Goal: Information Seeking & Learning: Learn about a topic

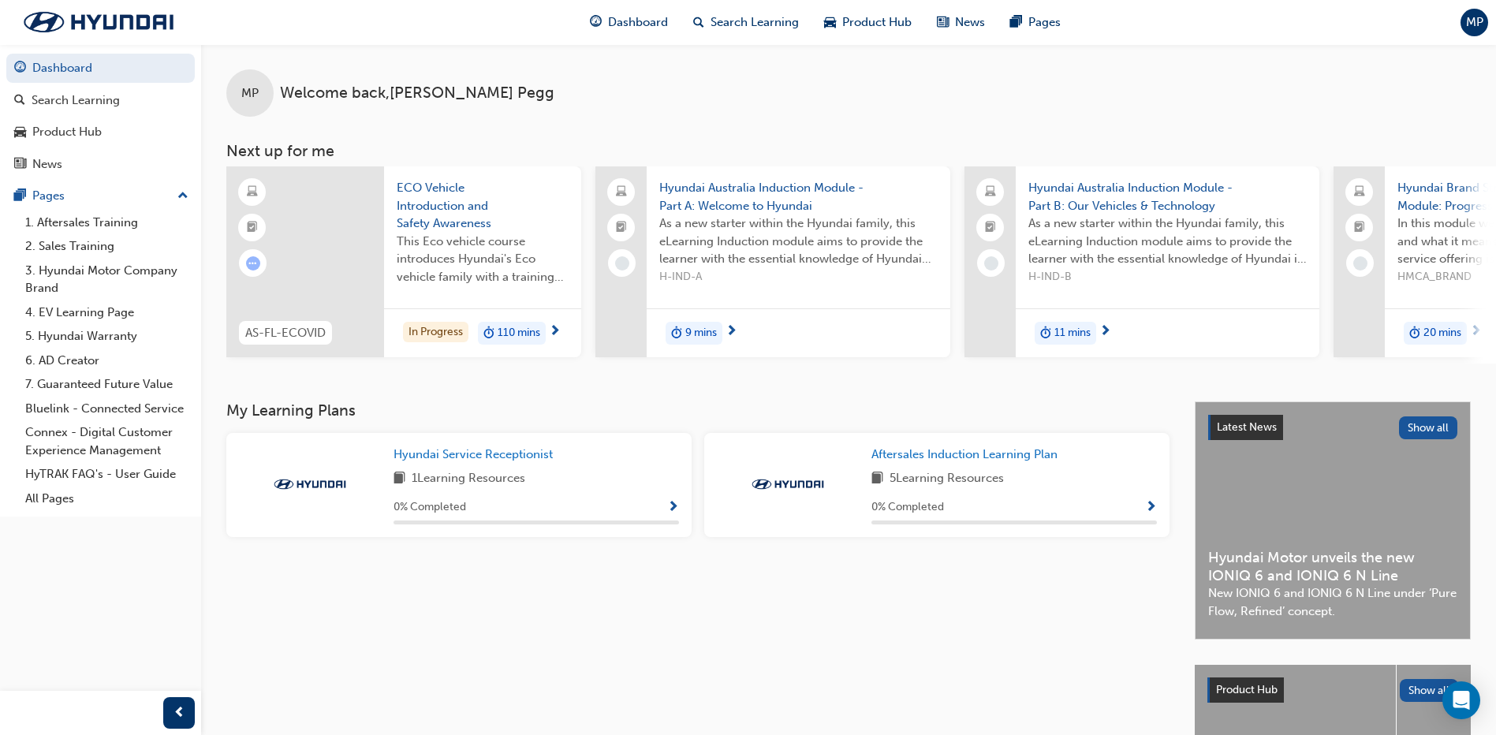
click at [699, 338] on span "9 mins" at bounding box center [702, 333] width 32 height 18
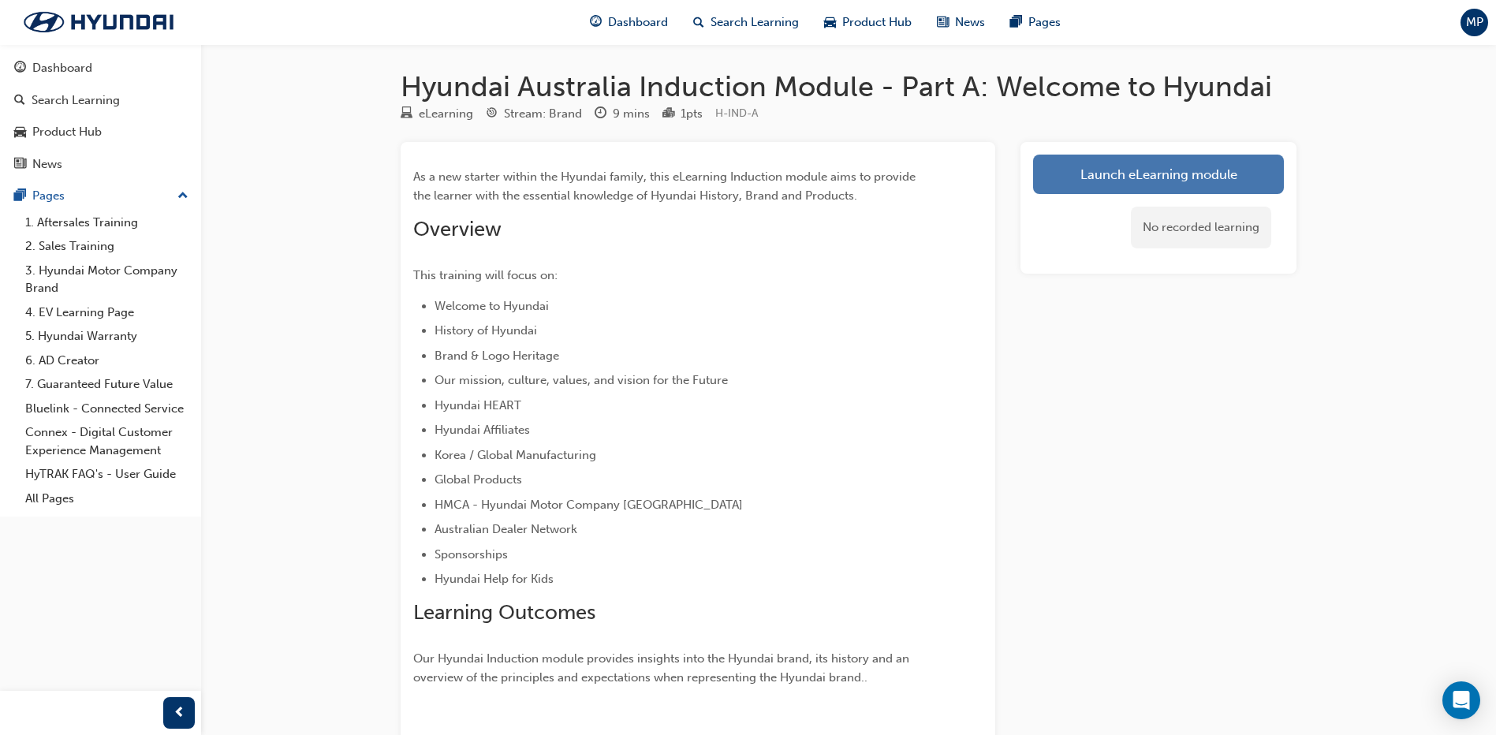
click at [1108, 181] on link "Launch eLearning module" at bounding box center [1158, 174] width 251 height 39
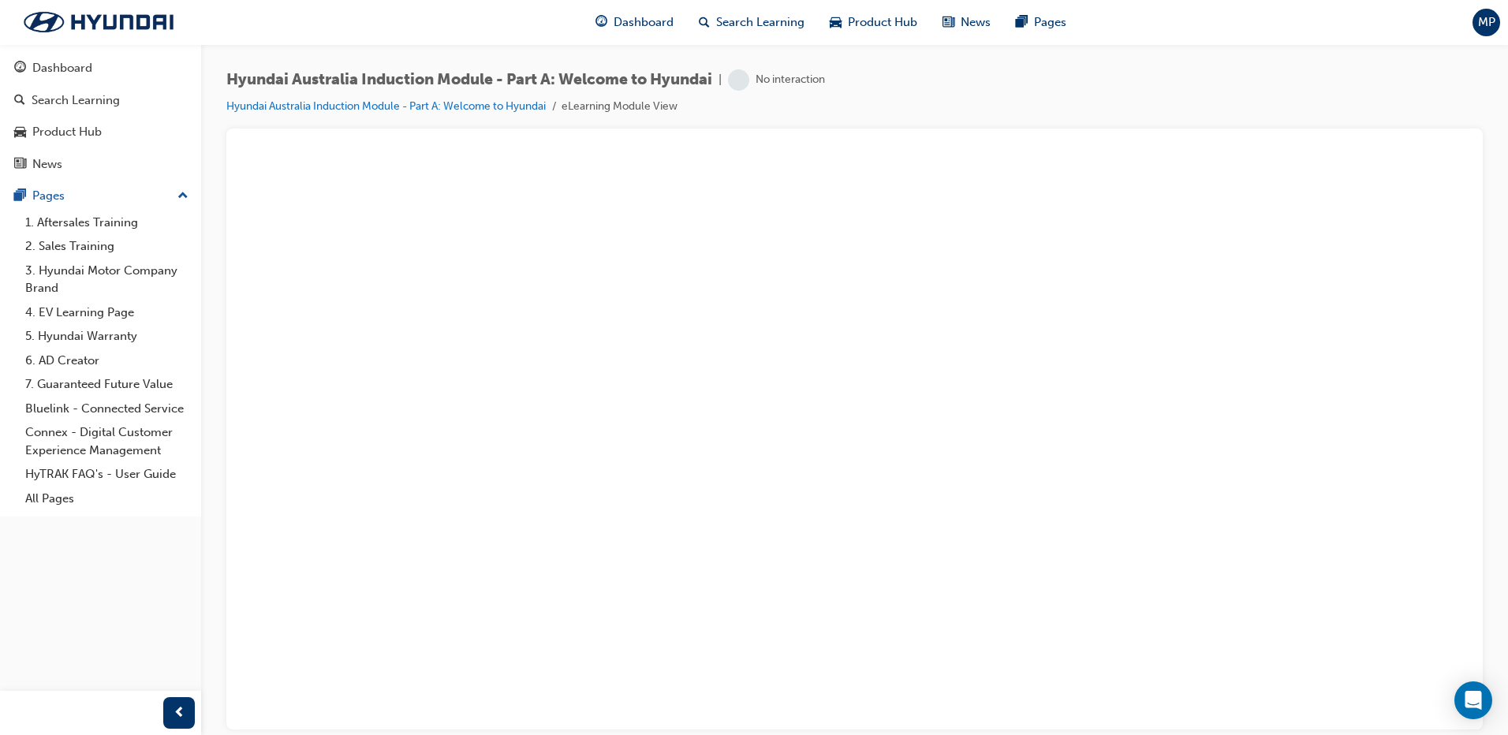
click at [795, 81] on div "No interaction" at bounding box center [790, 80] width 69 height 15
click at [489, 115] on li "Hyundai Australia Induction Module - Part A: Welcome to Hyundai" at bounding box center [393, 107] width 335 height 18
click at [484, 103] on link "Hyundai Australia Induction Module - Part A: Welcome to Hyundai" at bounding box center [385, 105] width 319 height 13
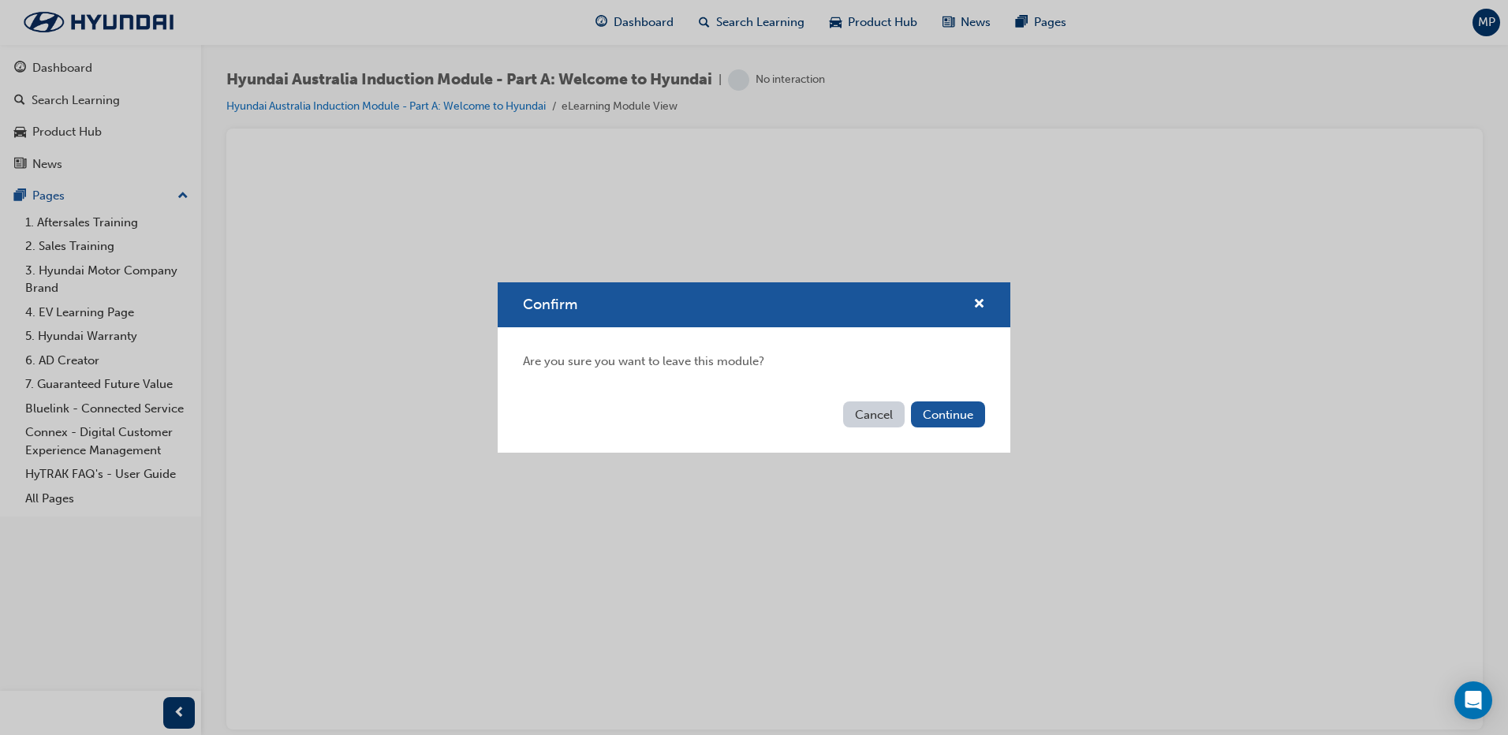
click at [864, 414] on button "Cancel" at bounding box center [874, 415] width 62 height 26
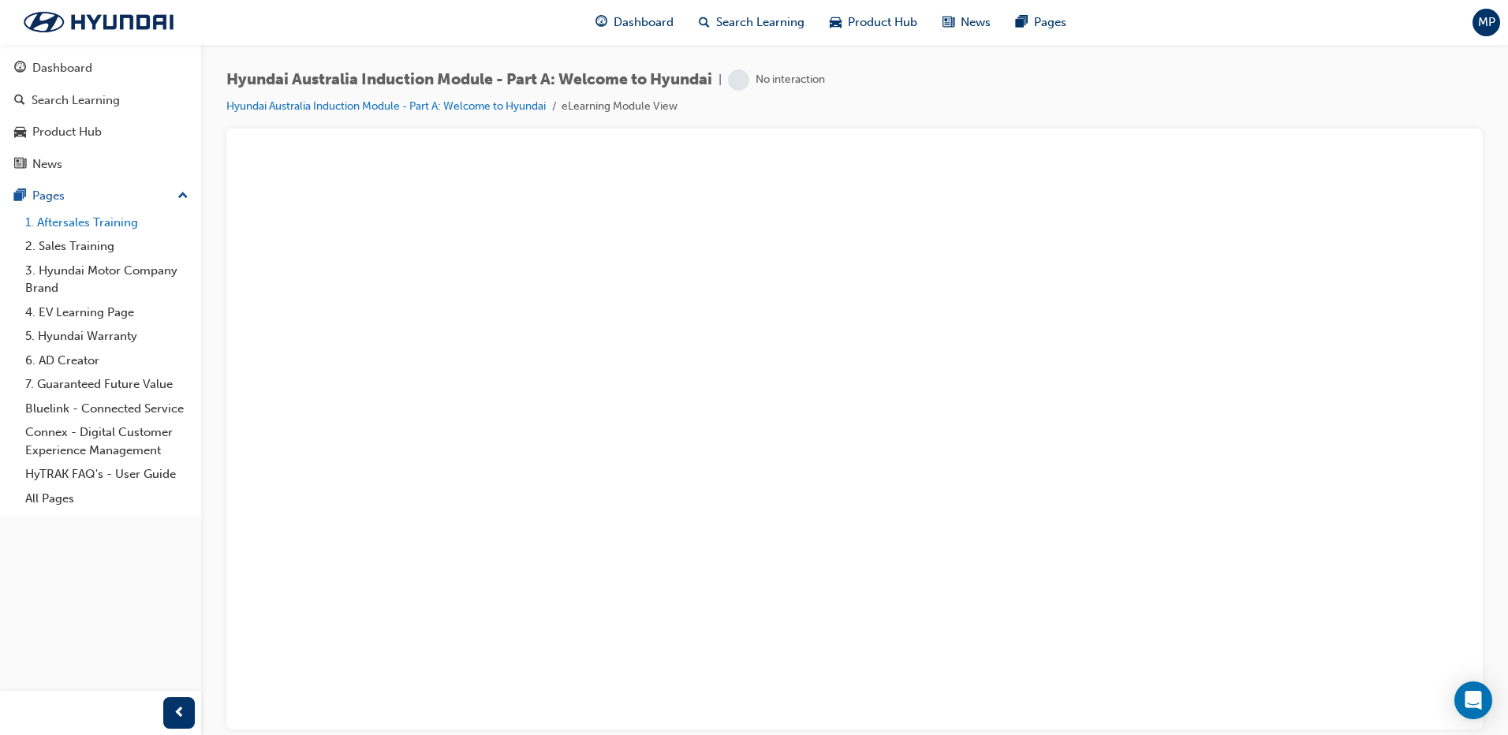
click at [92, 221] on link "1. Aftersales Training" at bounding box center [107, 223] width 176 height 24
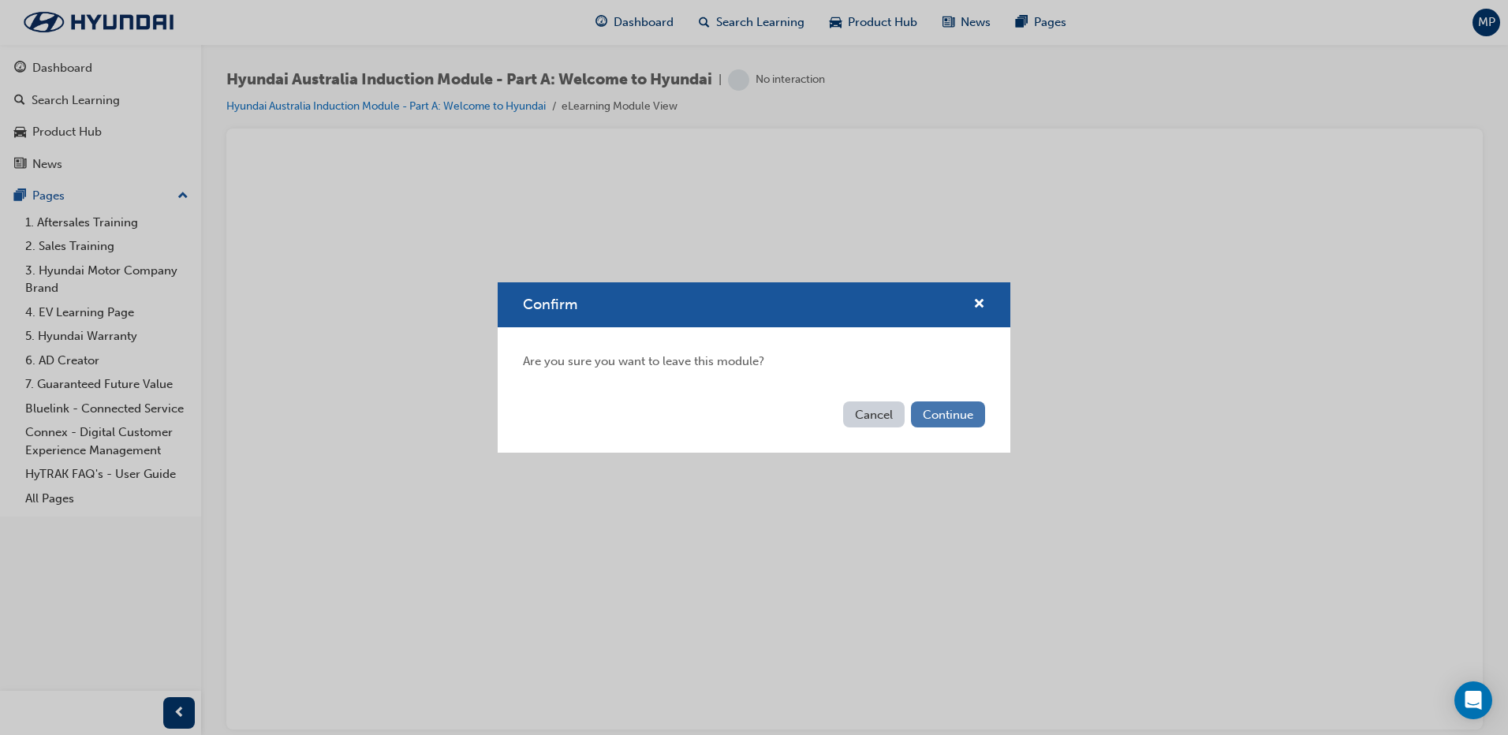
click at [943, 421] on button "Continue" at bounding box center [948, 415] width 74 height 26
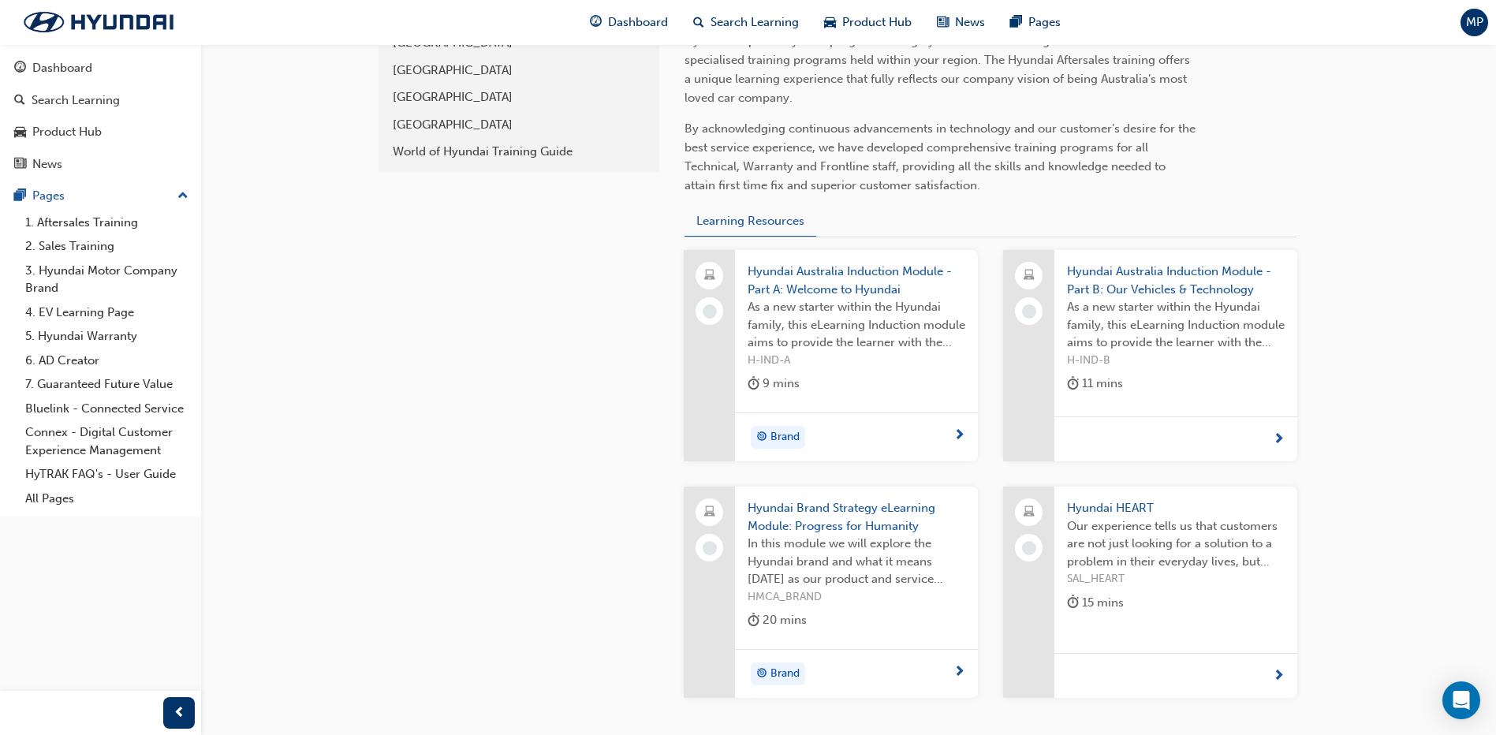
scroll to position [473, 0]
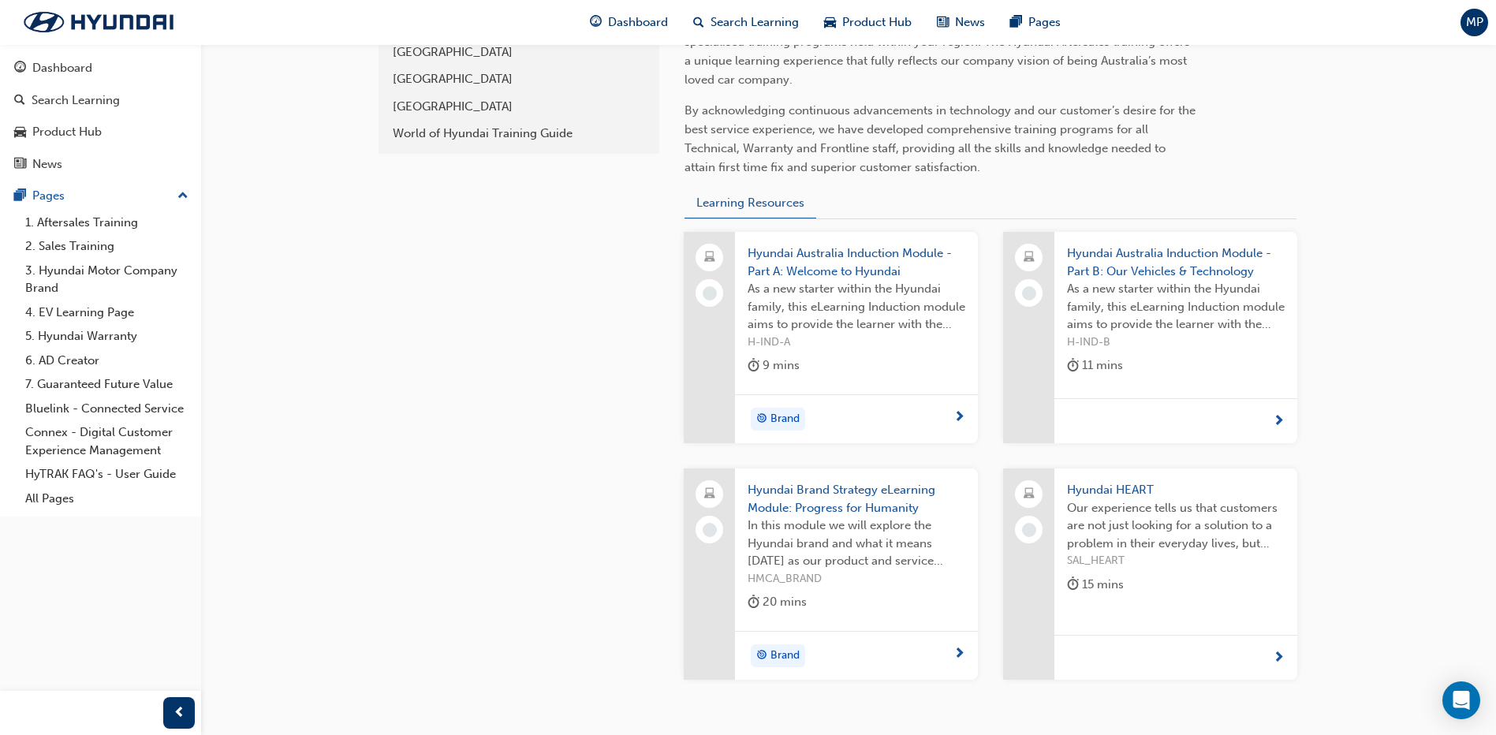
click at [864, 413] on div "Brand" at bounding box center [851, 420] width 206 height 24
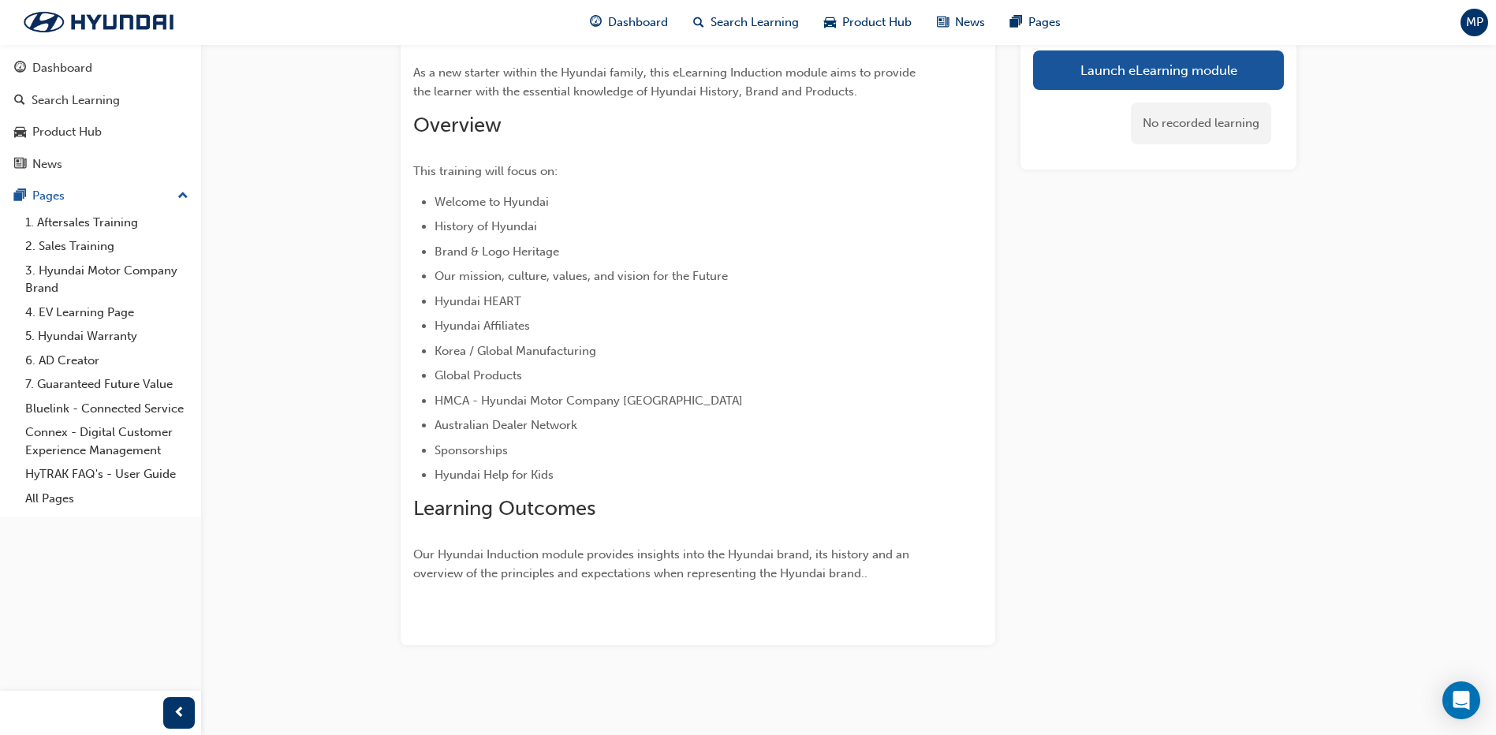
scroll to position [104, 0]
click at [1111, 75] on link "Launch eLearning module" at bounding box center [1158, 69] width 251 height 39
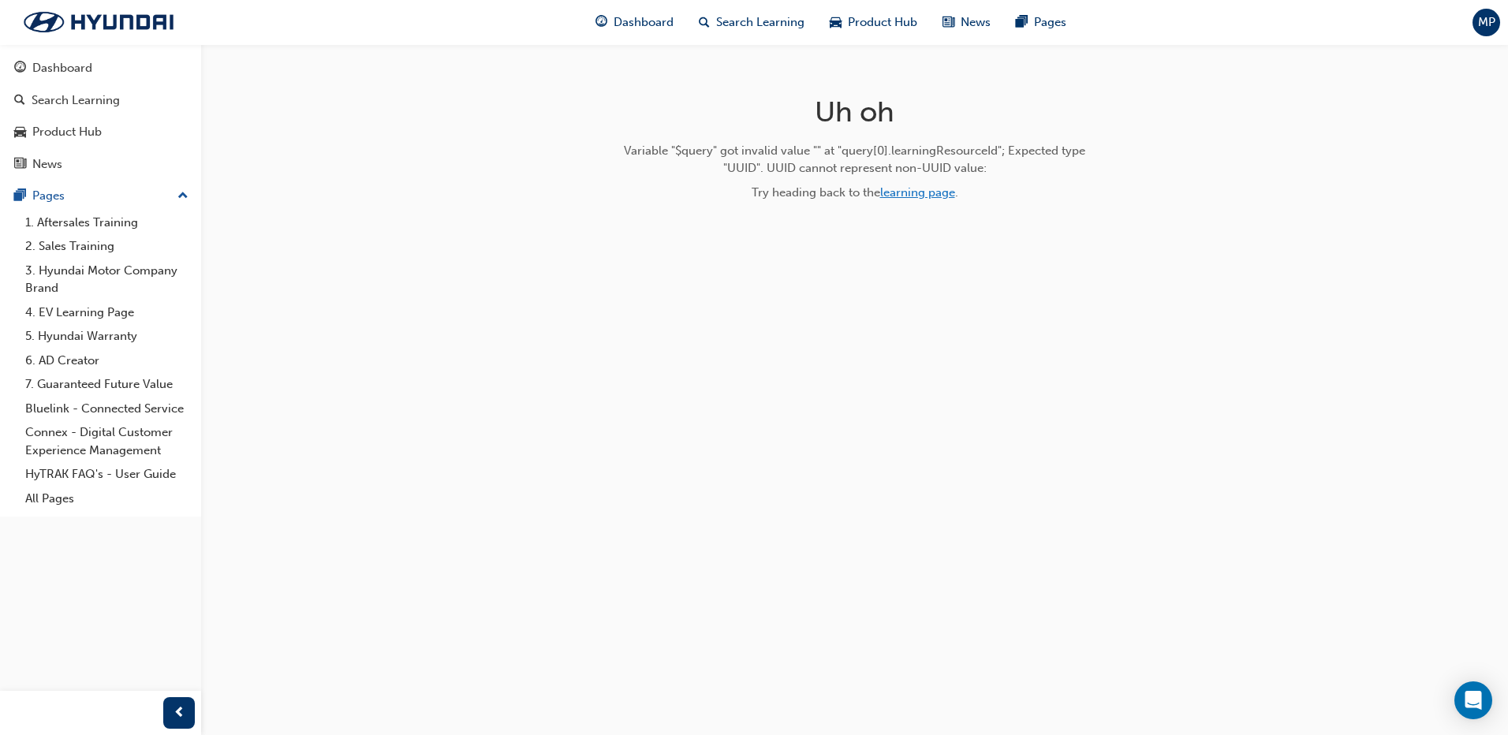
click at [925, 192] on link "learning page" at bounding box center [917, 192] width 75 height 14
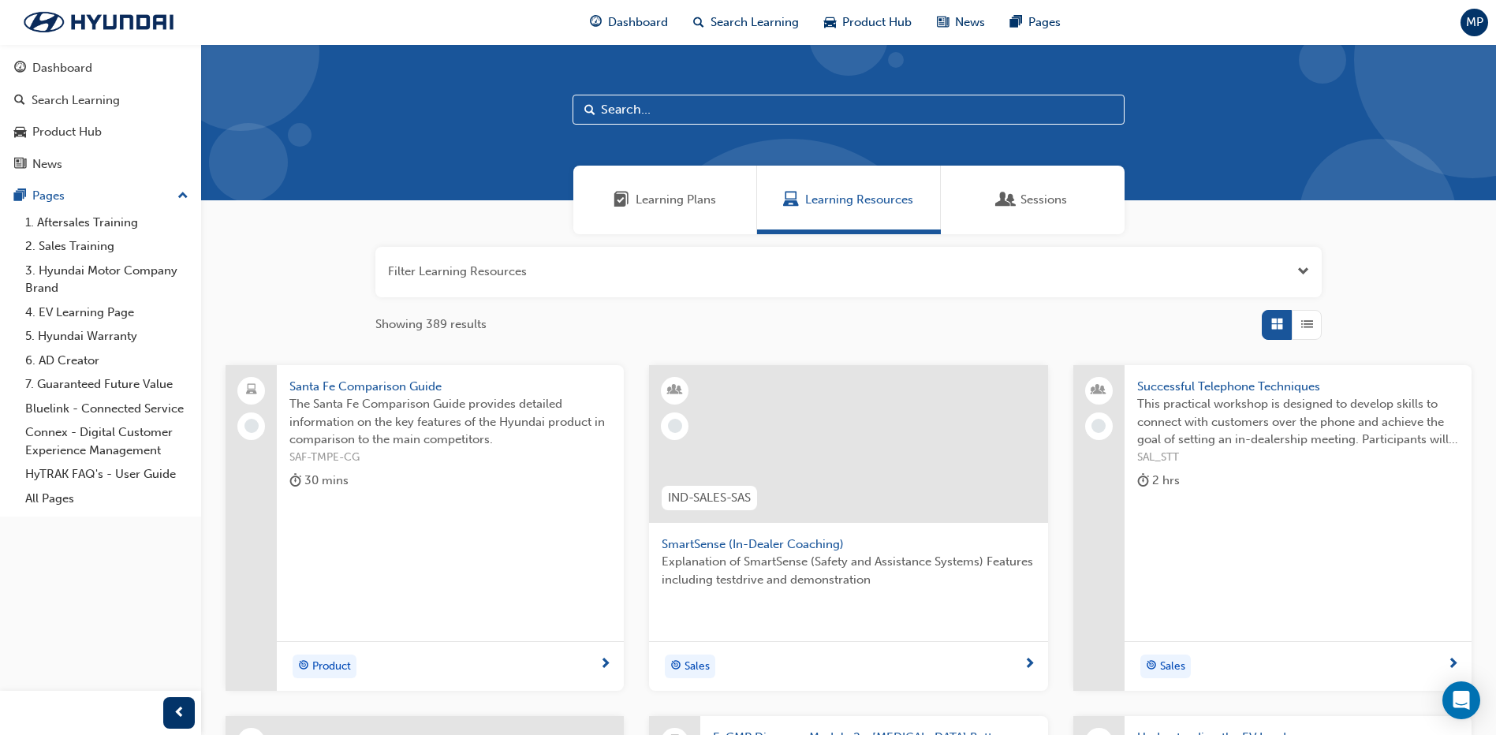
click at [700, 204] on span "Learning Plans" at bounding box center [676, 200] width 80 height 18
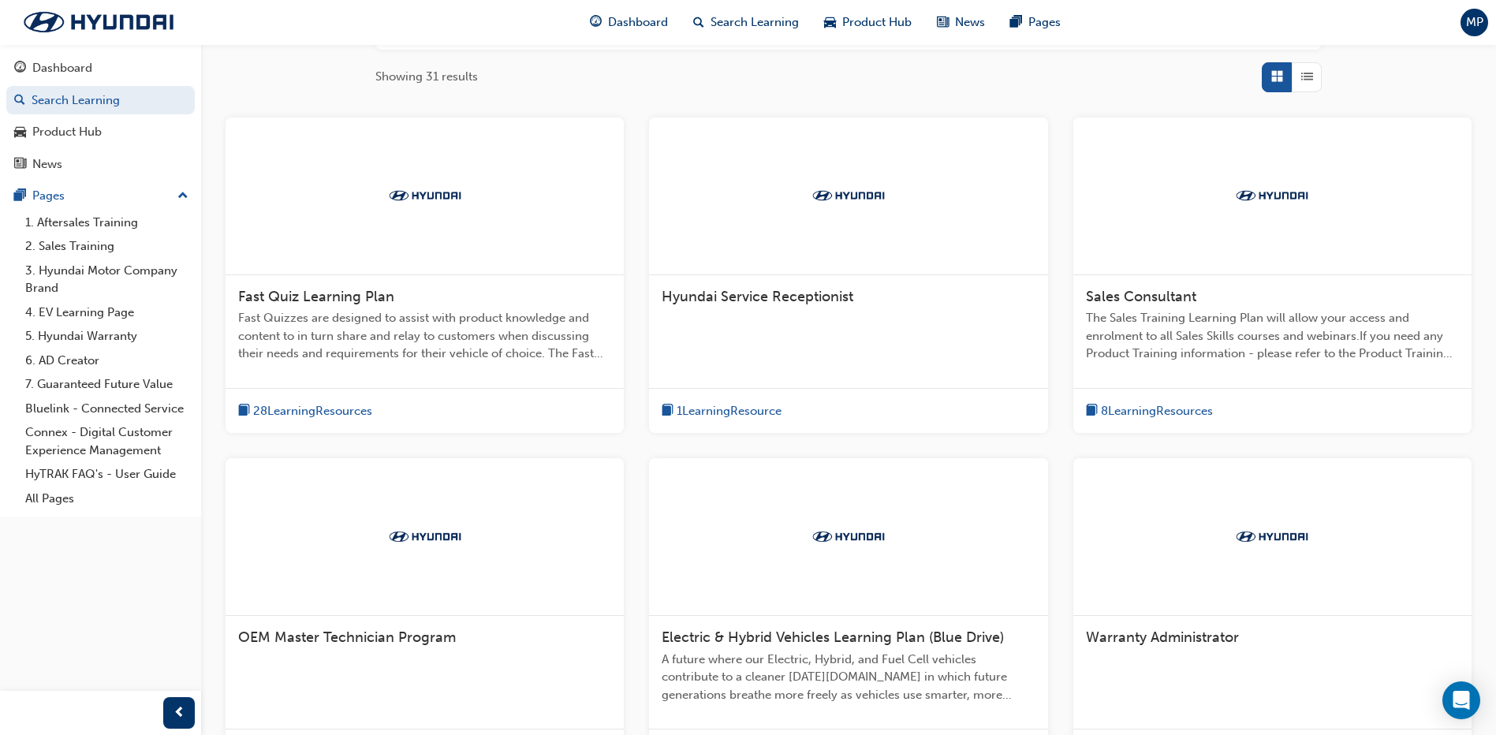
scroll to position [86, 0]
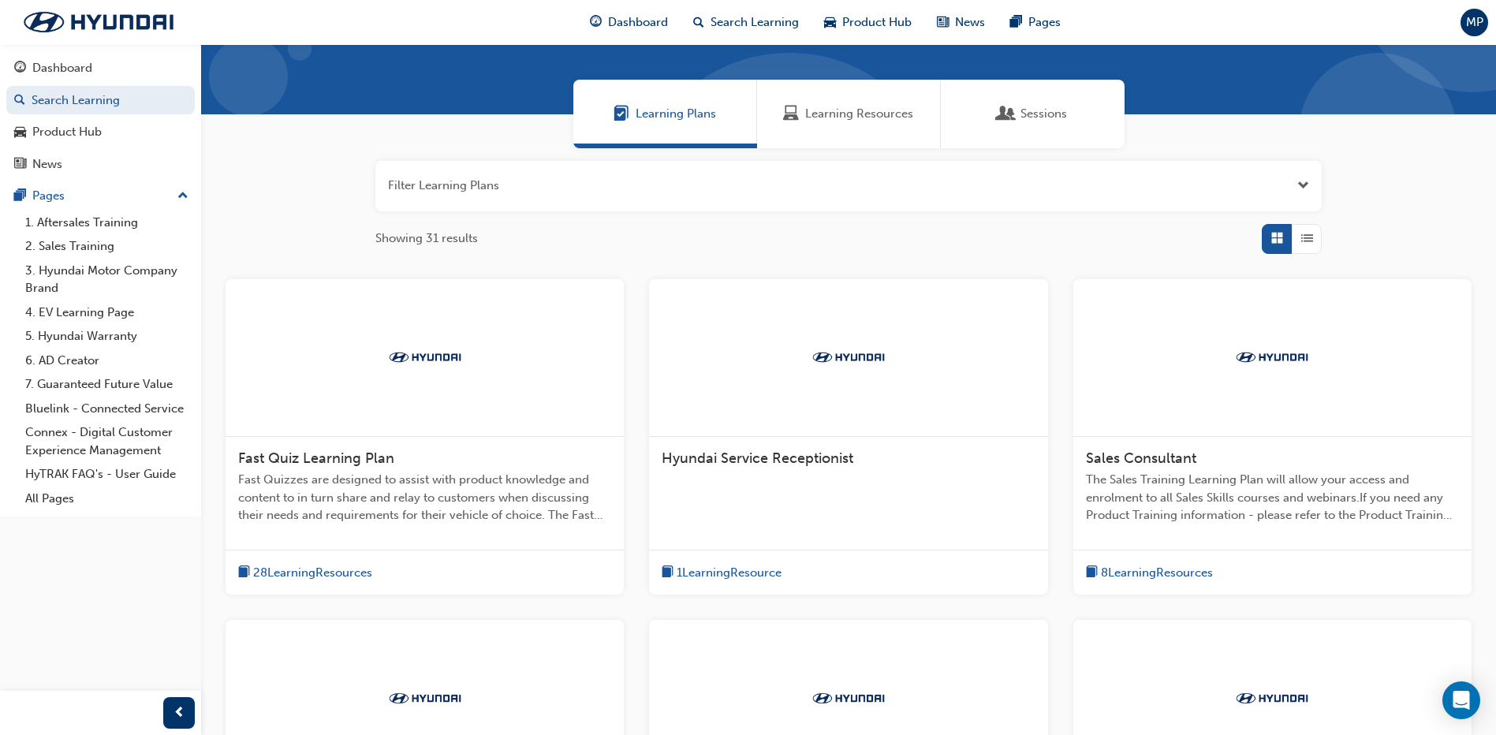
click at [791, 119] on span "Learning Resources" at bounding box center [791, 114] width 16 height 18
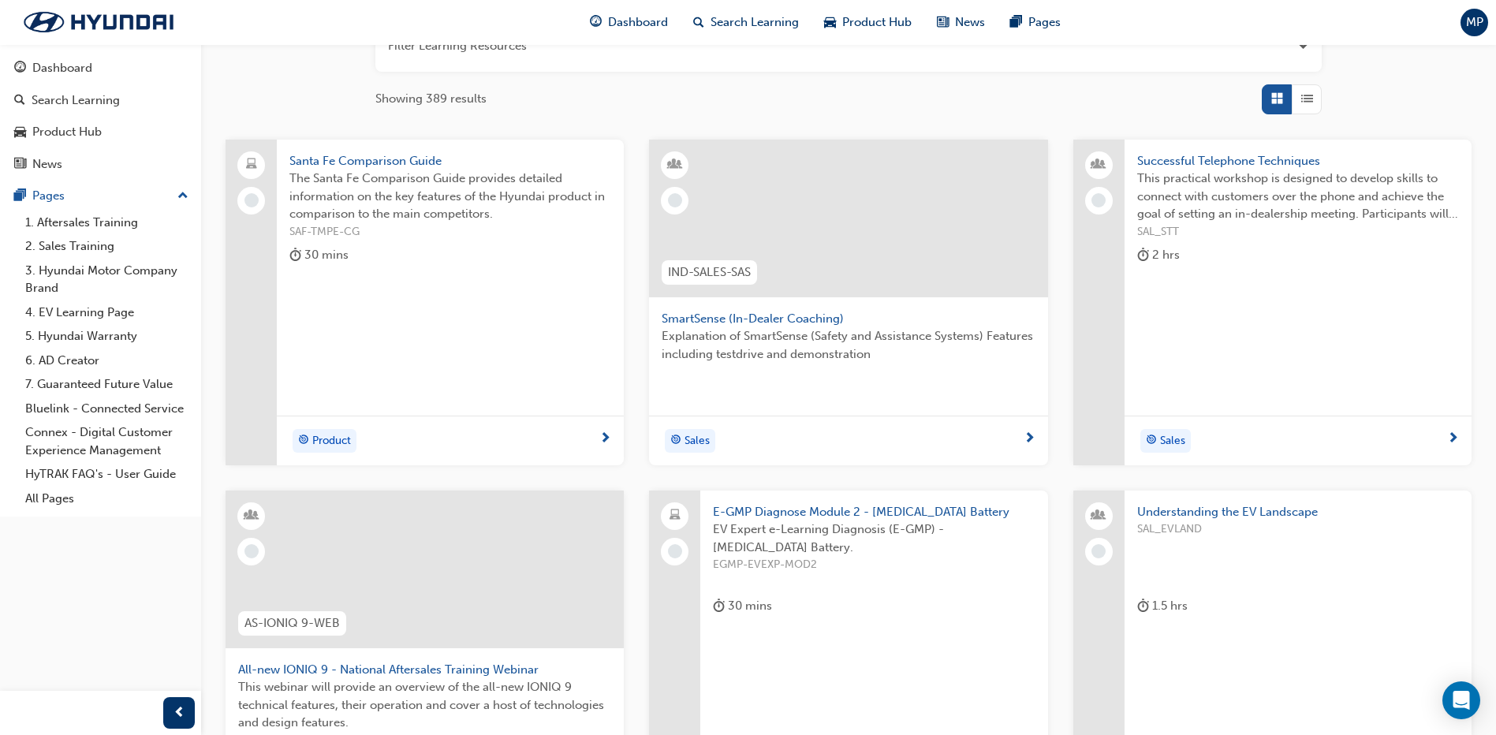
scroll to position [131, 0]
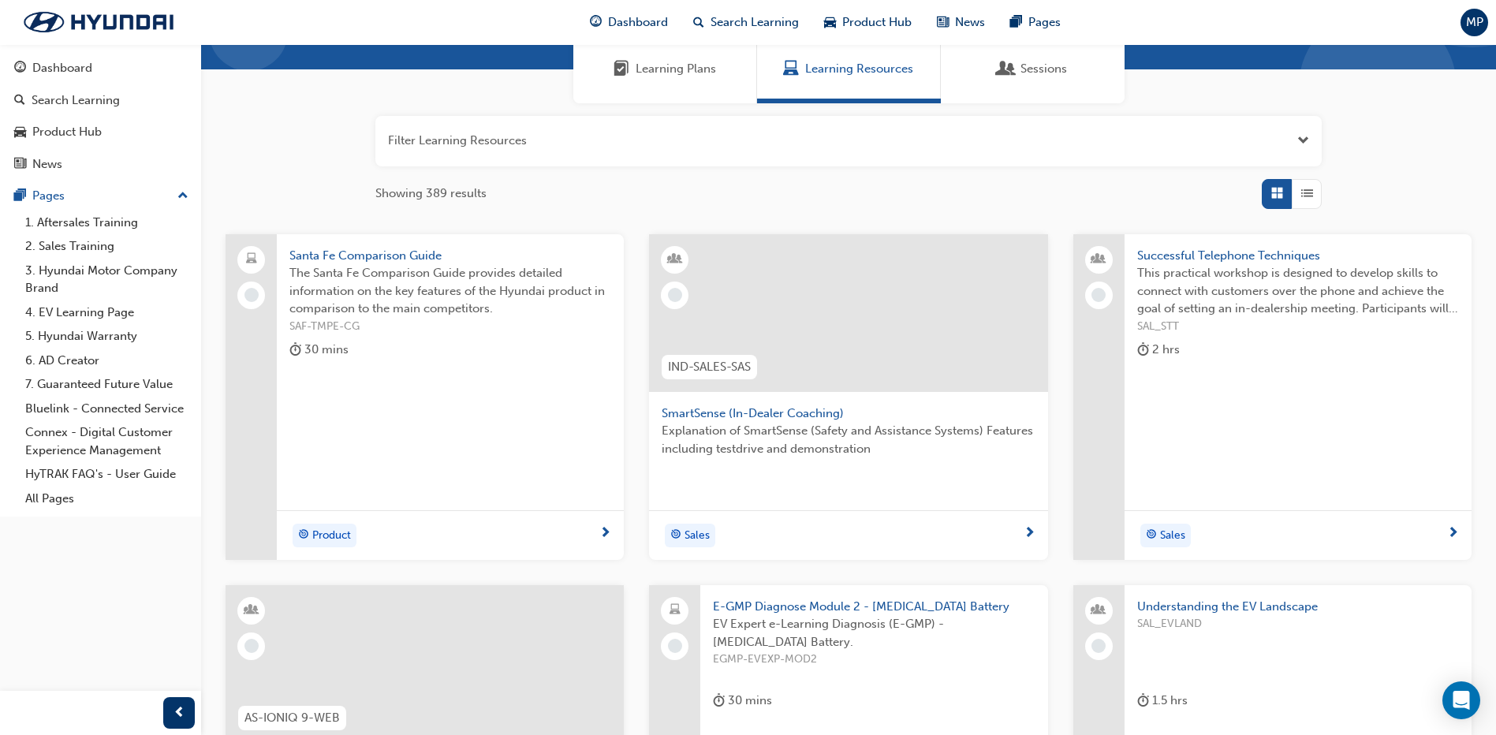
click at [996, 52] on div "Sessions" at bounding box center [1033, 69] width 184 height 69
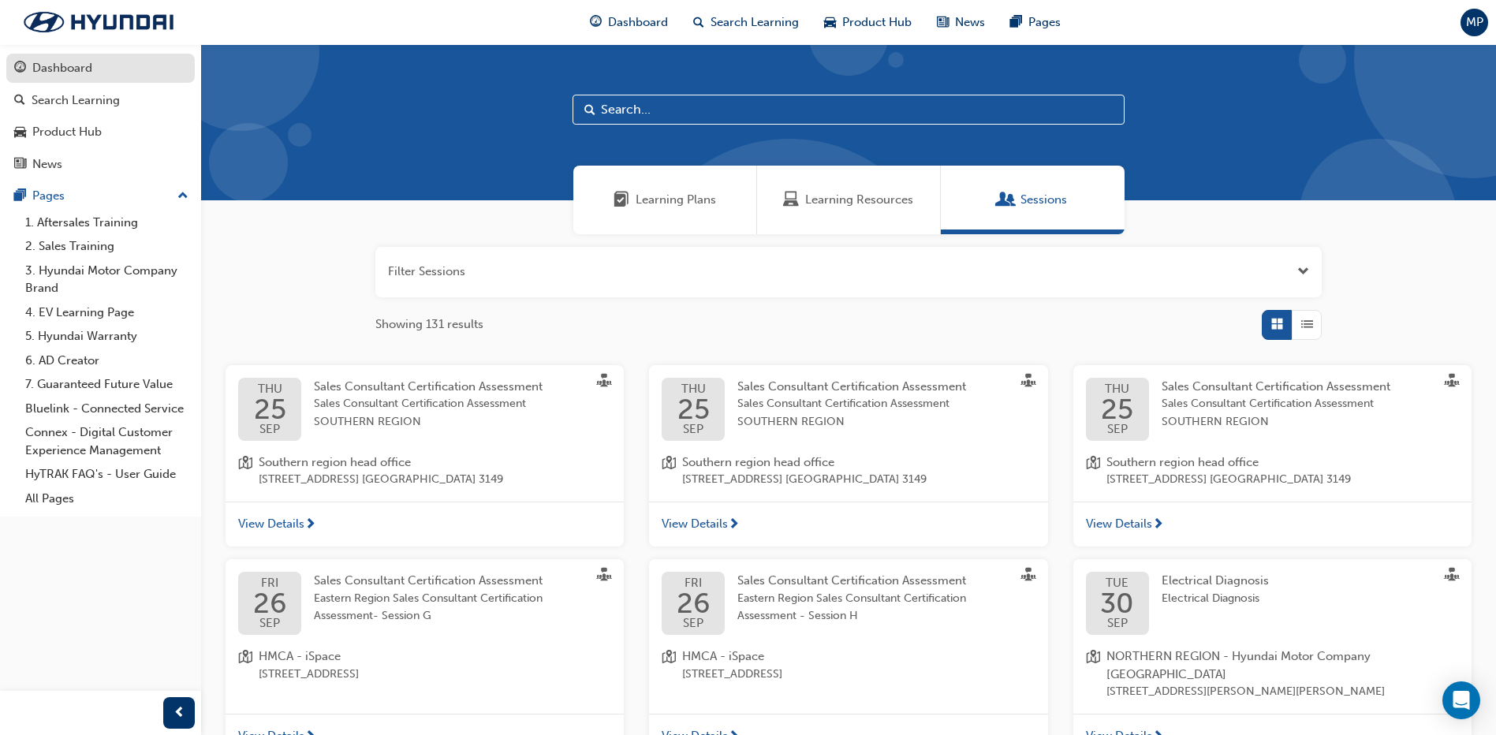
click at [88, 69] on div "Dashboard" at bounding box center [62, 68] width 60 height 18
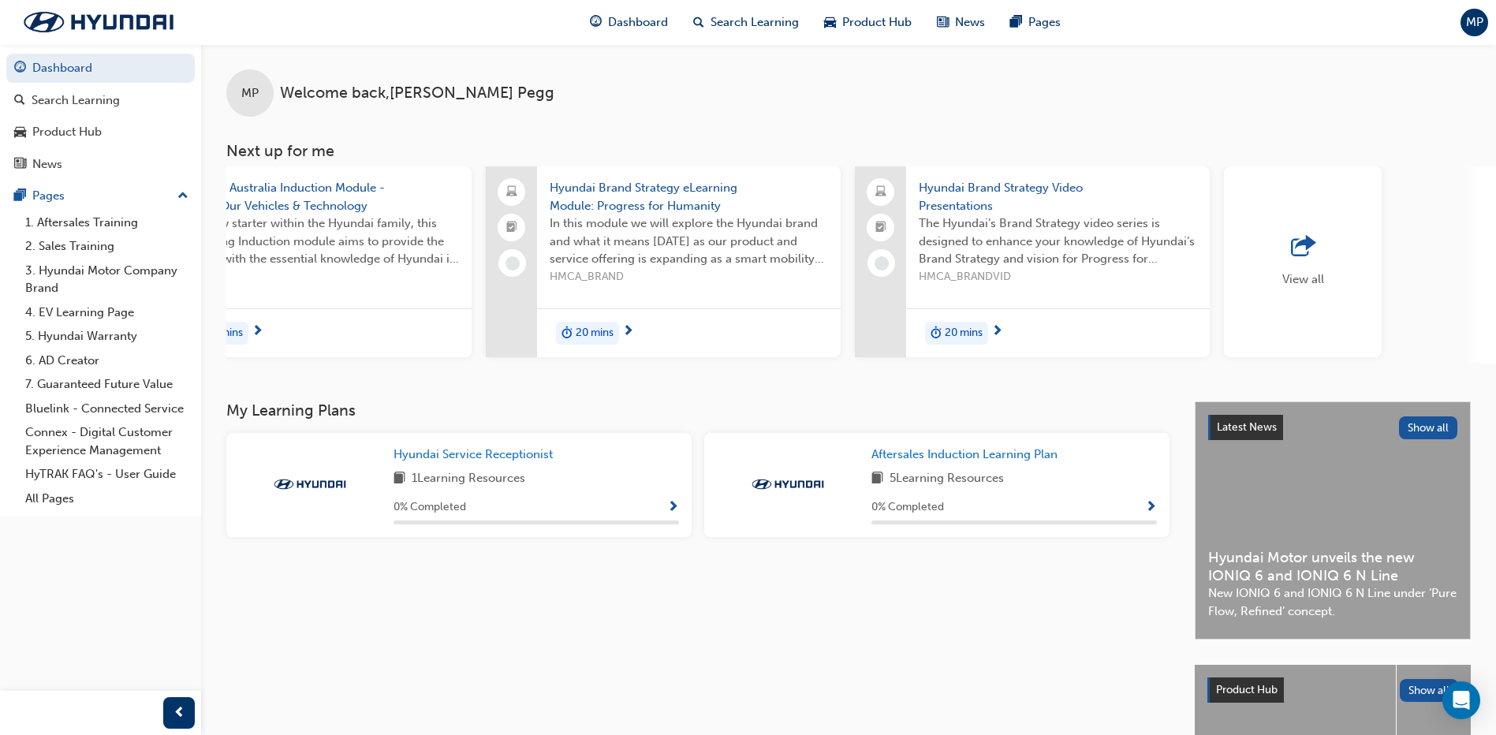
scroll to position [0, 943]
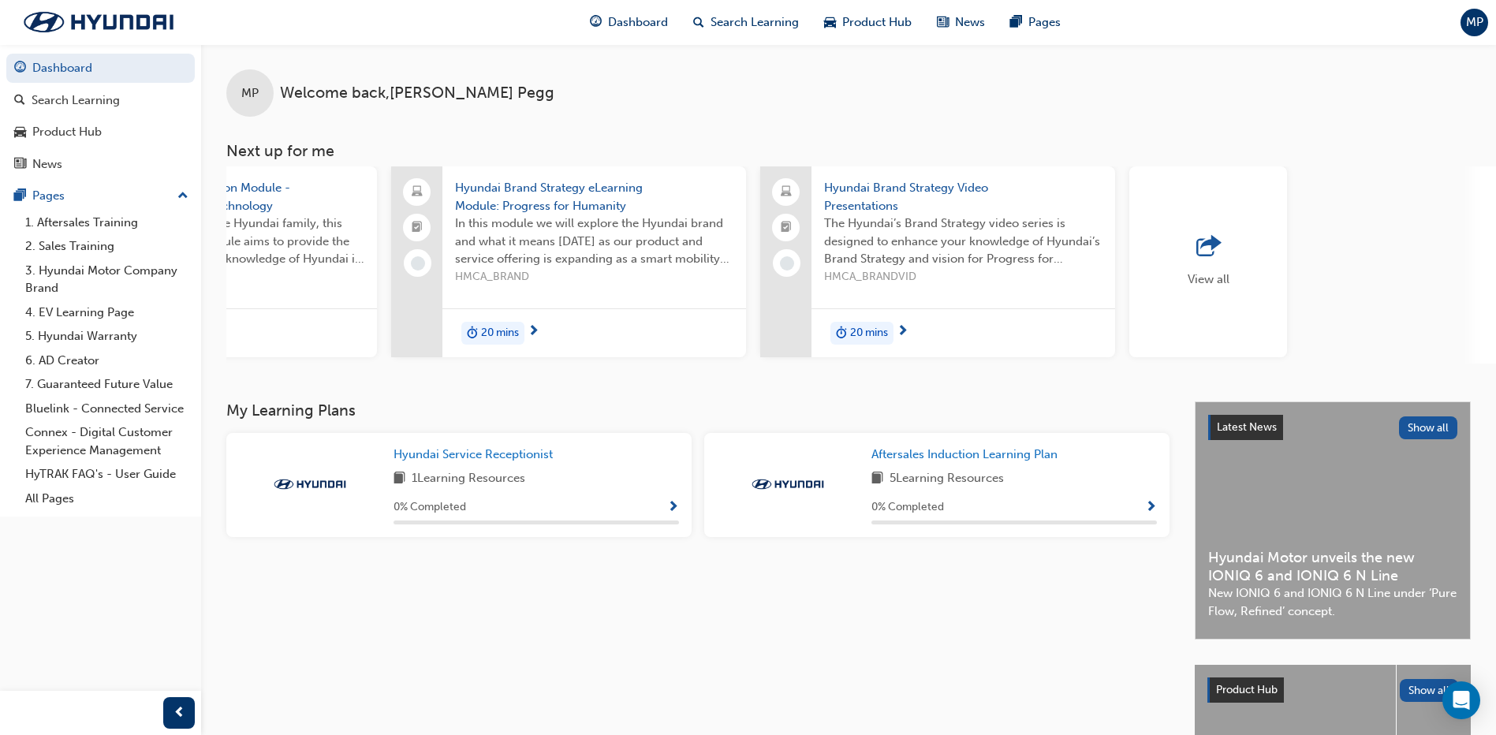
click at [1212, 243] on span "outbound-icon" at bounding box center [1209, 247] width 24 height 22
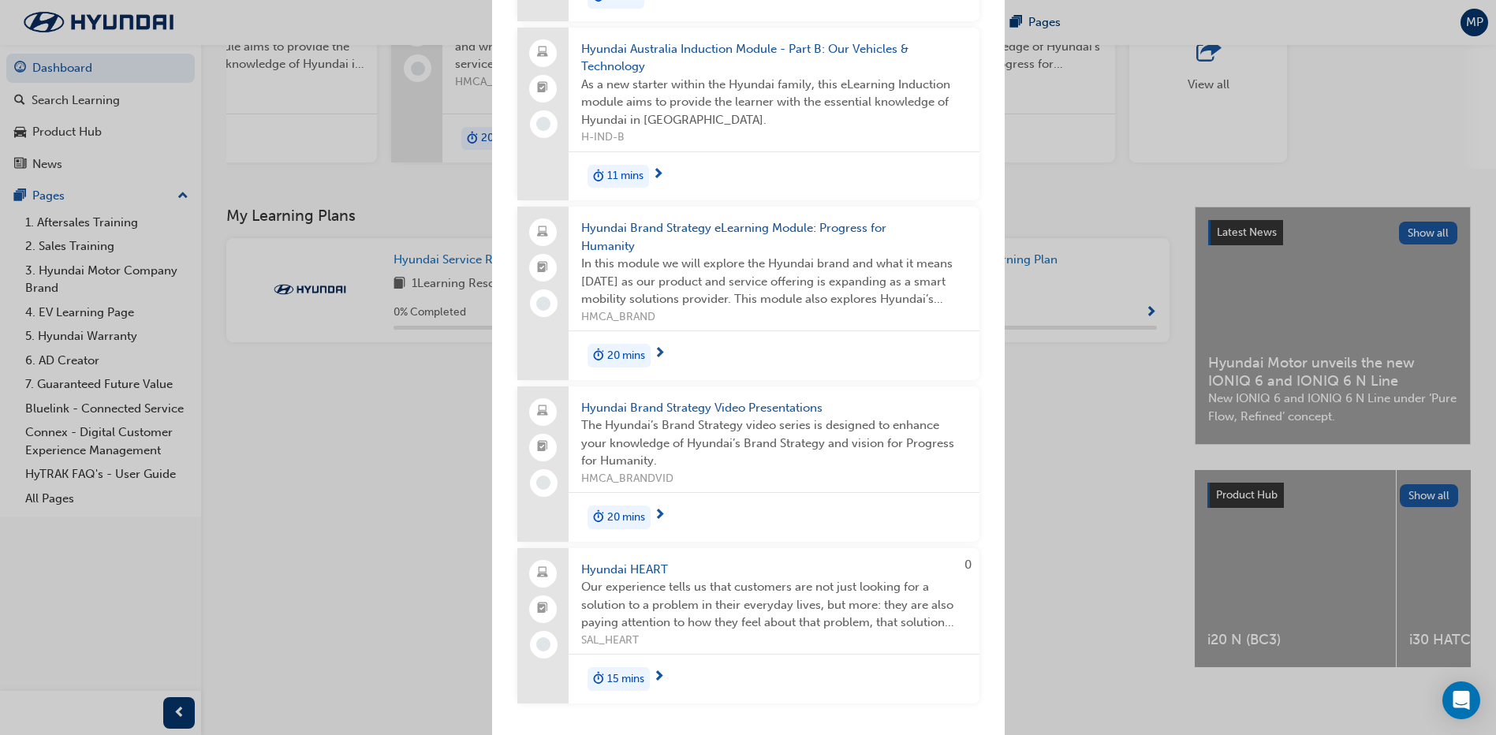
scroll to position [0, 0]
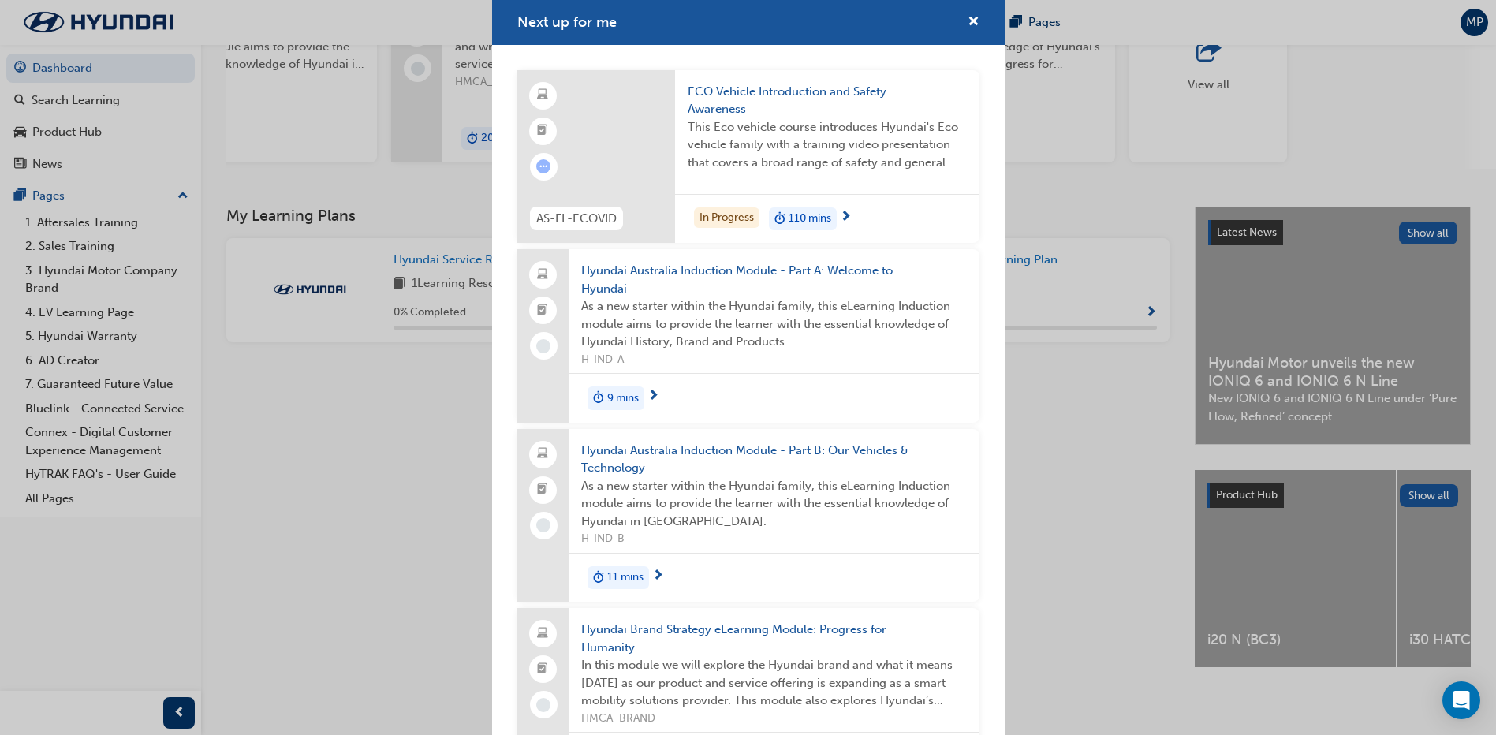
click at [615, 396] on span "9 mins" at bounding box center [623, 399] width 32 height 18
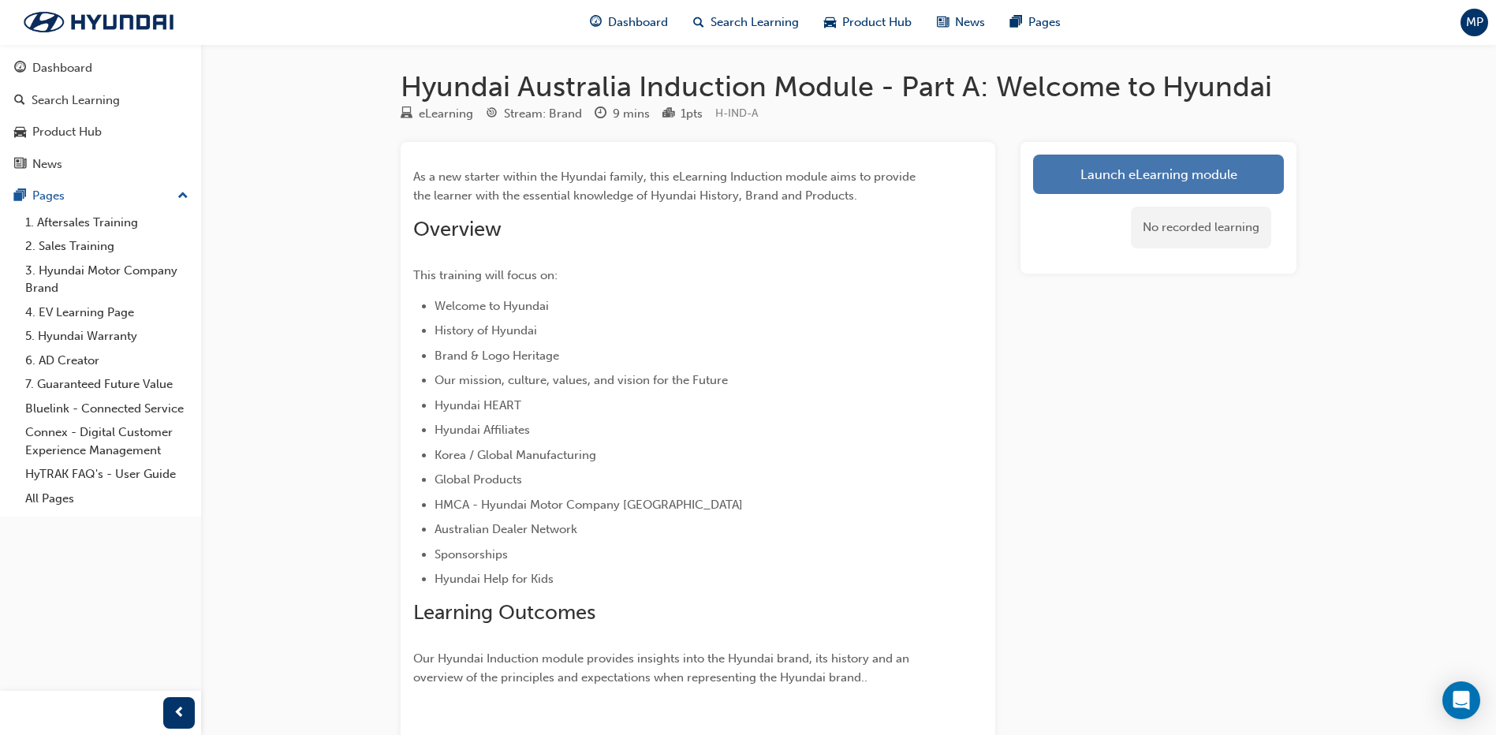
click at [1115, 177] on link "Launch eLearning module" at bounding box center [1158, 174] width 251 height 39
click at [687, 111] on div "1 pts" at bounding box center [692, 114] width 22 height 18
drag, startPoint x: 568, startPoint y: 118, endPoint x: 387, endPoint y: 119, distance: 181.4
click at [566, 118] on div "Stream: Brand" at bounding box center [543, 114] width 78 height 18
drag, startPoint x: 413, startPoint y: 109, endPoint x: 469, endPoint y: 125, distance: 58.2
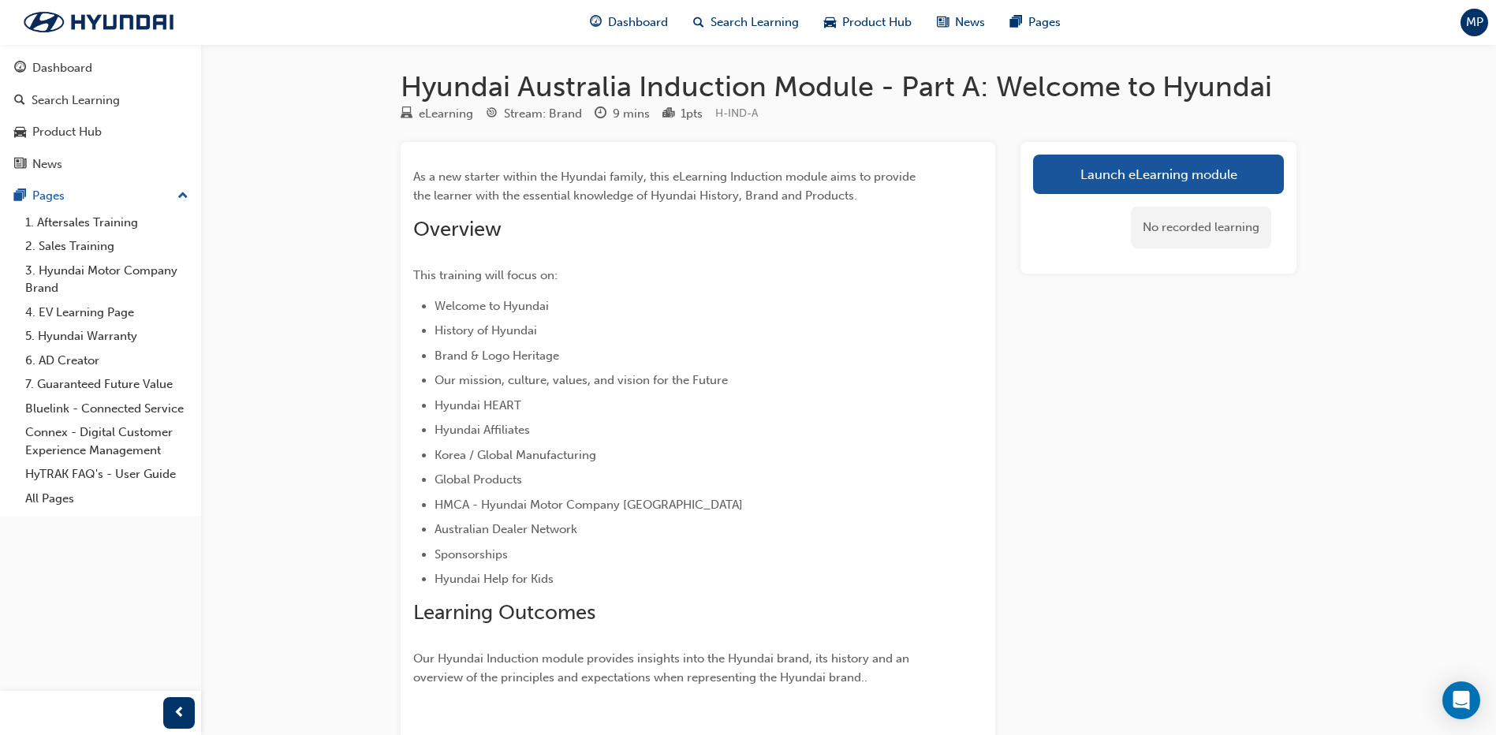
click at [418, 109] on div "eLearning" at bounding box center [437, 114] width 73 height 20
click at [1191, 233] on div "No recorded learning" at bounding box center [1201, 228] width 140 height 42
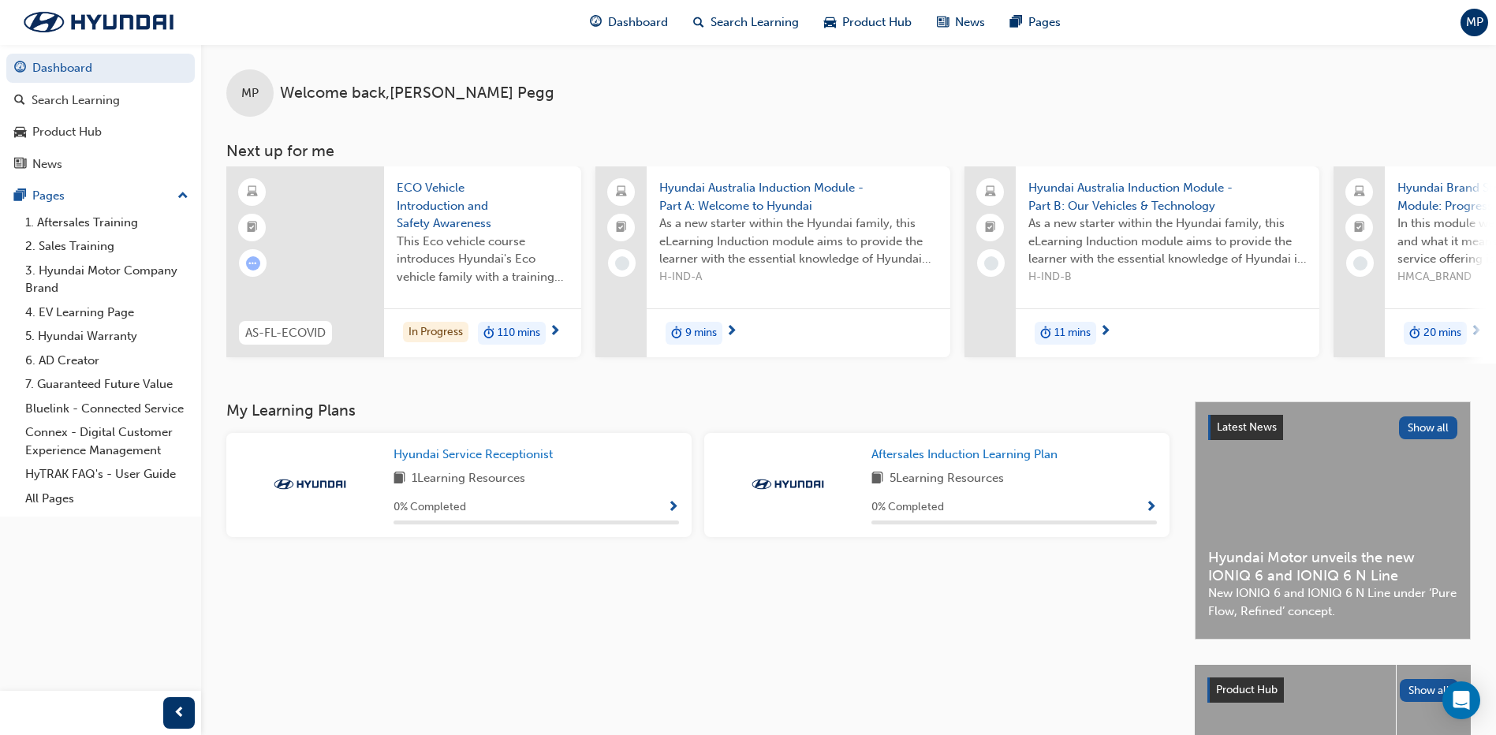
click at [440, 328] on div "In Progress" at bounding box center [435, 332] width 65 height 21
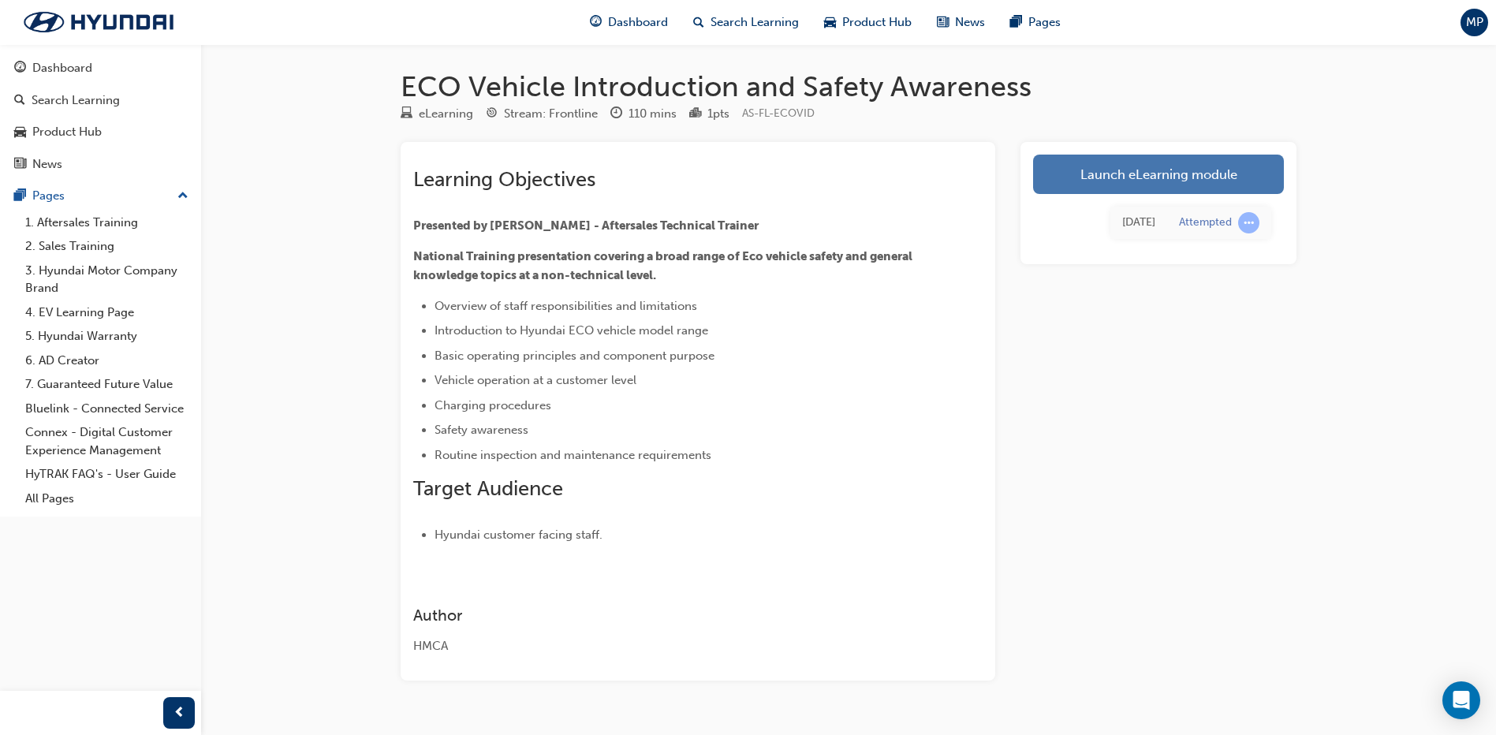
click at [1091, 179] on link "Launch eLearning module" at bounding box center [1158, 174] width 251 height 39
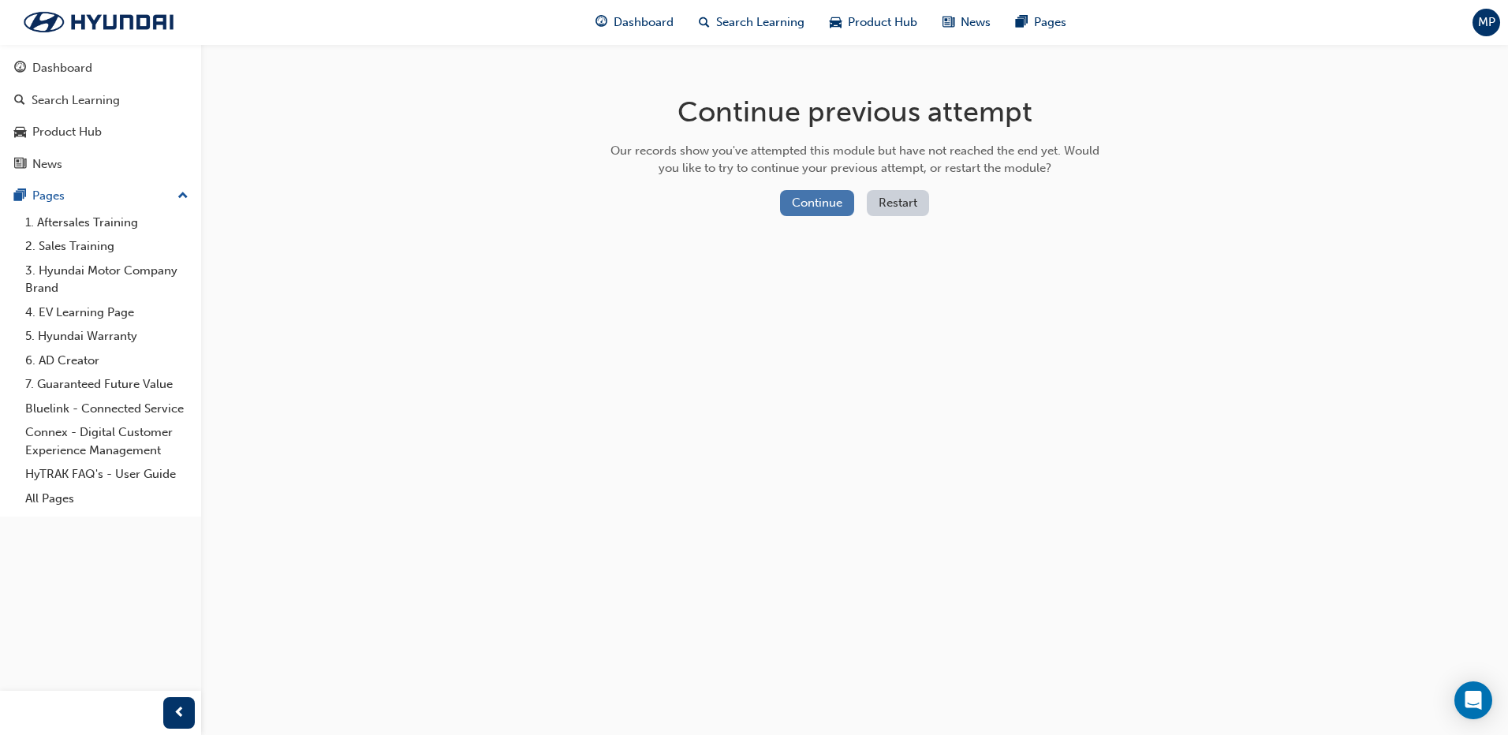
click at [810, 190] on button "Continue" at bounding box center [817, 203] width 74 height 26
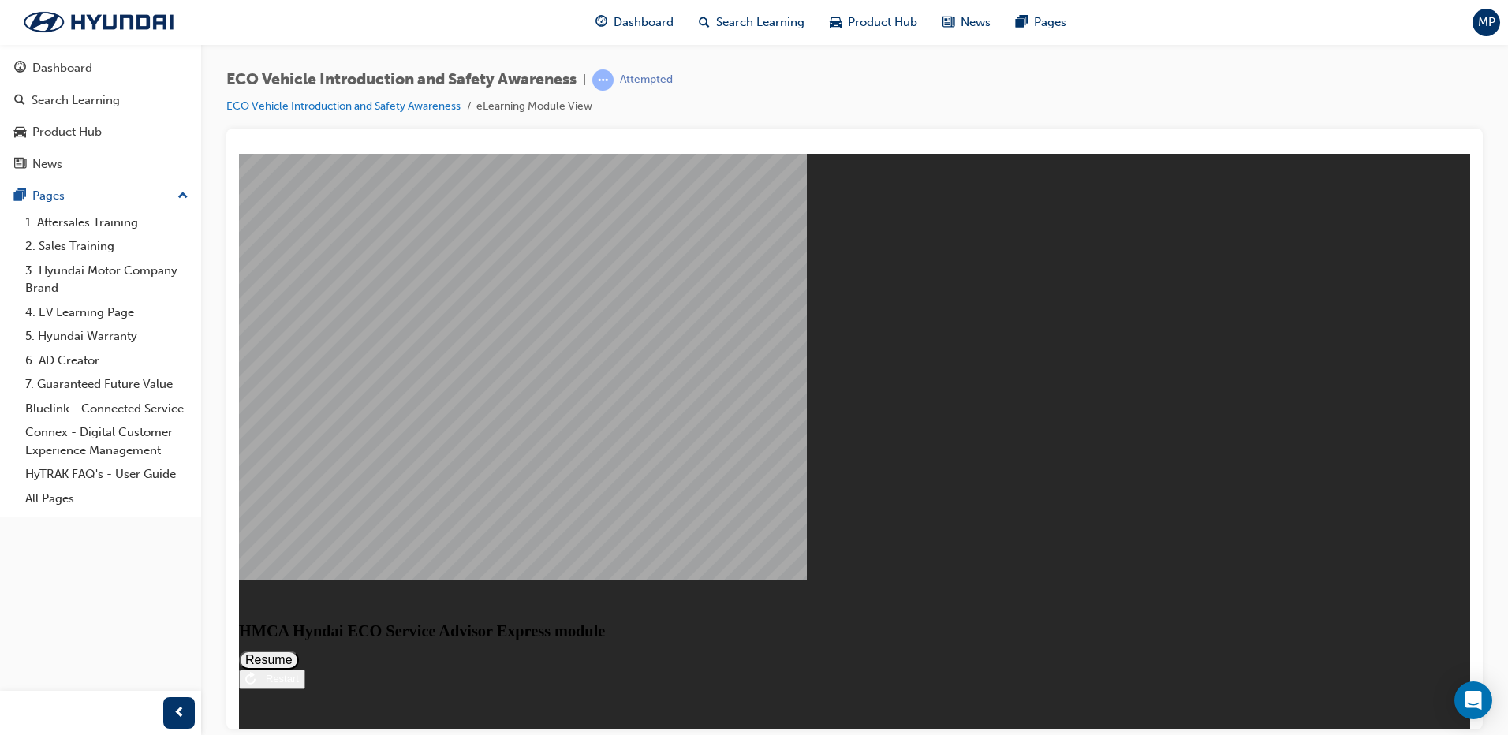
click at [299, 650] on button "Resume" at bounding box center [269, 659] width 60 height 19
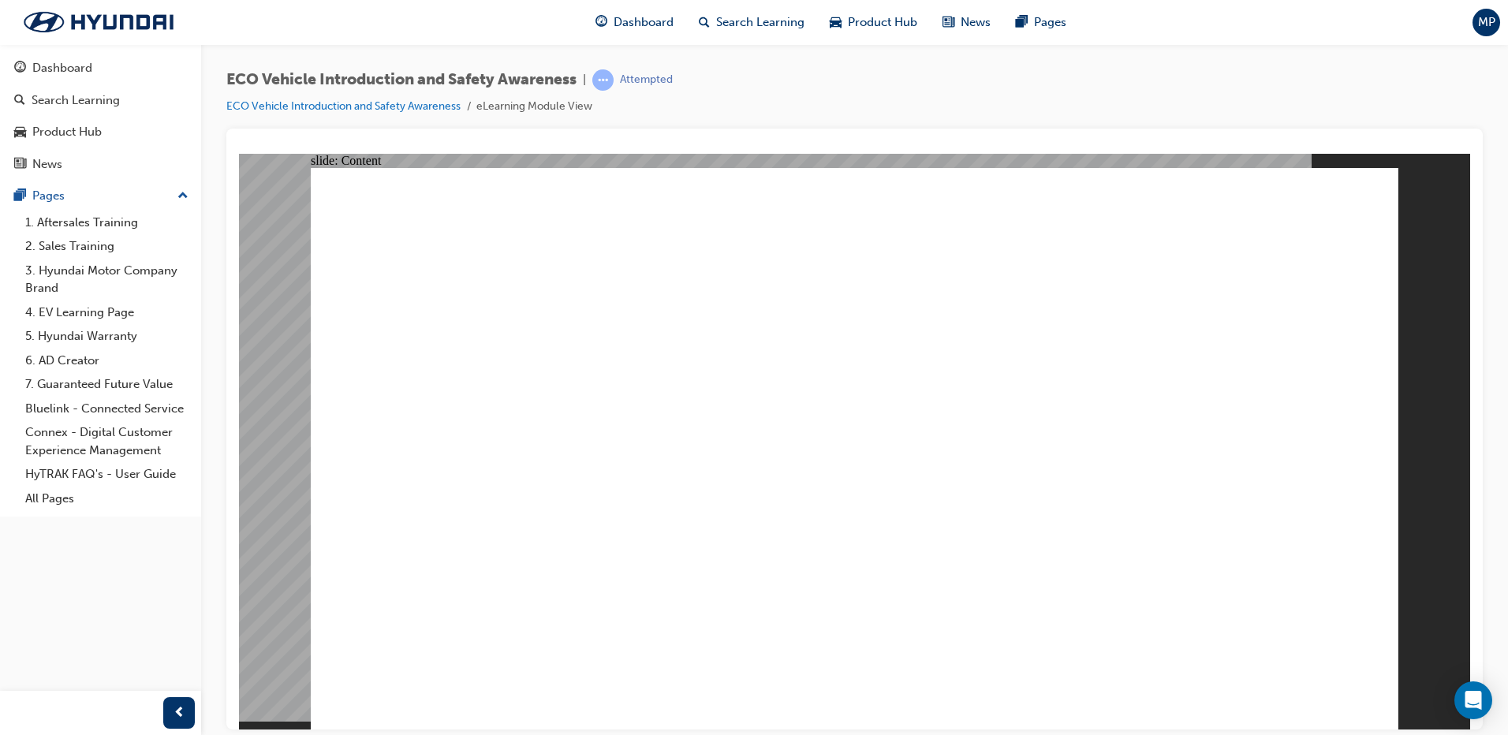
click at [1440, 392] on div "slide: Content play icon 1 Group arrow_blue.png arrow_blue.png" at bounding box center [854, 441] width 1231 height 576
click at [1490, 525] on div "ECO Vehicle Introduction and Safety Awareness | Attempted ECO Vehicle Introduct…" at bounding box center [854, 370] width 1307 height 652
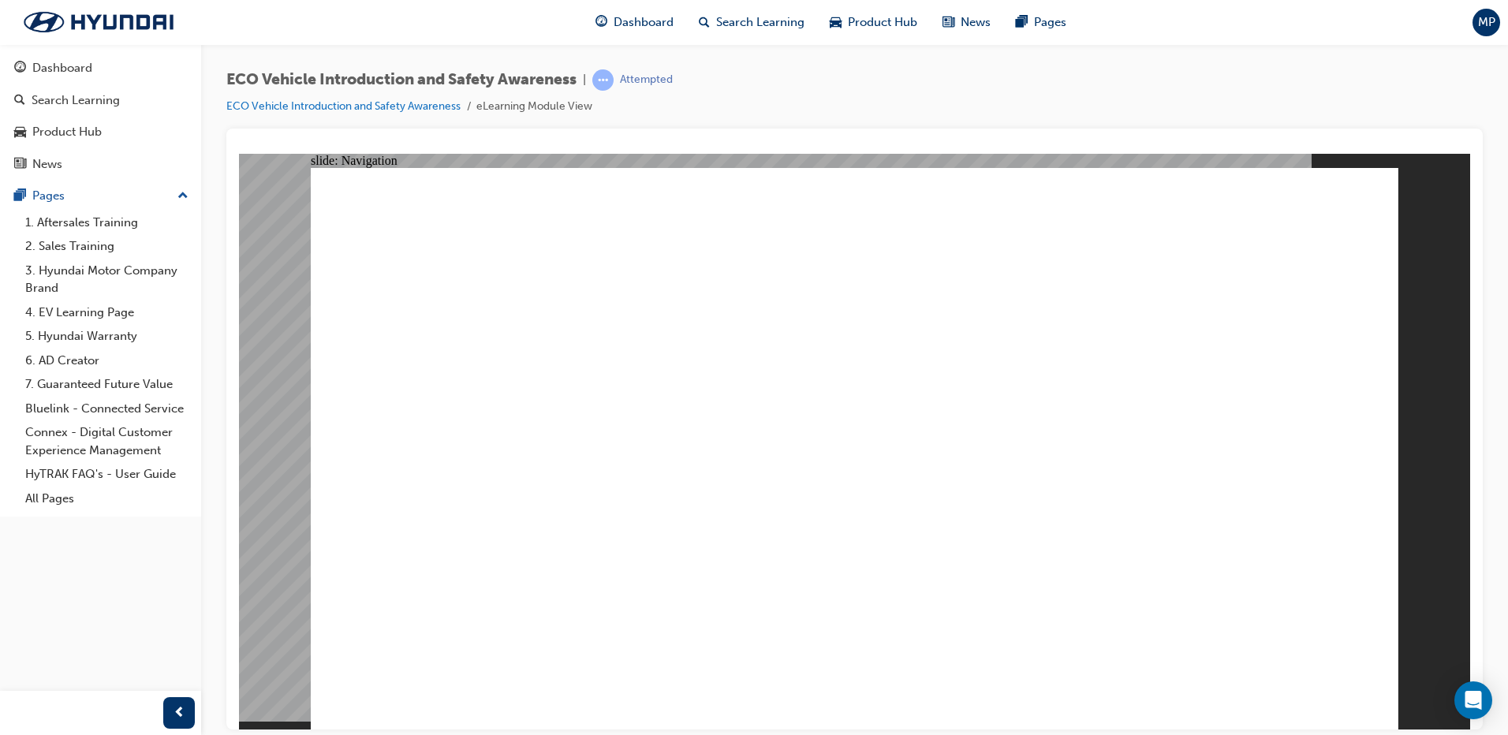
drag, startPoint x: 1057, startPoint y: 693, endPoint x: 1047, endPoint y: 694, distance: 10.3
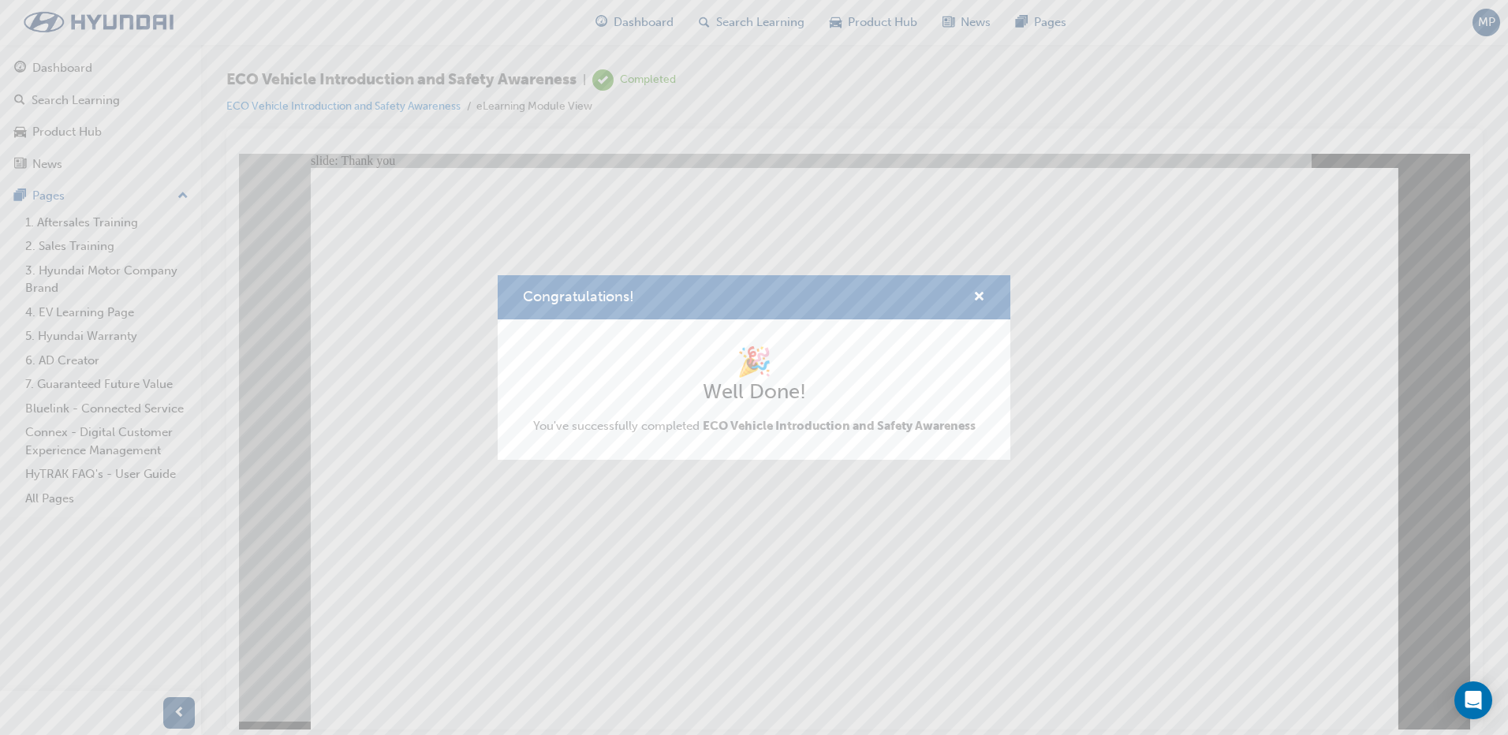
click at [976, 286] on div "Congratulations!" at bounding box center [754, 297] width 513 height 45
click at [977, 292] on span "cross-icon" at bounding box center [979, 298] width 12 height 14
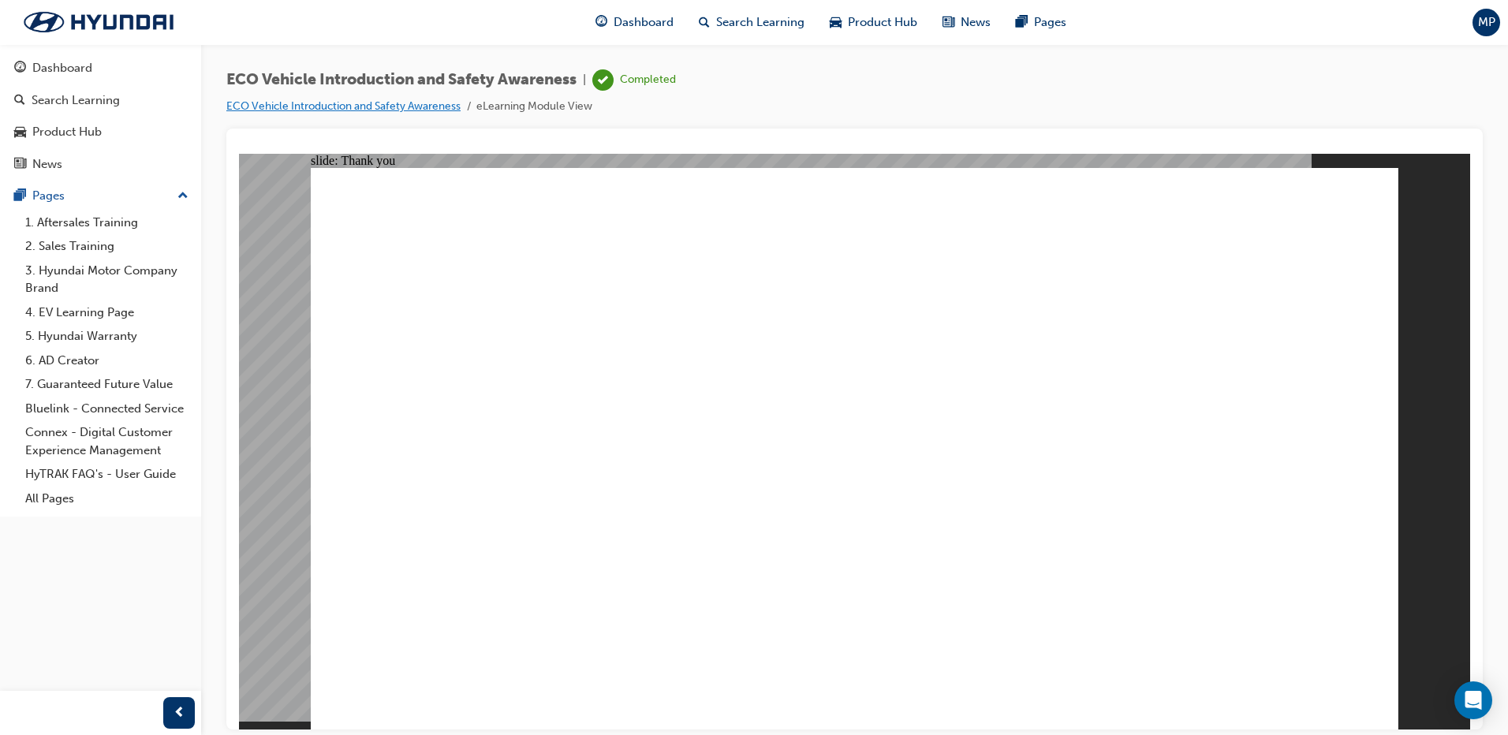
click at [343, 109] on link "ECO Vehicle Introduction and Safety Awareness" at bounding box center [343, 105] width 234 height 13
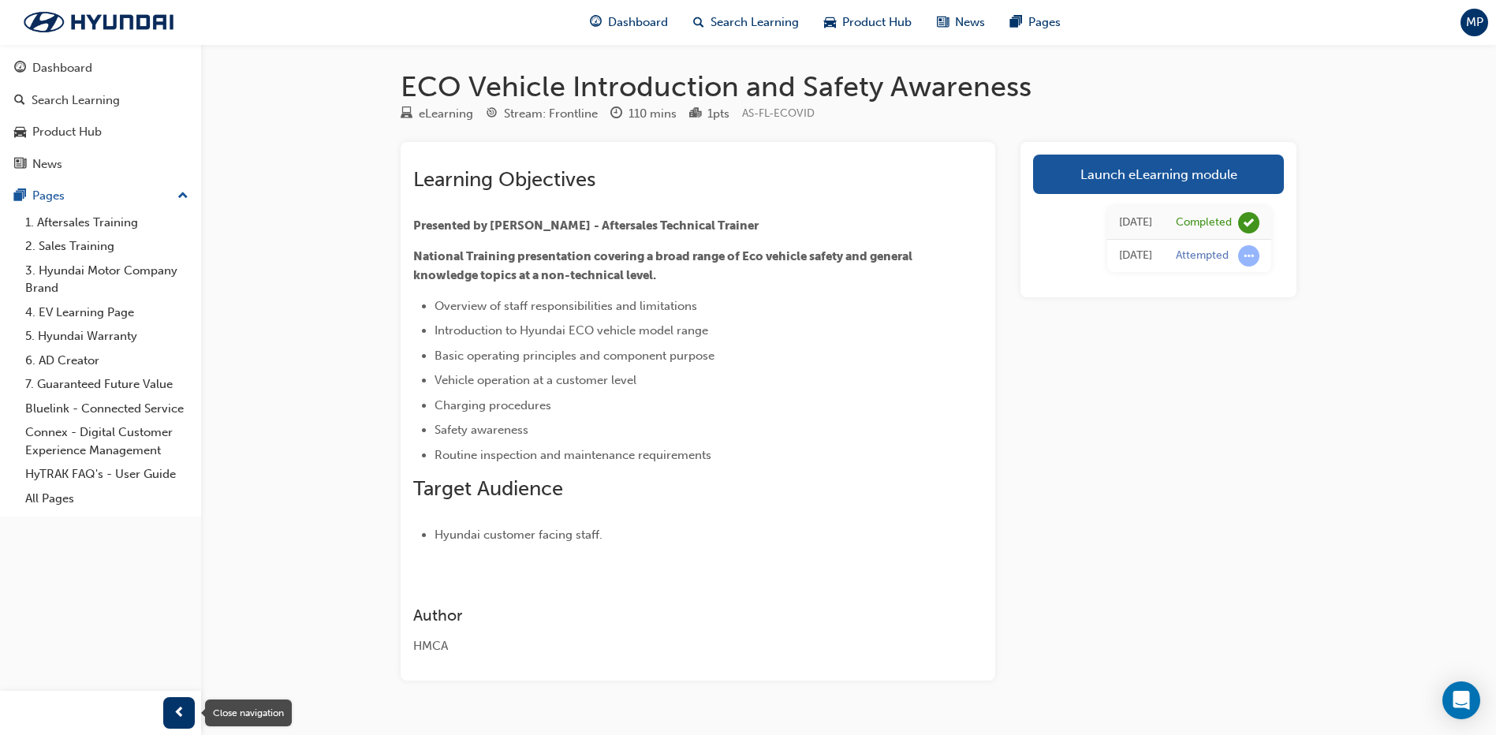
click at [185, 711] on span "prev-icon" at bounding box center [180, 714] width 12 height 20
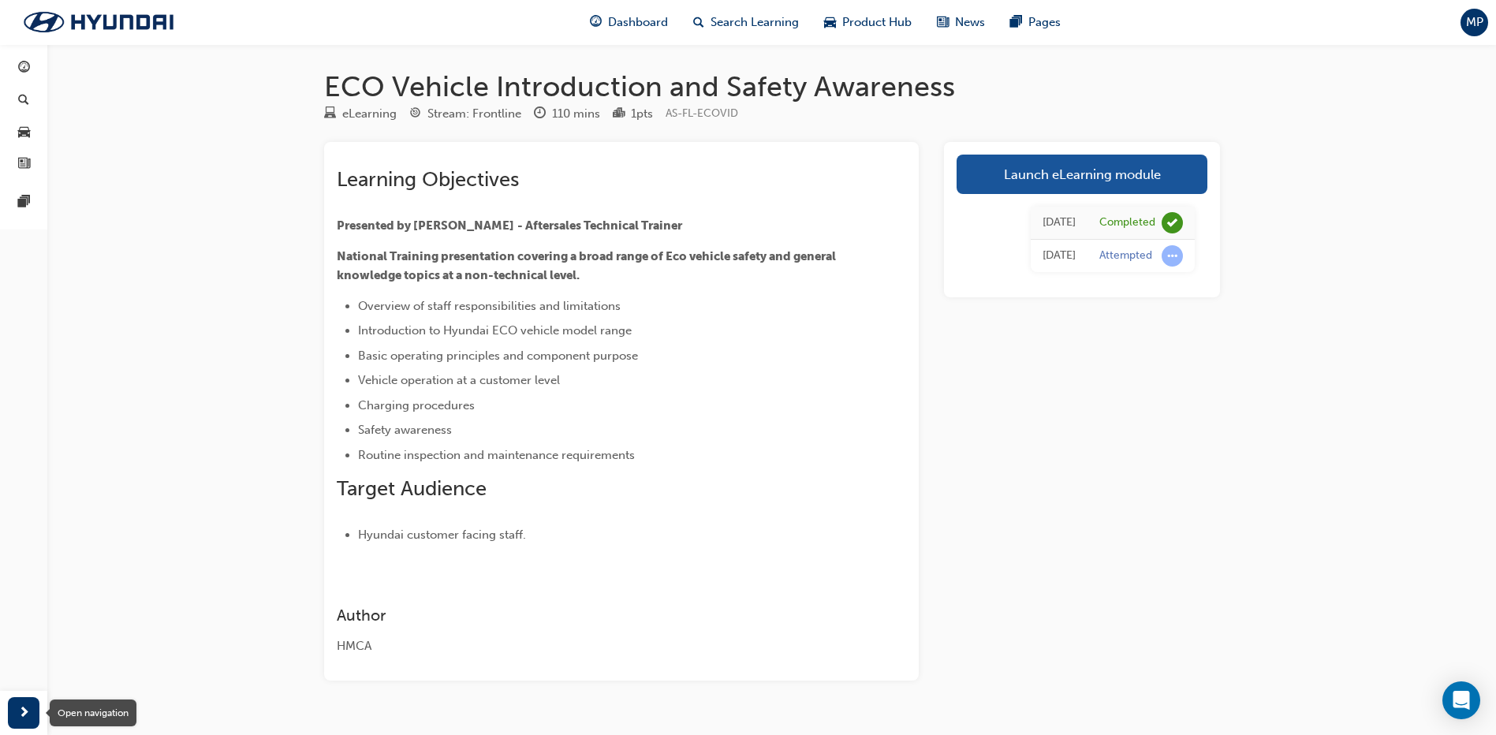
drag, startPoint x: 10, startPoint y: 712, endPoint x: 166, endPoint y: 605, distance: 188.8
click at [11, 712] on div "button" at bounding box center [24, 713] width 32 height 32
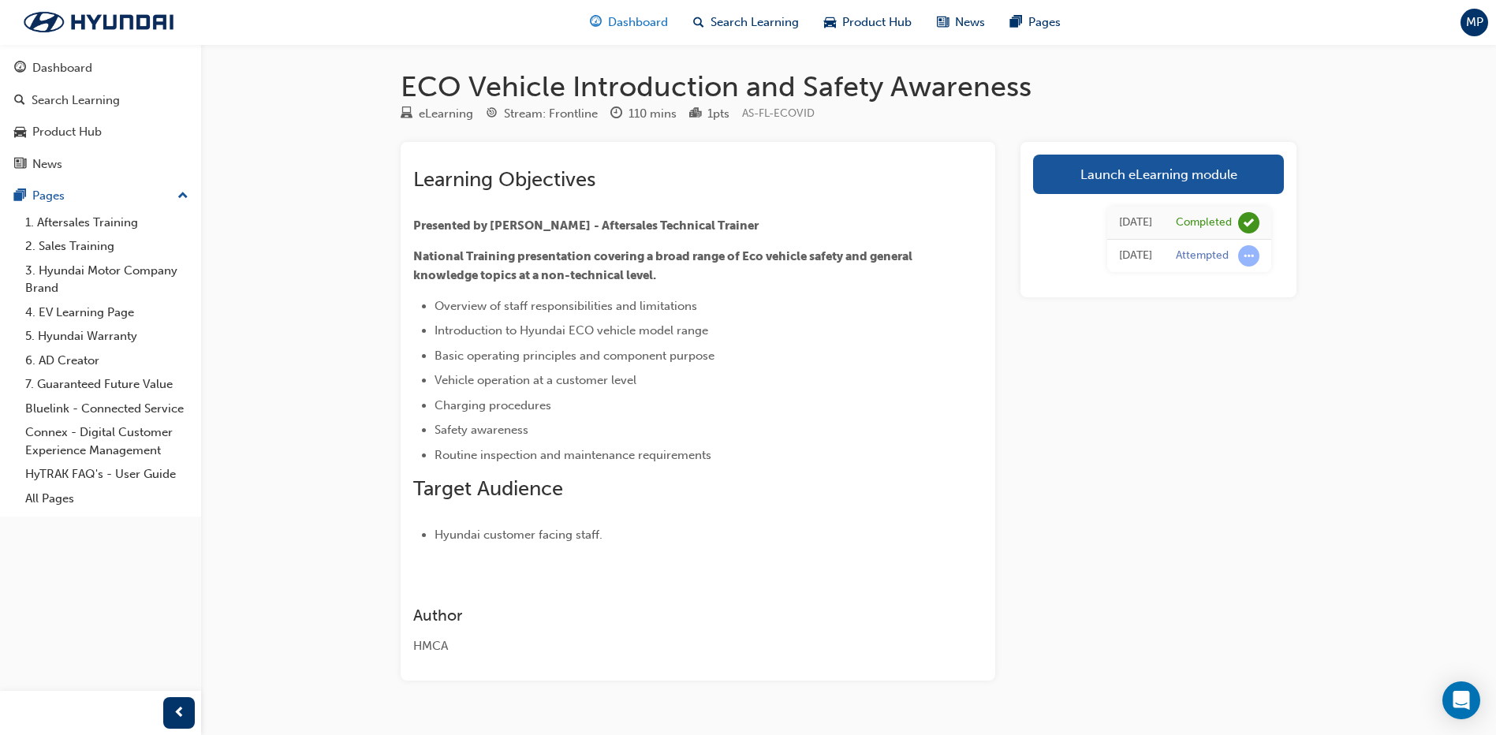
click at [656, 20] on span "Dashboard" at bounding box center [638, 22] width 60 height 18
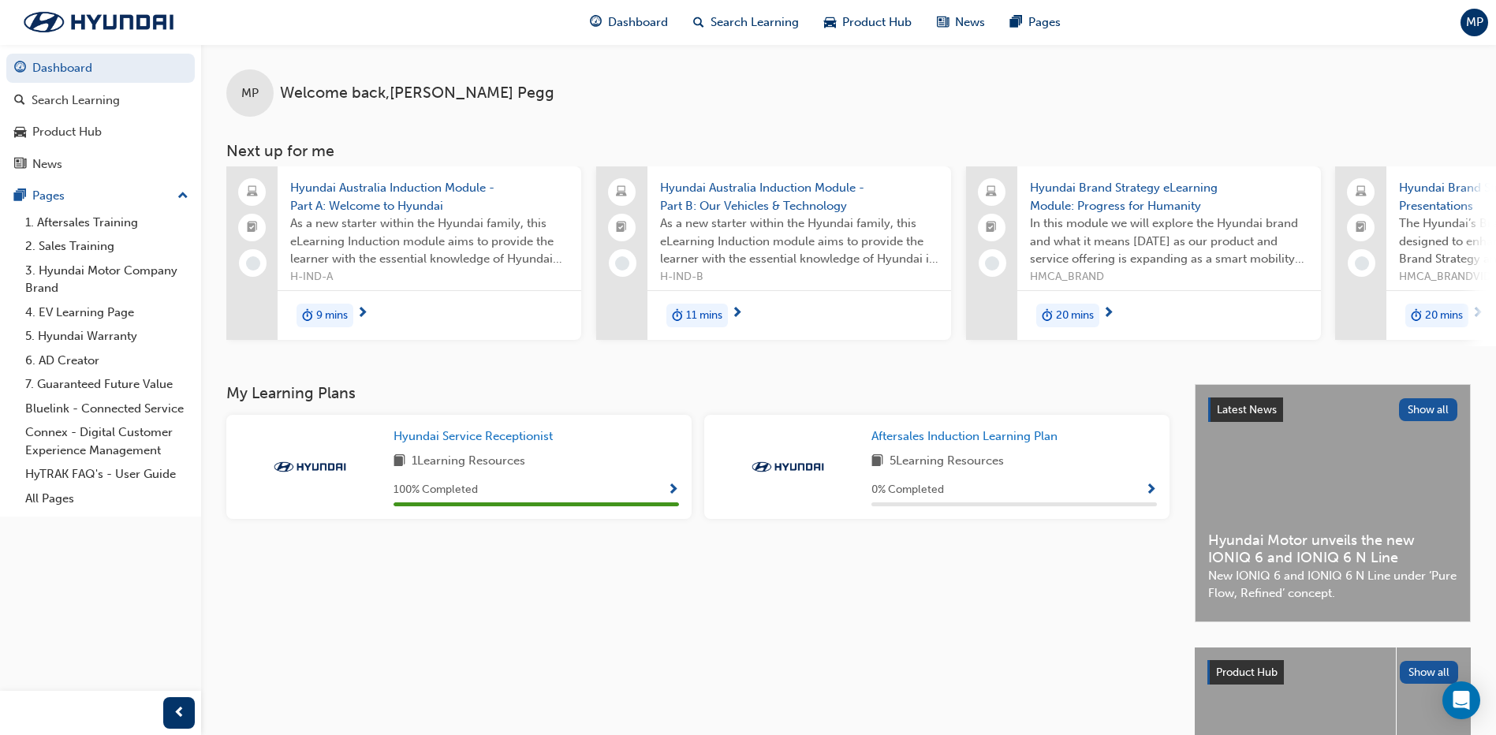
click at [331, 319] on span "9 mins" at bounding box center [332, 316] width 32 height 18
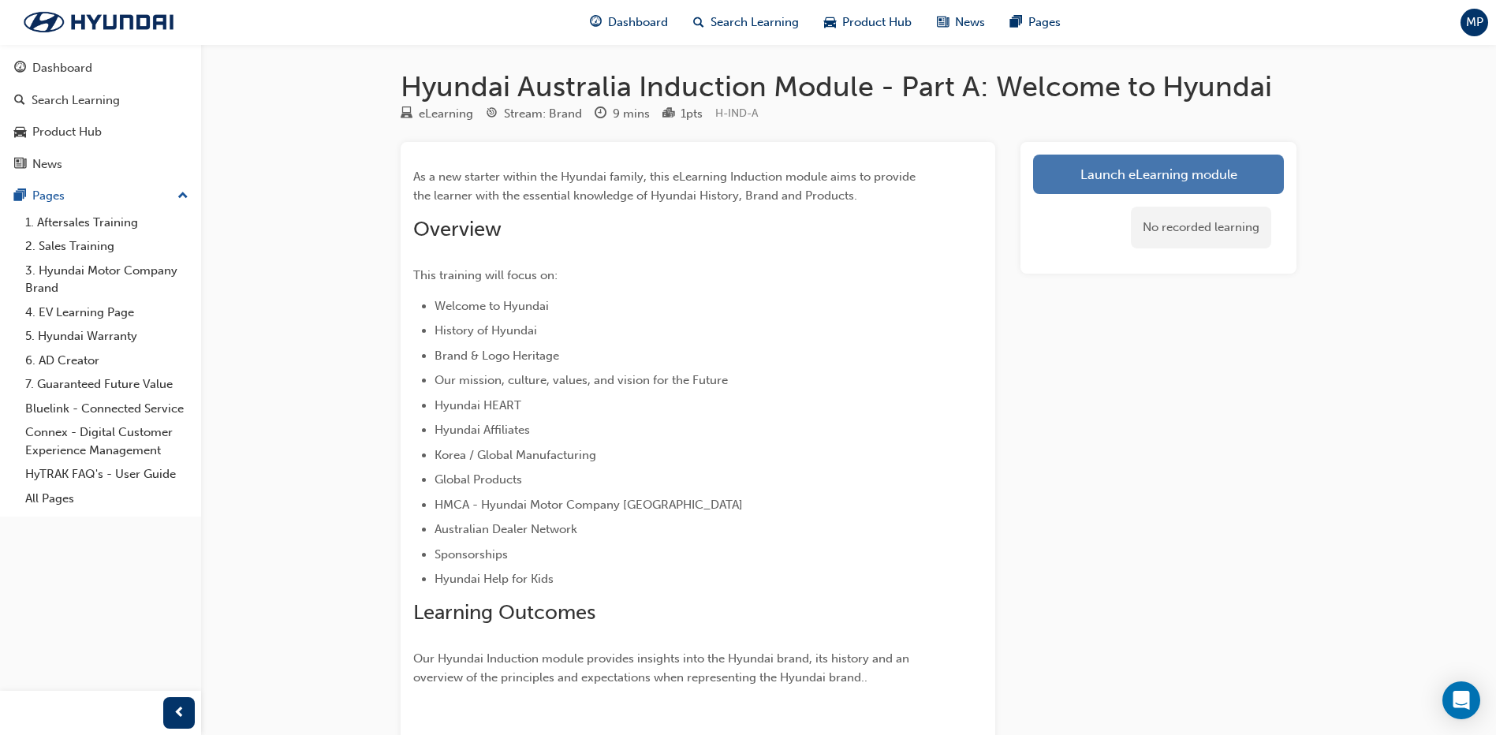
click at [1084, 175] on link "Launch eLearning module" at bounding box center [1158, 174] width 251 height 39
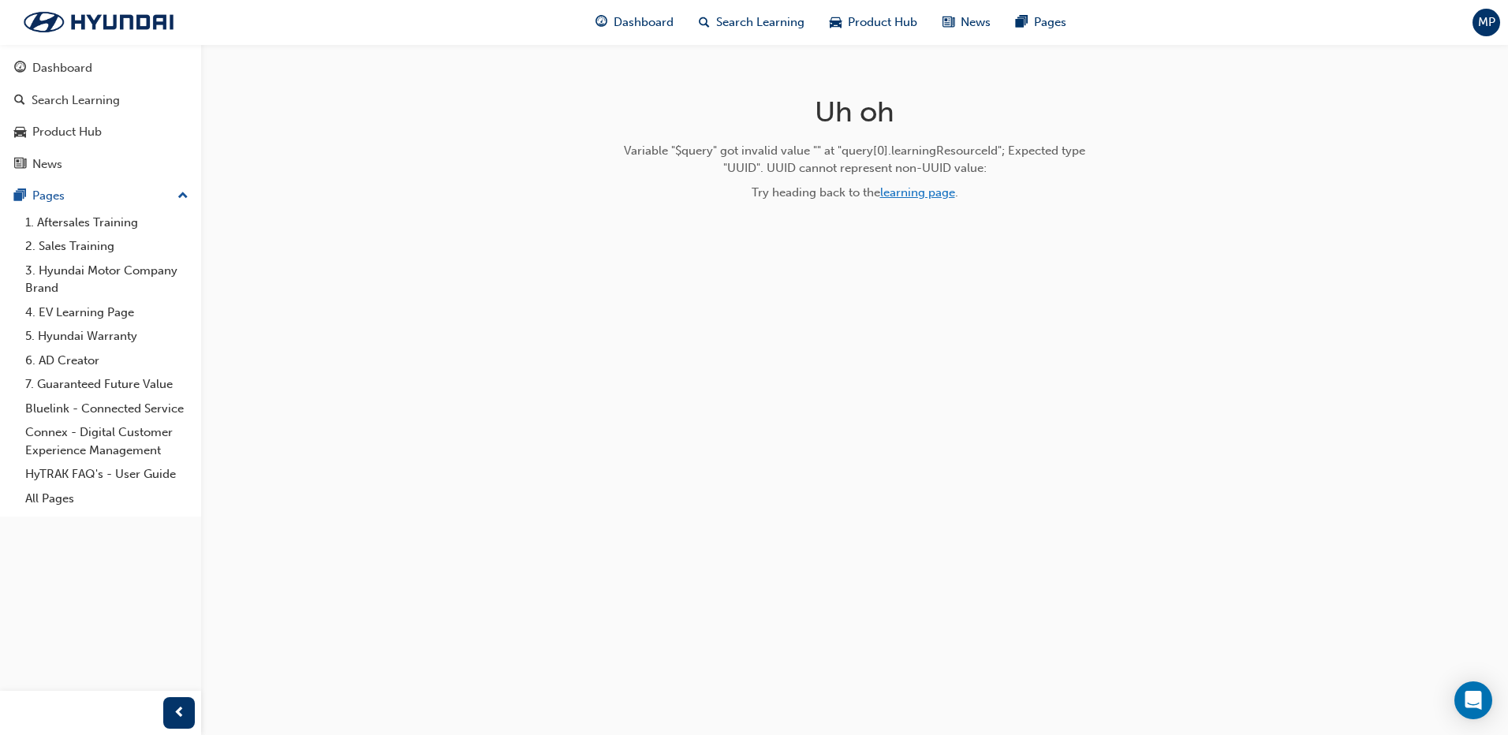
click at [904, 193] on link "learning page" at bounding box center [917, 192] width 75 height 14
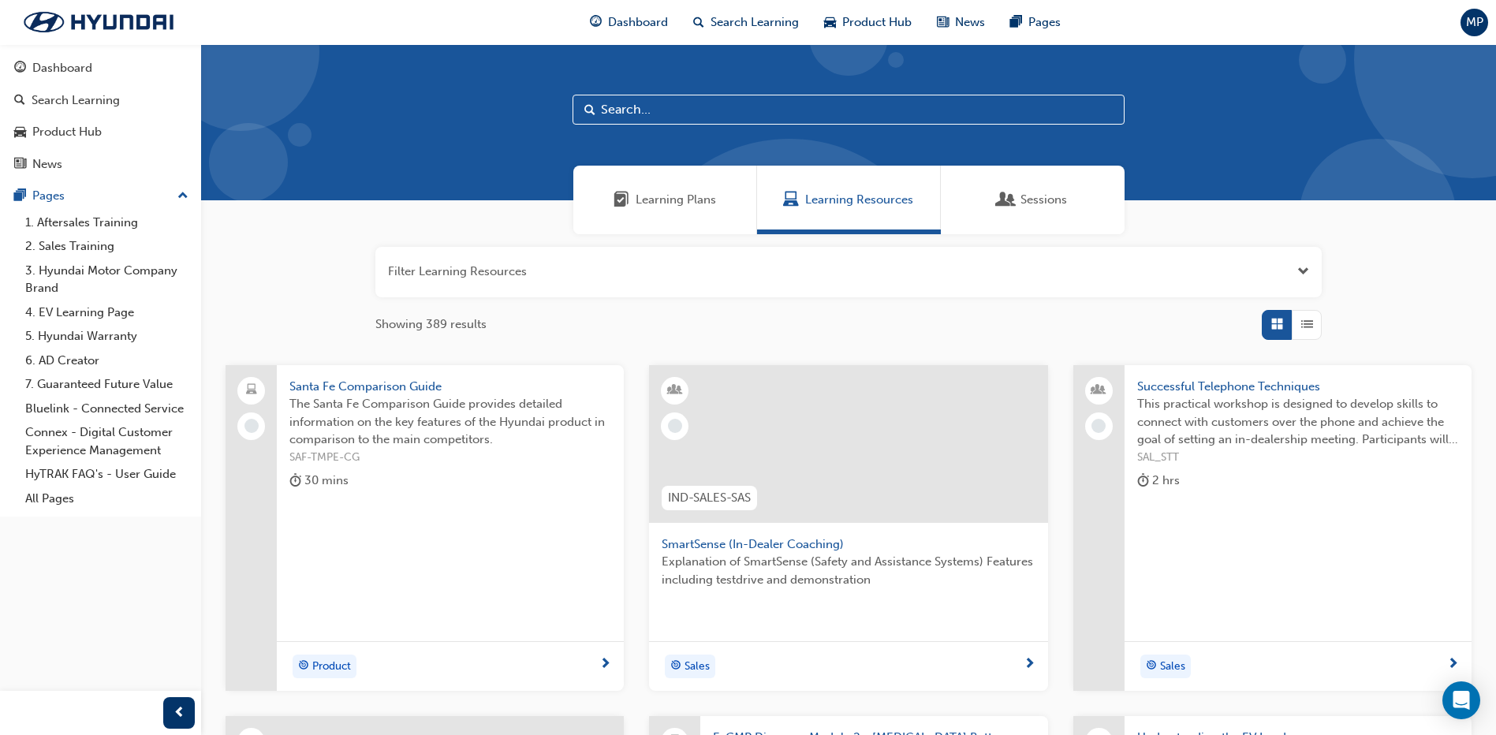
click at [656, 233] on div "Learning Plans" at bounding box center [665, 200] width 184 height 69
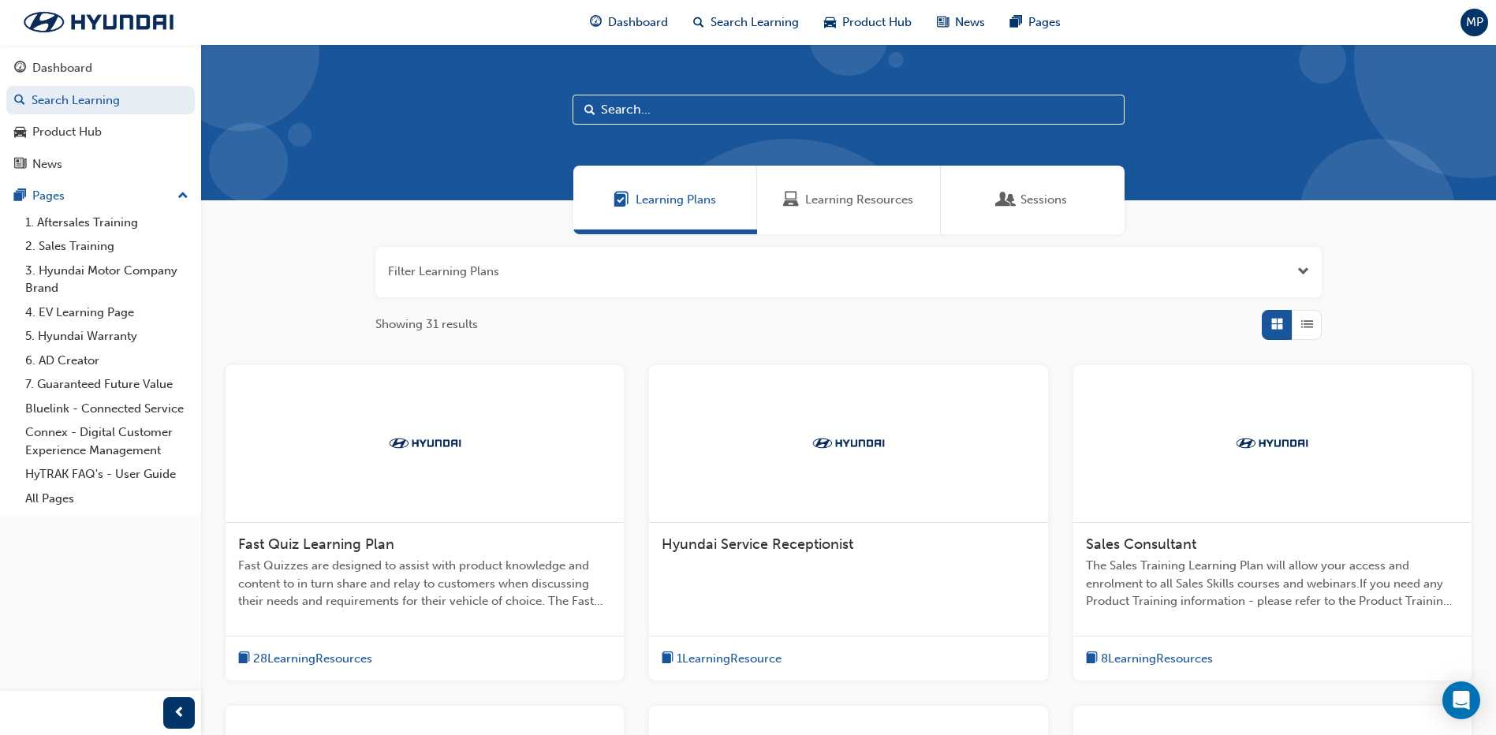
click at [1048, 218] on div "Sessions" at bounding box center [1033, 200] width 184 height 69
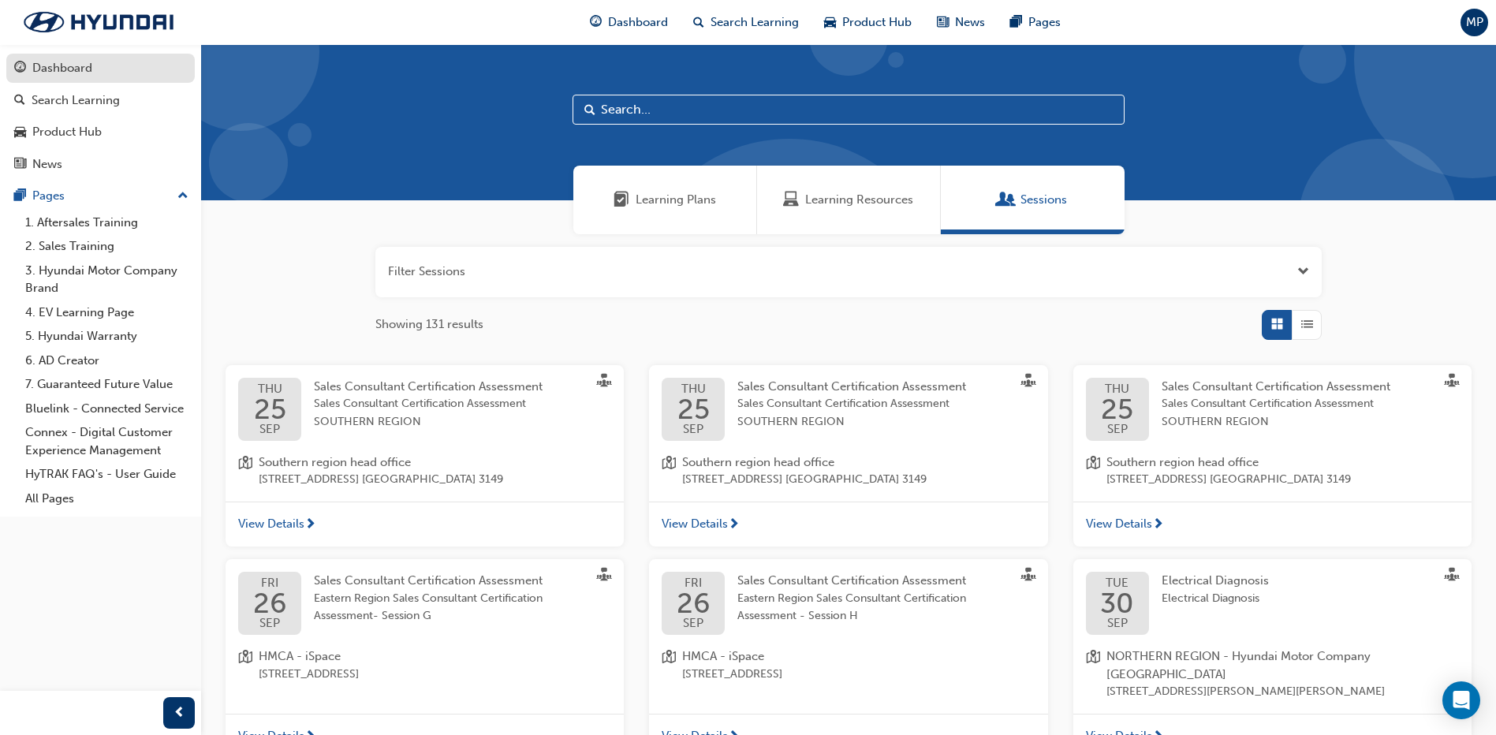
click at [60, 71] on div "Dashboard" at bounding box center [62, 68] width 60 height 18
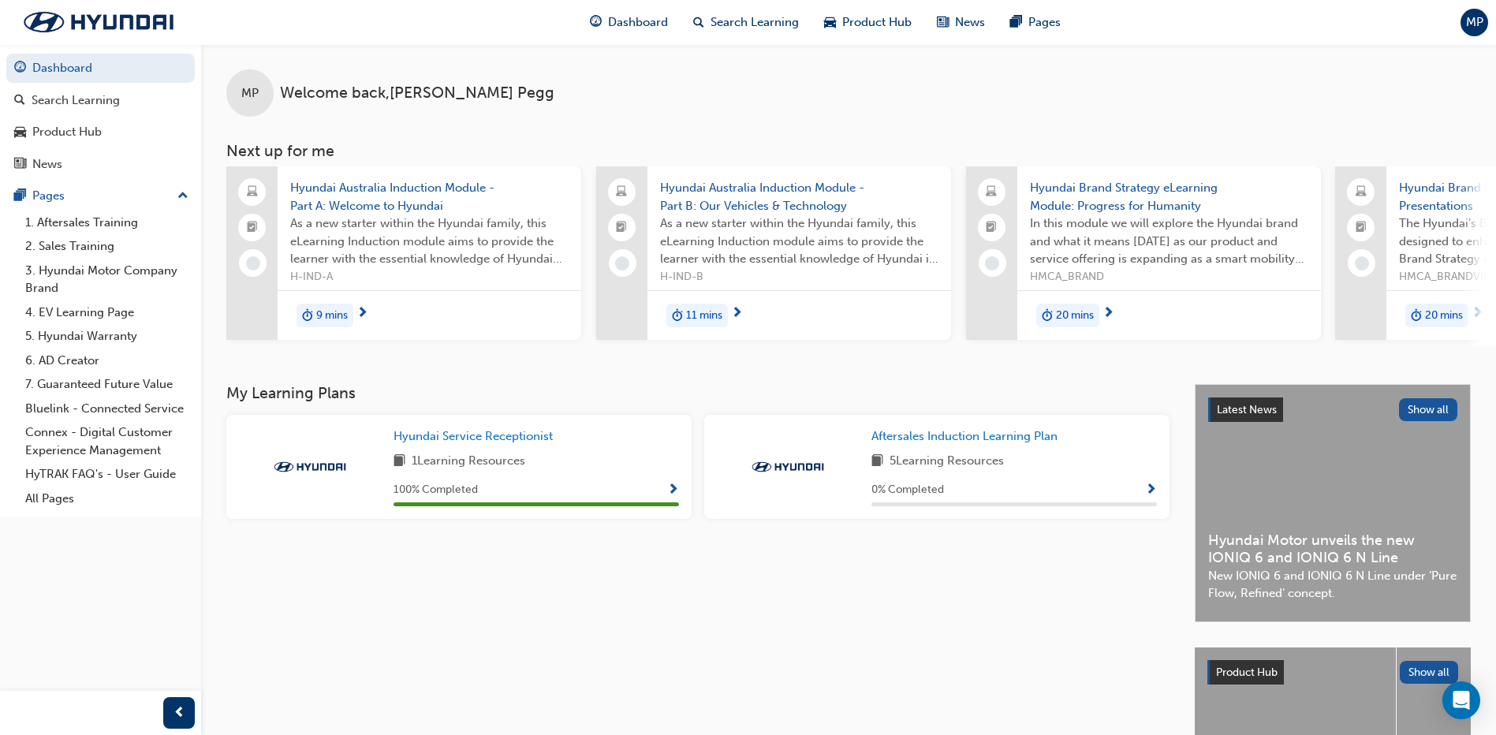
click at [420, 252] on span "As a new starter within the Hyundai family, this eLearning Induction module aim…" at bounding box center [429, 242] width 278 height 54
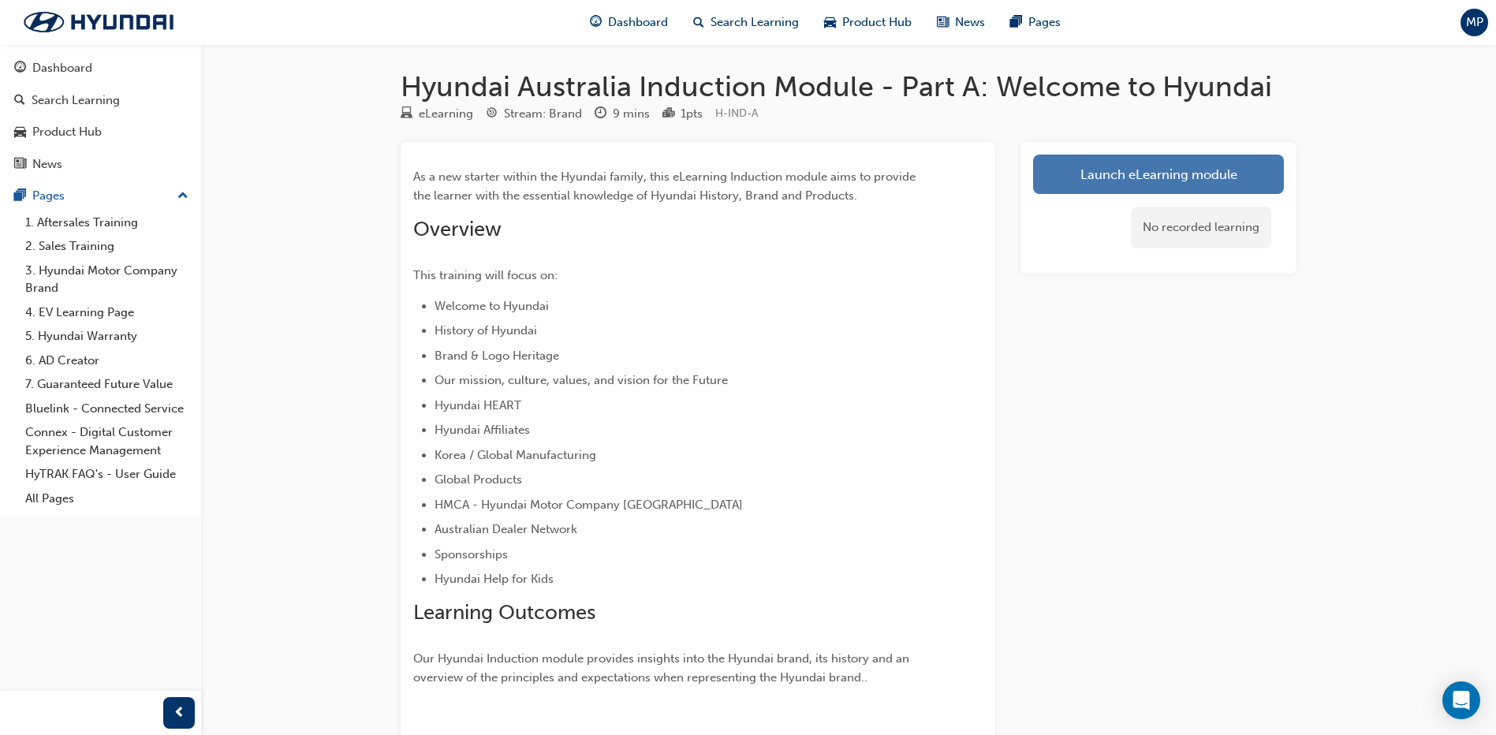
click at [1142, 189] on link "Launch eLearning module" at bounding box center [1158, 174] width 251 height 39
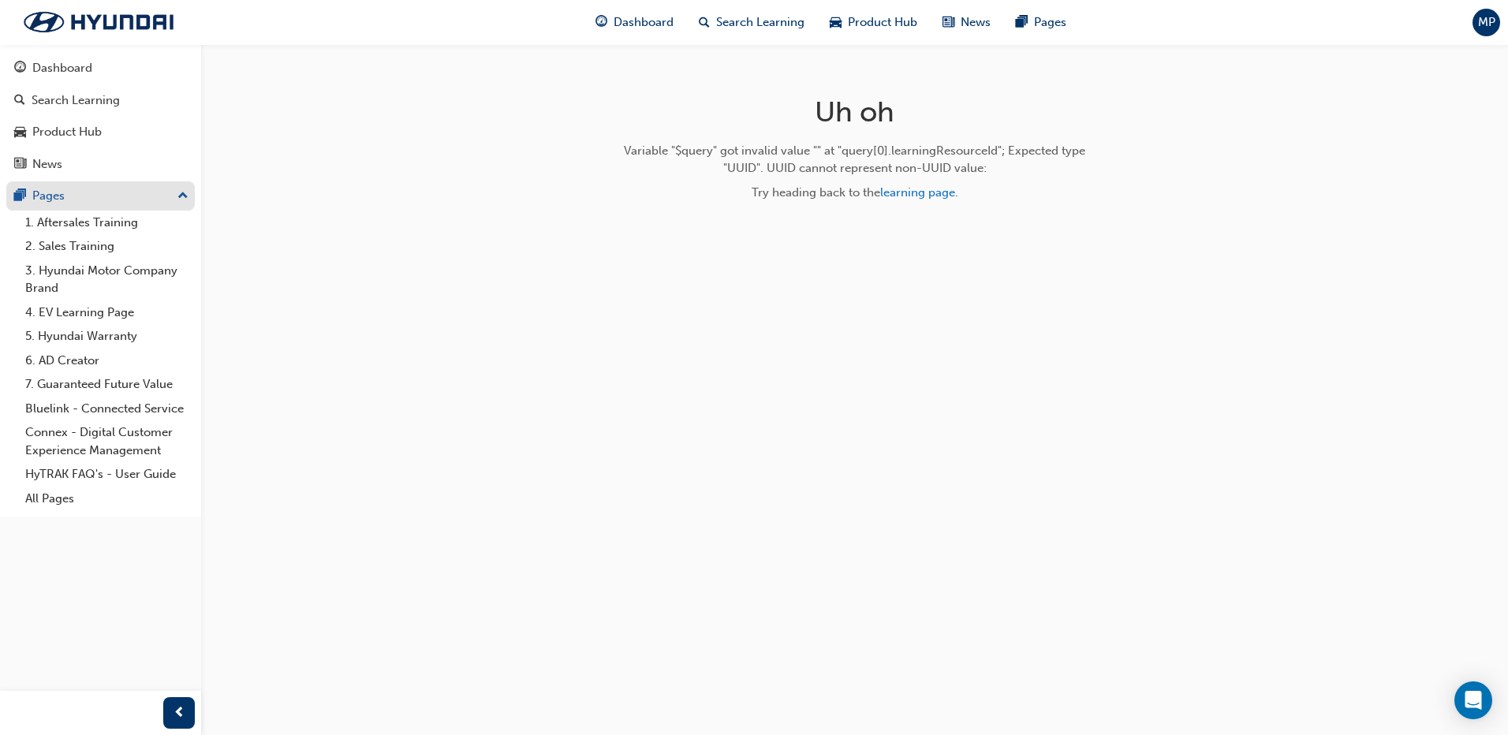
click at [50, 199] on div "Pages" at bounding box center [48, 196] width 32 height 18
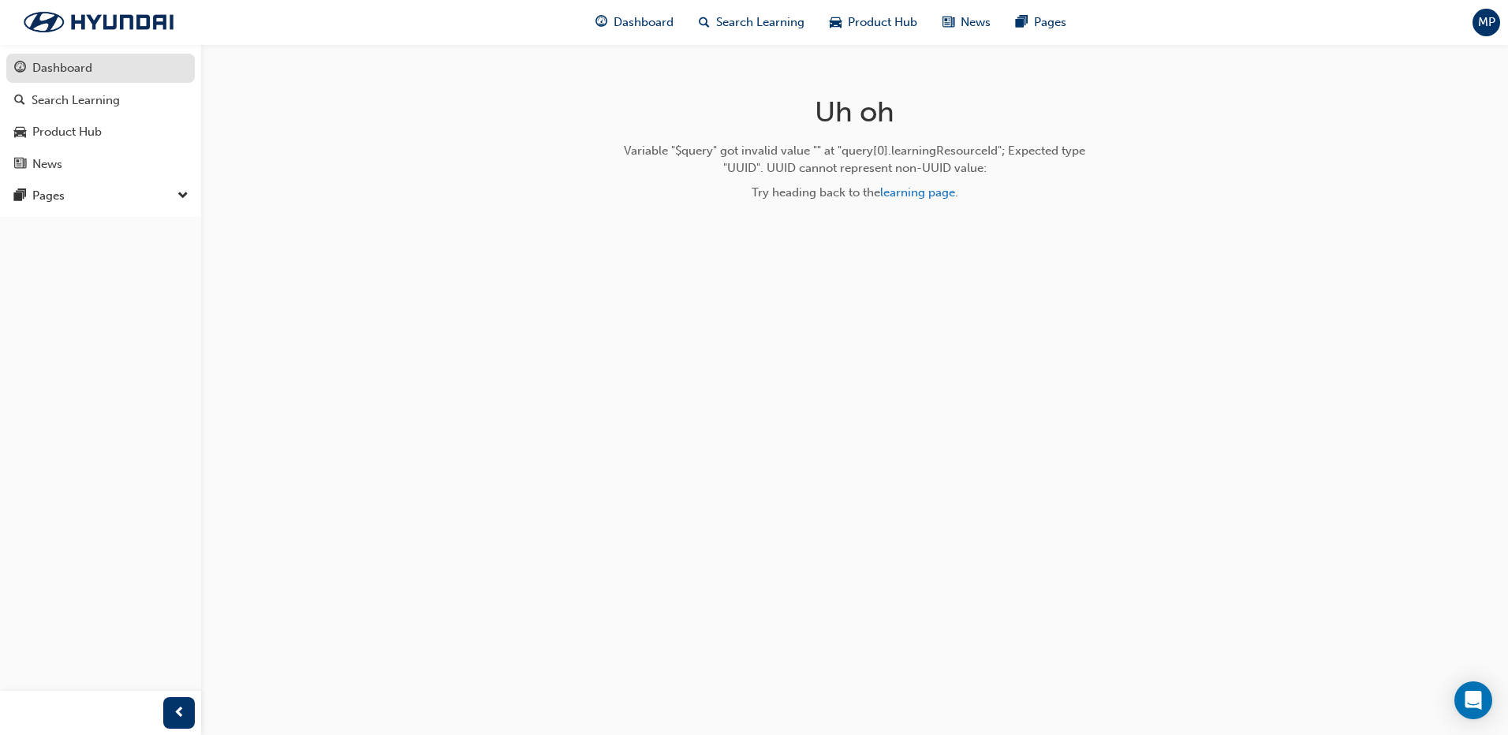
click at [77, 68] on div "Dashboard" at bounding box center [62, 68] width 60 height 18
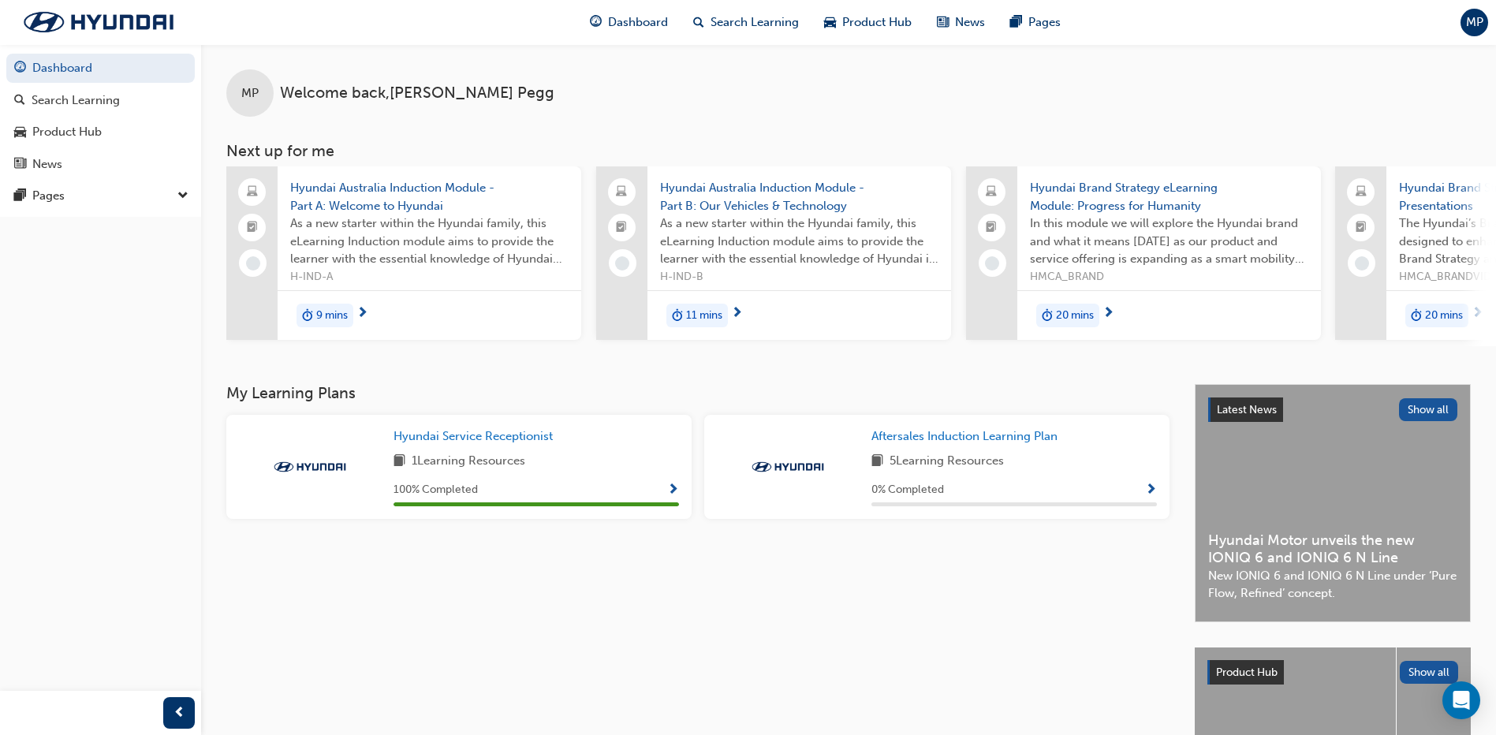
click at [932, 480] on div "Aftersales Induction Learning Plan 5 Learning Resources 0 % Completed" at bounding box center [1015, 467] width 286 height 79
click at [1150, 495] on span "Show Progress" at bounding box center [1151, 491] width 12 height 14
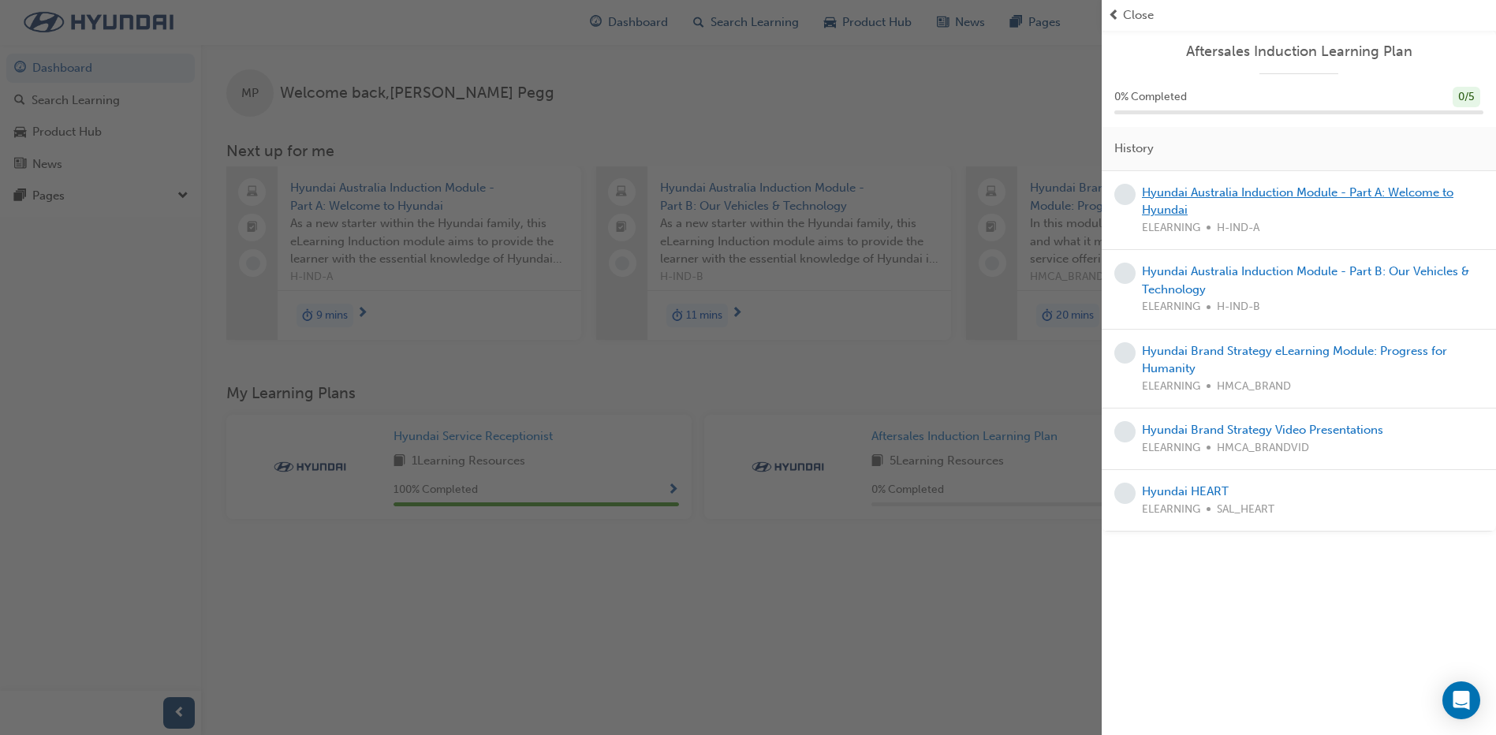
click at [1194, 192] on link "Hyundai Australia Induction Module - Part A: Welcome to Hyundai" at bounding box center [1298, 201] width 312 height 32
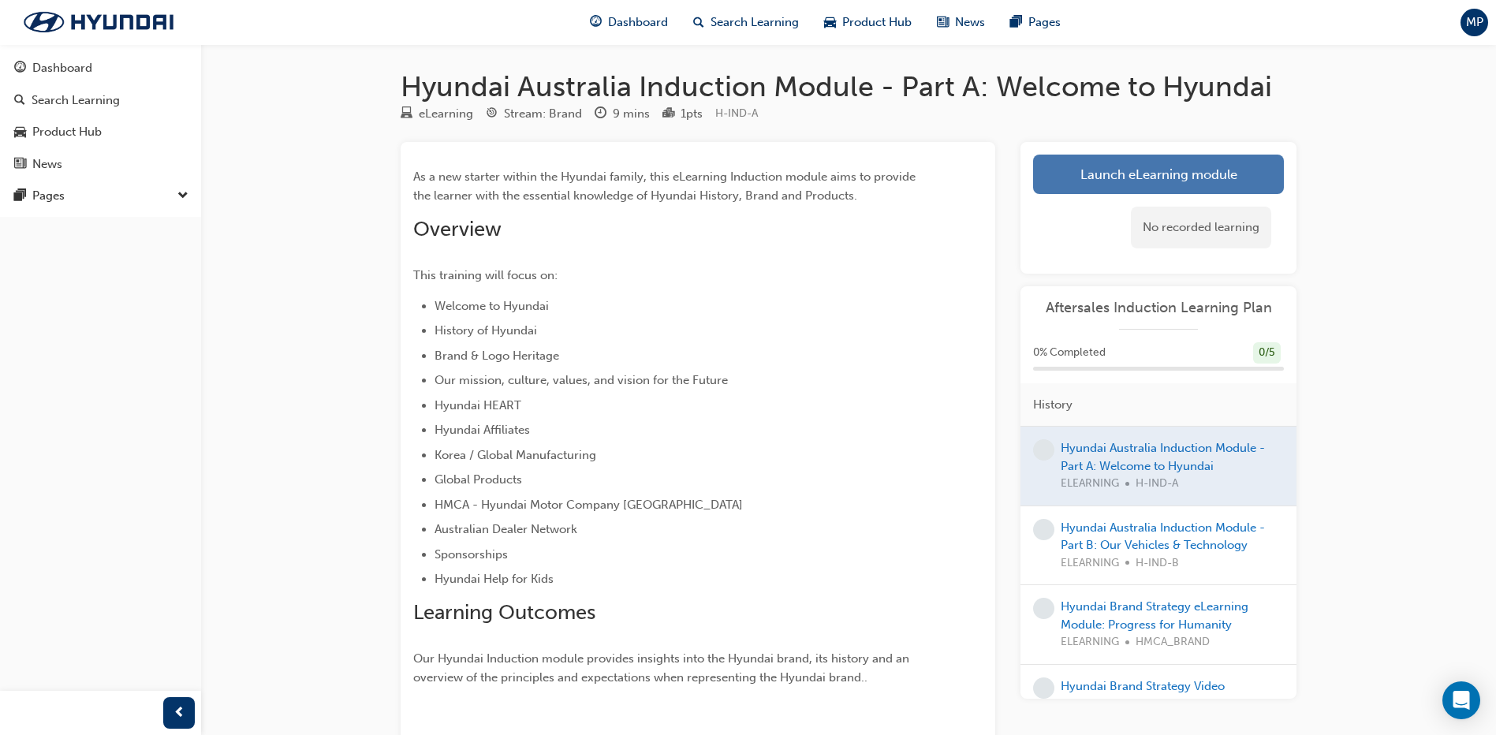
click at [1184, 175] on link "Launch eLearning module" at bounding box center [1158, 174] width 251 height 39
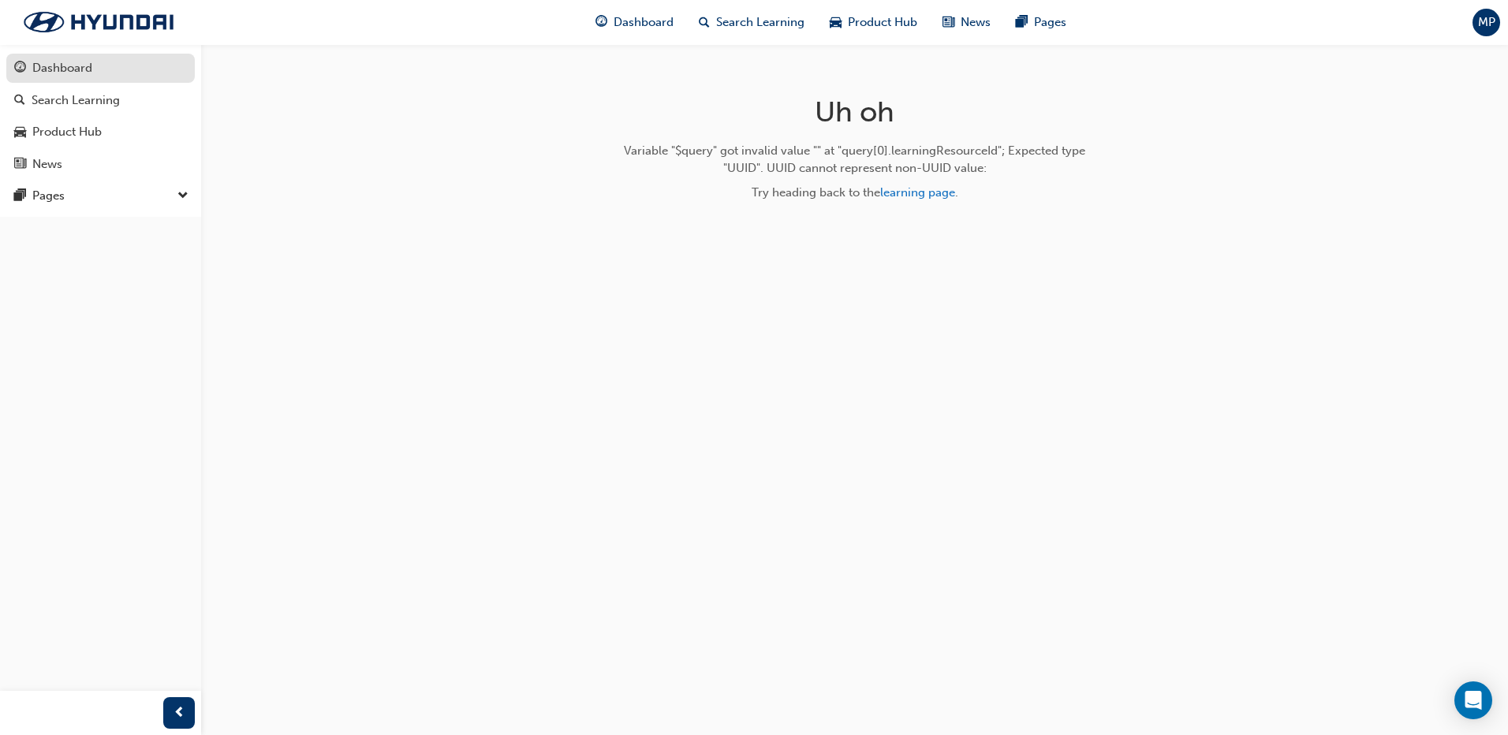
click at [50, 64] on div "Dashboard" at bounding box center [62, 68] width 60 height 18
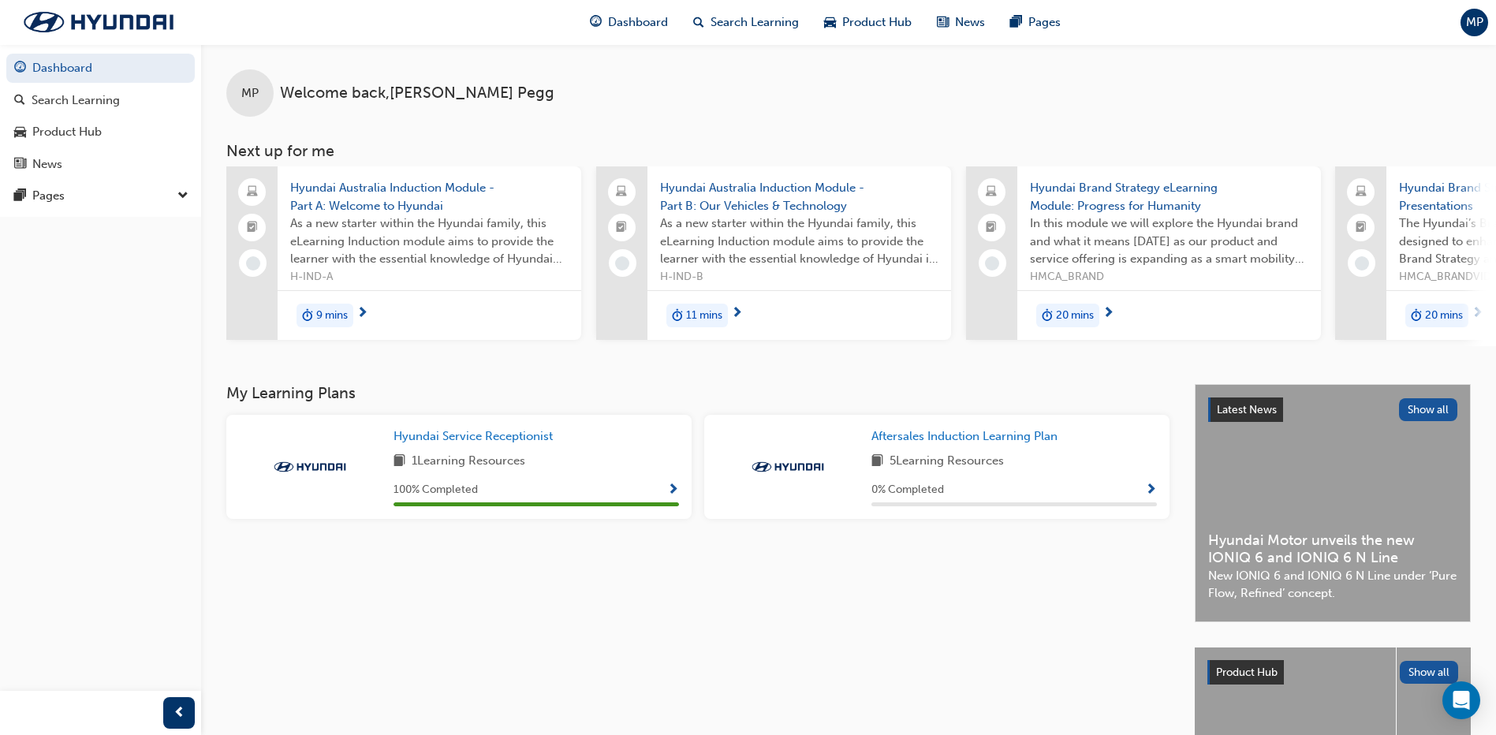
click at [1154, 495] on span "Show Progress" at bounding box center [1151, 491] width 12 height 14
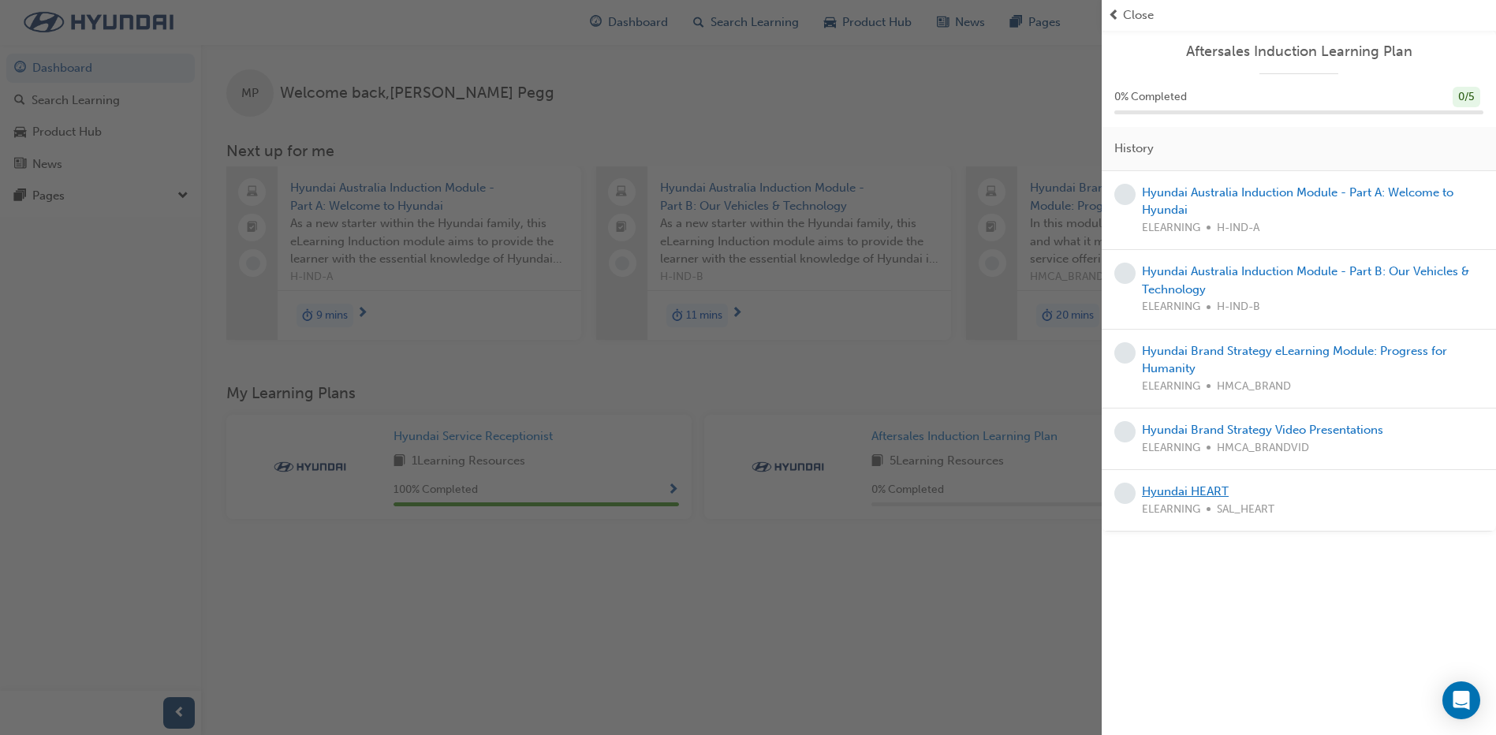
click at [1179, 488] on link "Hyundai HEART" at bounding box center [1185, 491] width 87 height 14
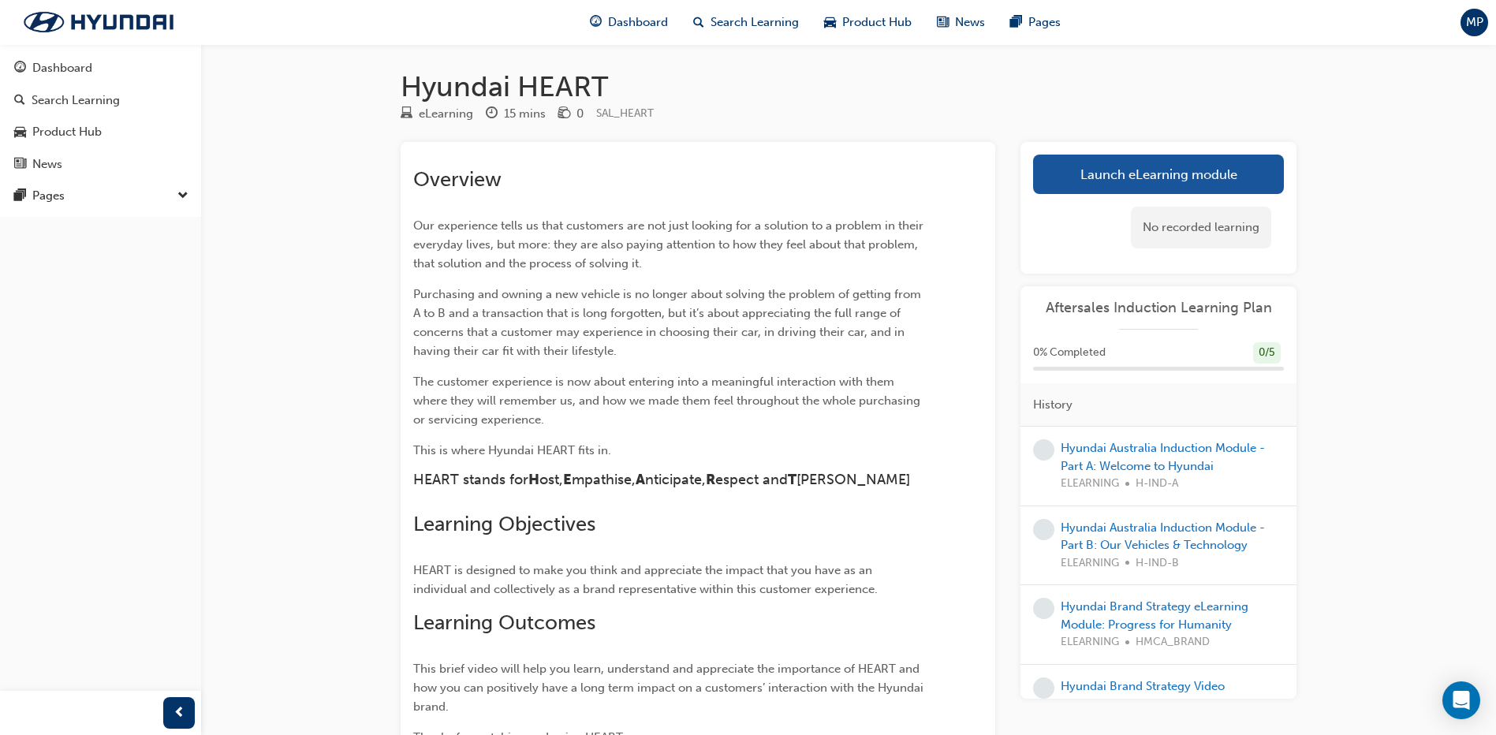
click at [1091, 357] on span "0 % Completed" at bounding box center [1069, 353] width 73 height 18
drag, startPoint x: 1181, startPoint y: 361, endPoint x: 1191, endPoint y: 332, distance: 30.9
click at [1182, 361] on div "0 % Completed 0 / 5" at bounding box center [1158, 352] width 251 height 21
click at [1205, 323] on div "Aftersales Induction Learning Plan" at bounding box center [1159, 315] width 276 height 32
drag, startPoint x: 1289, startPoint y: 344, endPoint x: 1203, endPoint y: 289, distance: 102.2
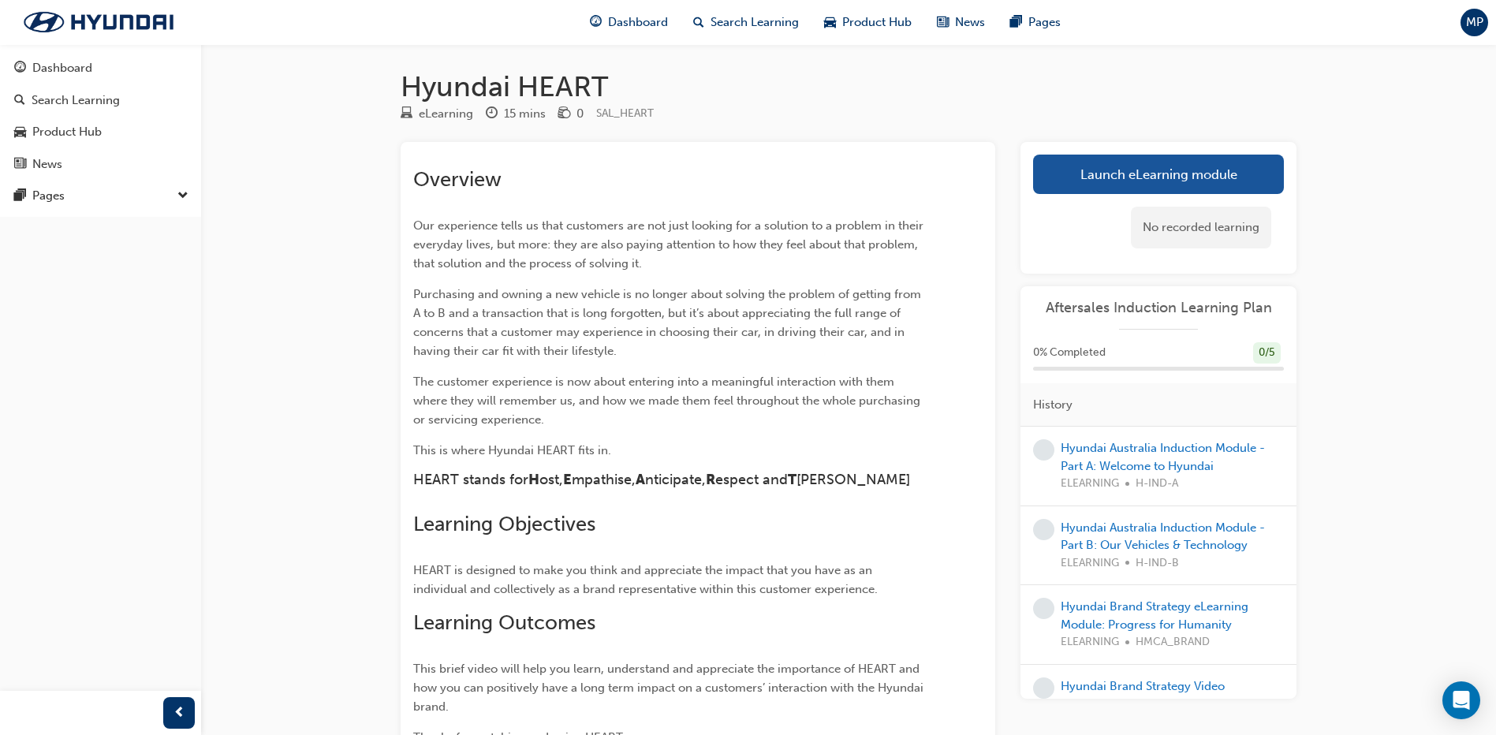
click at [1289, 345] on div "0 % Completed 0 / 5" at bounding box center [1159, 362] width 276 height 41
click at [1123, 183] on link "Launch eLearning module" at bounding box center [1158, 174] width 251 height 39
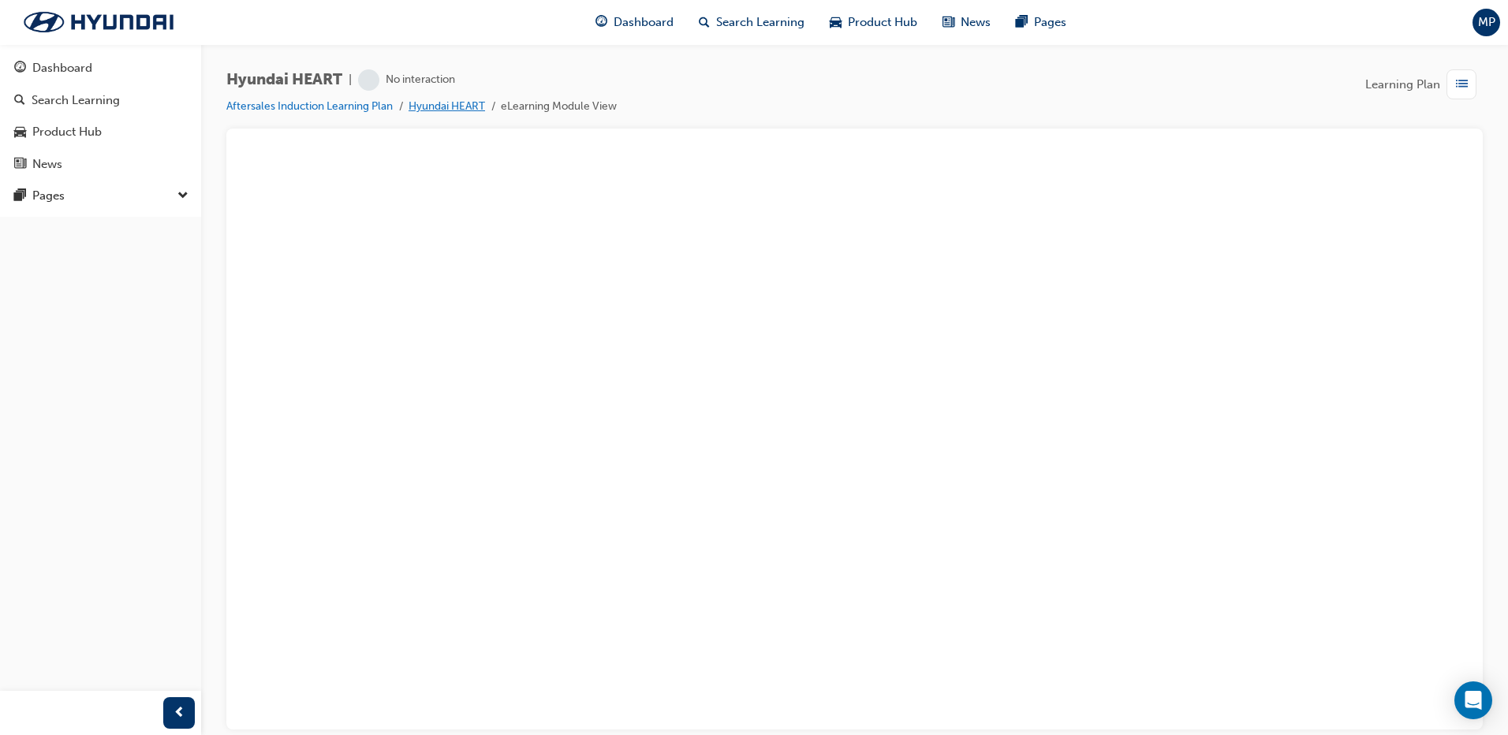
click at [454, 109] on link "Hyundai HEART" at bounding box center [447, 105] width 77 height 13
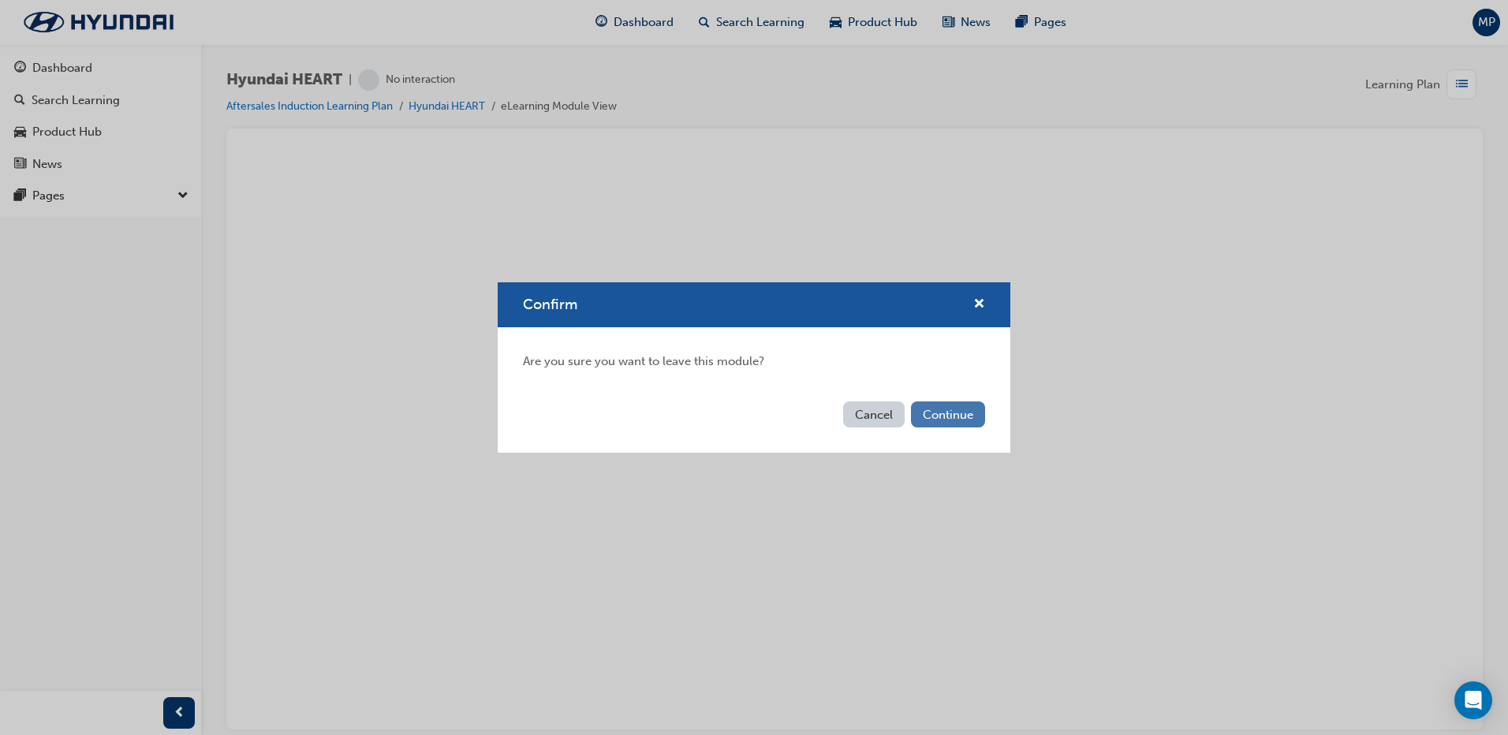
click at [940, 421] on button "Continue" at bounding box center [948, 415] width 74 height 26
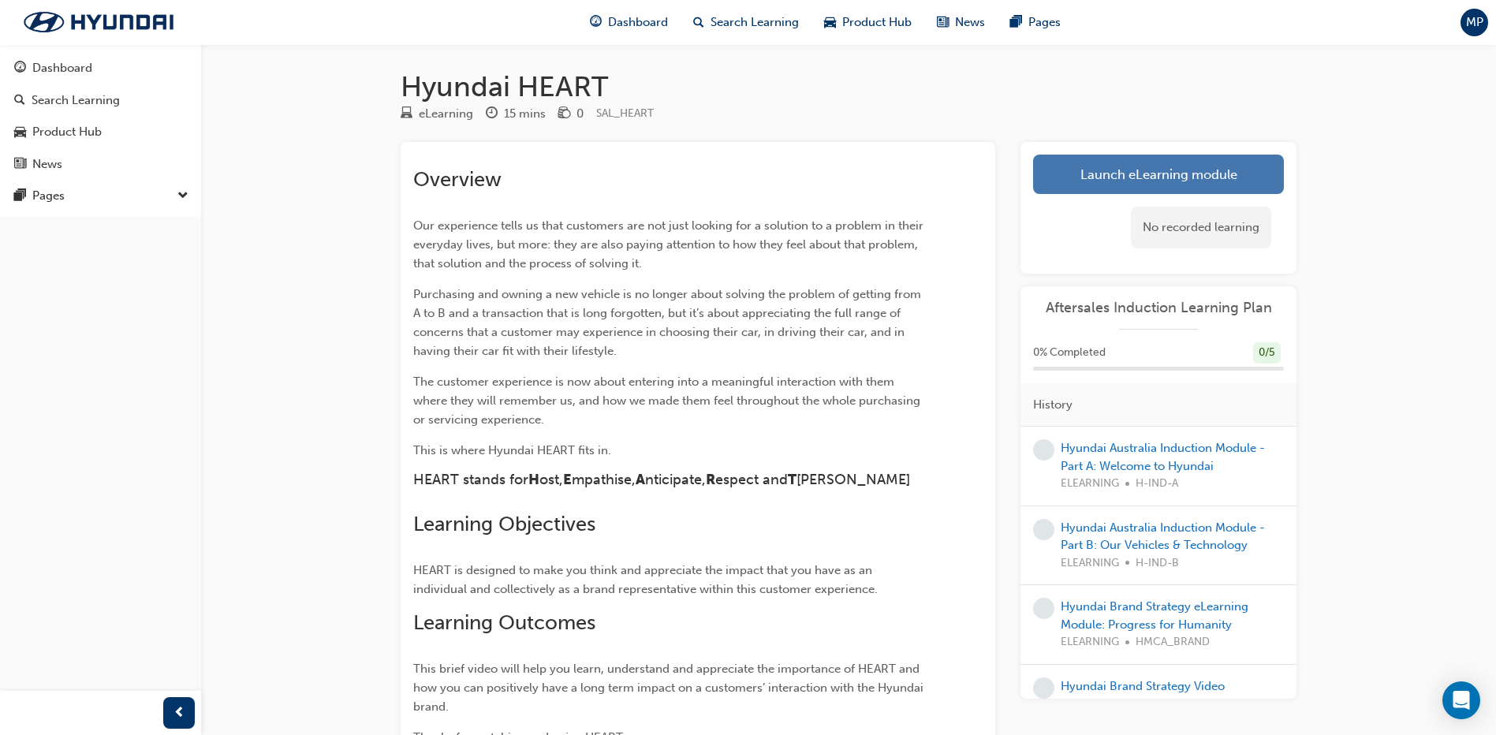
click at [1097, 174] on link "Launch eLearning module" at bounding box center [1158, 174] width 251 height 39
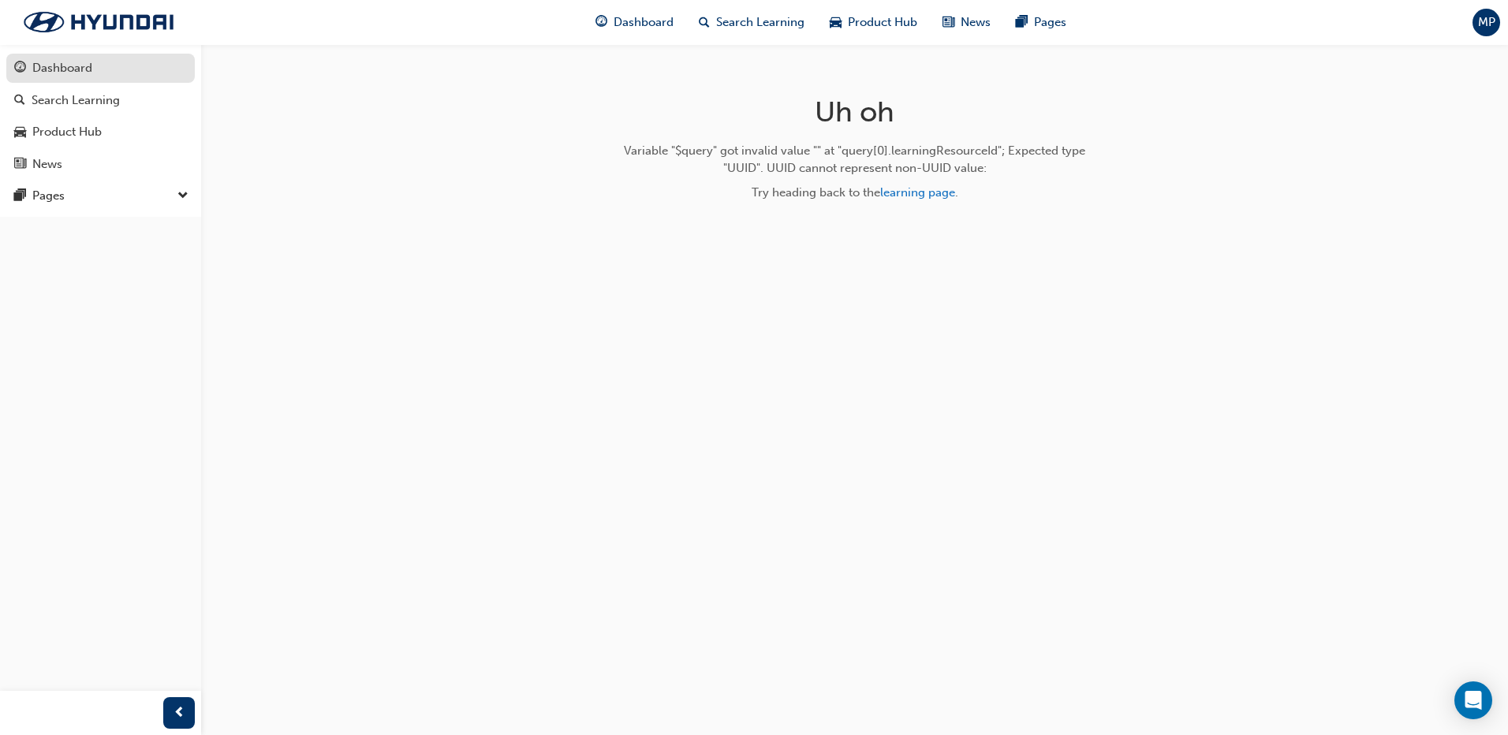
click at [143, 73] on div "Dashboard" at bounding box center [100, 68] width 173 height 20
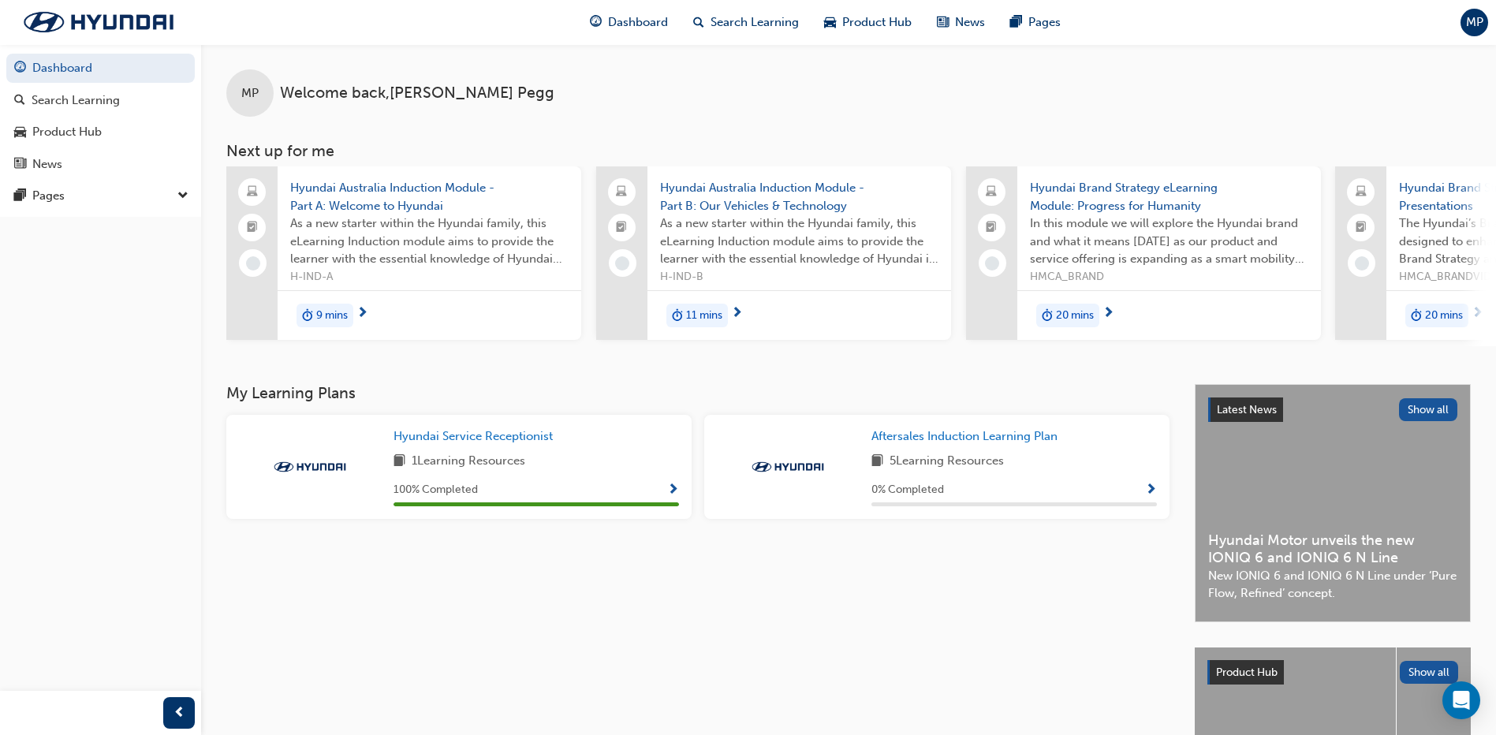
click at [345, 305] on div "9 mins" at bounding box center [325, 316] width 57 height 24
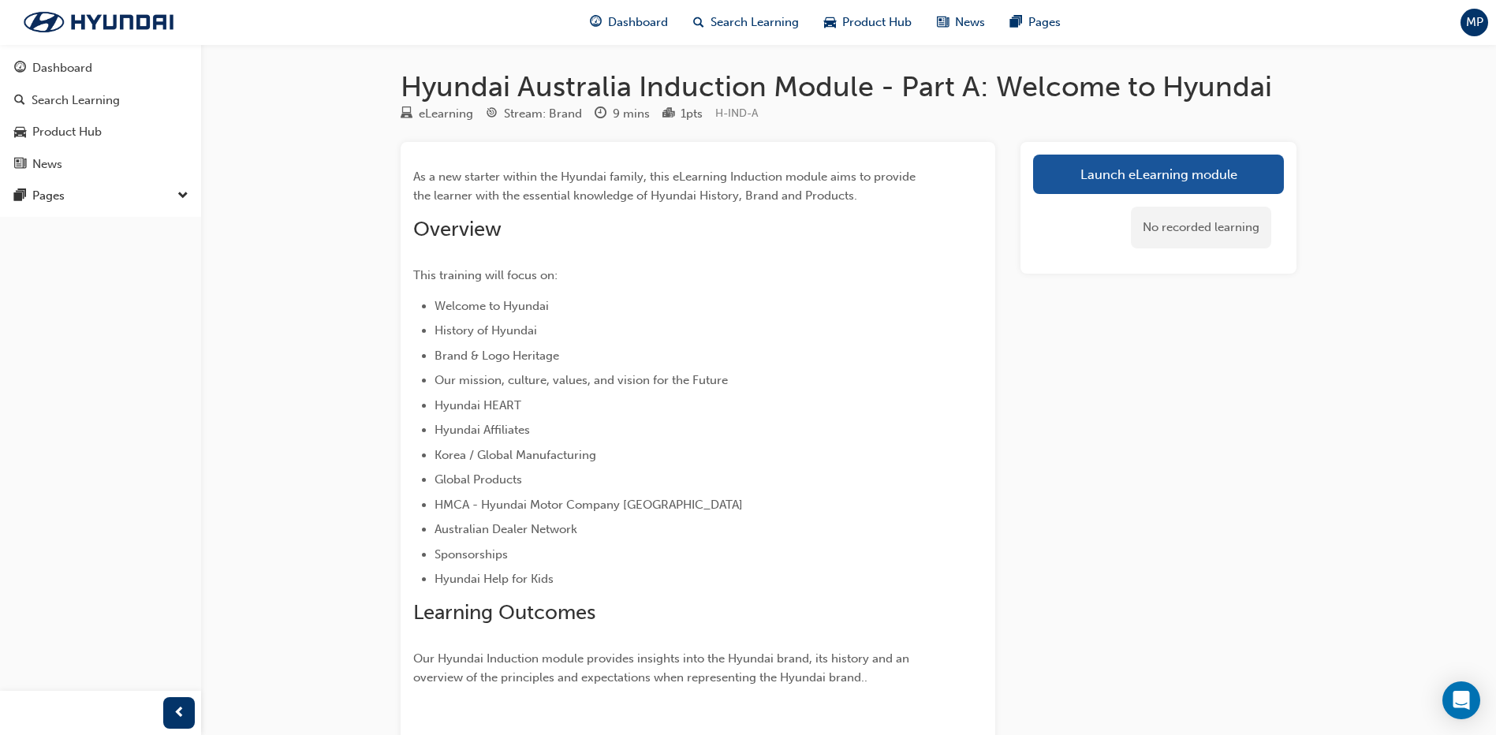
click at [1166, 151] on div "Launch eLearning module No recorded learning" at bounding box center [1159, 208] width 276 height 132
click at [1119, 175] on link "Launch eLearning module" at bounding box center [1158, 174] width 251 height 39
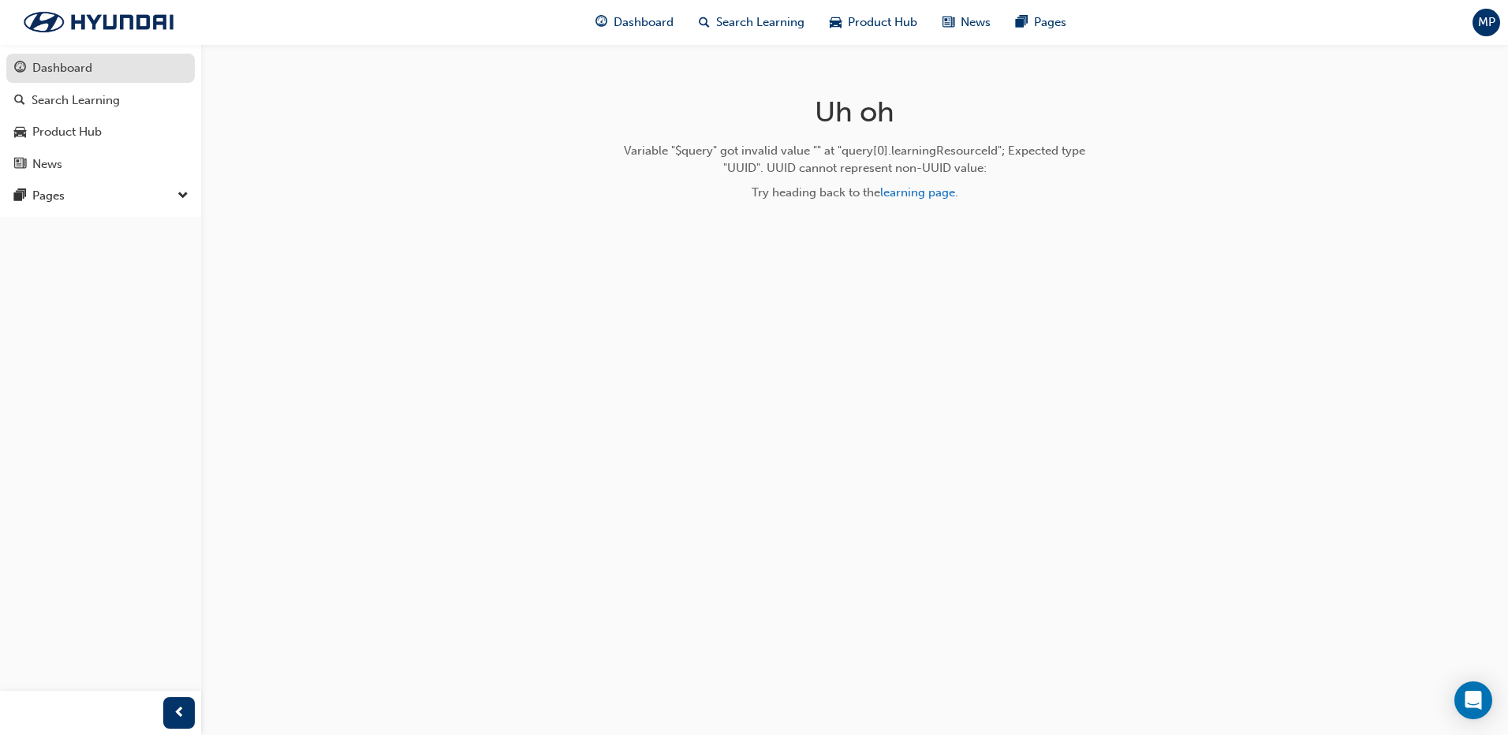
click at [82, 58] on div "Dashboard" at bounding box center [100, 68] width 173 height 20
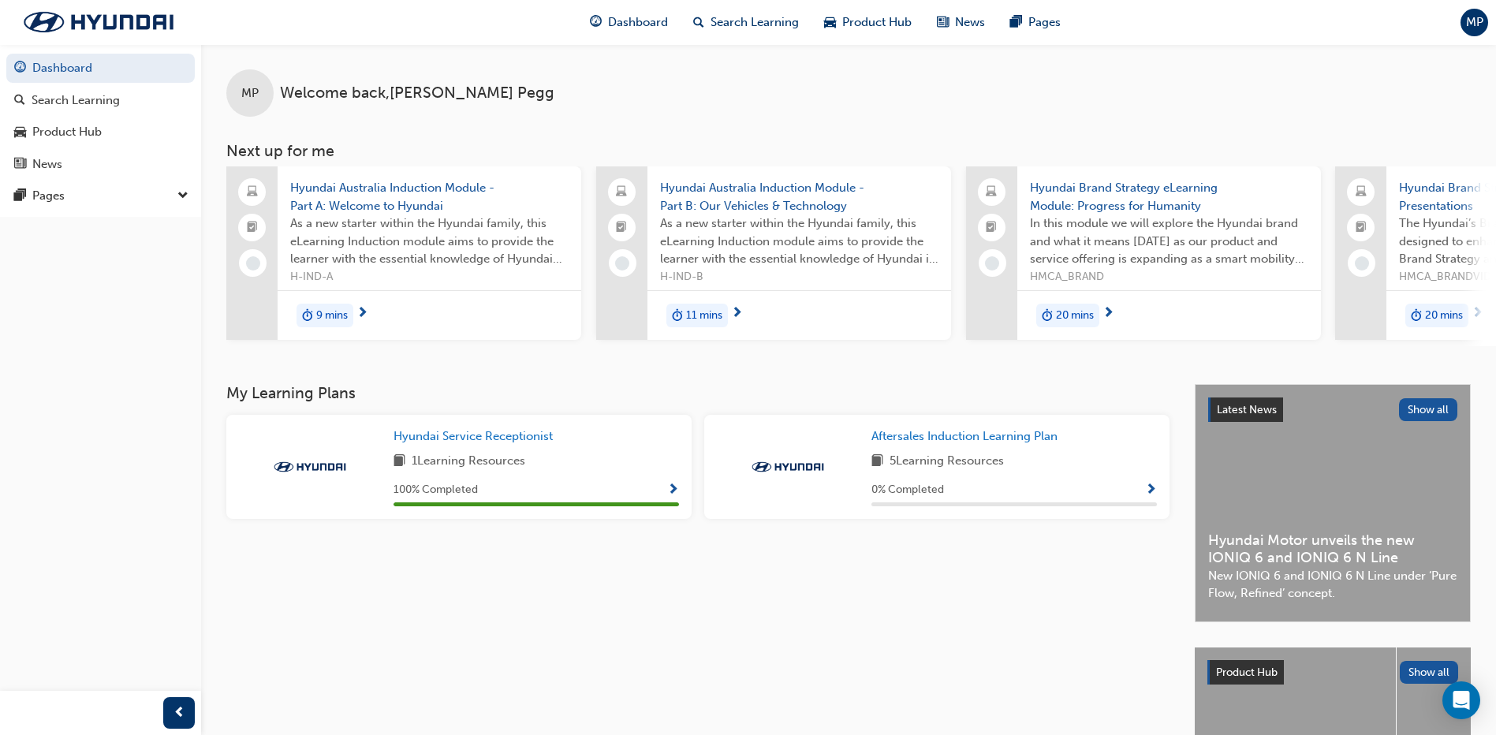
click at [708, 307] on span "11 mins" at bounding box center [704, 316] width 36 height 18
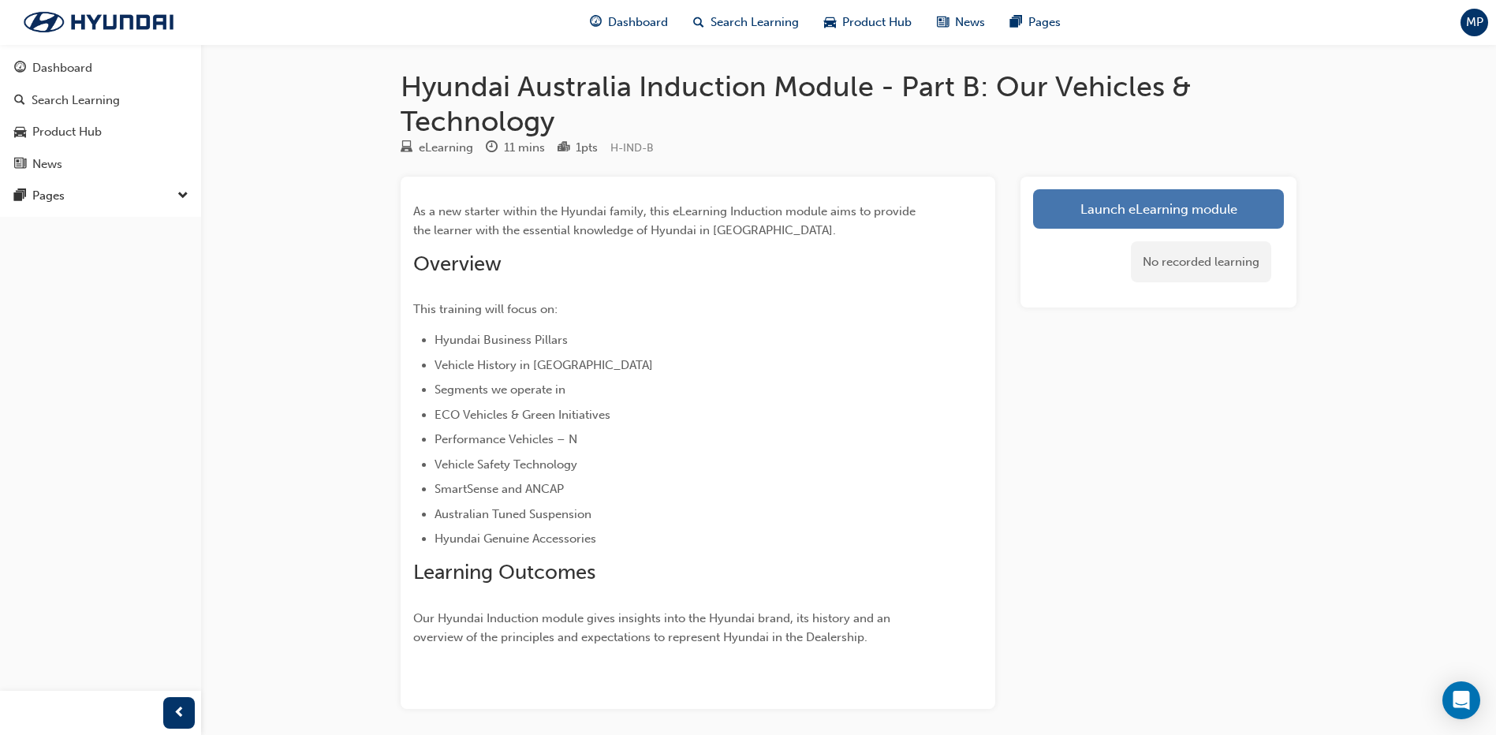
click at [1039, 207] on link "Launch eLearning module" at bounding box center [1158, 208] width 251 height 39
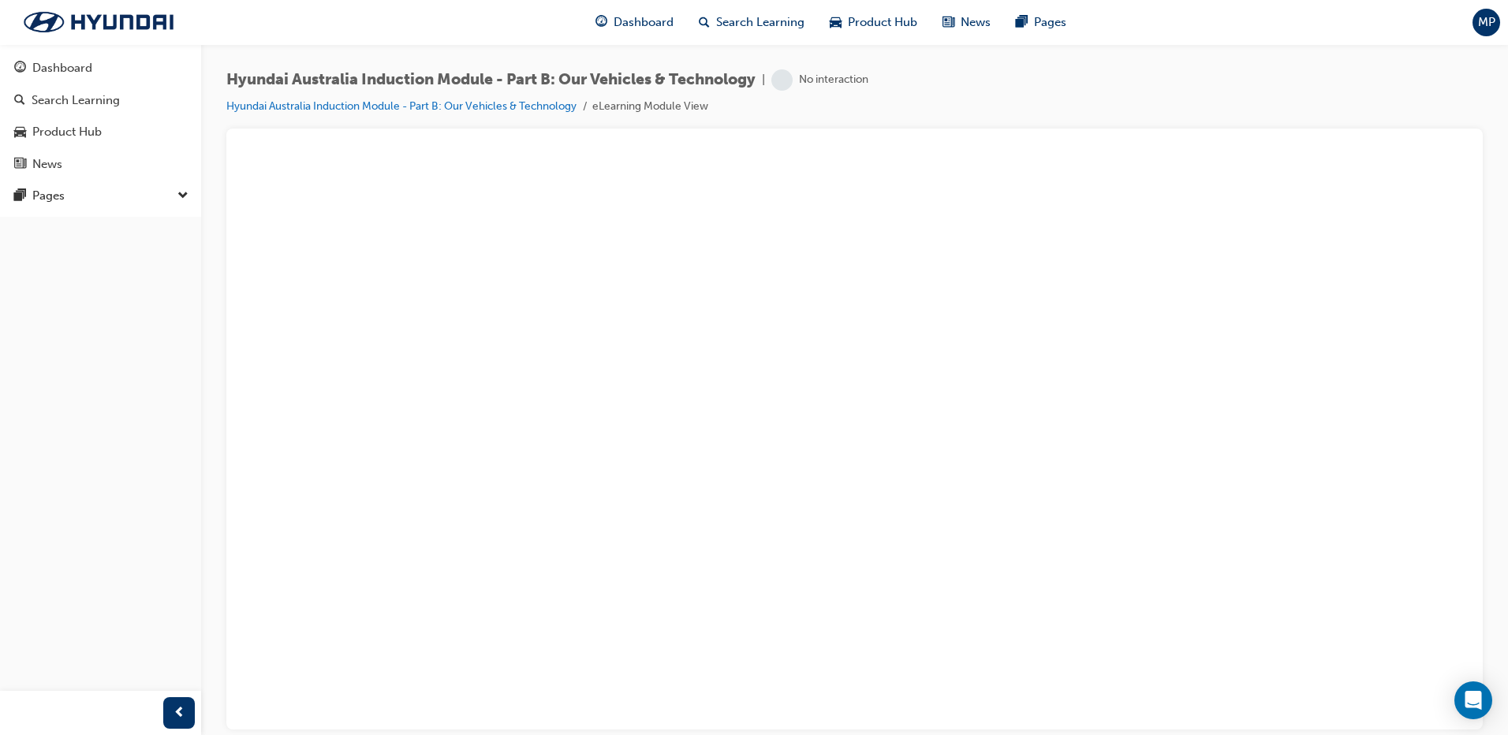
click at [847, 85] on div "No interaction" at bounding box center [833, 80] width 69 height 15
click at [181, 727] on div "button" at bounding box center [179, 713] width 32 height 32
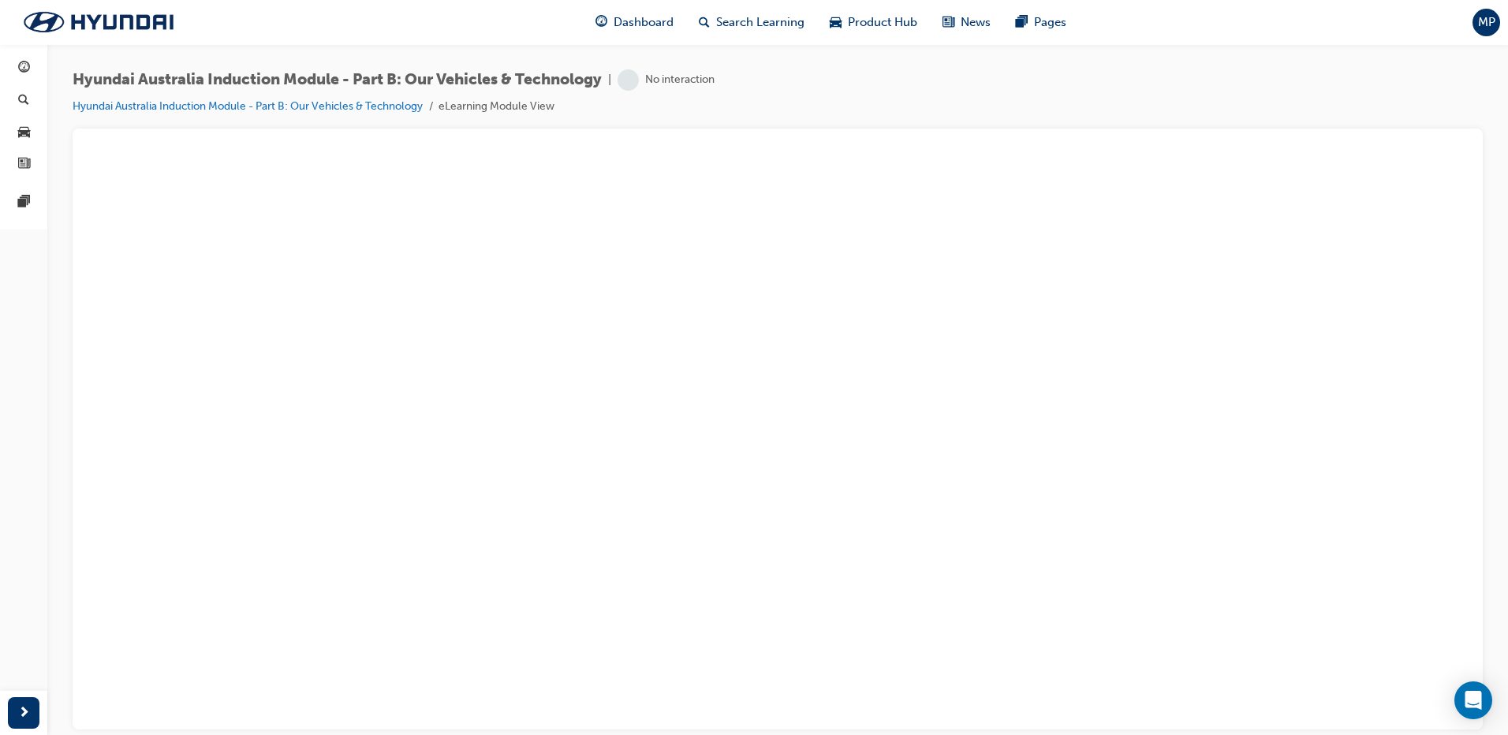
click at [21, 709] on span "next-icon" at bounding box center [24, 714] width 12 height 20
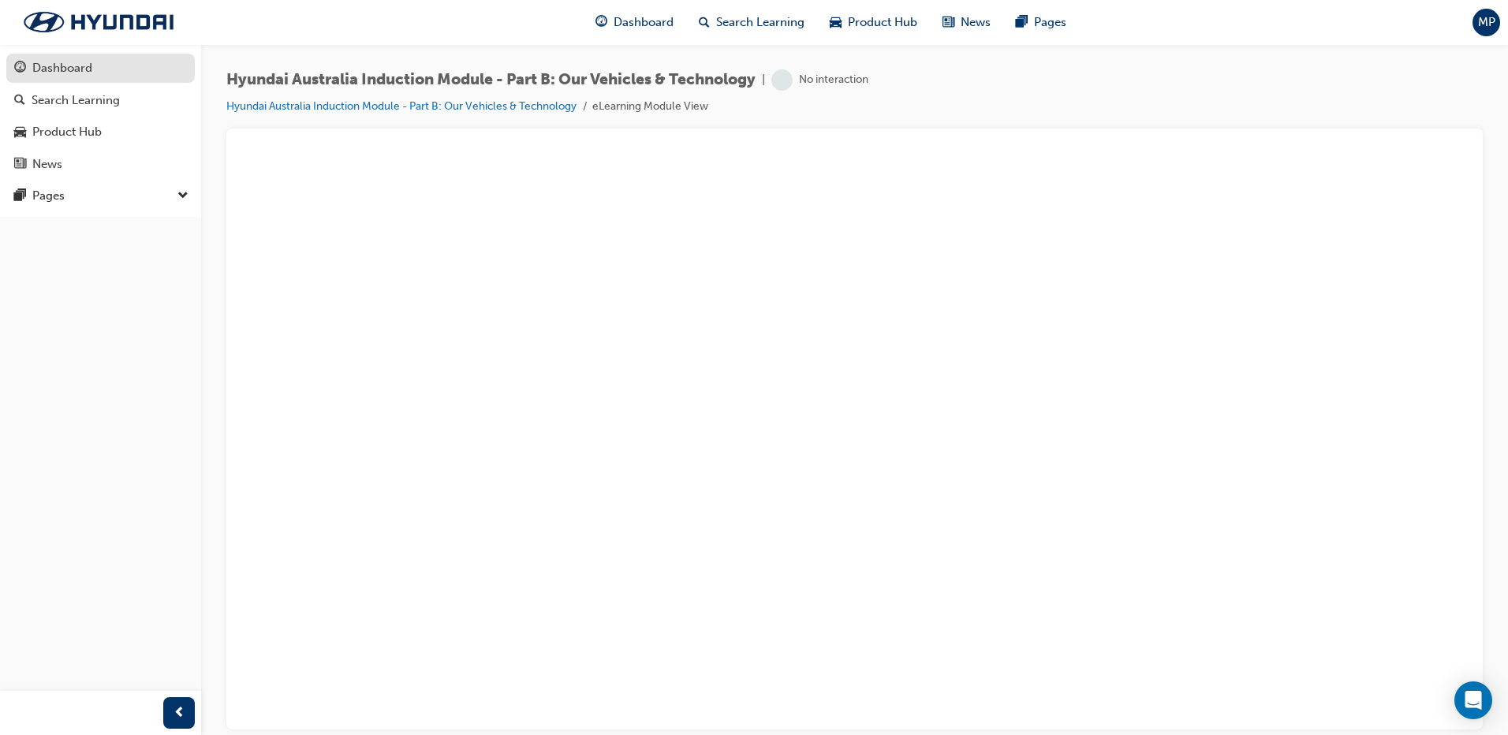
click at [115, 55] on link "Dashboard" at bounding box center [100, 68] width 189 height 29
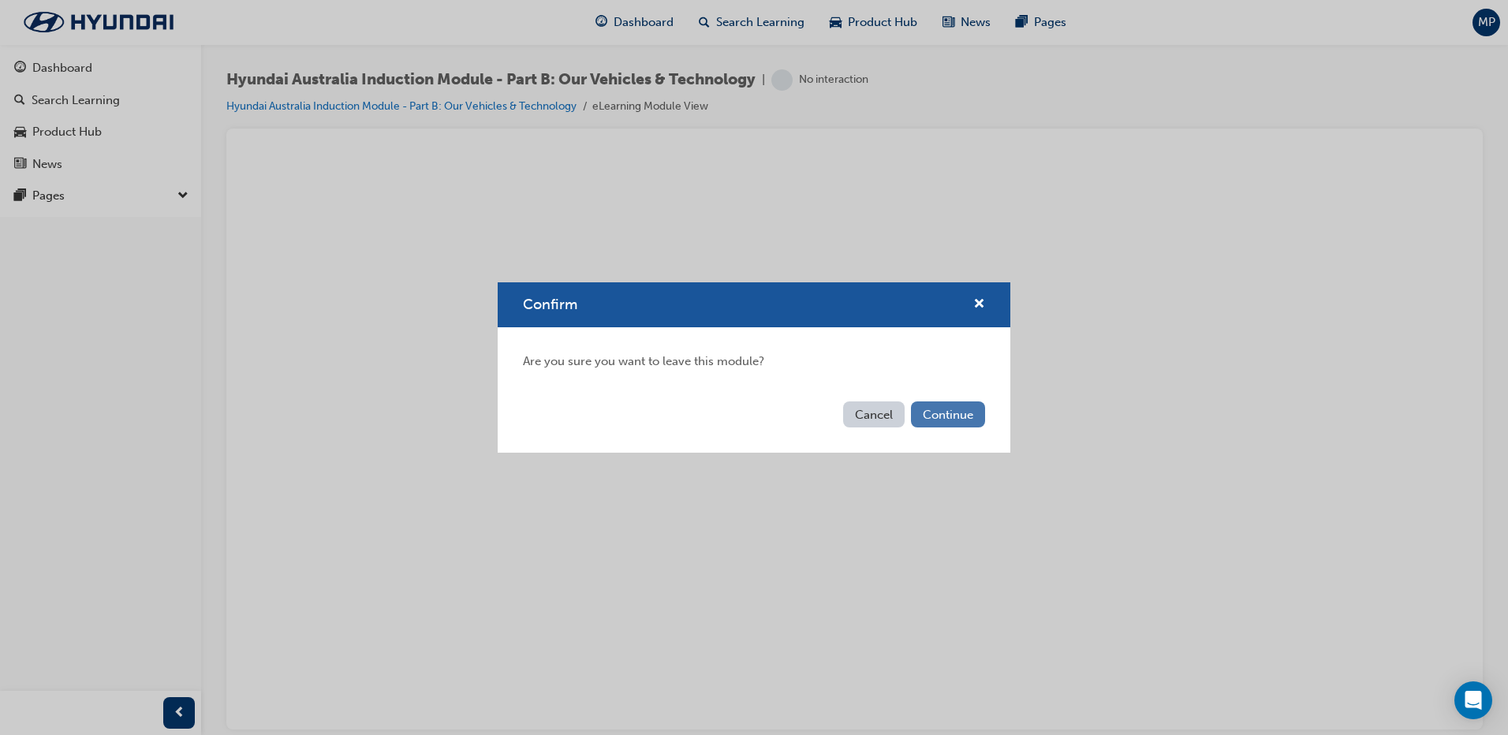
click at [959, 411] on button "Continue" at bounding box center [948, 415] width 74 height 26
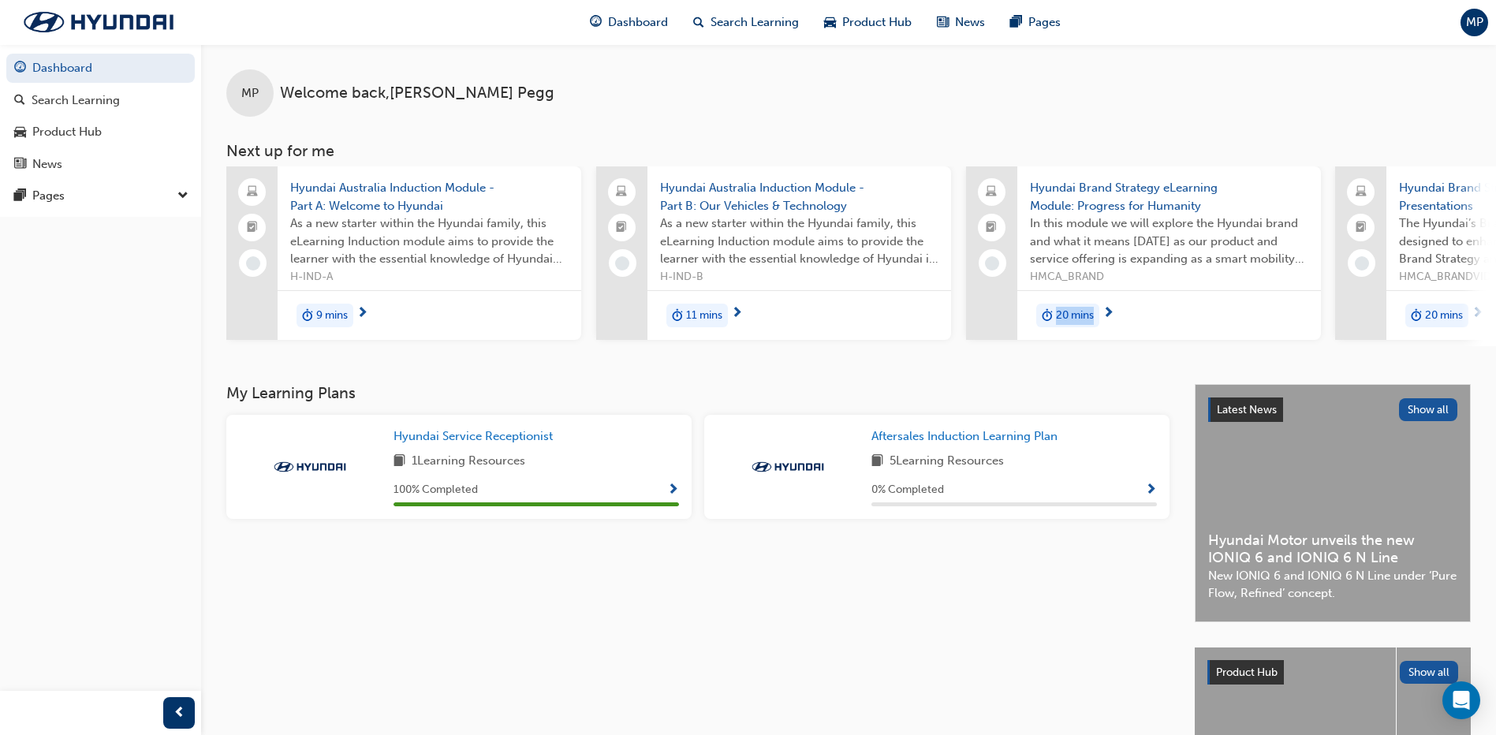
drag, startPoint x: 1039, startPoint y: 355, endPoint x: 1112, endPoint y: 335, distance: 76.0
click at [1112, 335] on div "MP Welcome back , Megan Pegg Next up for me Hyundai Australia Induction Module …" at bounding box center [848, 214] width 1295 height 340
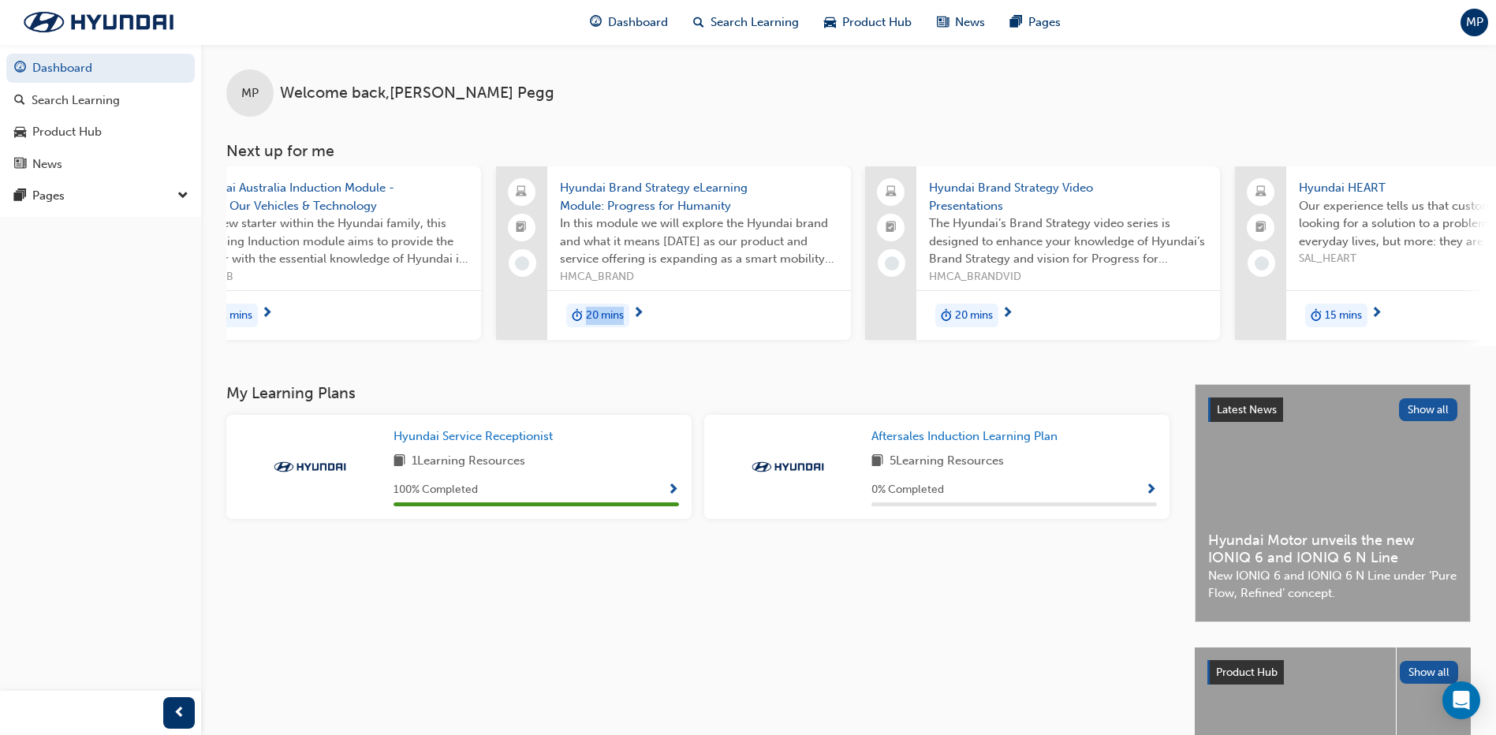
scroll to position [0, 561]
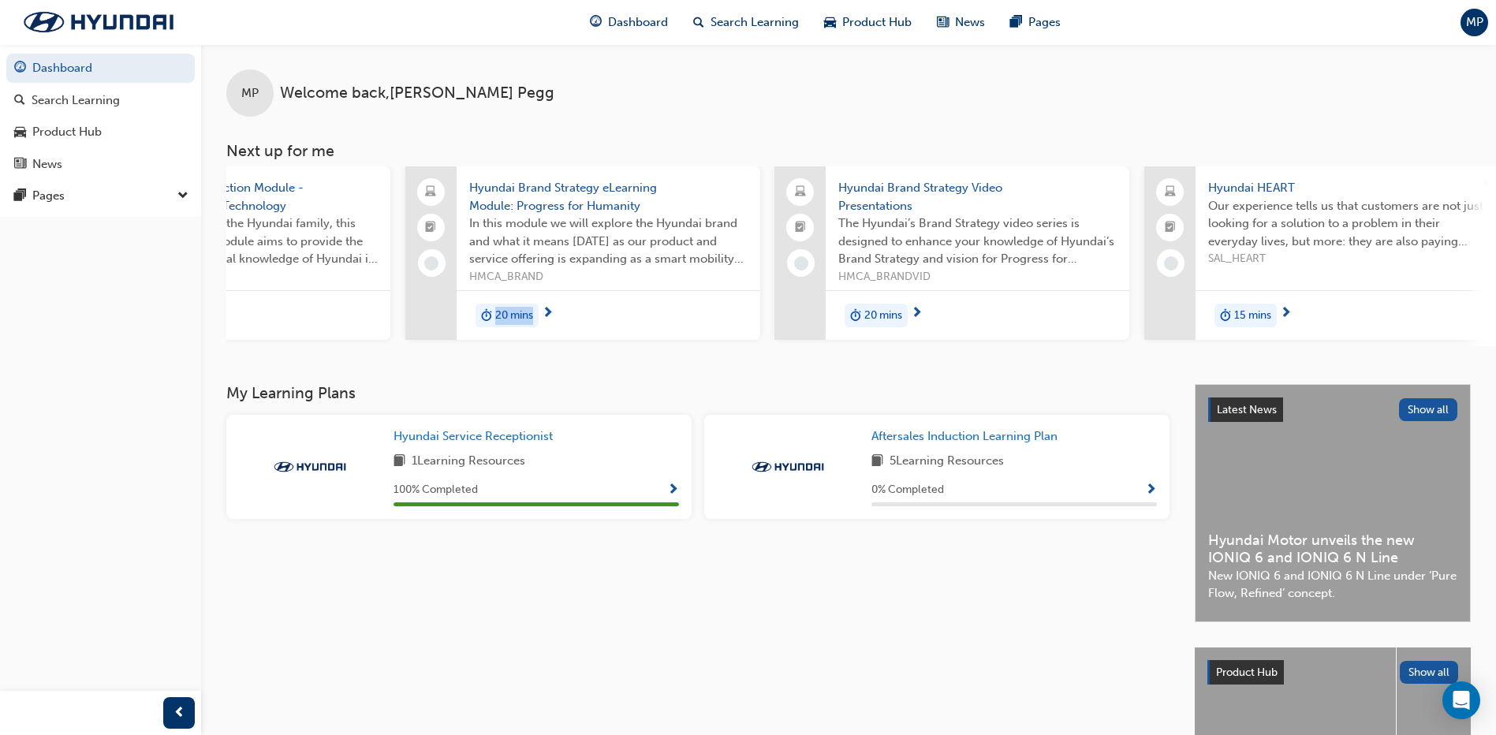
click at [1265, 314] on span "15 mins" at bounding box center [1253, 316] width 37 height 18
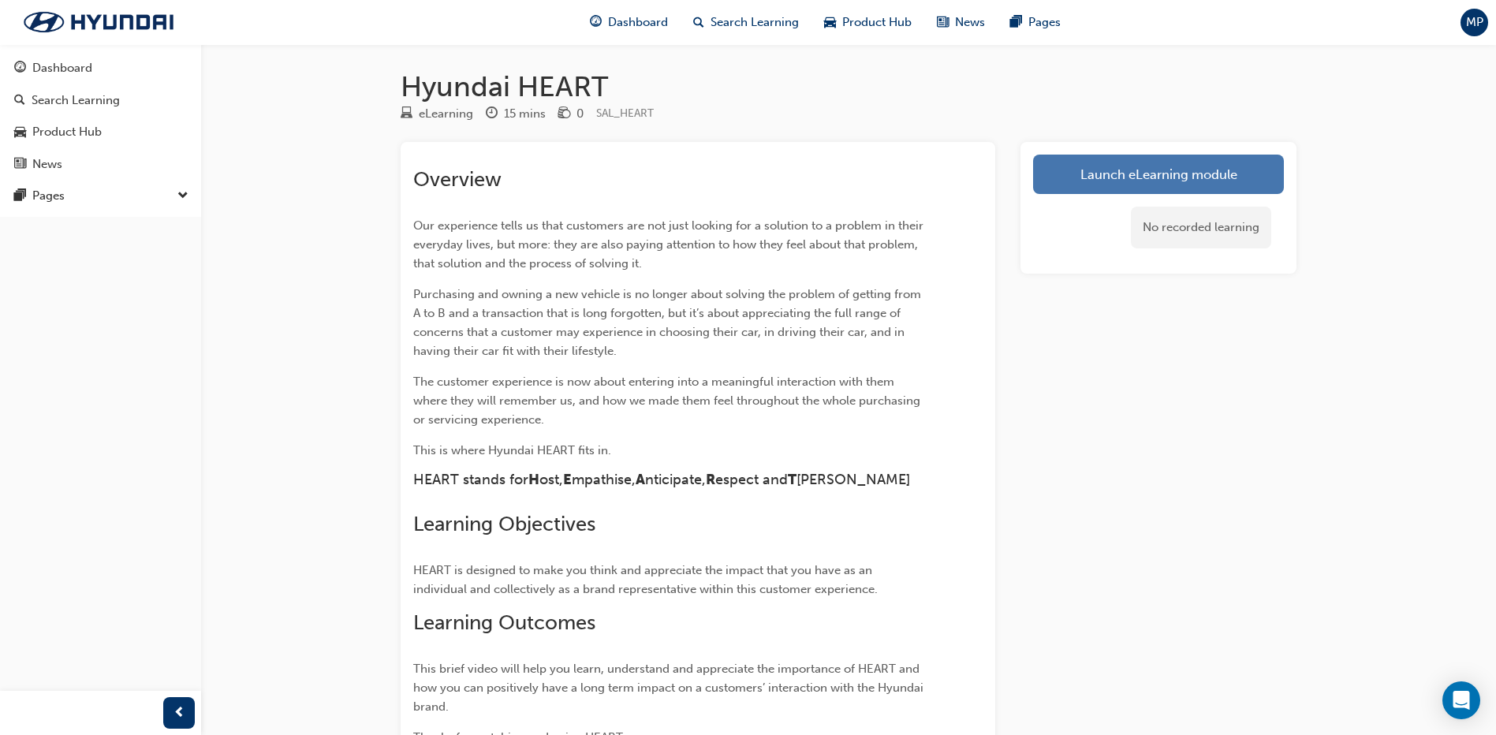
click at [1212, 174] on link "Launch eLearning module" at bounding box center [1158, 174] width 251 height 39
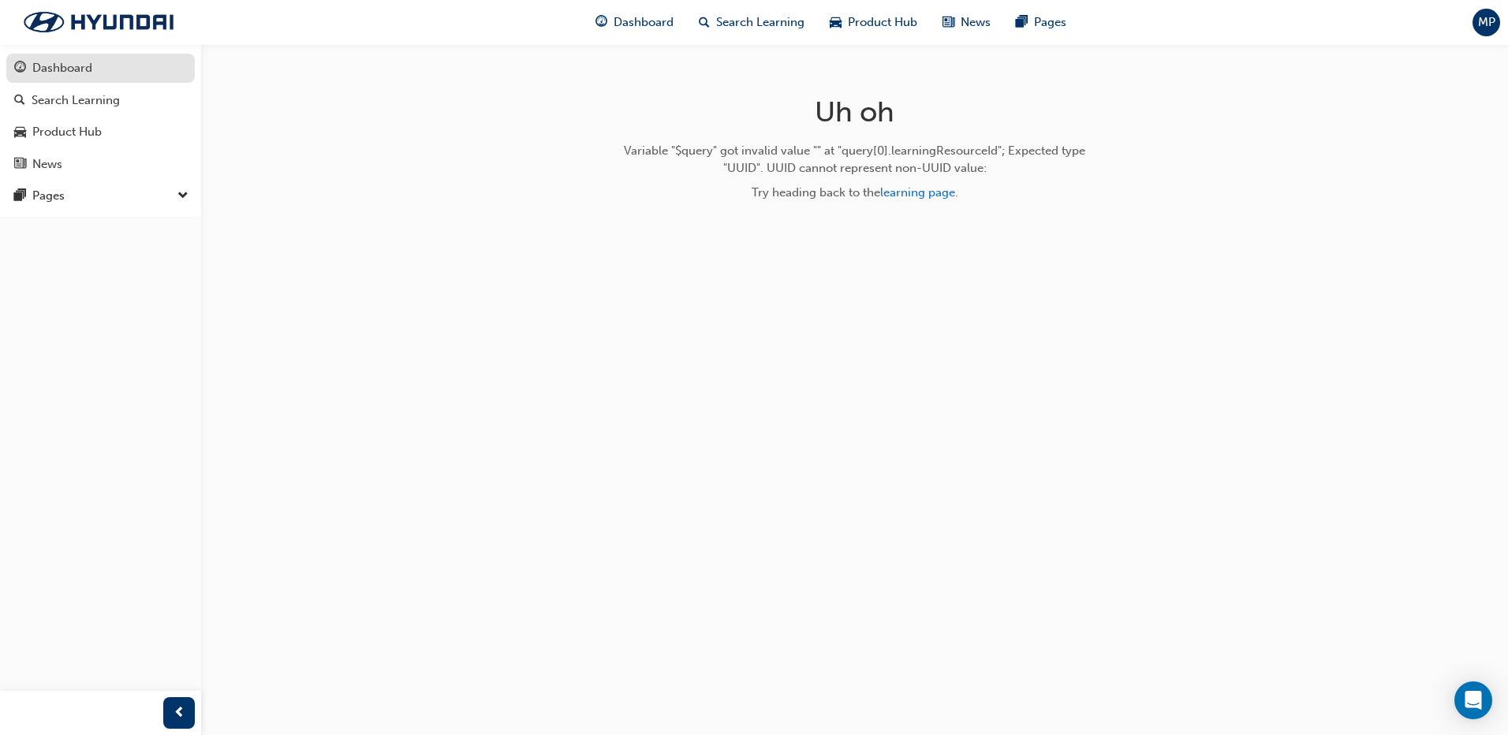
click at [117, 66] on div "Dashboard" at bounding box center [100, 68] width 173 height 20
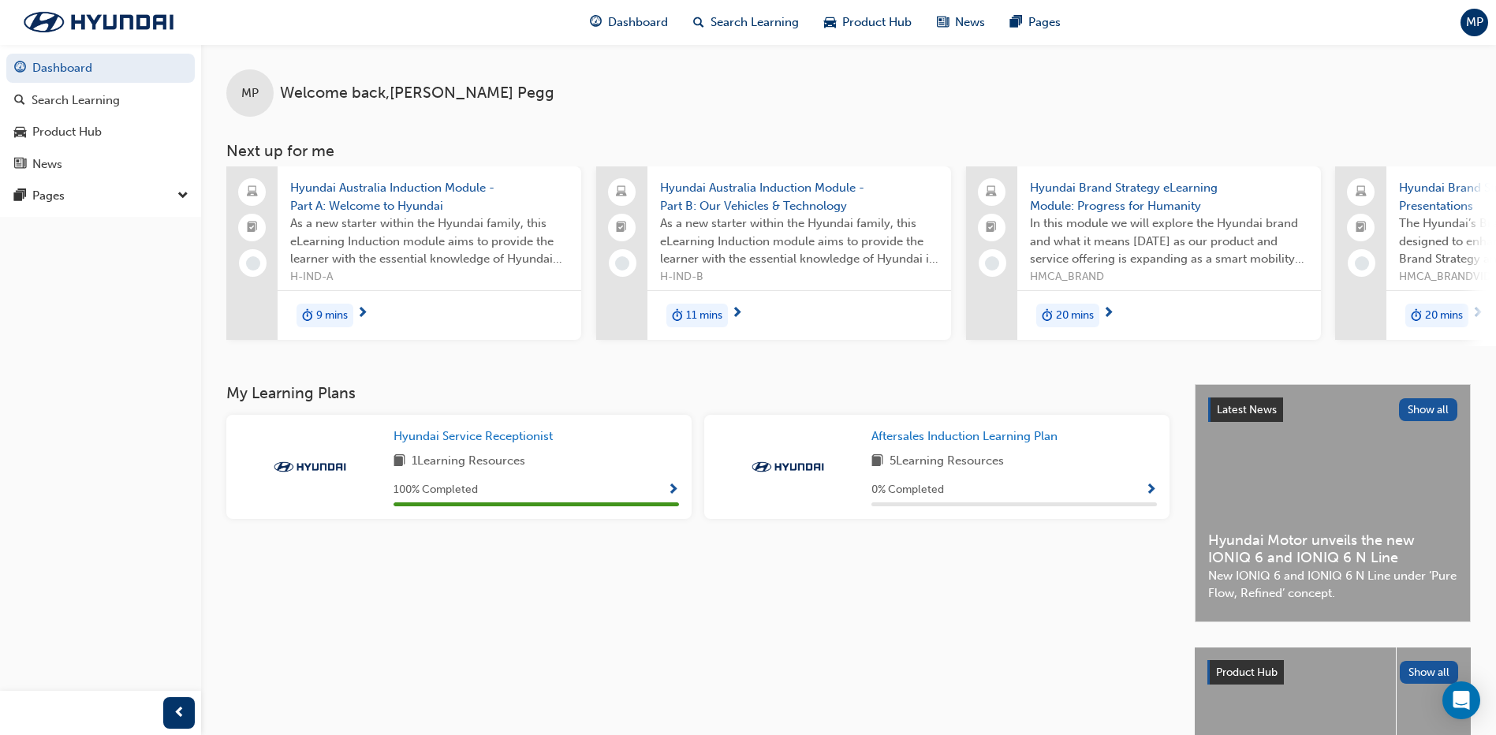
click at [676, 498] on span "Show Progress" at bounding box center [673, 491] width 12 height 14
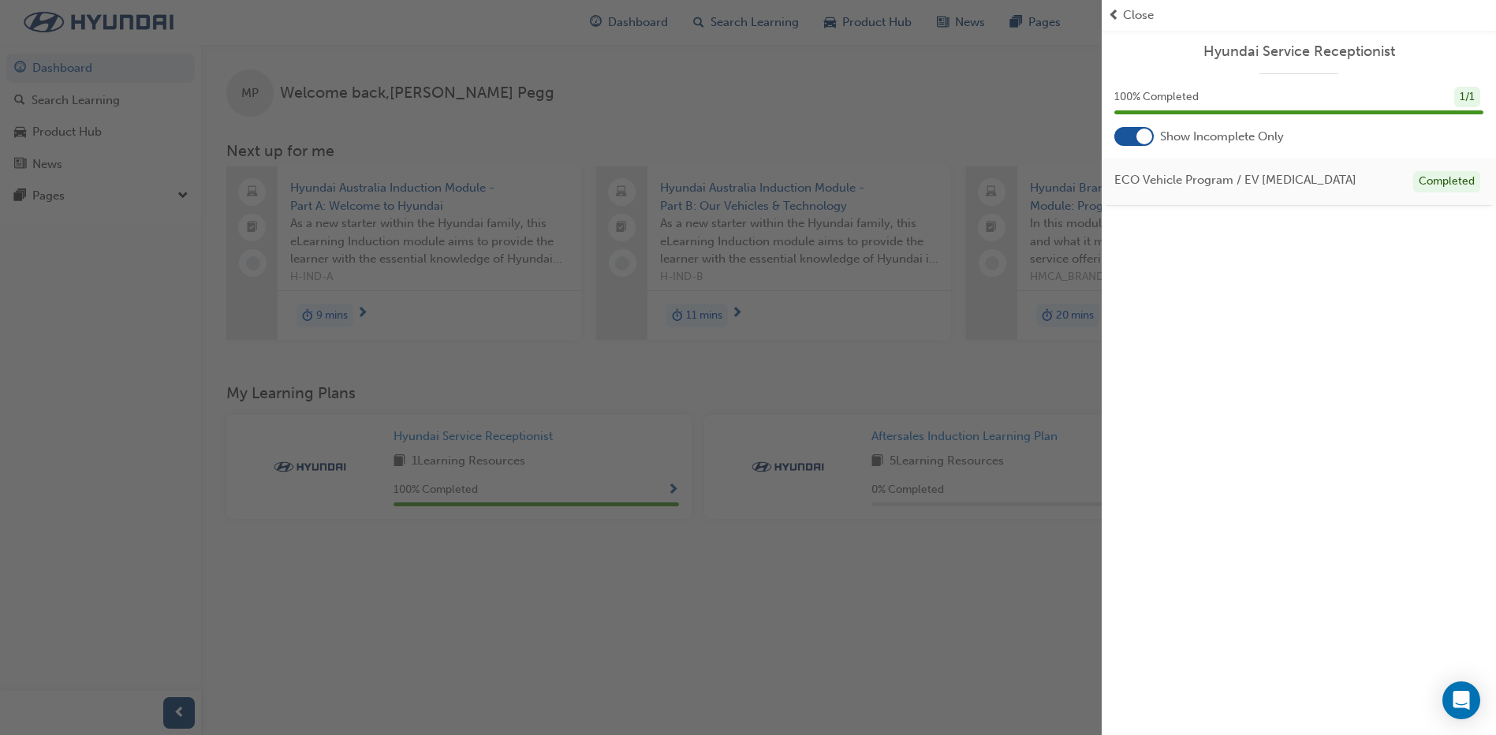
click at [775, 504] on div "button" at bounding box center [551, 367] width 1102 height 735
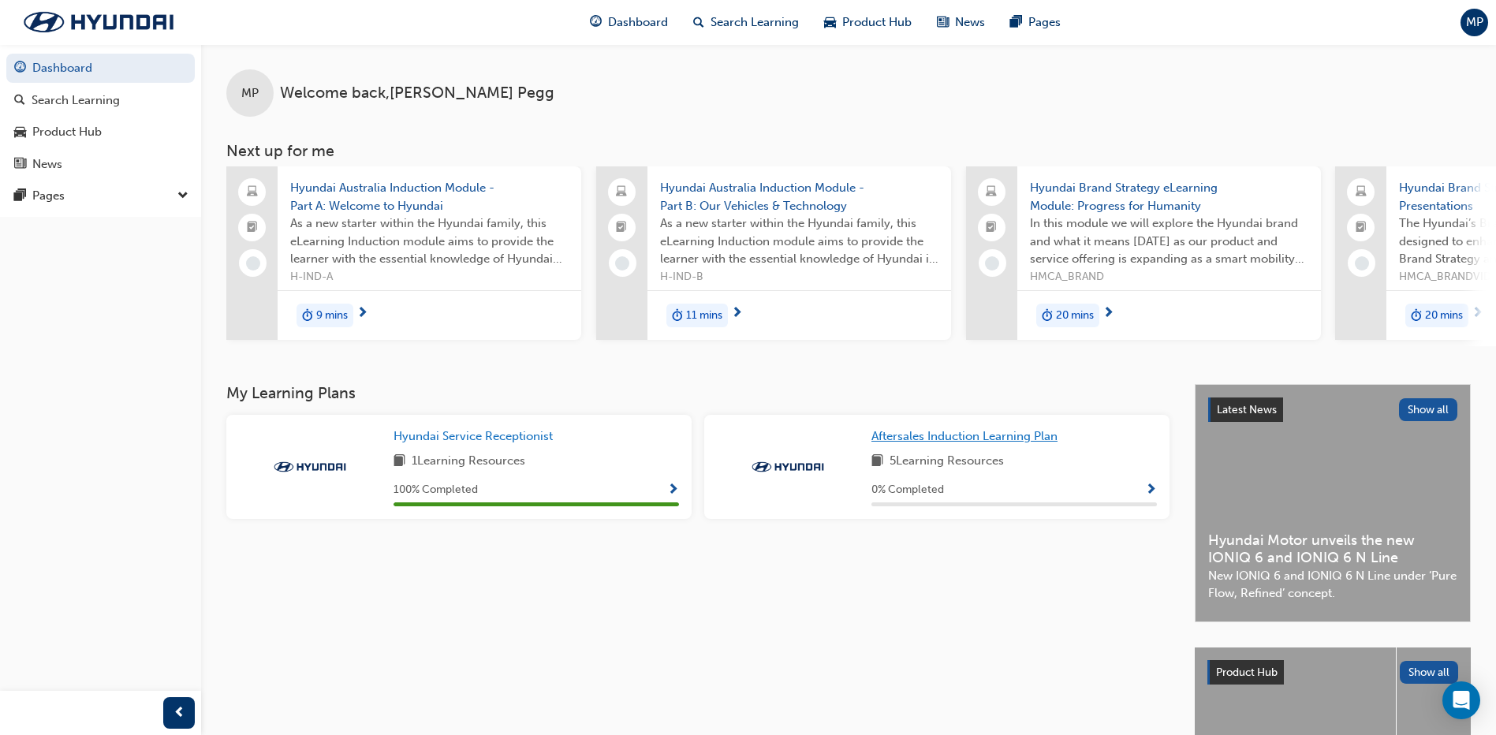
click at [945, 443] on span "Aftersales Induction Learning Plan" at bounding box center [965, 436] width 186 height 14
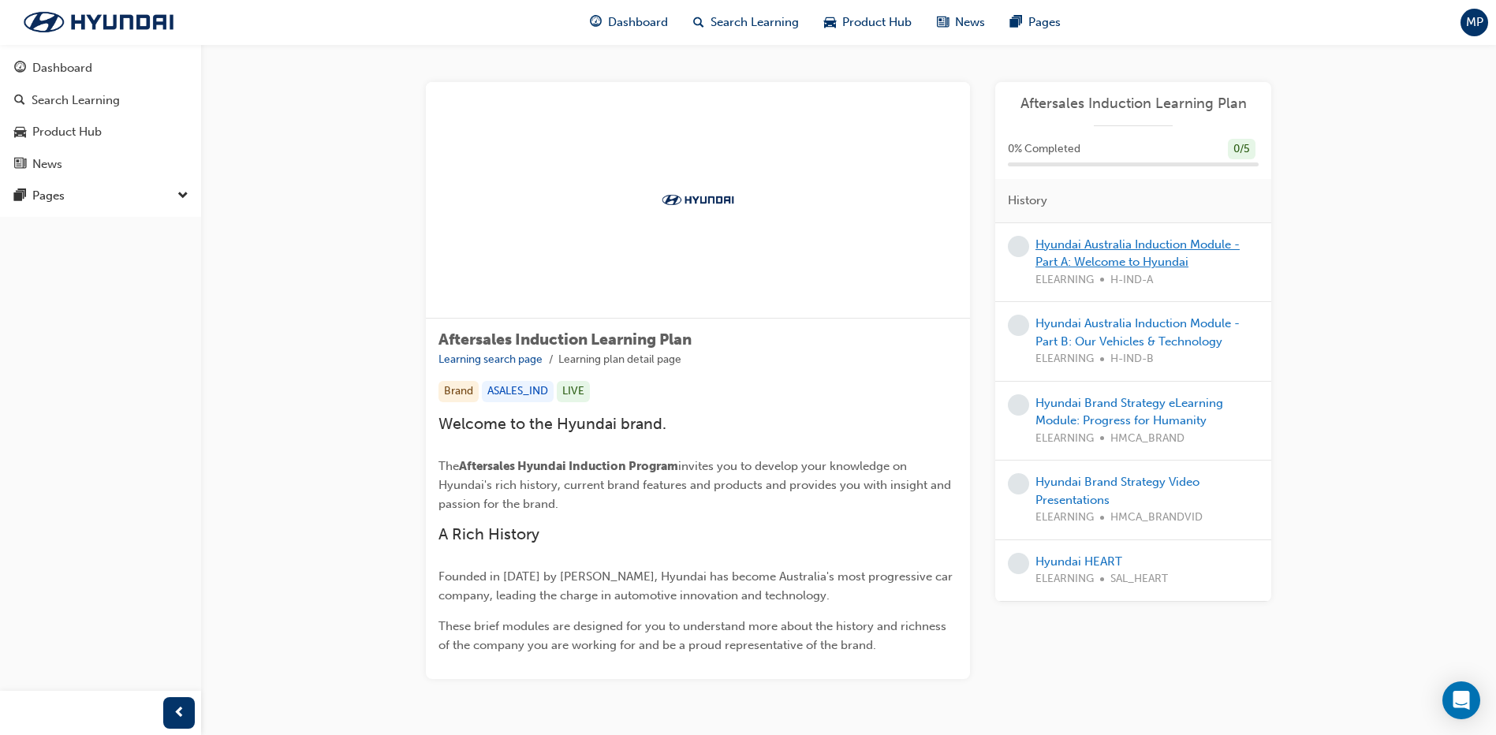
click at [1126, 251] on link "Hyundai Australia Induction Module - Part A: Welcome to Hyundai" at bounding box center [1138, 253] width 204 height 32
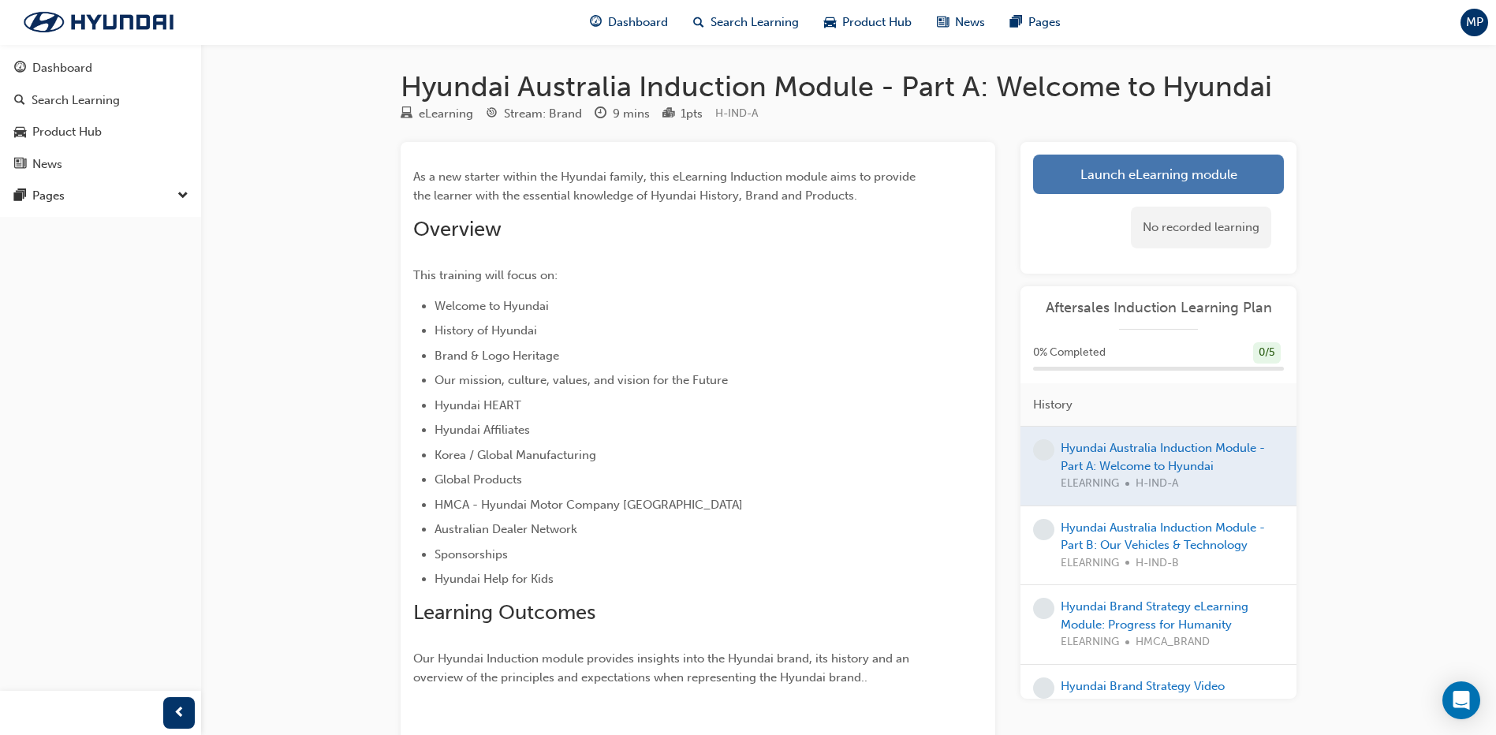
click at [1144, 174] on link "Launch eLearning module" at bounding box center [1158, 174] width 251 height 39
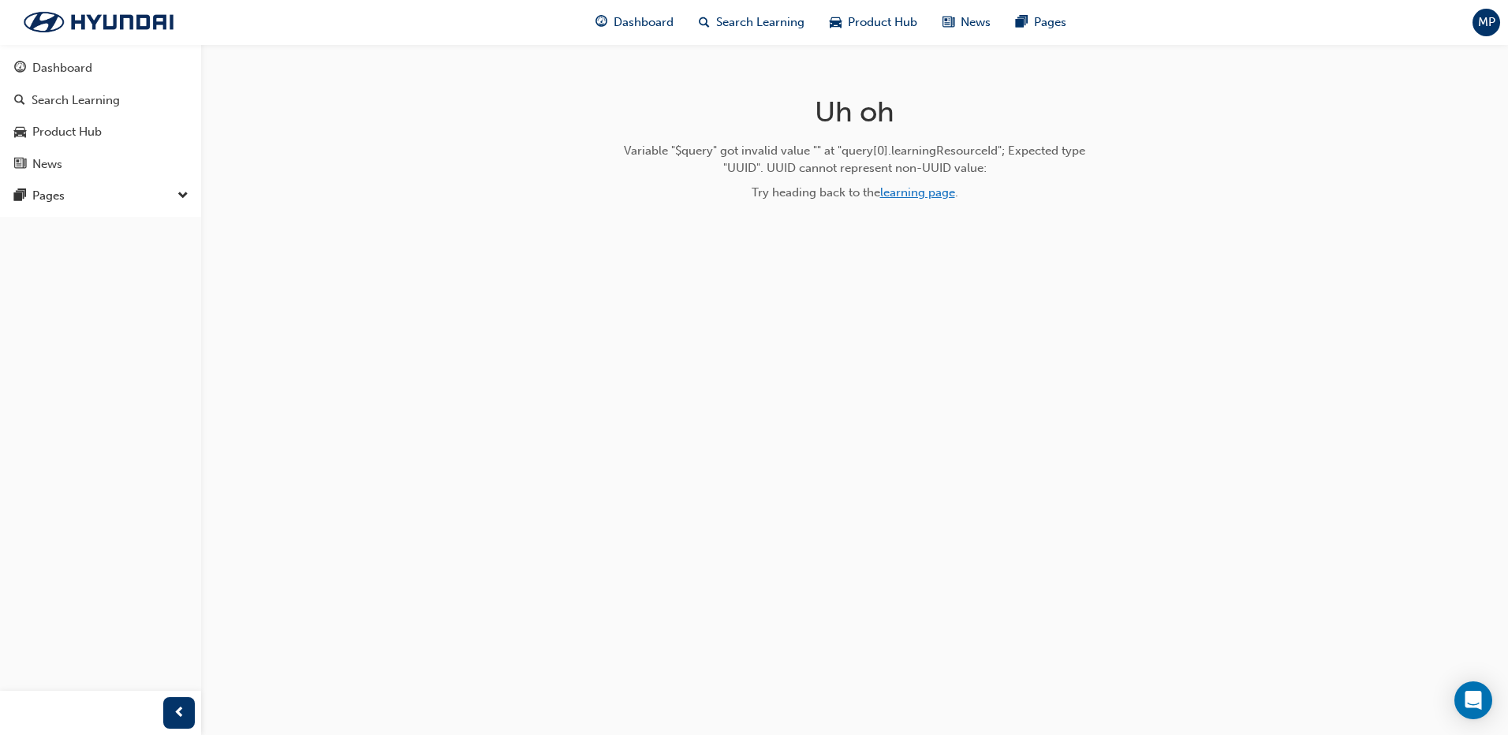
click at [943, 196] on link "learning page" at bounding box center [917, 192] width 75 height 14
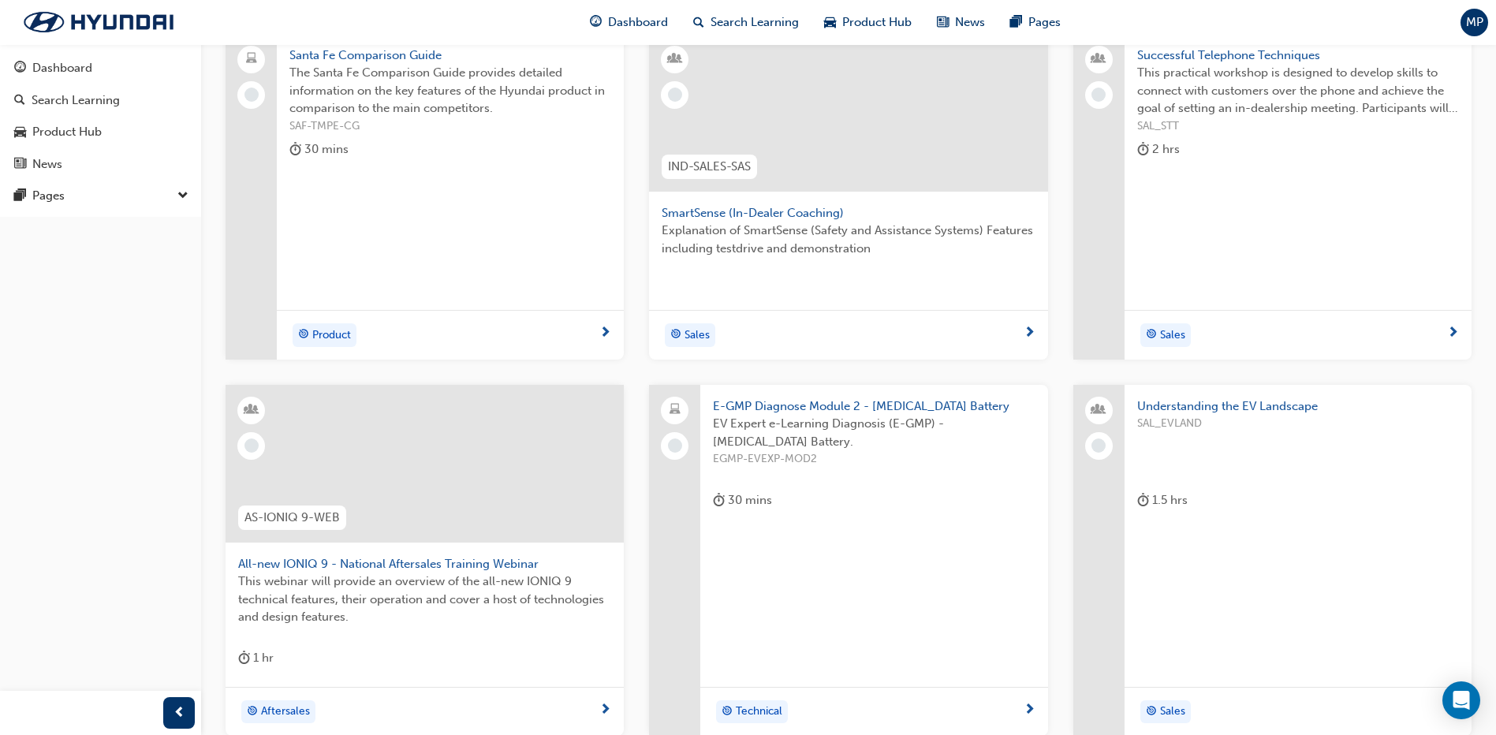
scroll to position [79, 0]
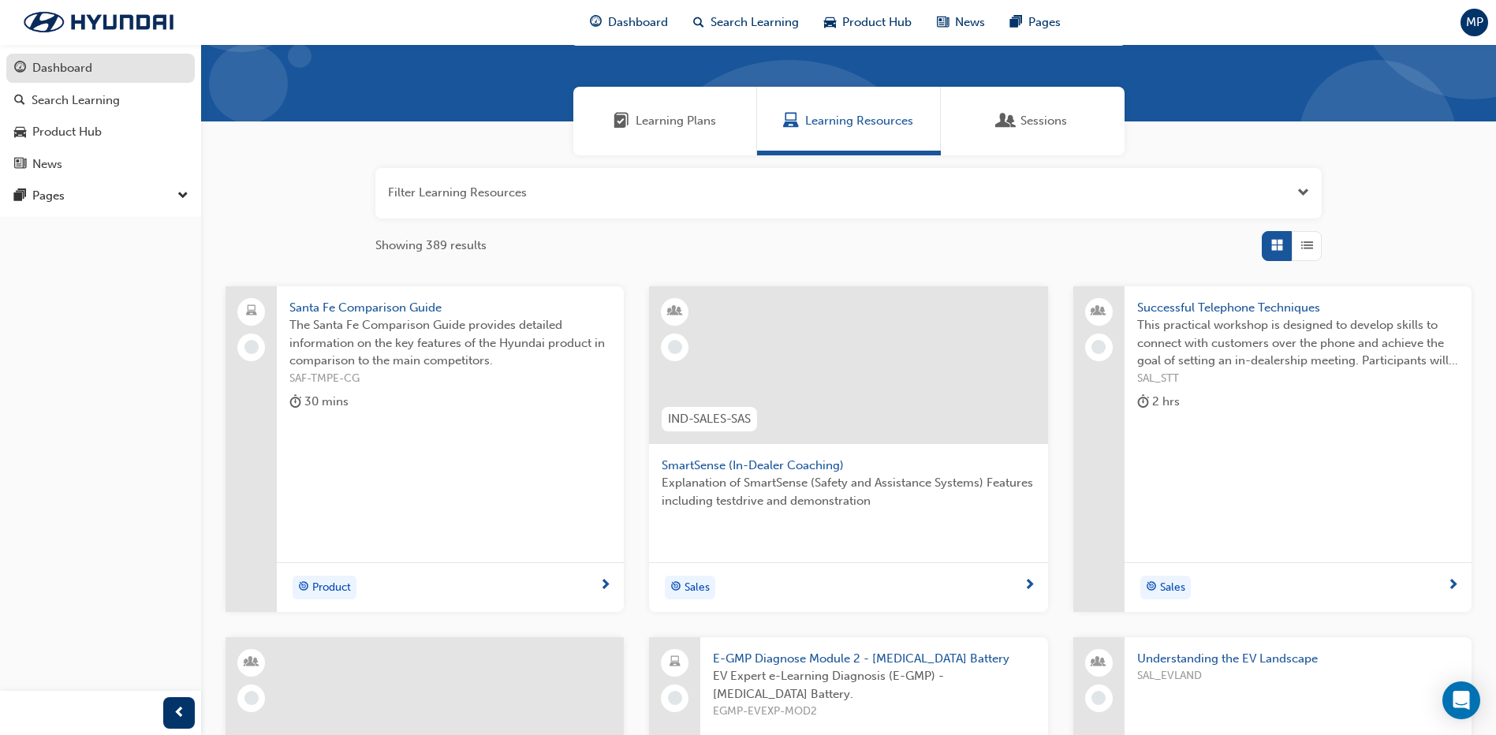
click at [126, 70] on div "Dashboard" at bounding box center [100, 68] width 173 height 20
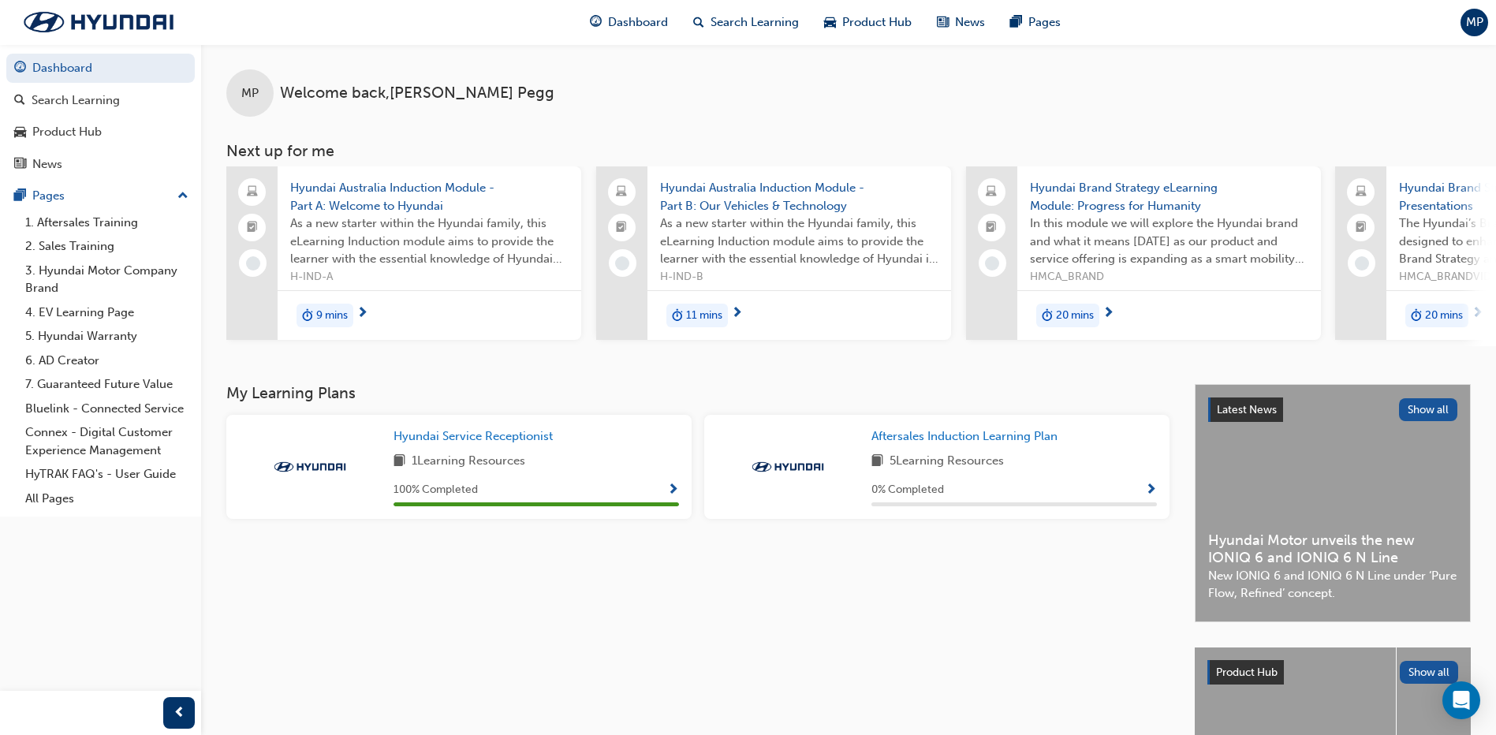
click at [1154, 494] on span "Show Progress" at bounding box center [1151, 491] width 12 height 14
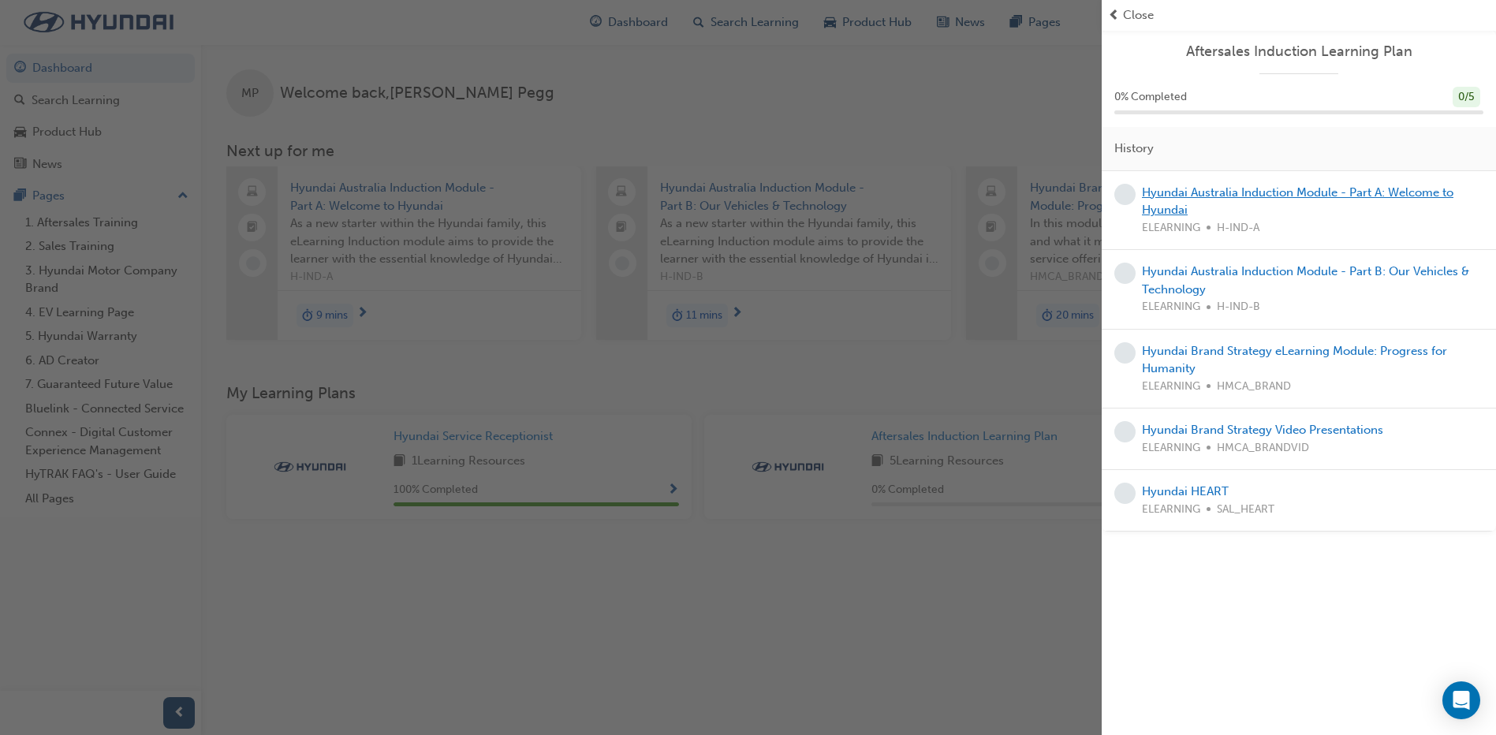
click at [1175, 199] on link "Hyundai Australia Induction Module - Part A: Welcome to Hyundai" at bounding box center [1298, 201] width 312 height 32
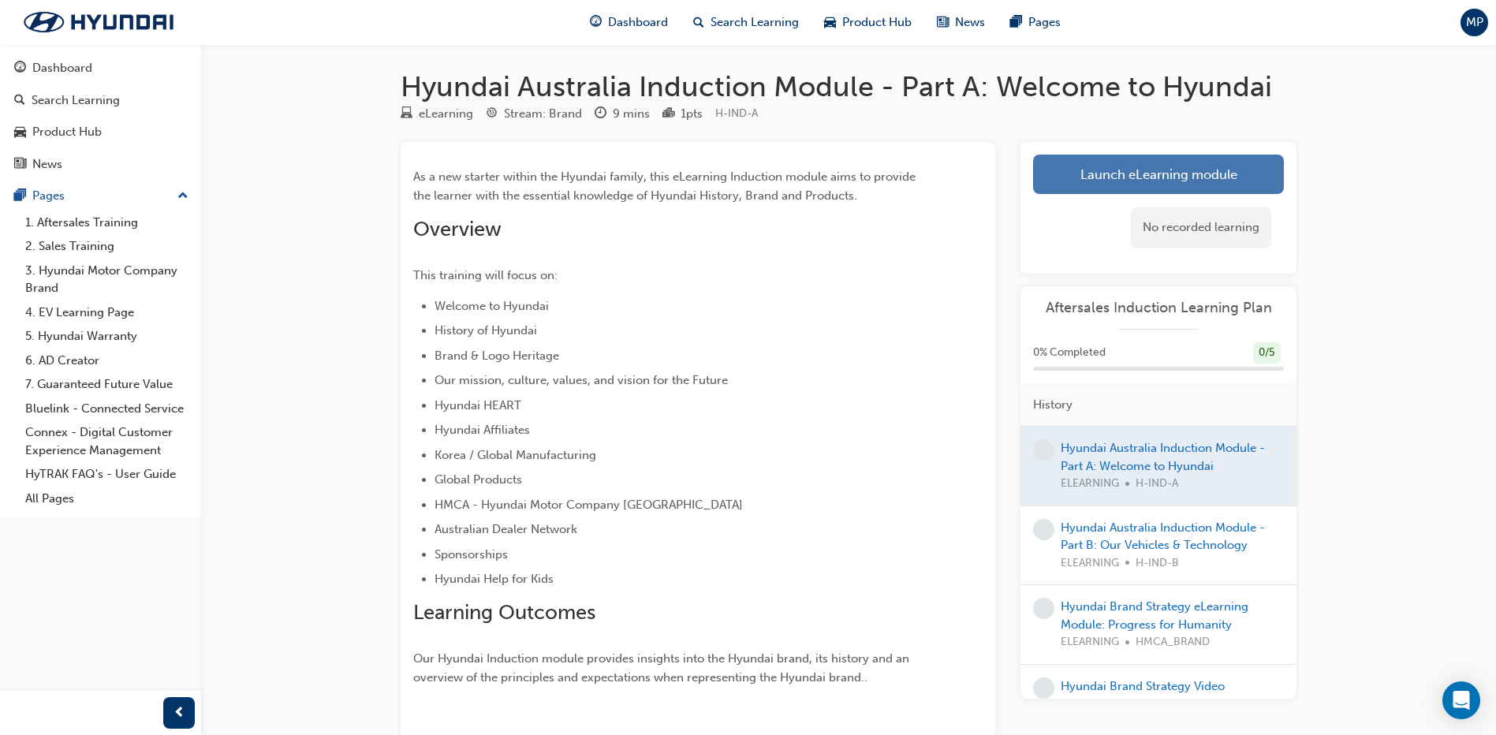
click at [1149, 169] on link "Launch eLearning module" at bounding box center [1158, 174] width 251 height 39
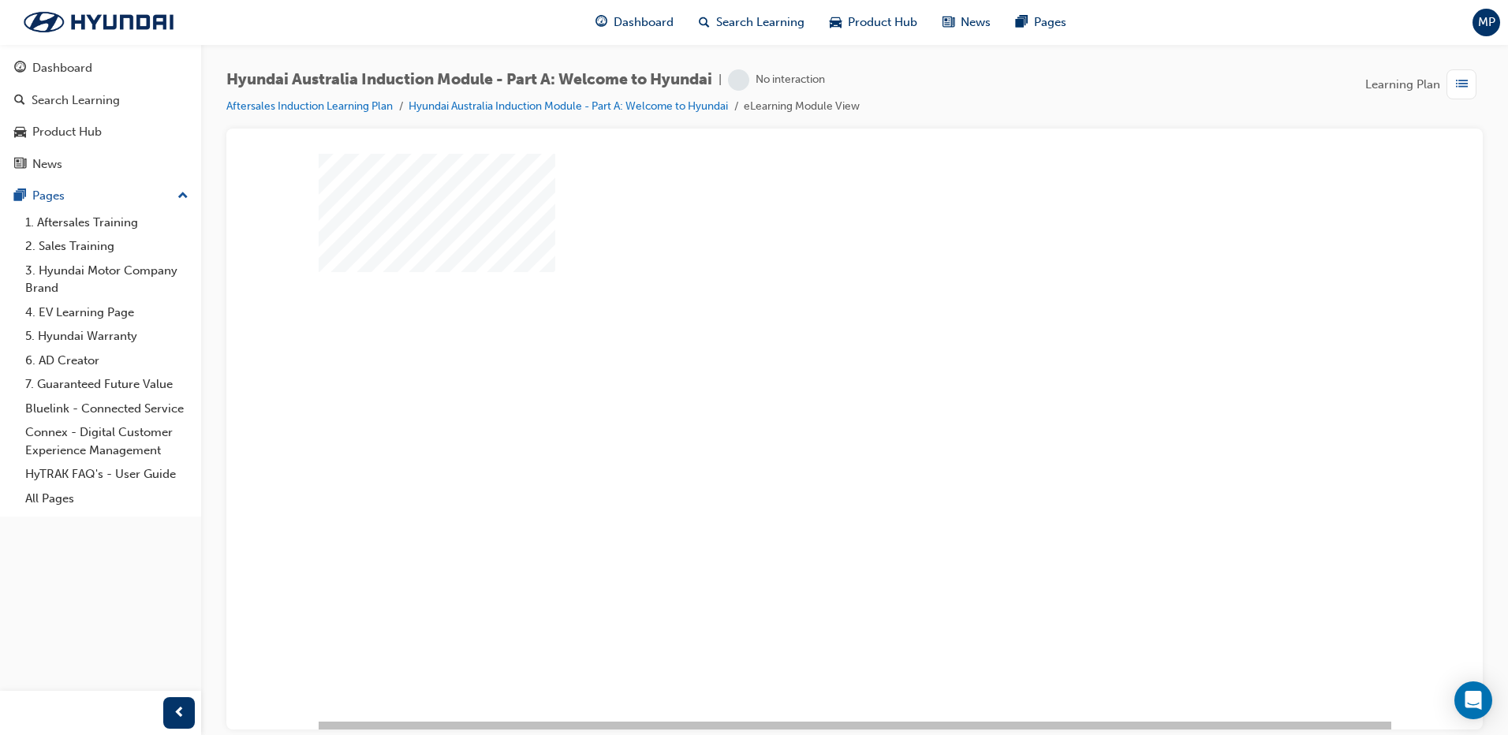
click at [809, 391] on div "play" at bounding box center [809, 391] width 0 height 0
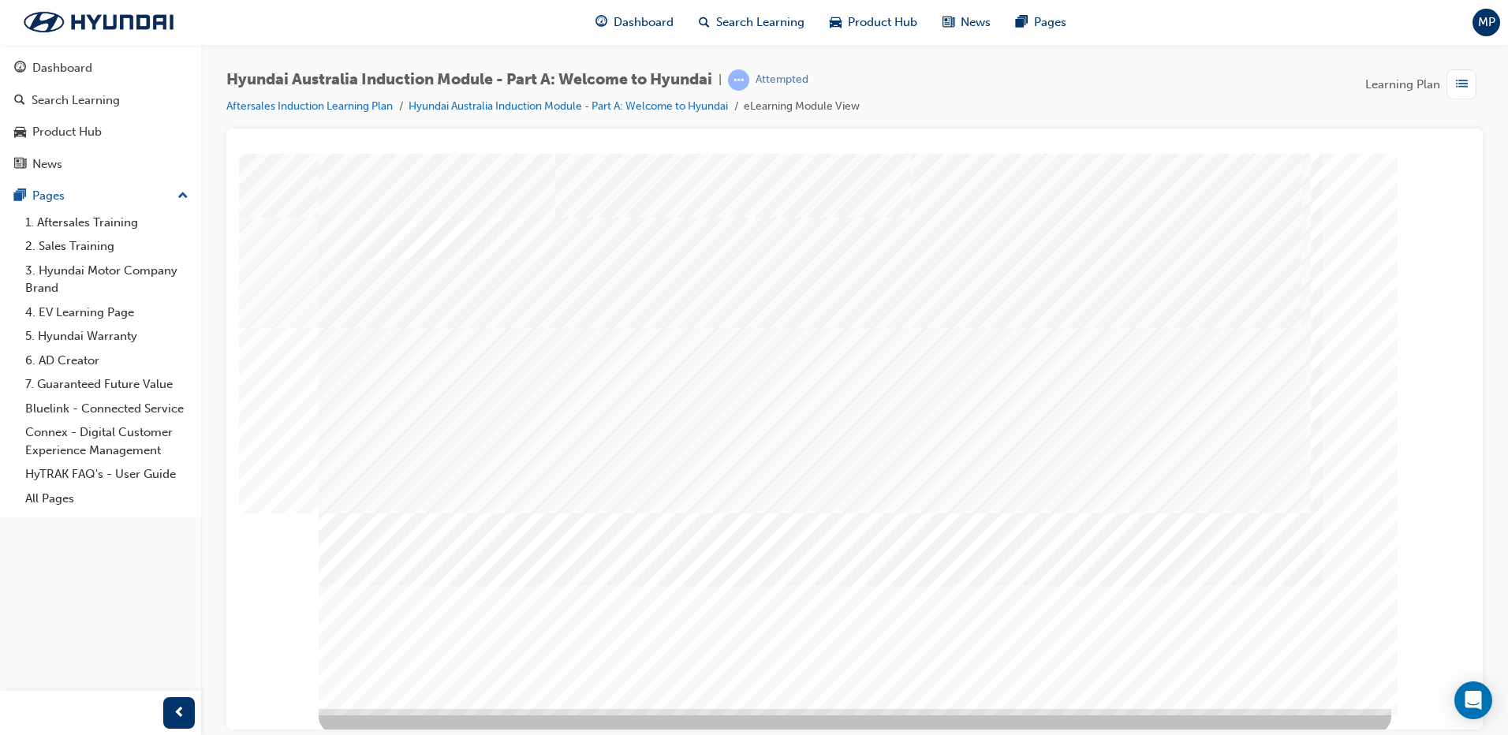
scroll to position [16, 0]
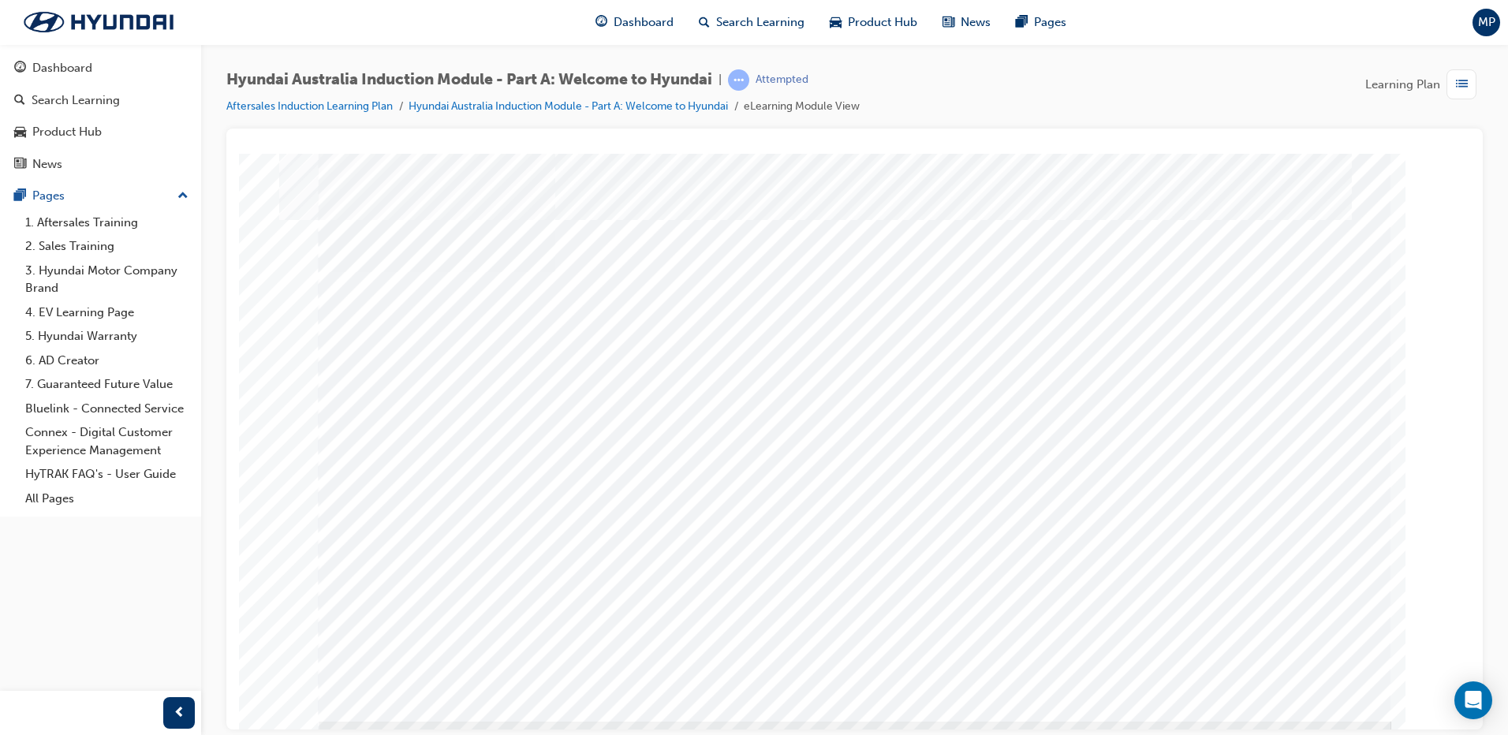
scroll to position [16, 0]
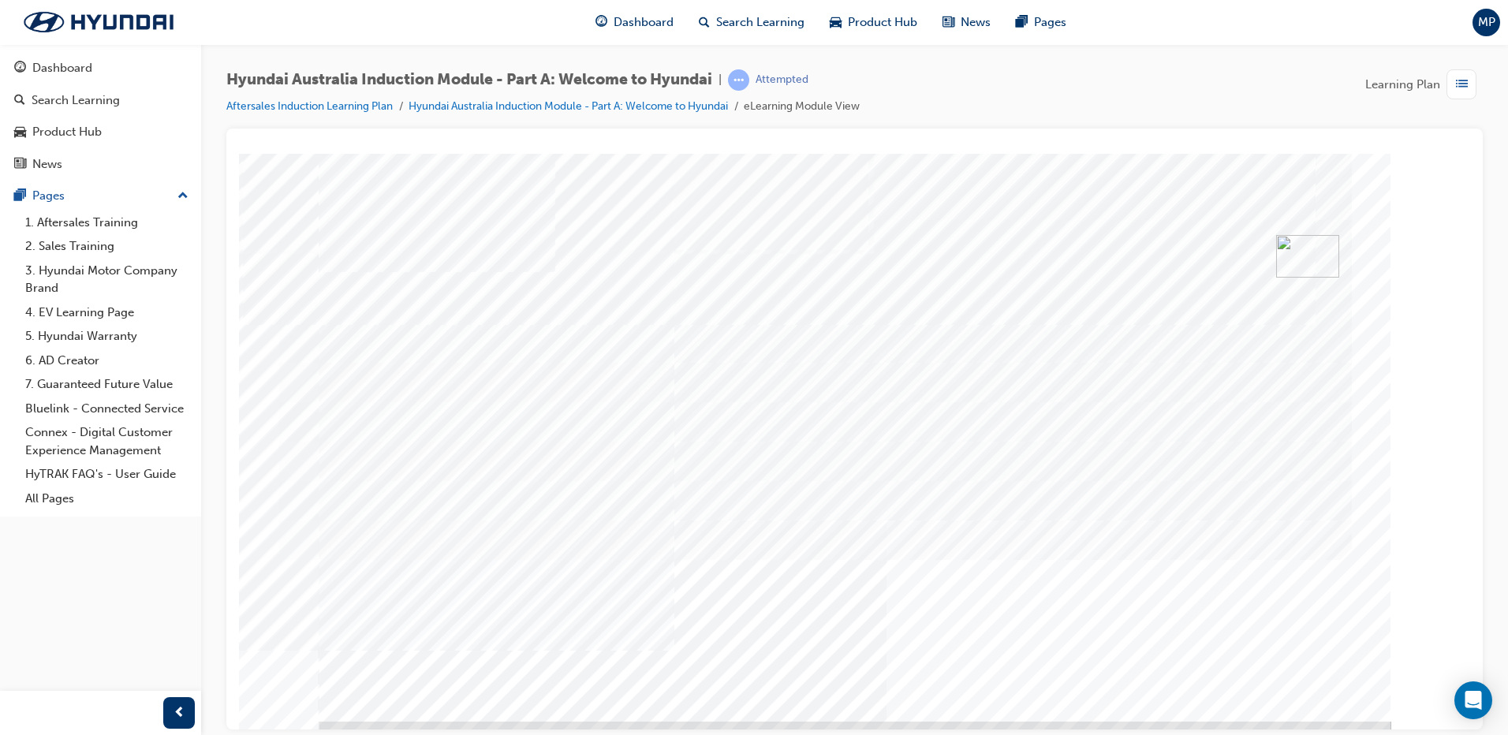
drag, startPoint x: 427, startPoint y: 453, endPoint x: 428, endPoint y: 489, distance: 36.3
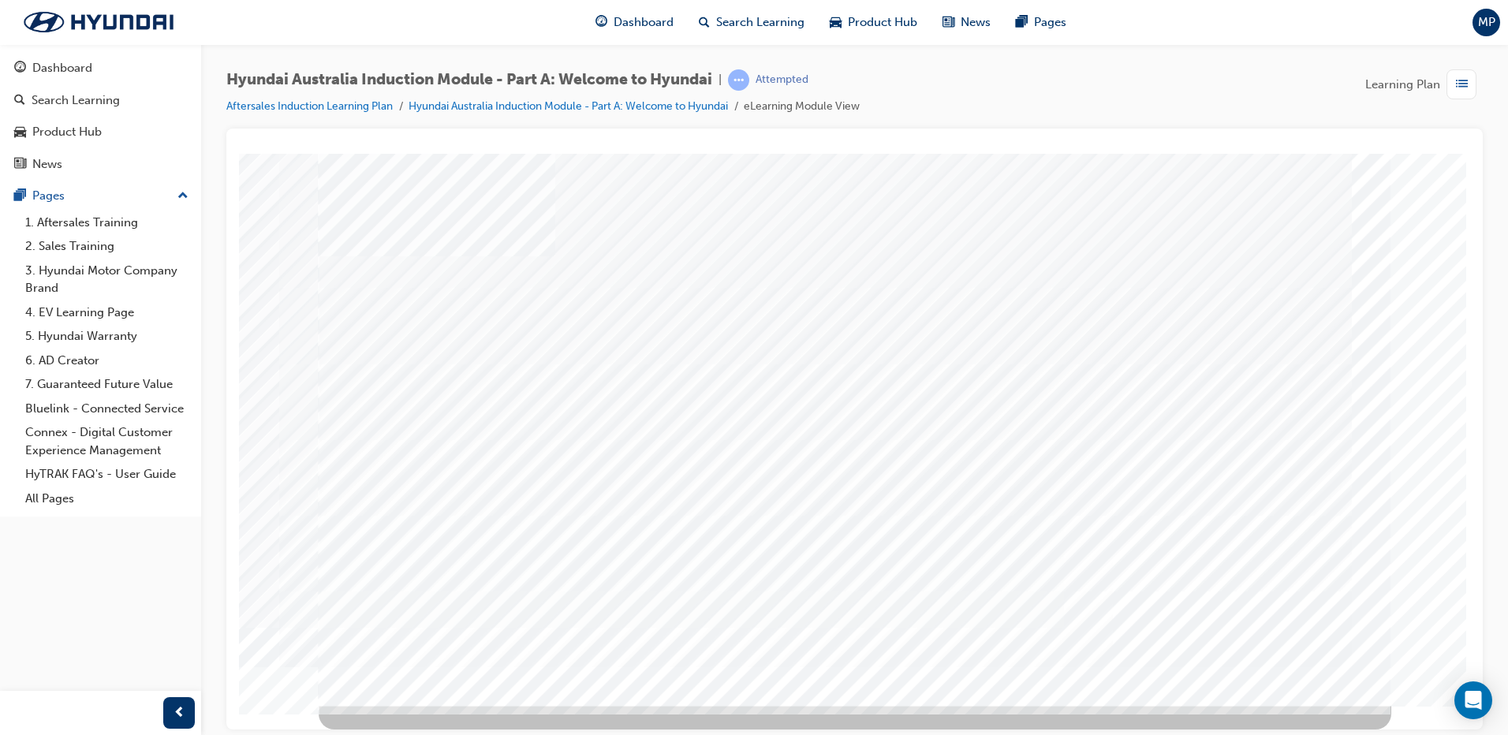
drag, startPoint x: 463, startPoint y: 345, endPoint x: 469, endPoint y: 378, distance: 33.6
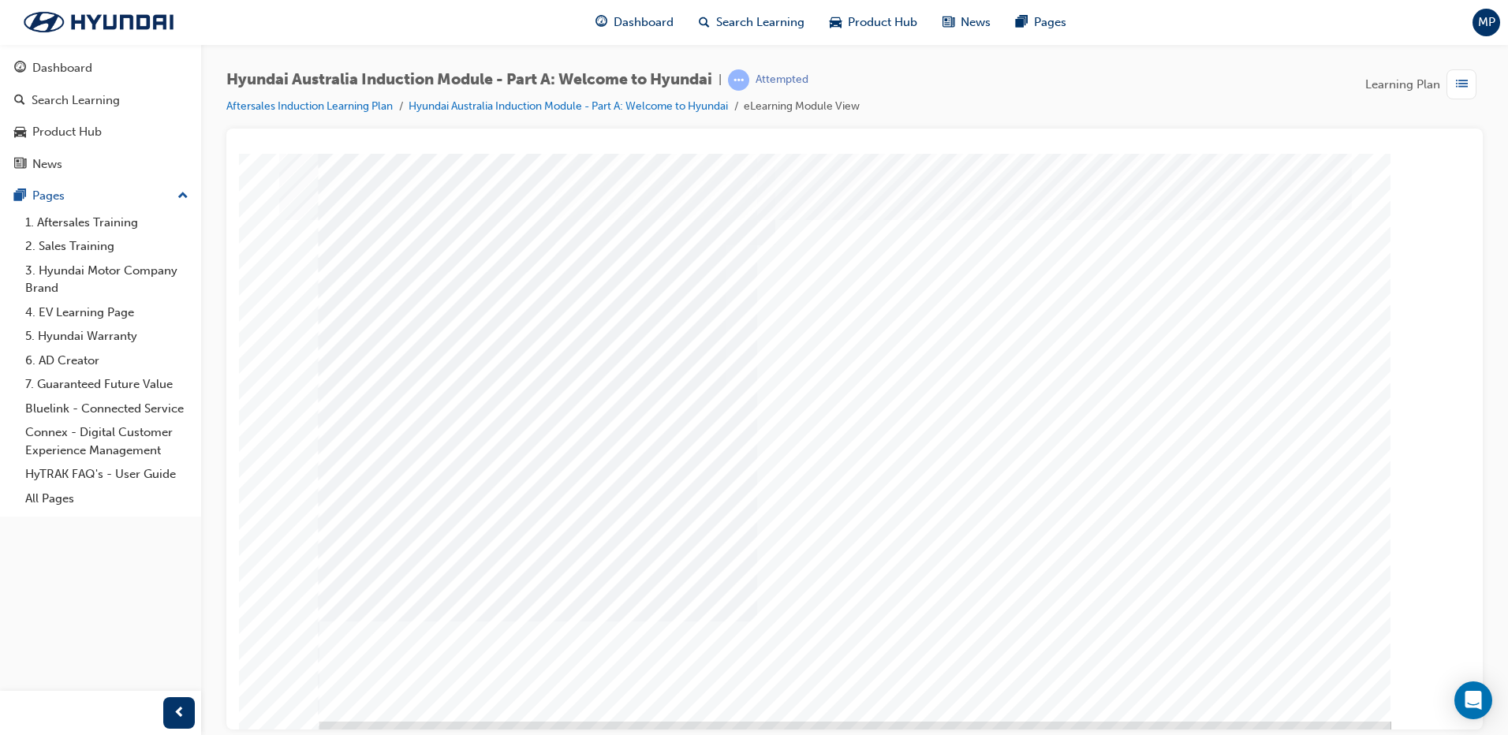
drag, startPoint x: 1175, startPoint y: 344, endPoint x: 1163, endPoint y: 359, distance: 19.1
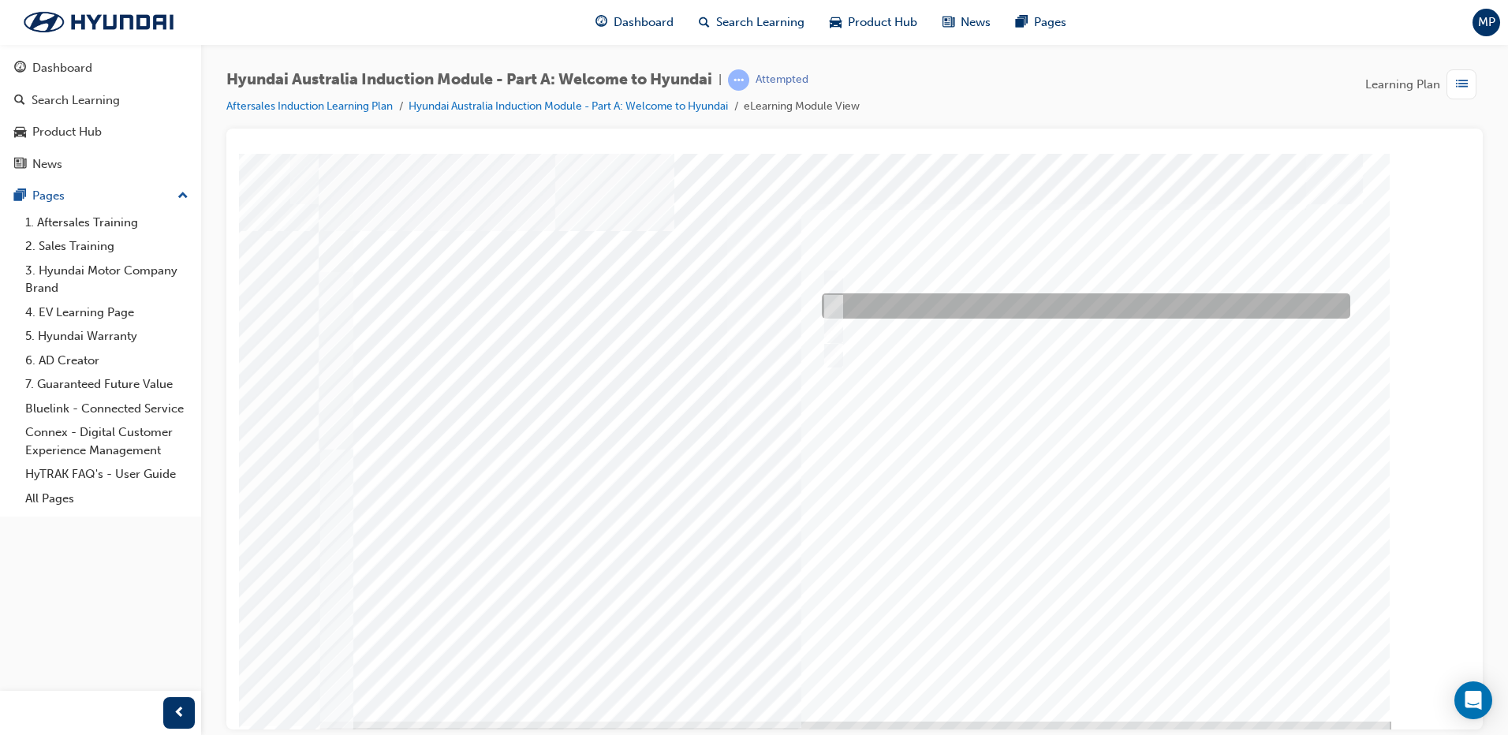
click at [869, 306] on div at bounding box center [1082, 305] width 529 height 25
radio input "true"
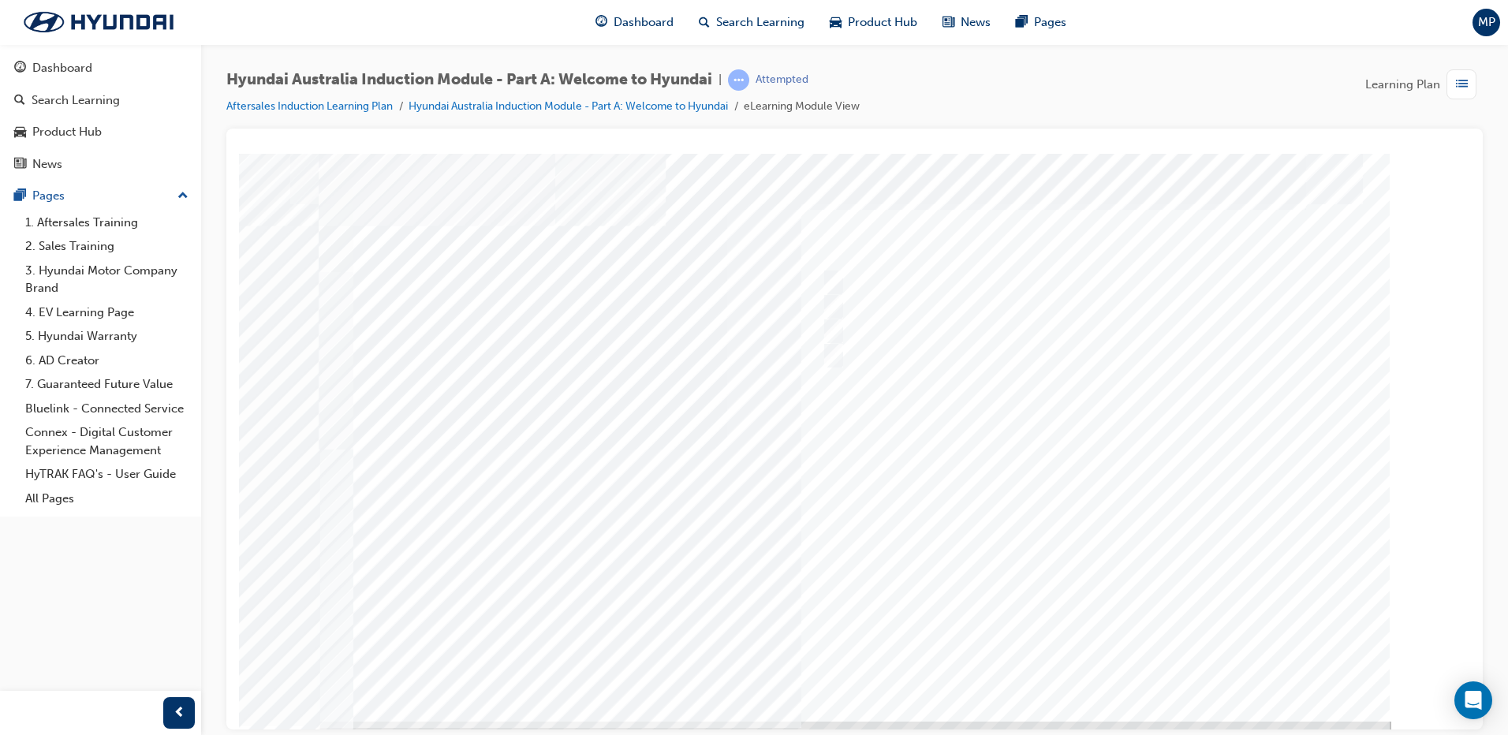
click at [854, 325] on div at bounding box center [855, 437] width 1073 height 568
drag, startPoint x: 1103, startPoint y: 230, endPoint x: 1089, endPoint y: 327, distance: 98.8
click at [1089, 327] on div "Quiz_Q_2" at bounding box center [855, 437] width 1073 height 568
drag, startPoint x: 888, startPoint y: 224, endPoint x: 715, endPoint y: 378, distance: 231.9
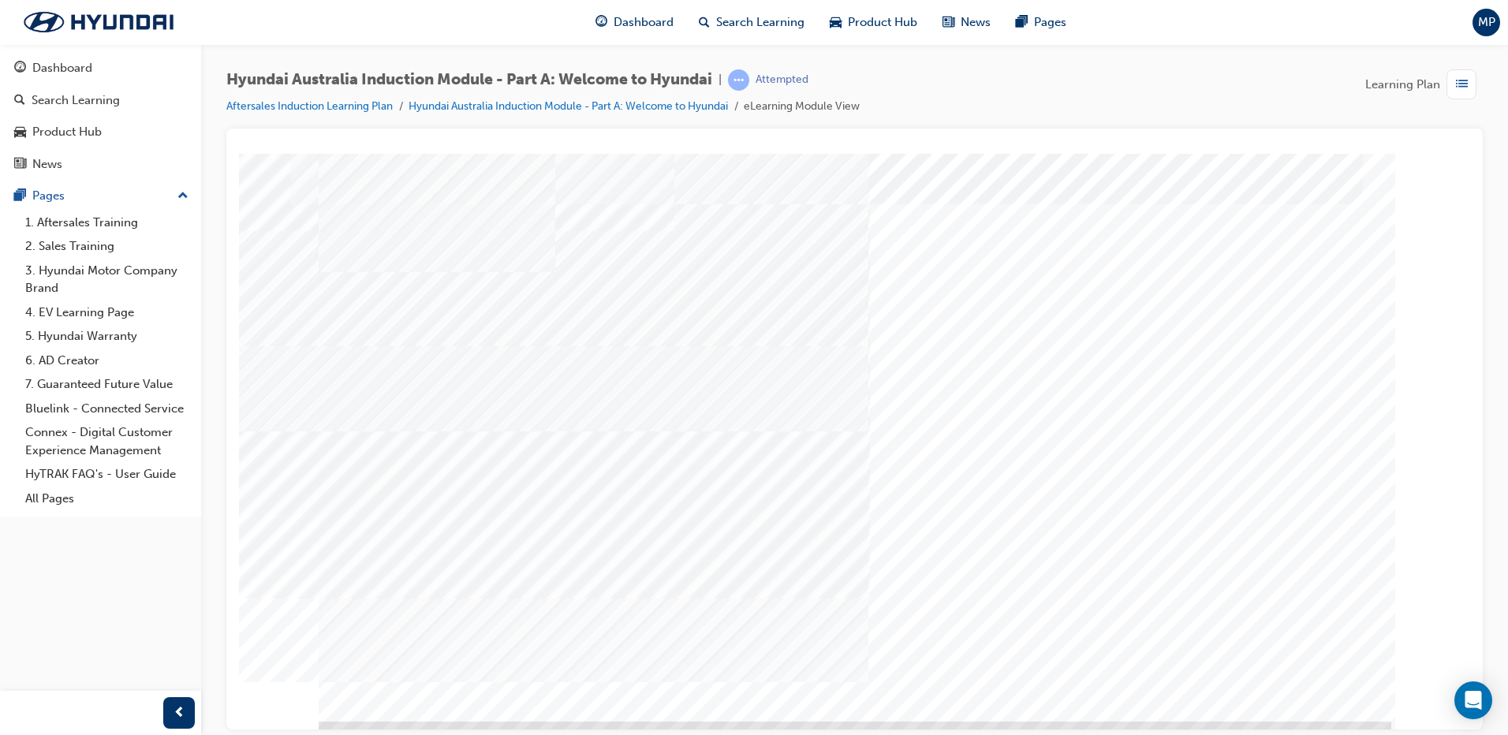
drag, startPoint x: 1011, startPoint y: 219, endPoint x: 1034, endPoint y: 221, distance: 23.0
drag, startPoint x: 1180, startPoint y: 240, endPoint x: 1048, endPoint y: 320, distance: 154.4
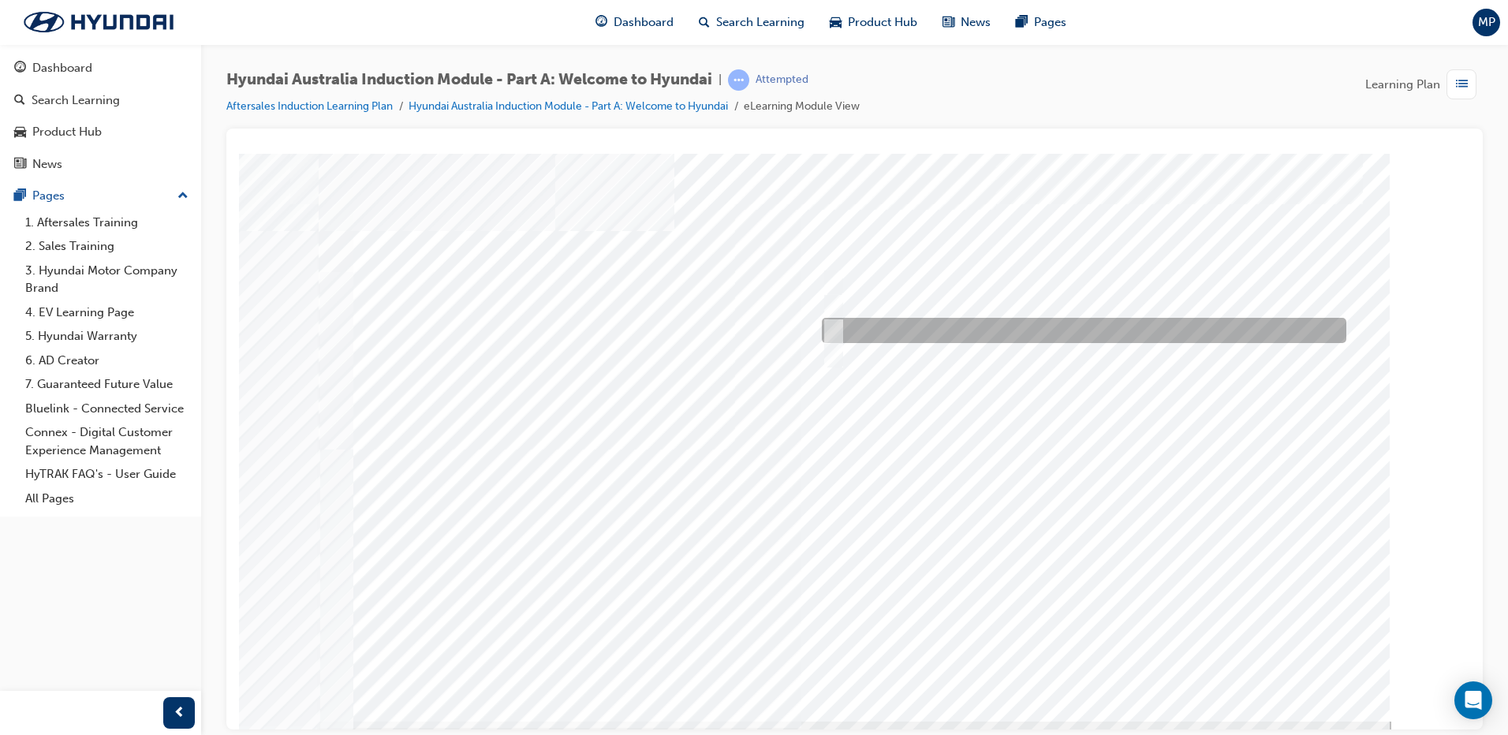
click at [849, 330] on div at bounding box center [1080, 330] width 525 height 25
radio input "true"
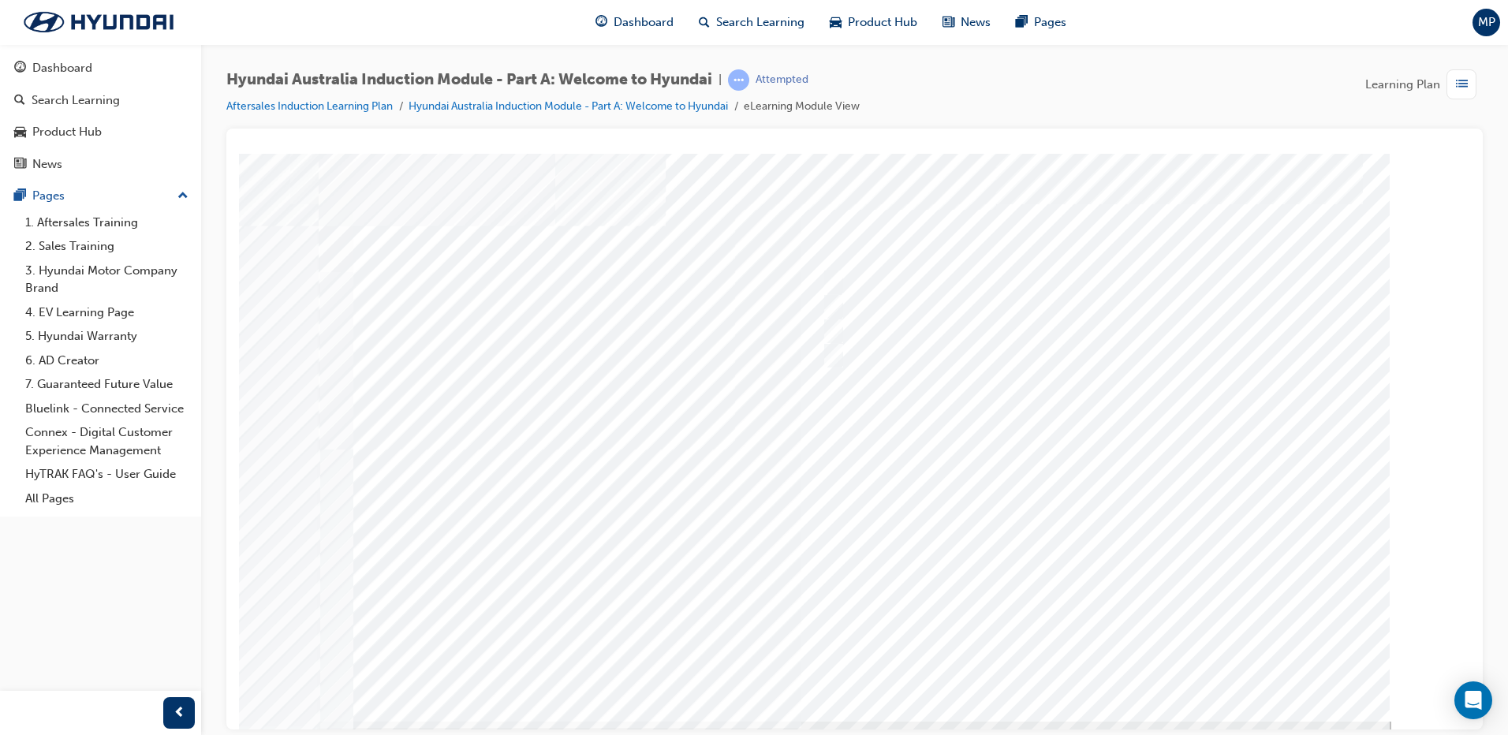
drag, startPoint x: 835, startPoint y: 297, endPoint x: 837, endPoint y: 312, distance: 15.2
click at [834, 297] on div at bounding box center [855, 437] width 1073 height 568
click at [839, 312] on div at bounding box center [1080, 305] width 525 height 25
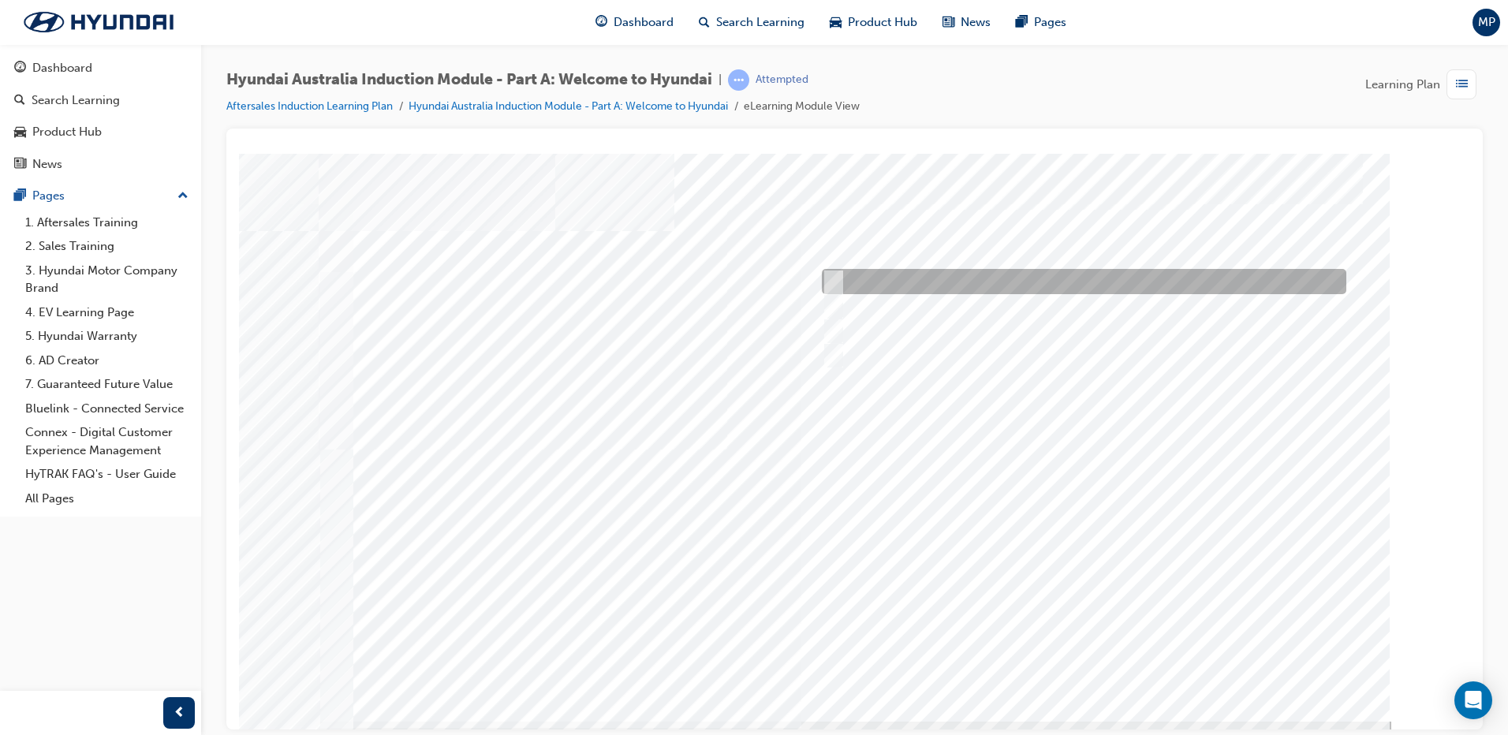
click at [834, 282] on input "A company representative" at bounding box center [829, 281] width 17 height 17
checkbox input "true"
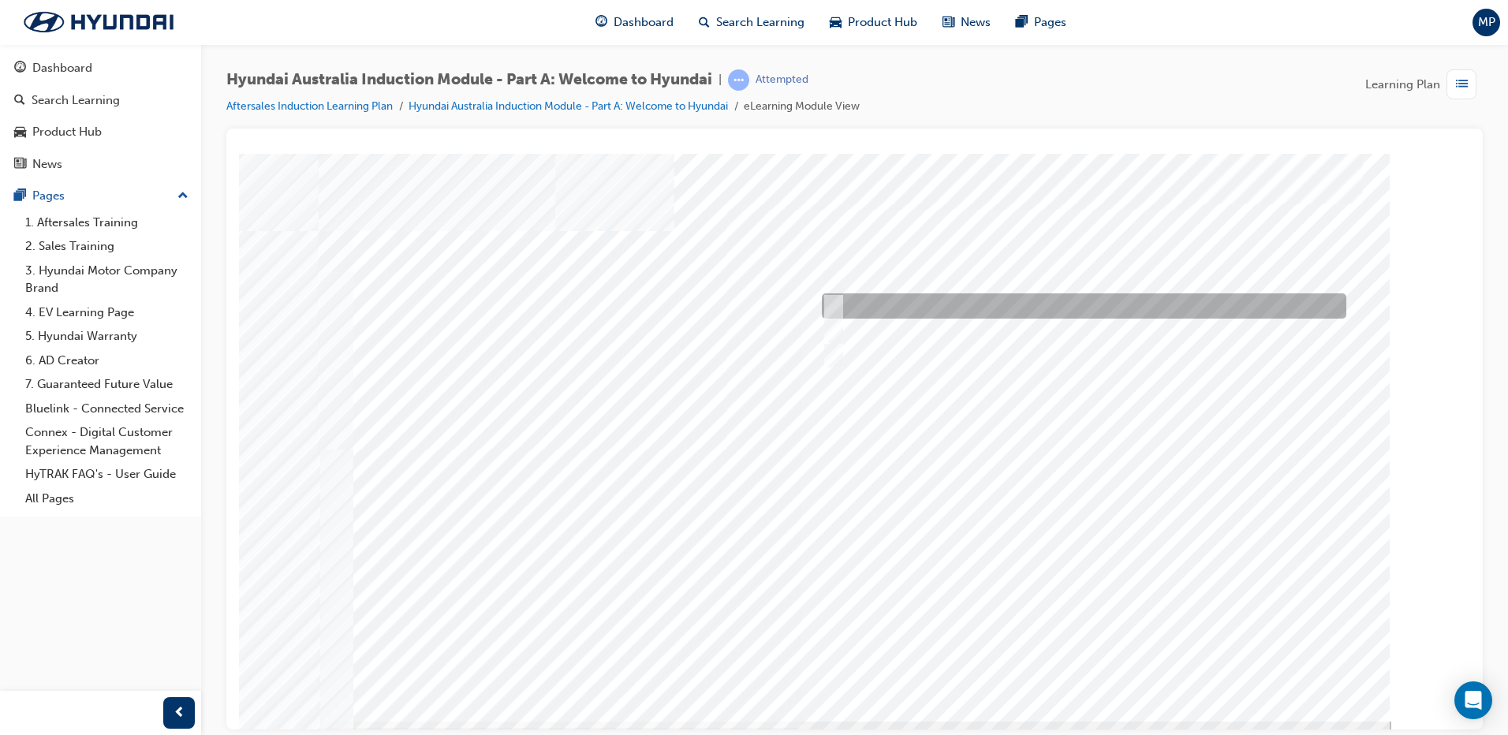
click at [831, 305] on input "A satisfied customer" at bounding box center [829, 305] width 17 height 17
checkbox input "true"
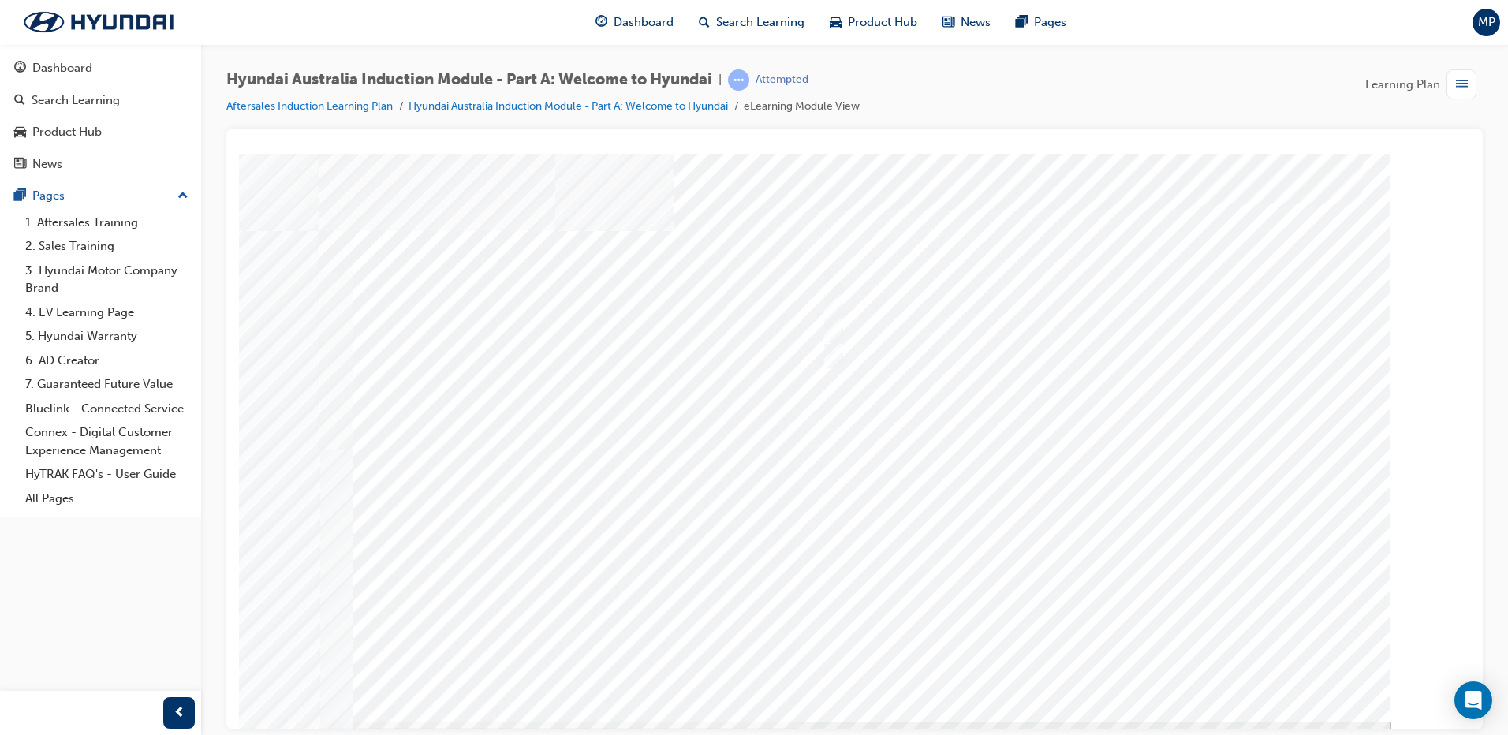
click at [842, 318] on div at bounding box center [855, 437] width 1073 height 568
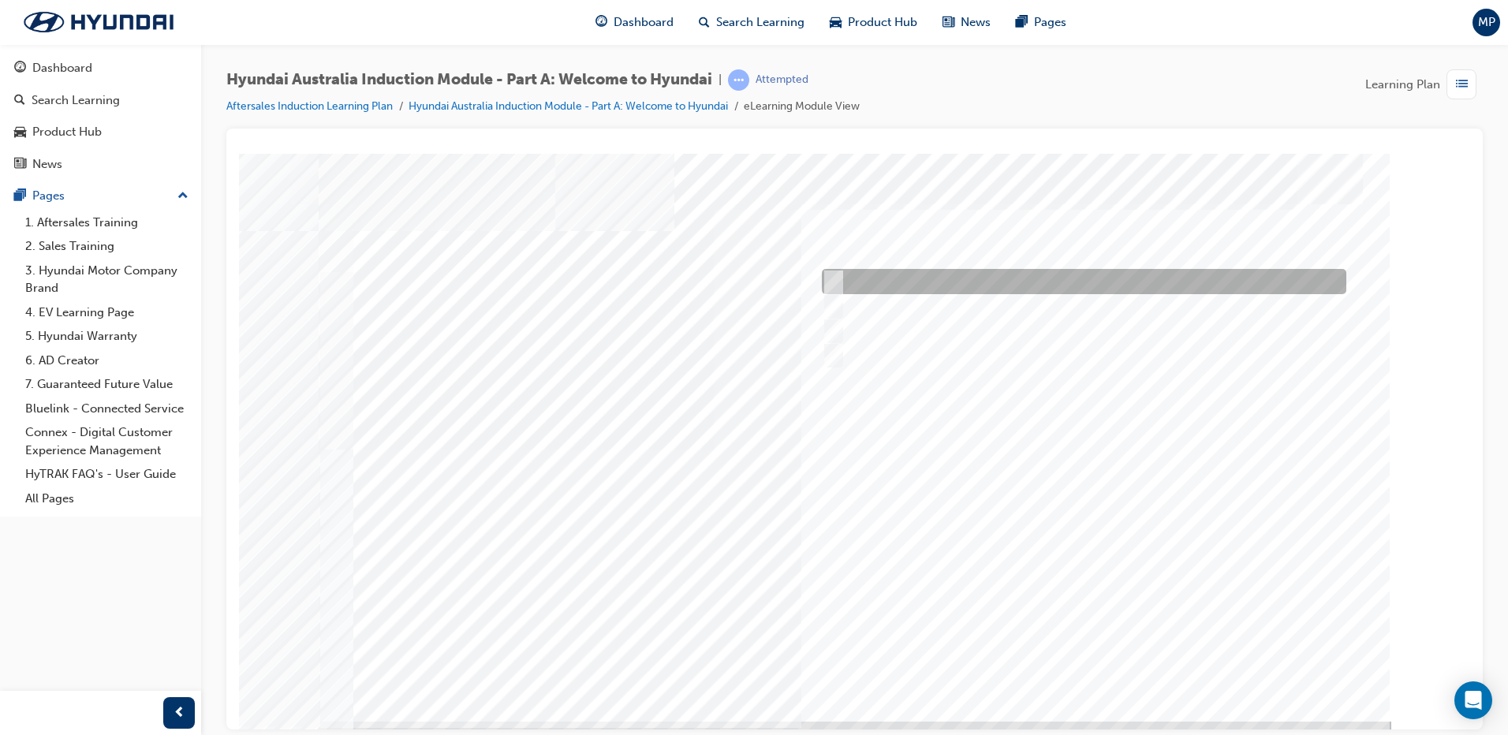
click at [855, 288] on div at bounding box center [1080, 281] width 525 height 25
checkbox input "true"
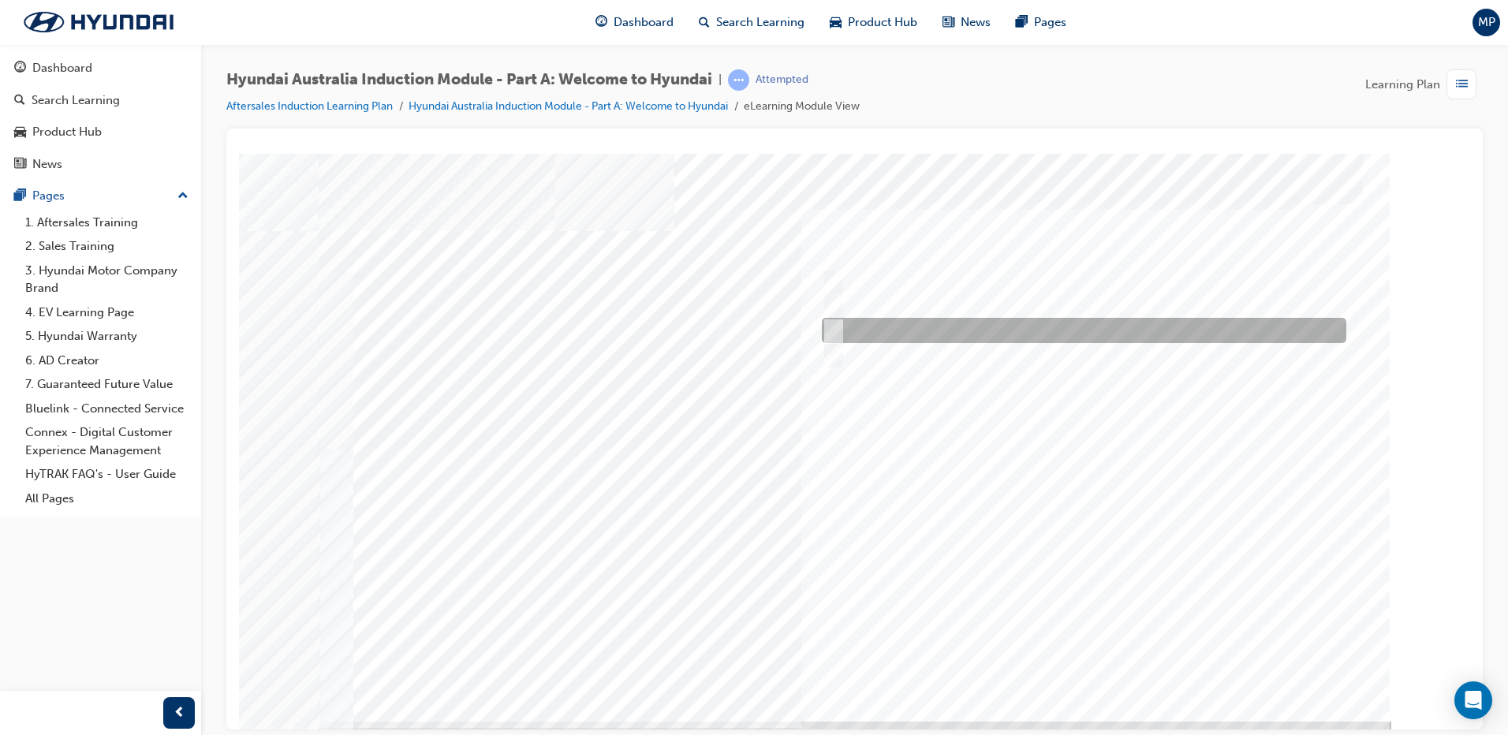
click at [842, 324] on div at bounding box center [1080, 330] width 525 height 25
checkbox input "true"
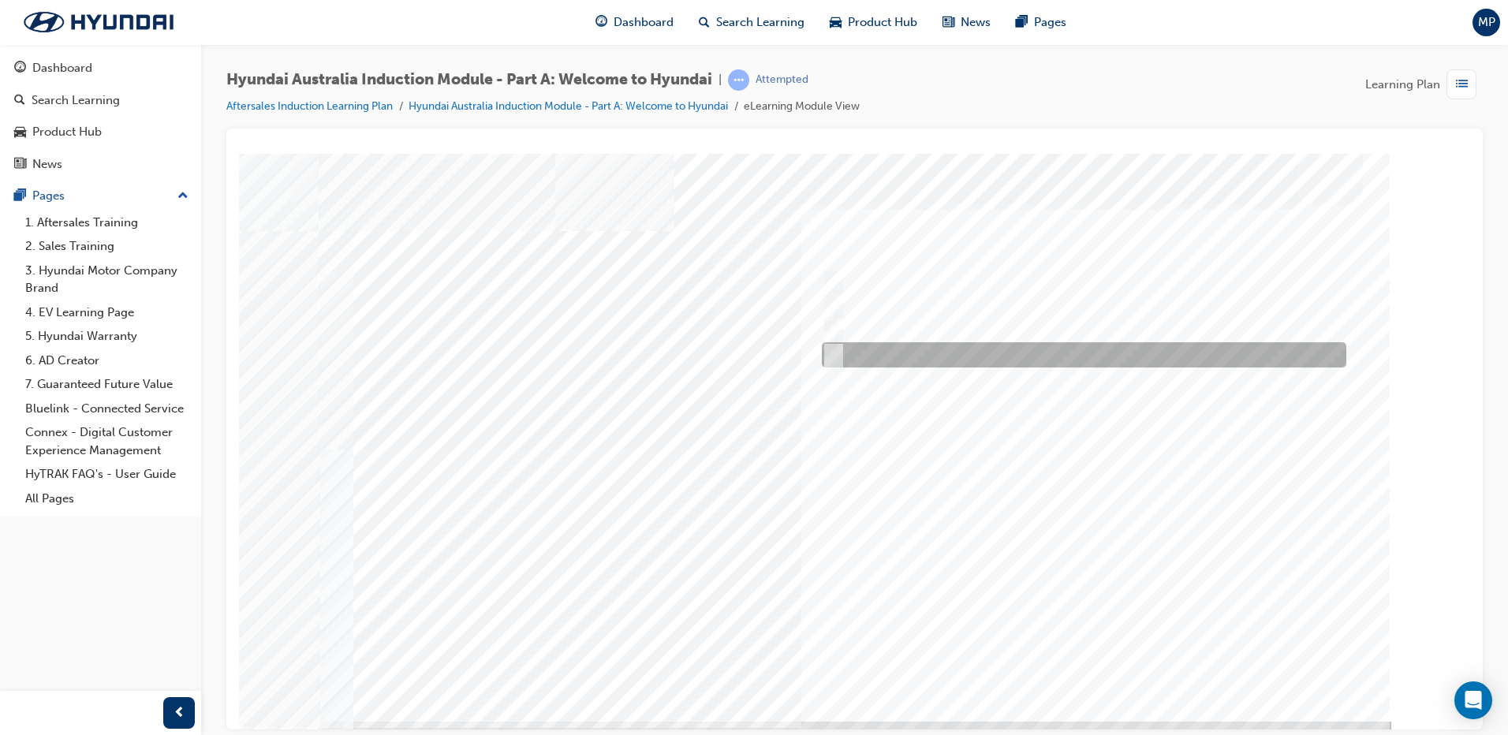
click at [841, 362] on div at bounding box center [1080, 354] width 525 height 25
checkbox input "true"
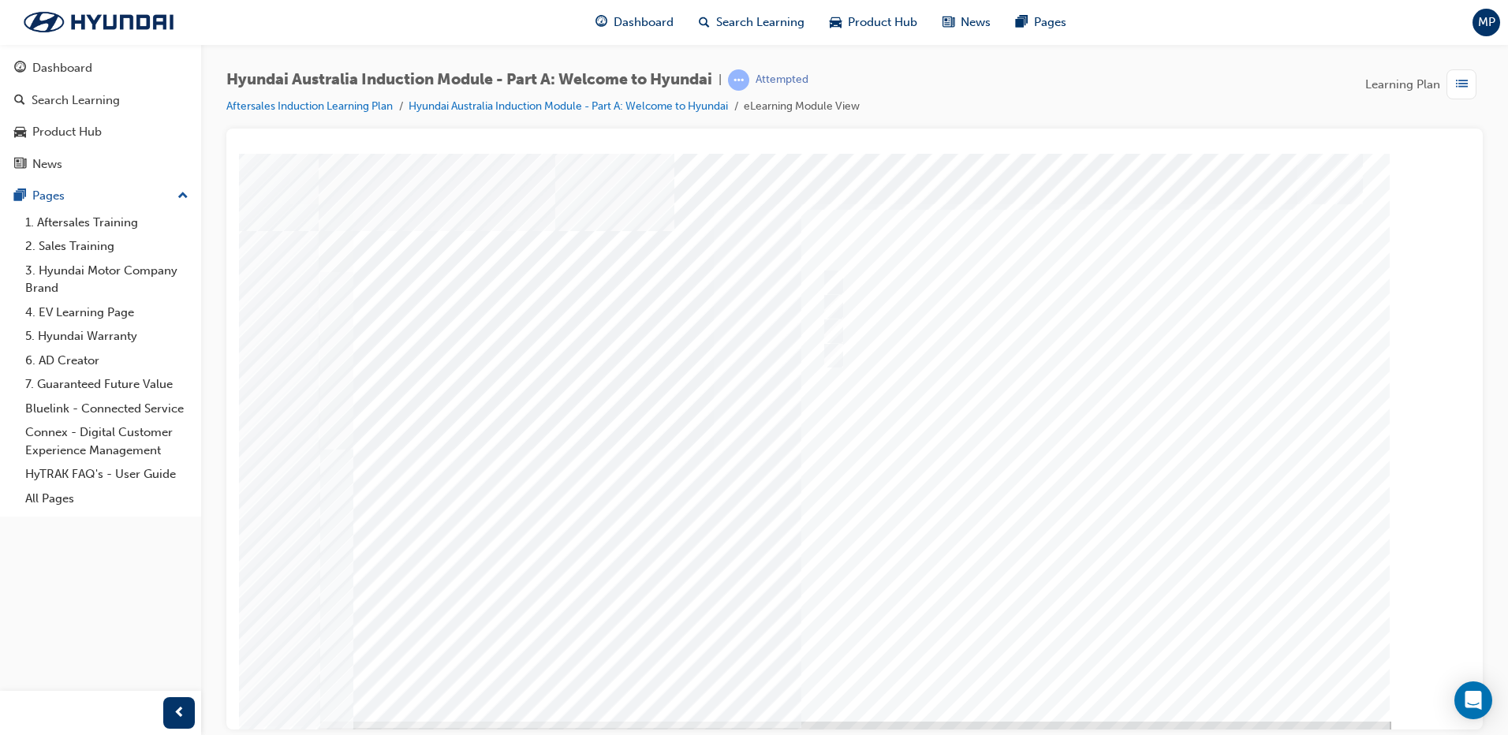
click at [1060, 628] on div at bounding box center [855, 437] width 1073 height 568
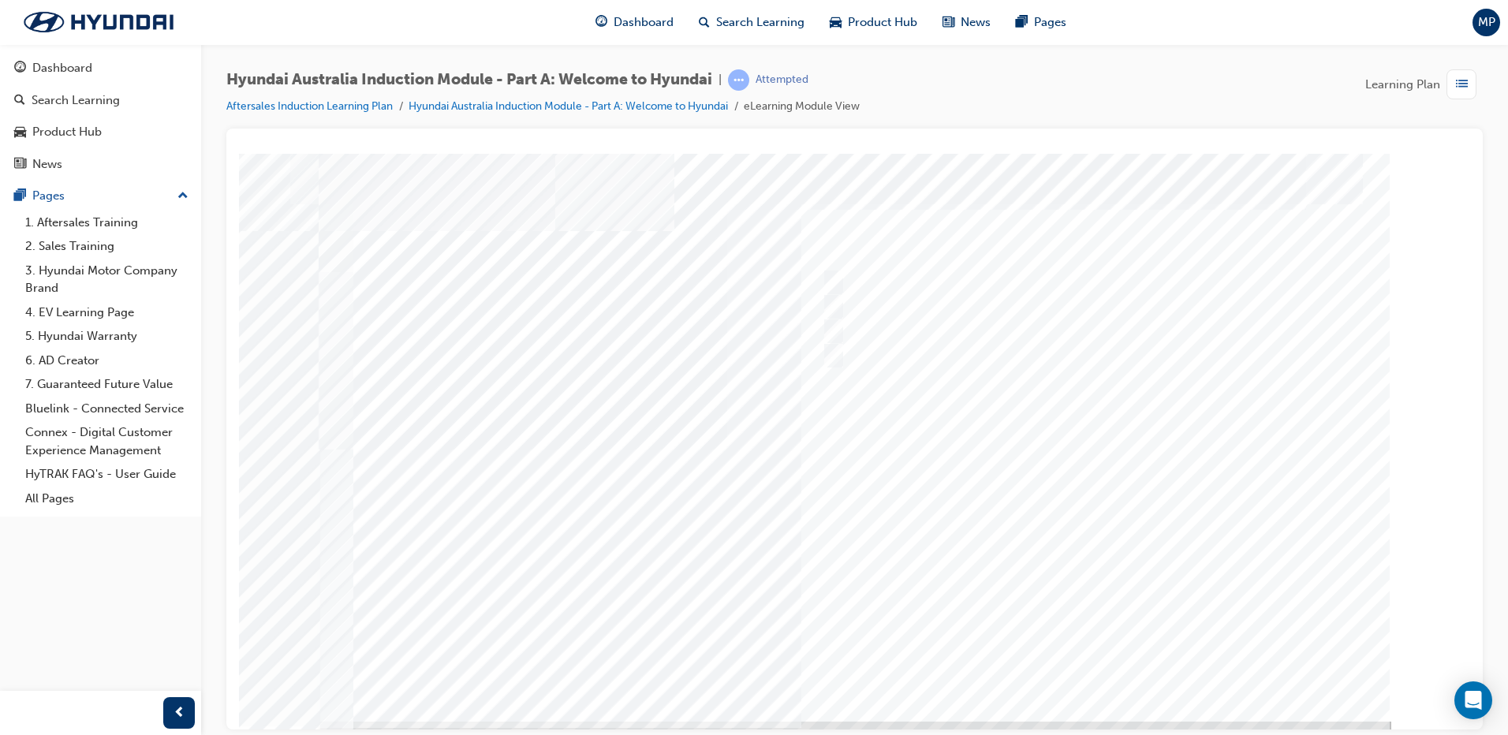
drag, startPoint x: 678, startPoint y: 351, endPoint x: 365, endPoint y: 353, distance: 312.4
drag, startPoint x: 361, startPoint y: 351, endPoint x: 519, endPoint y: 334, distance: 159.5
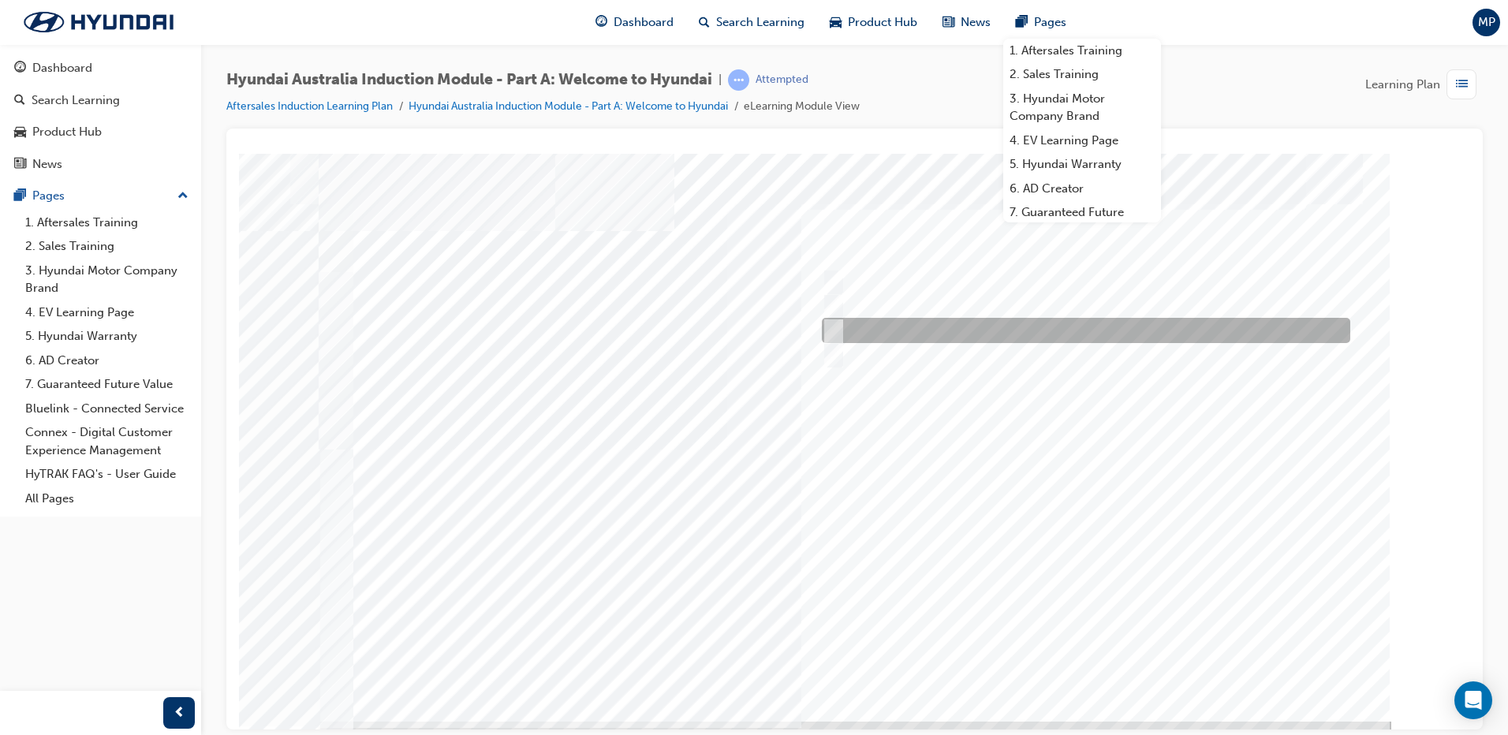
click at [844, 330] on div at bounding box center [1082, 330] width 529 height 25
radio input "true"
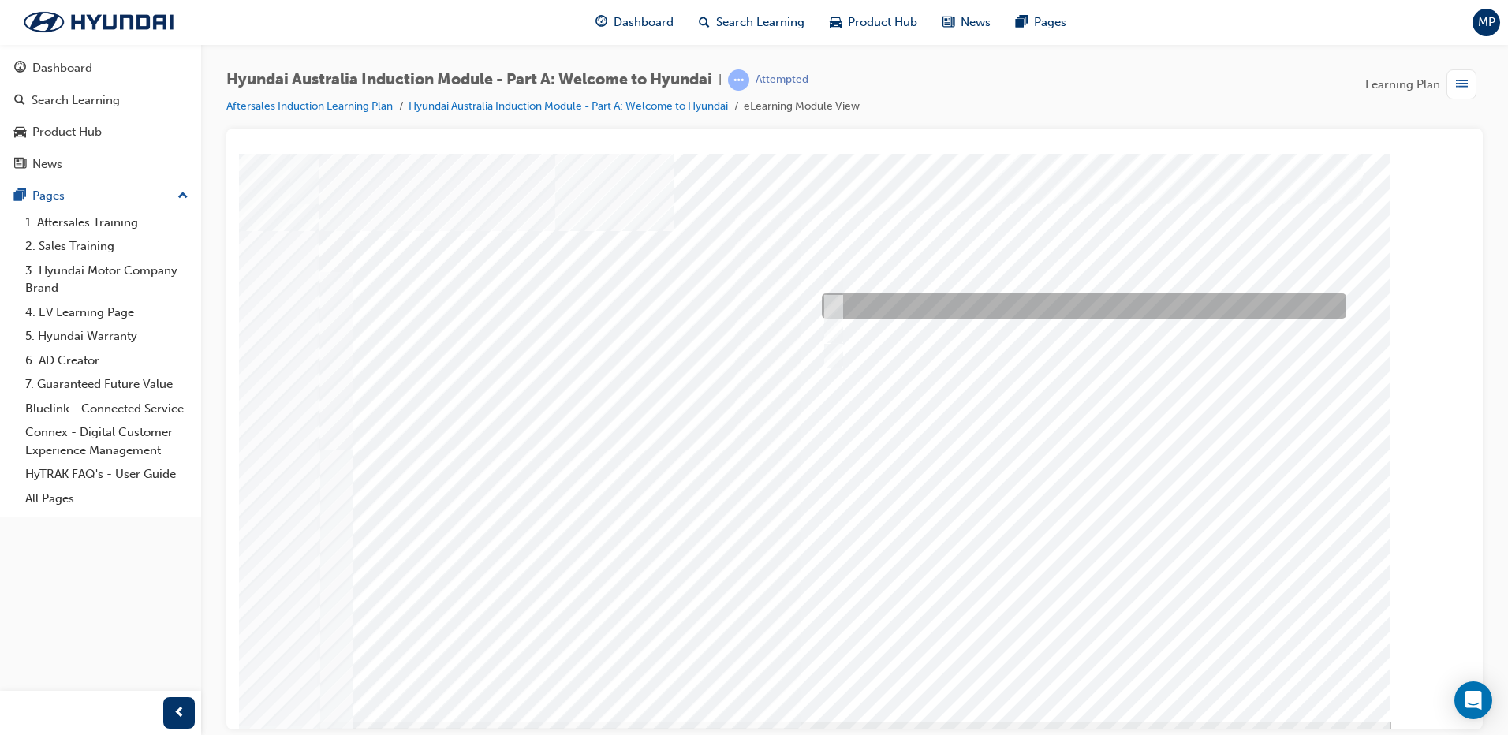
click at [834, 300] on input "Ulsan Plant, South Korea" at bounding box center [830, 305] width 17 height 17
radio input "true"
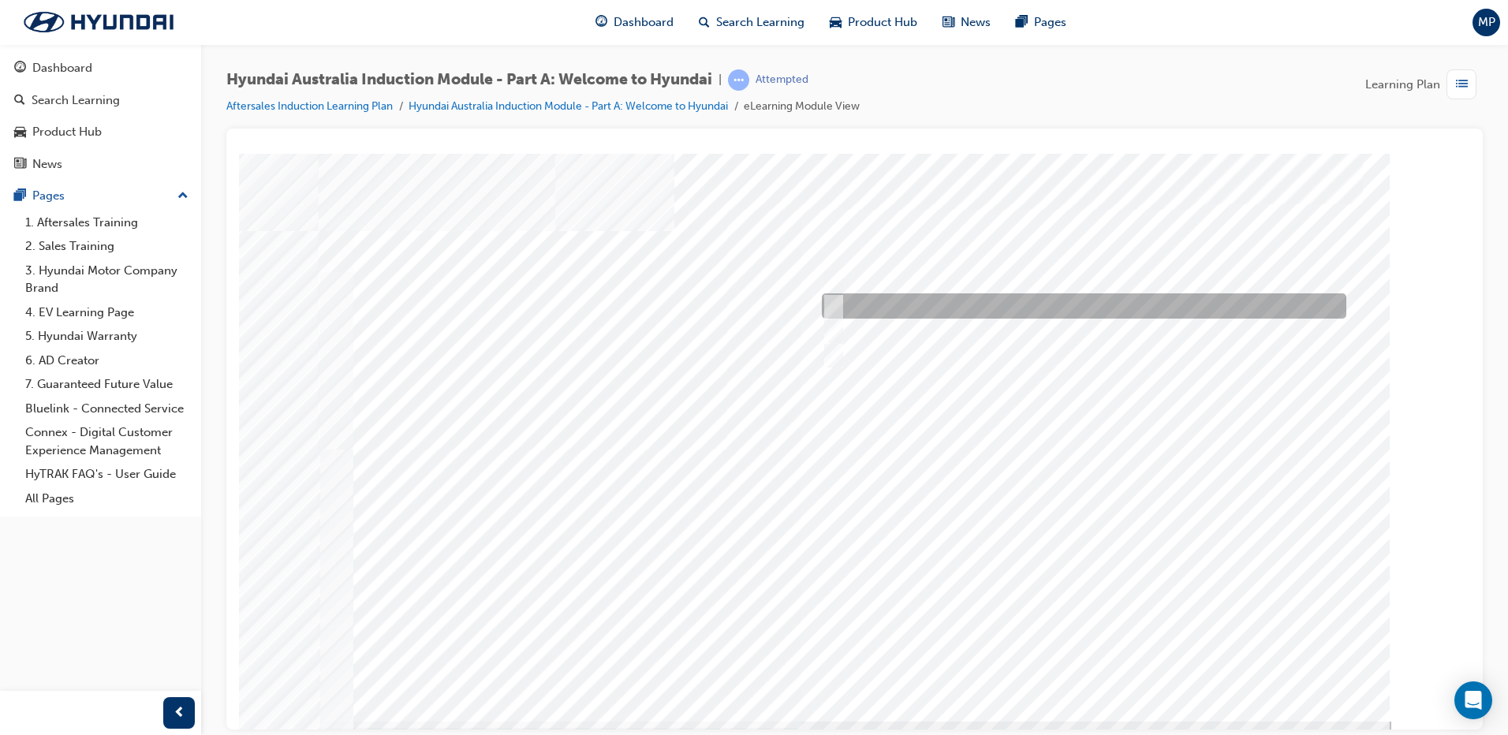
click at [832, 308] on input "A satisfied customer" at bounding box center [829, 305] width 17 height 17
checkbox input "true"
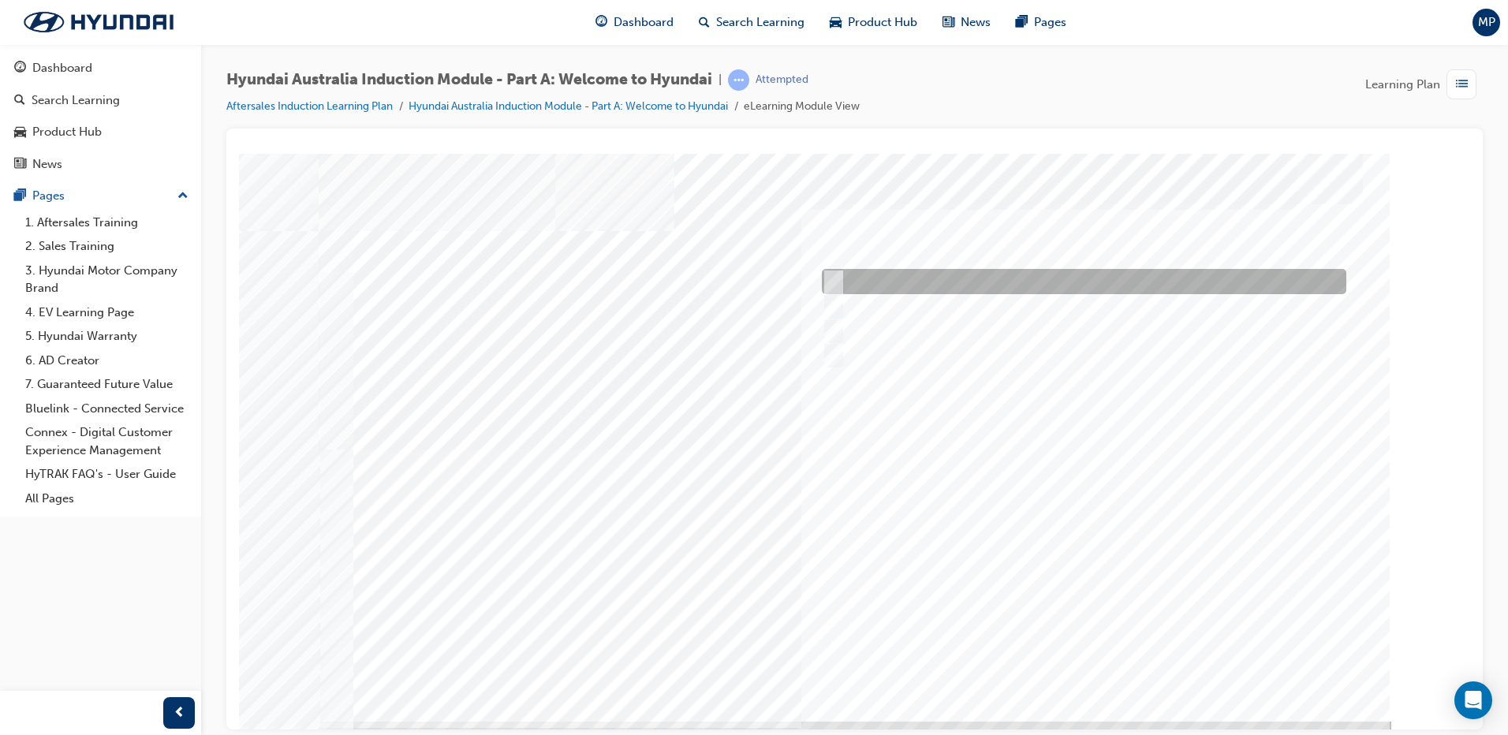
click at [838, 275] on input "Brisbane Lions Football Club" at bounding box center [829, 281] width 17 height 17
checkbox input "true"
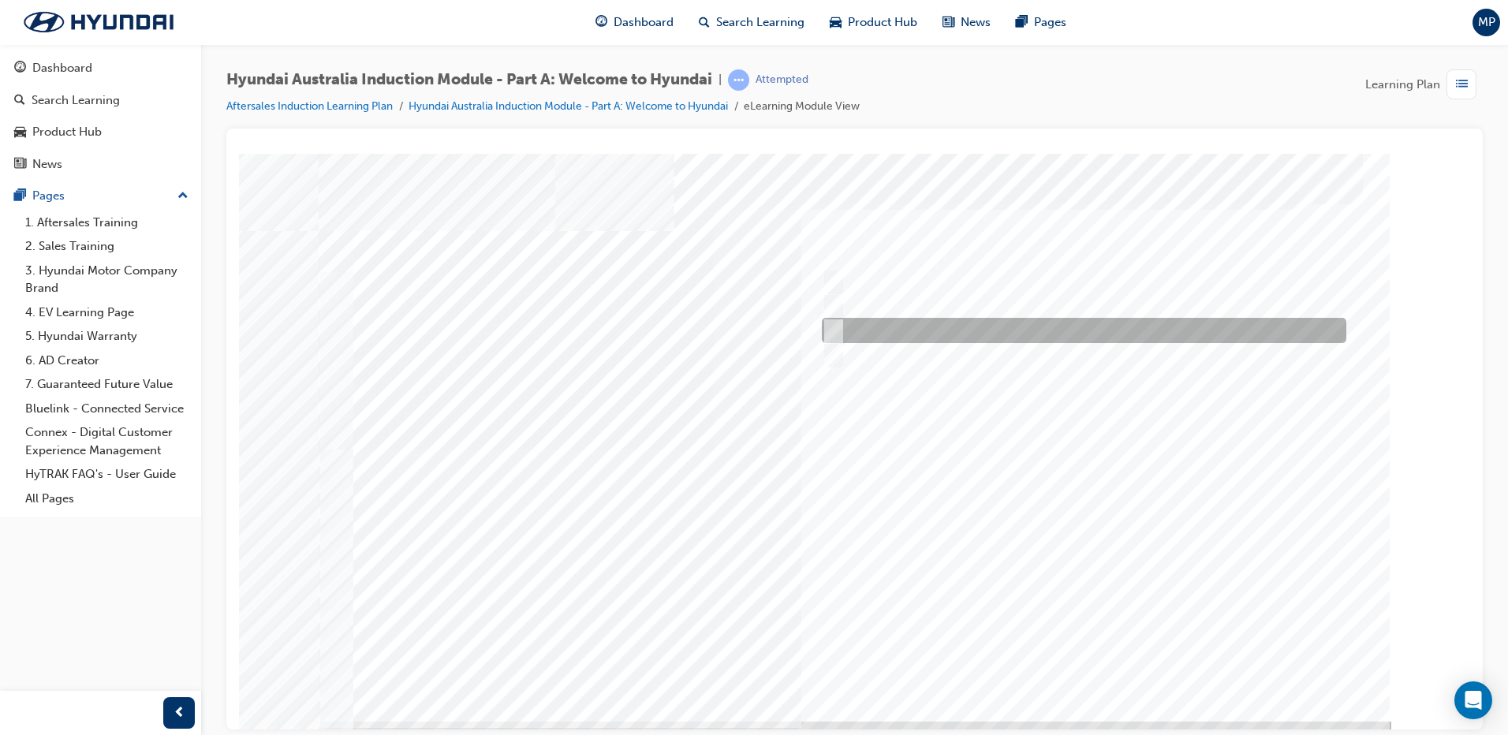
click at [842, 327] on div at bounding box center [1080, 330] width 525 height 25
checkbox input "true"
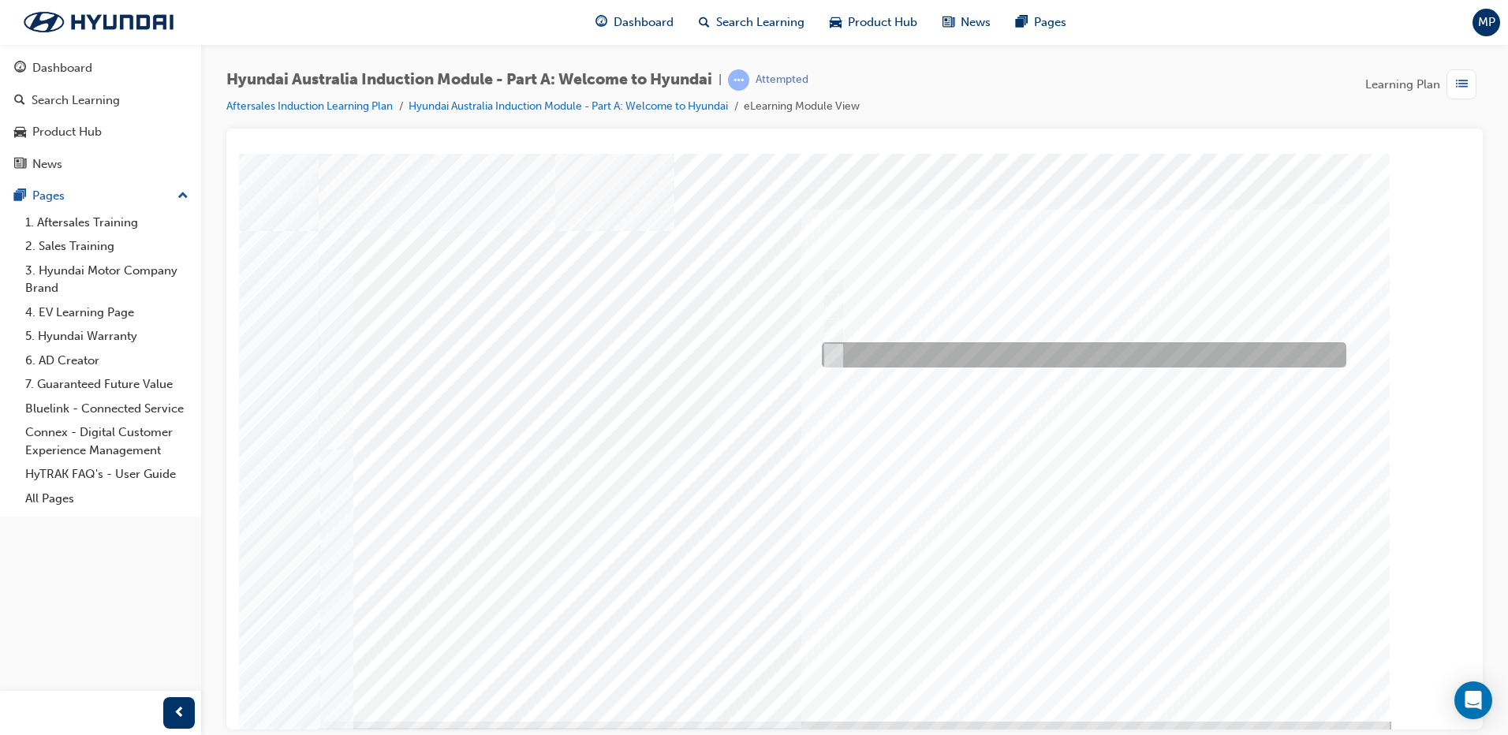
click at [835, 348] on input "Surfing Australia" at bounding box center [829, 354] width 17 height 17
checkbox input "true"
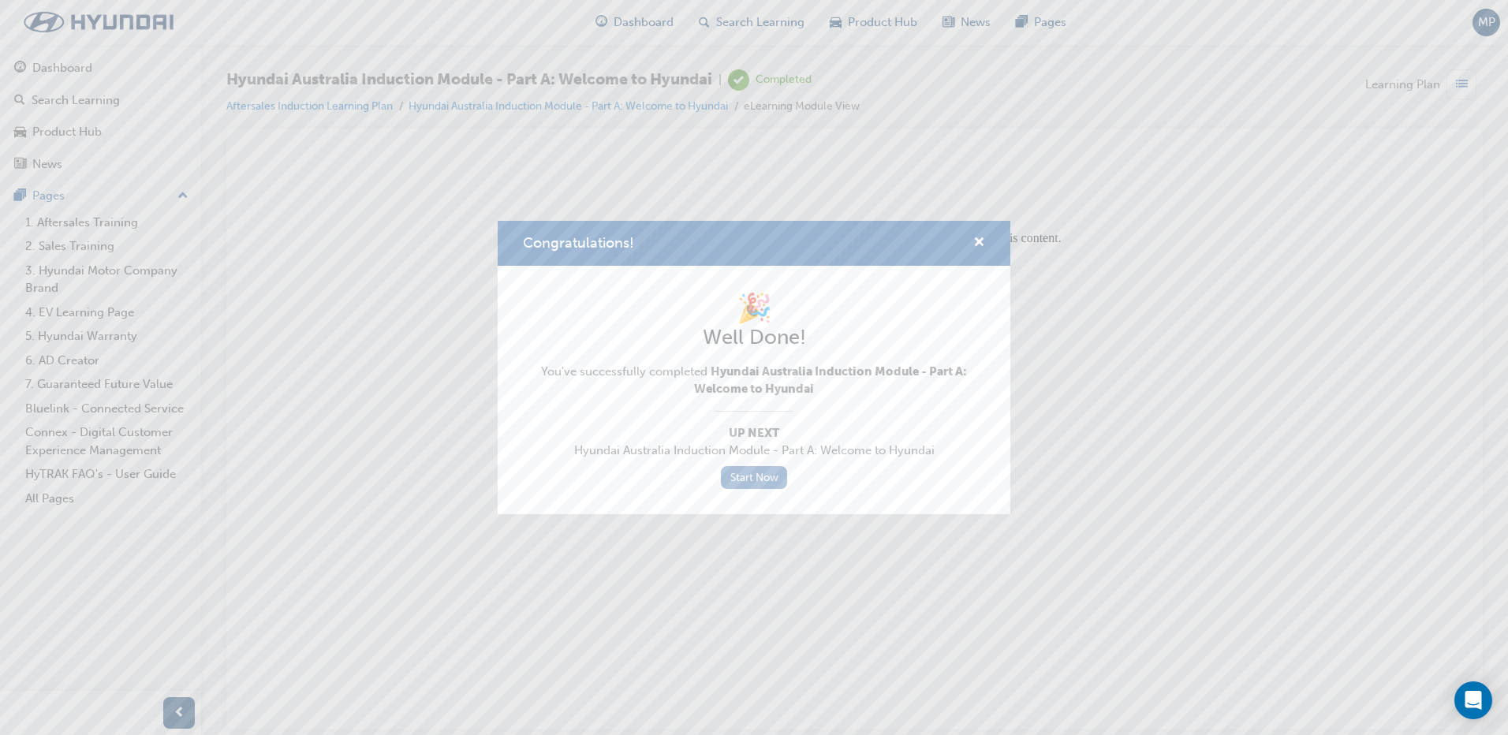
click at [754, 479] on link "Start Now" at bounding box center [754, 477] width 66 height 23
click at [742, 482] on link "Start Now" at bounding box center [754, 477] width 66 height 23
click at [749, 475] on link "Start Now" at bounding box center [754, 477] width 66 height 23
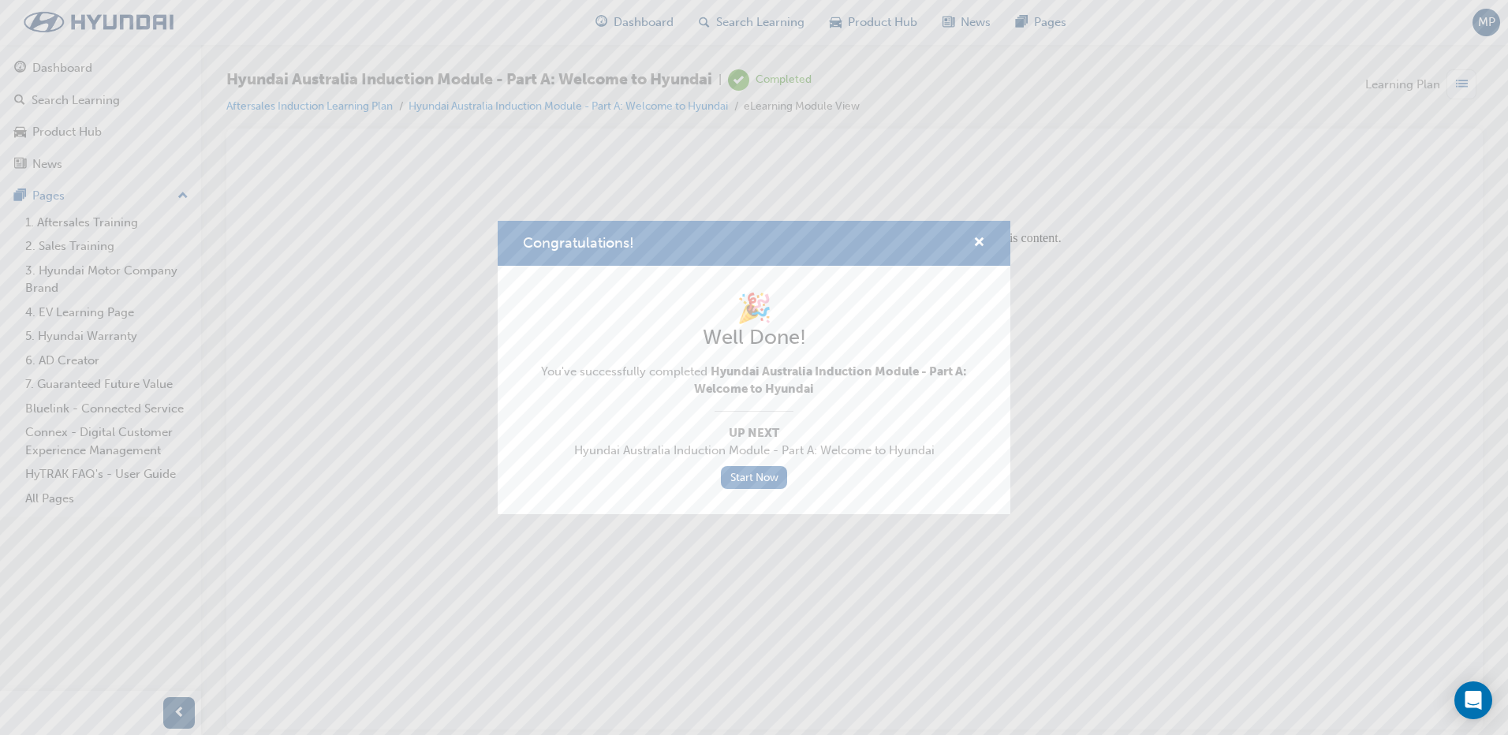
click at [801, 540] on div "Congratulations! 🎉 Well Done! You've successfully completed Hyundai Australia I…" at bounding box center [754, 367] width 1508 height 735
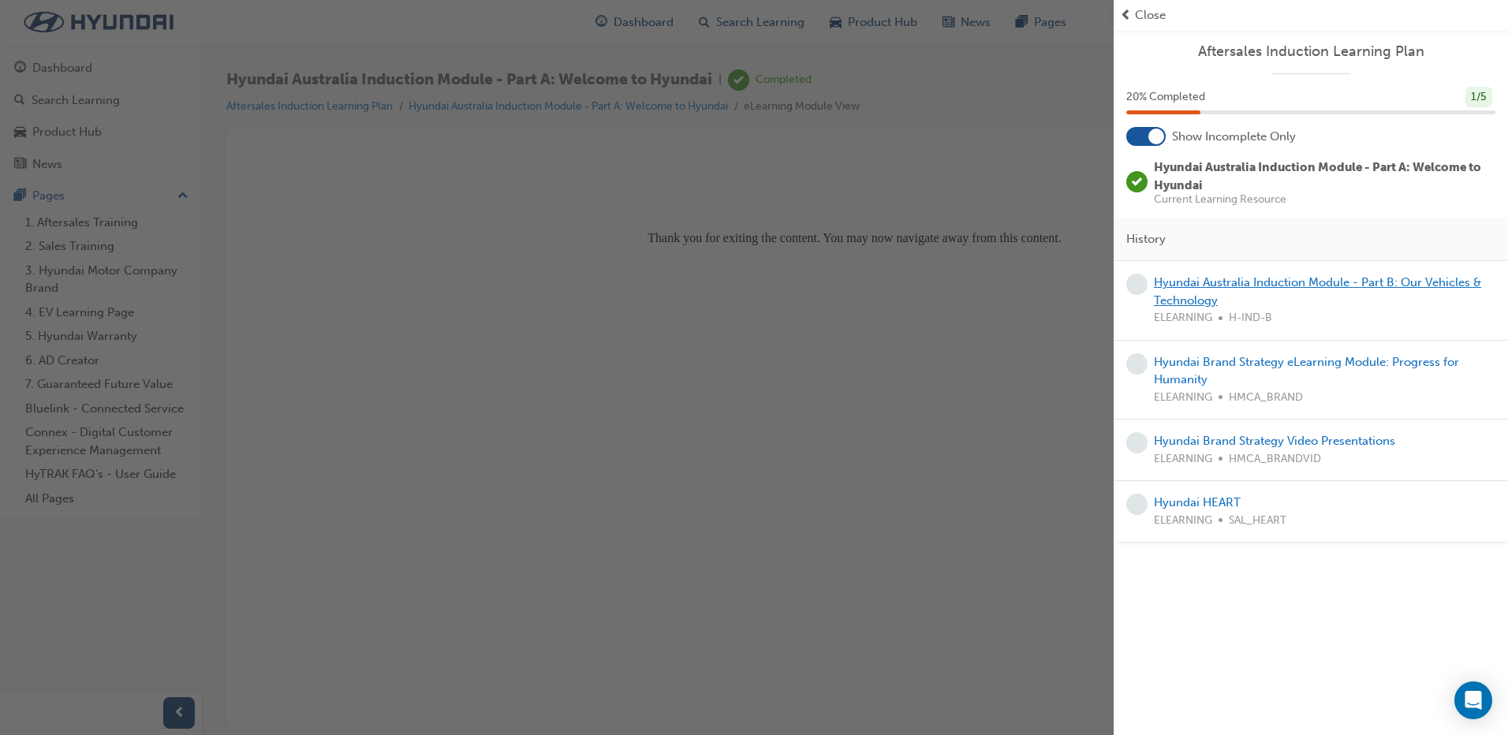
click at [1237, 282] on link "Hyundai Australia Induction Module - Part B: Our Vehicles & Technology" at bounding box center [1317, 291] width 327 height 32
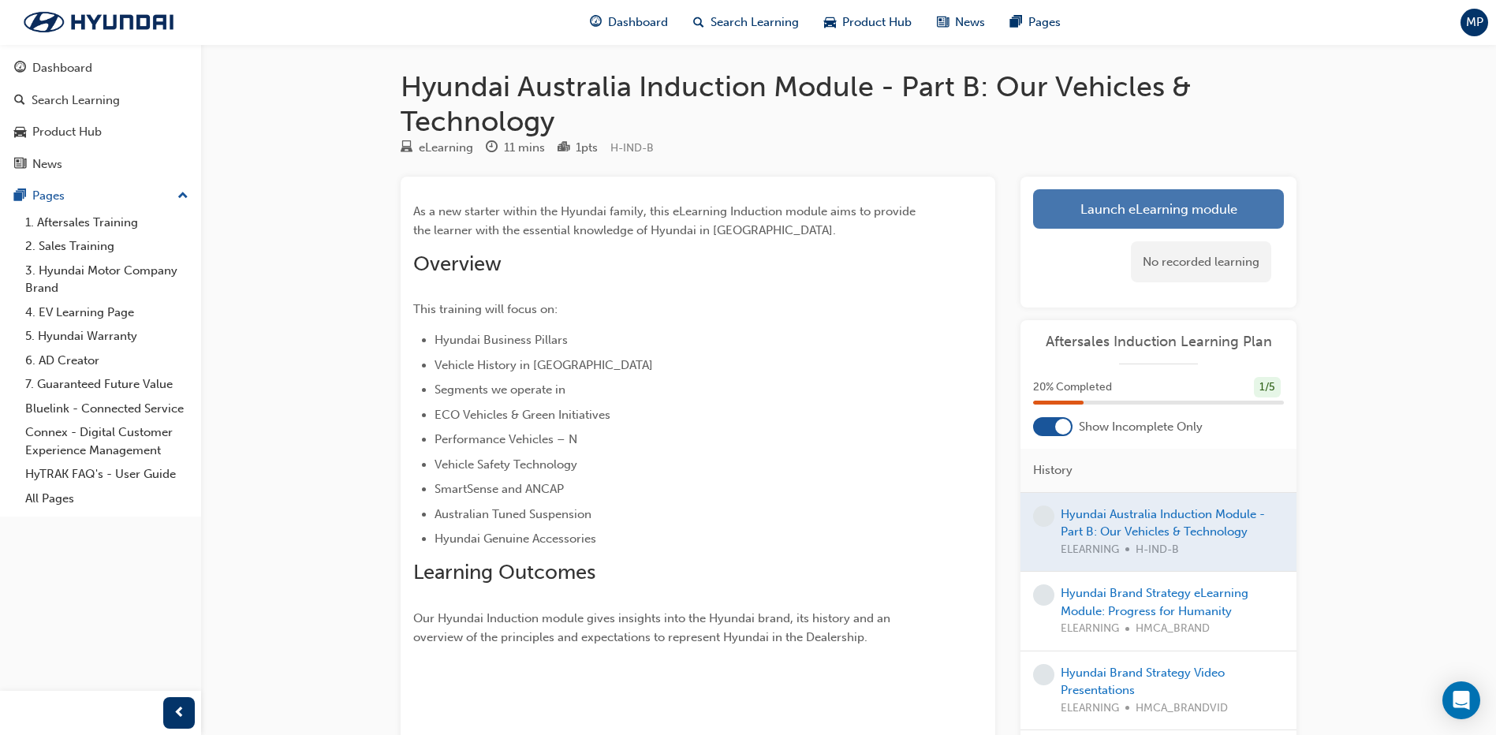
click at [1101, 217] on link "Launch eLearning module" at bounding box center [1158, 208] width 251 height 39
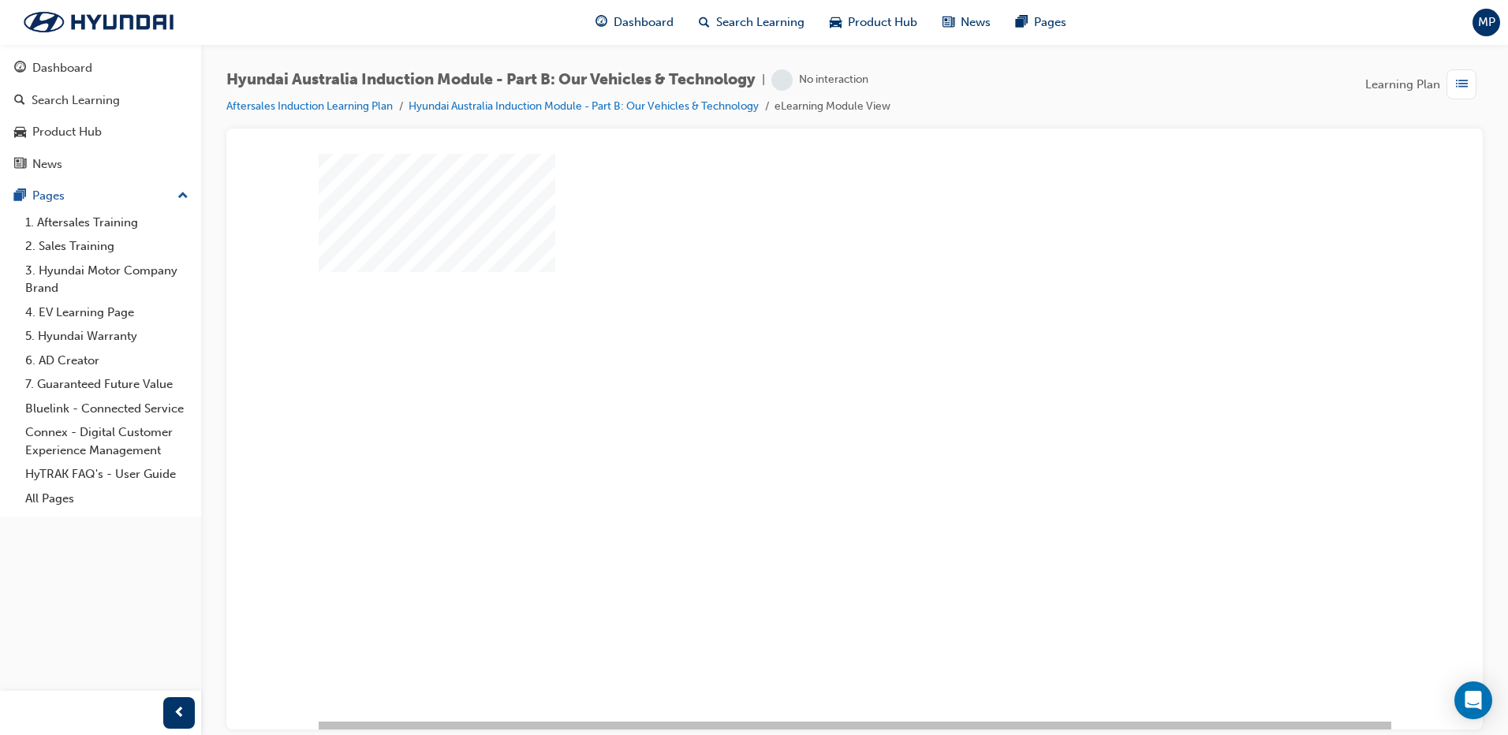
click at [809, 391] on div "play" at bounding box center [809, 391] width 0 height 0
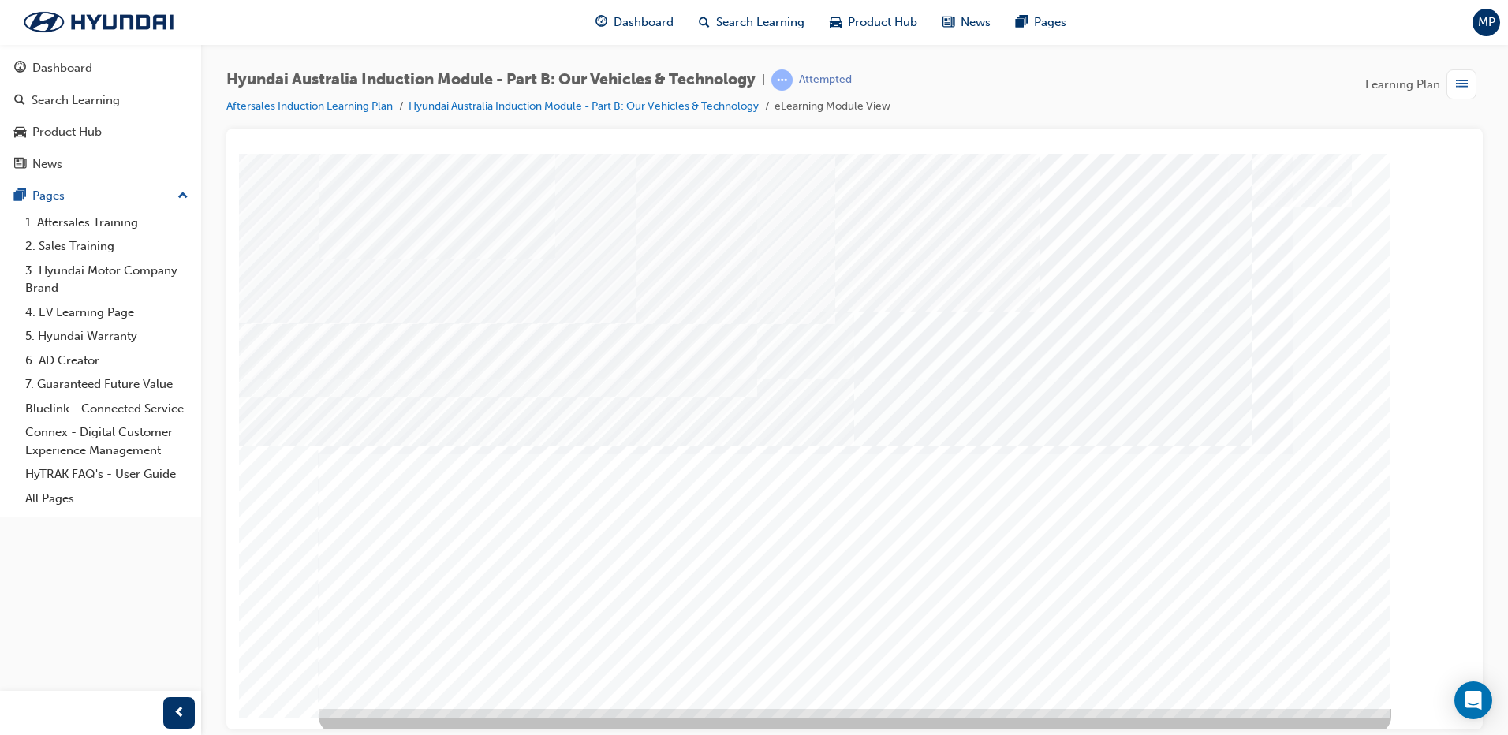
scroll to position [16, 0]
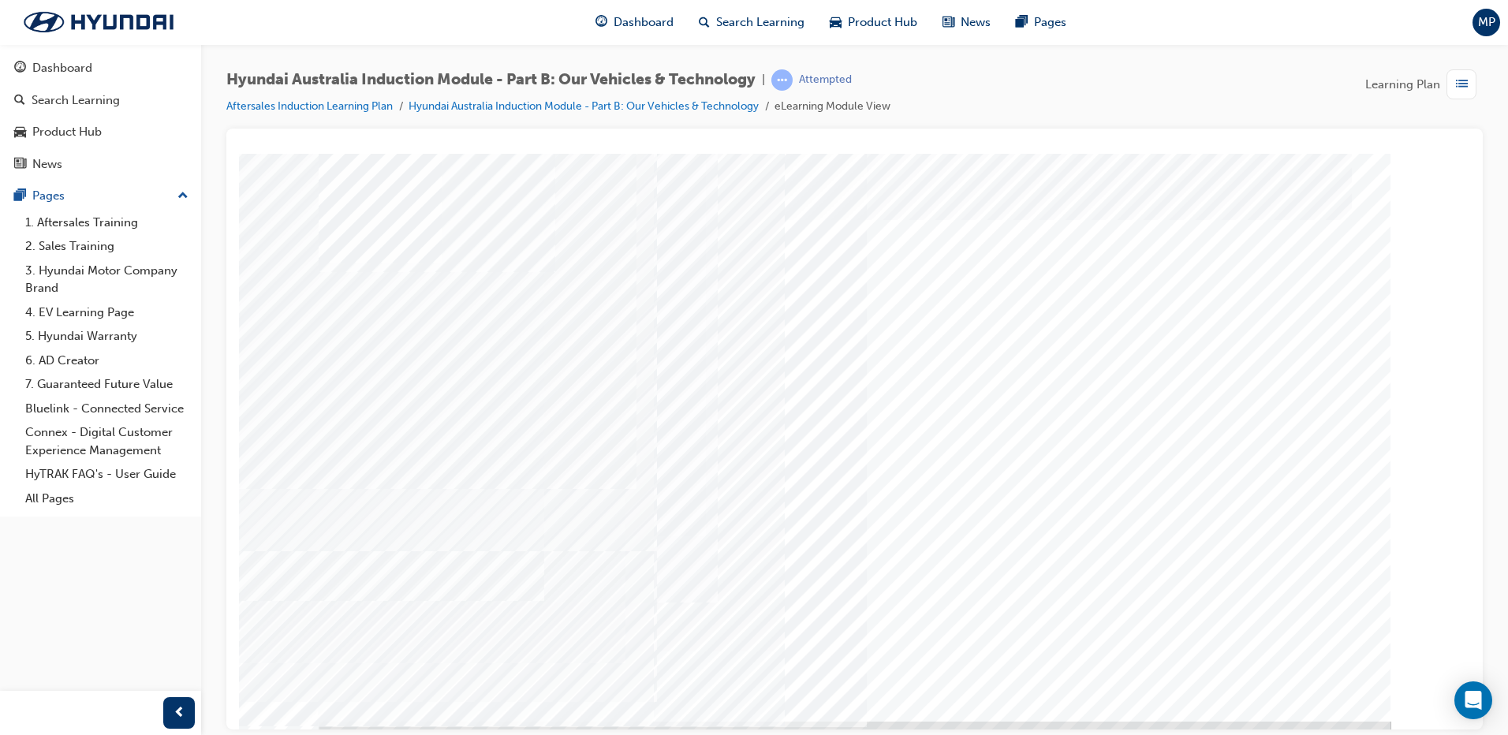
drag, startPoint x: 1250, startPoint y: 368, endPoint x: 1222, endPoint y: 326, distance: 50.8
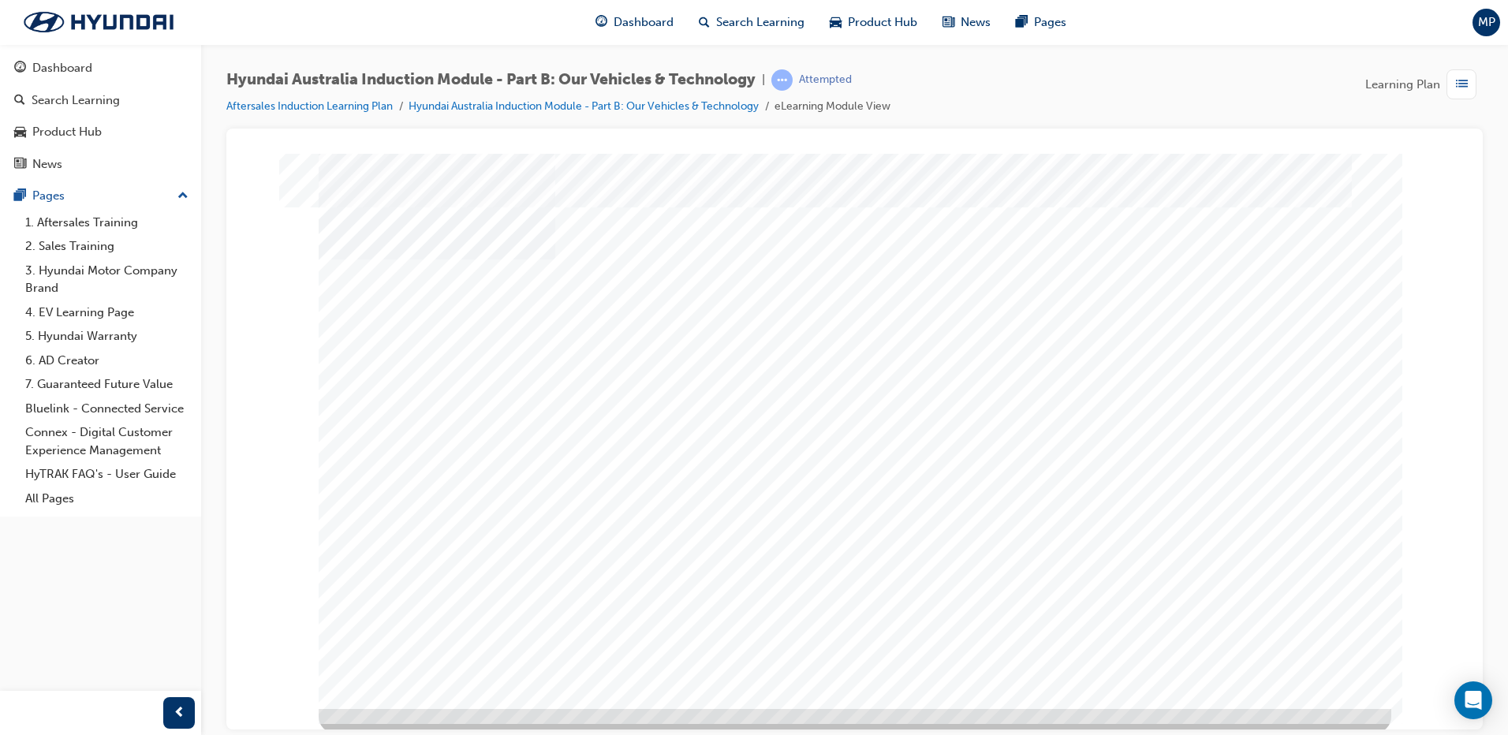
scroll to position [16, 0]
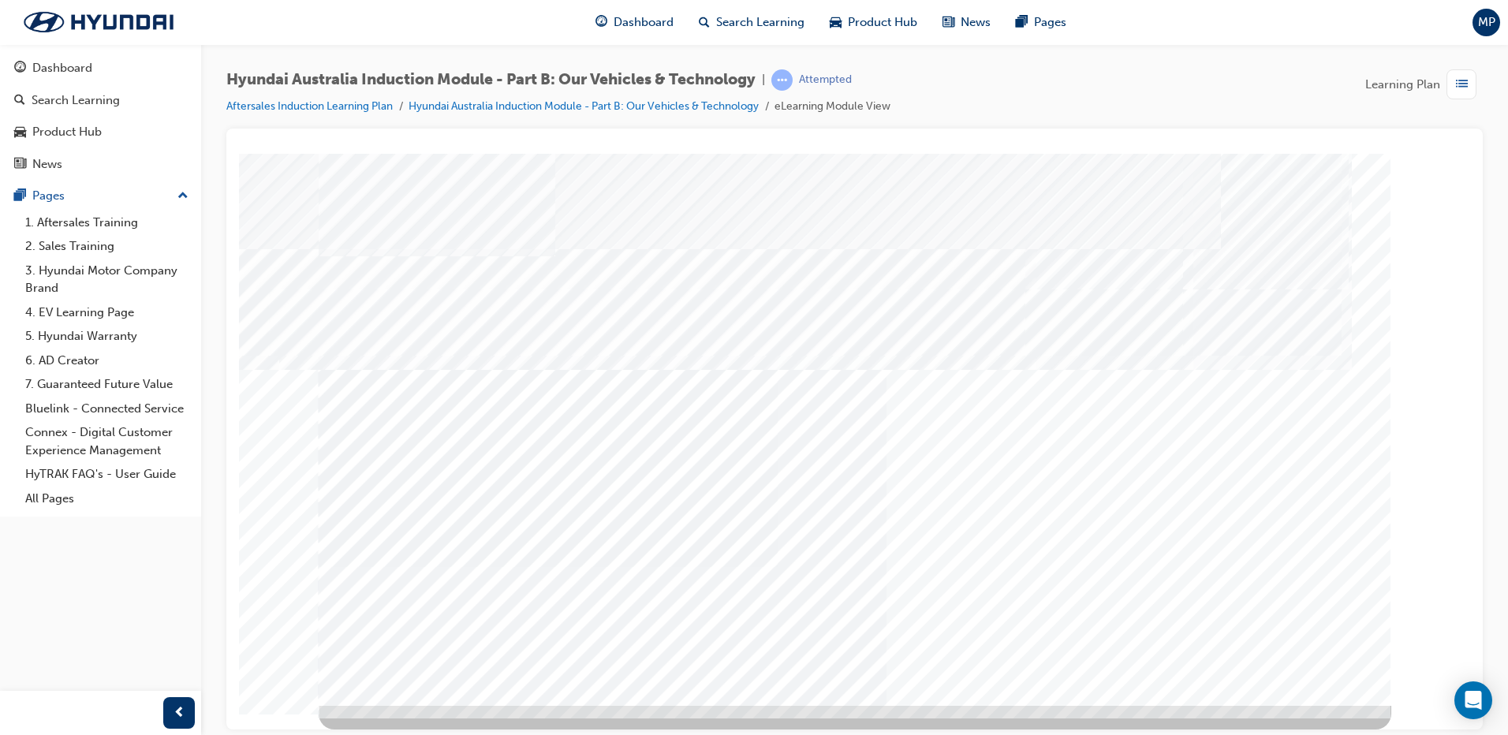
scroll to position [0, 0]
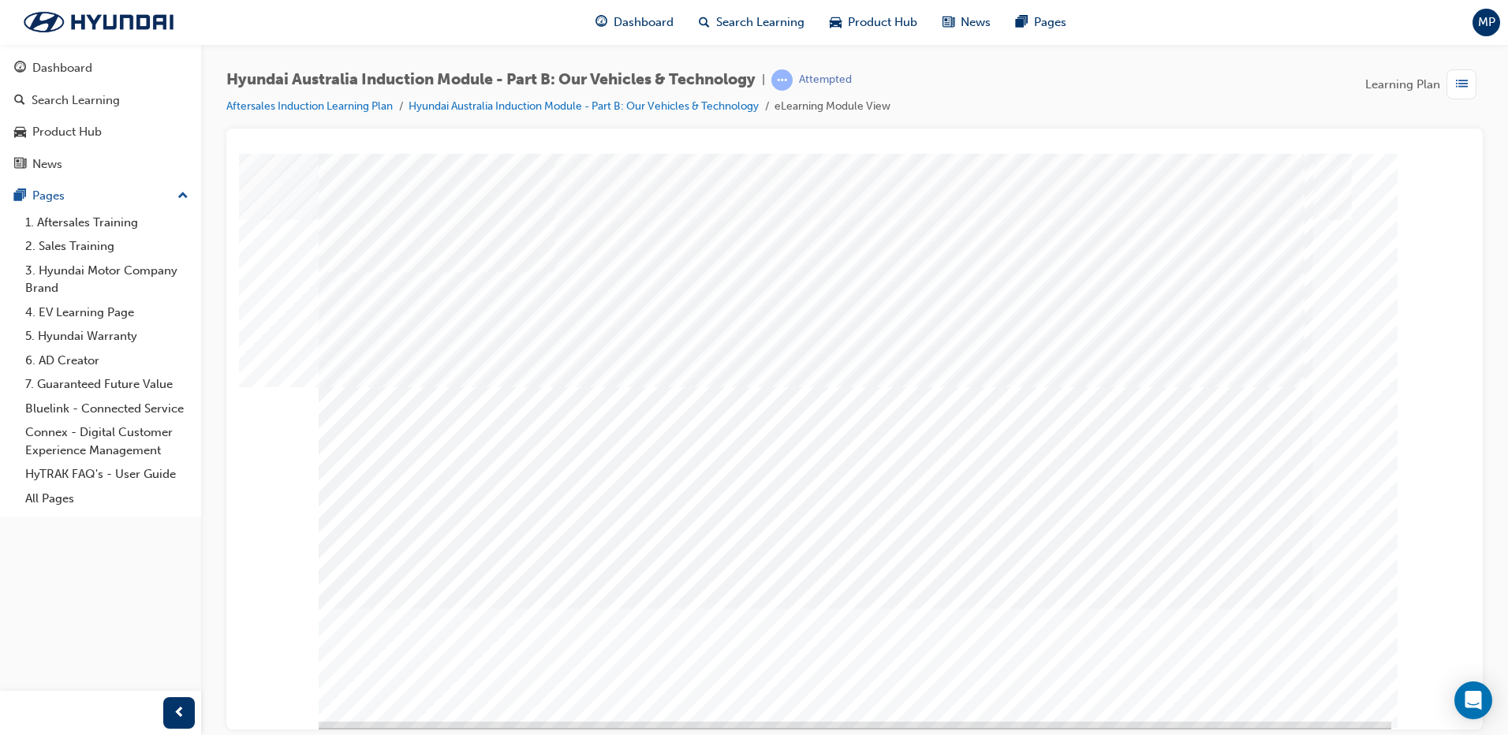
drag, startPoint x: 576, startPoint y: 503, endPoint x: 607, endPoint y: 515, distance: 33.7
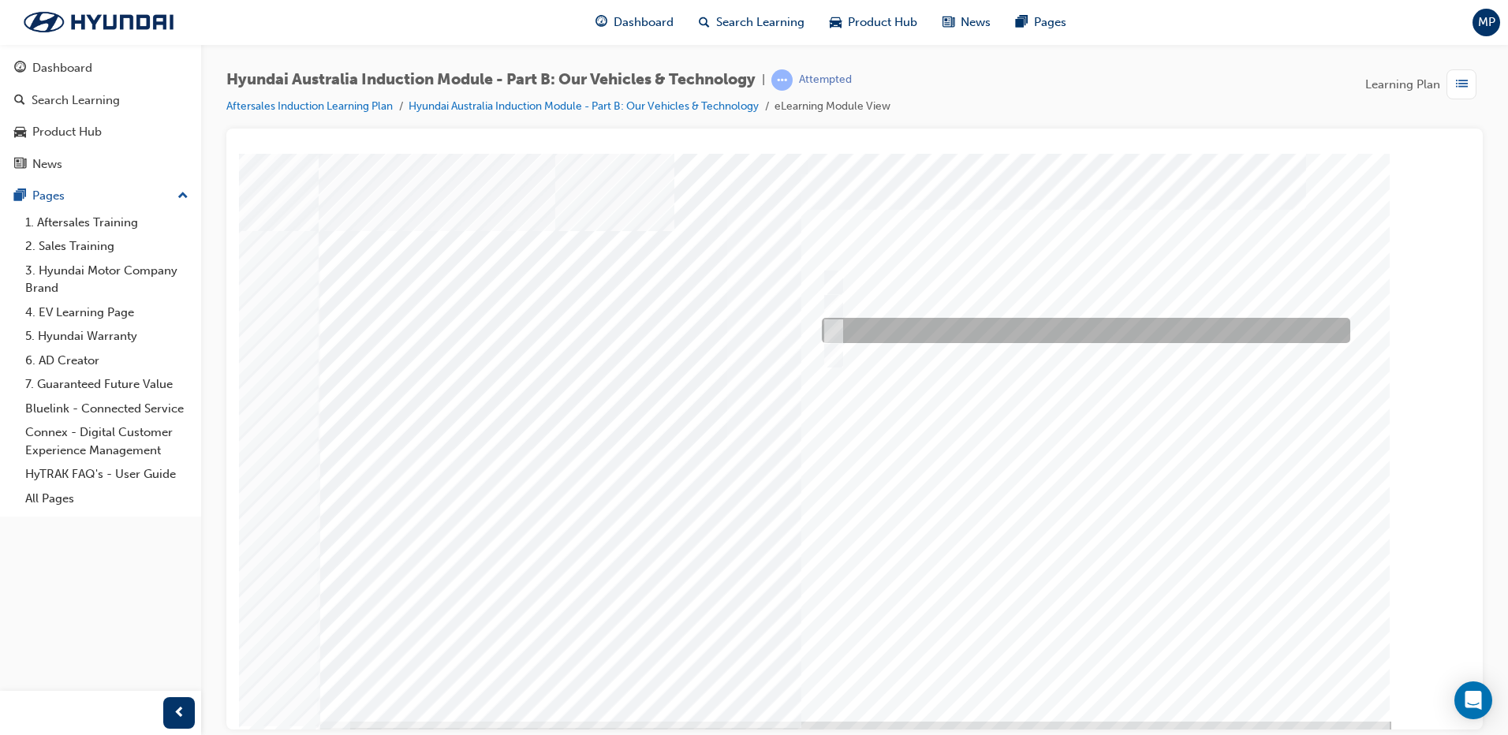
click at [843, 329] on div at bounding box center [1082, 330] width 529 height 25
click at [837, 327] on input "Ecology" at bounding box center [829, 330] width 17 height 17
checkbox input "false"
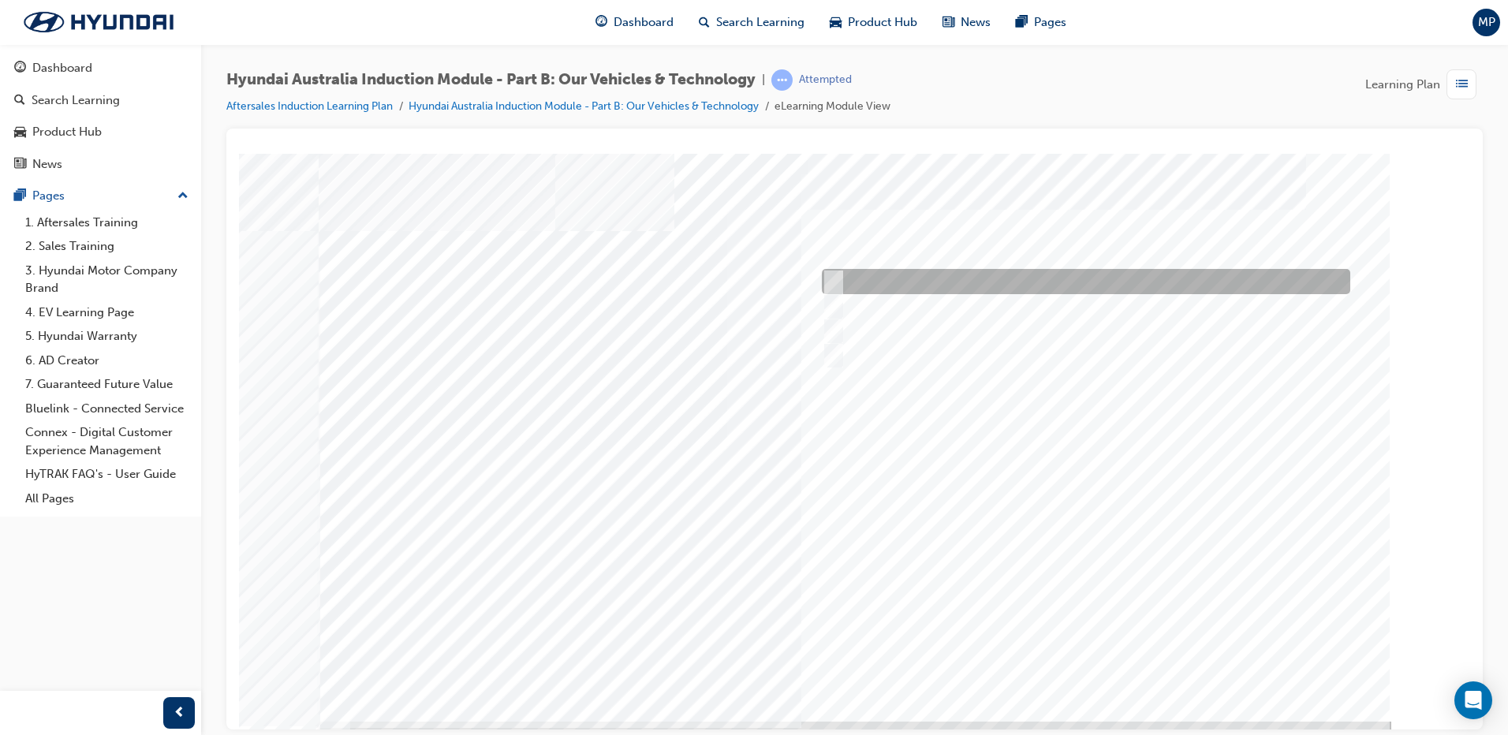
click at [839, 286] on div at bounding box center [1082, 281] width 529 height 25
checkbox input "true"
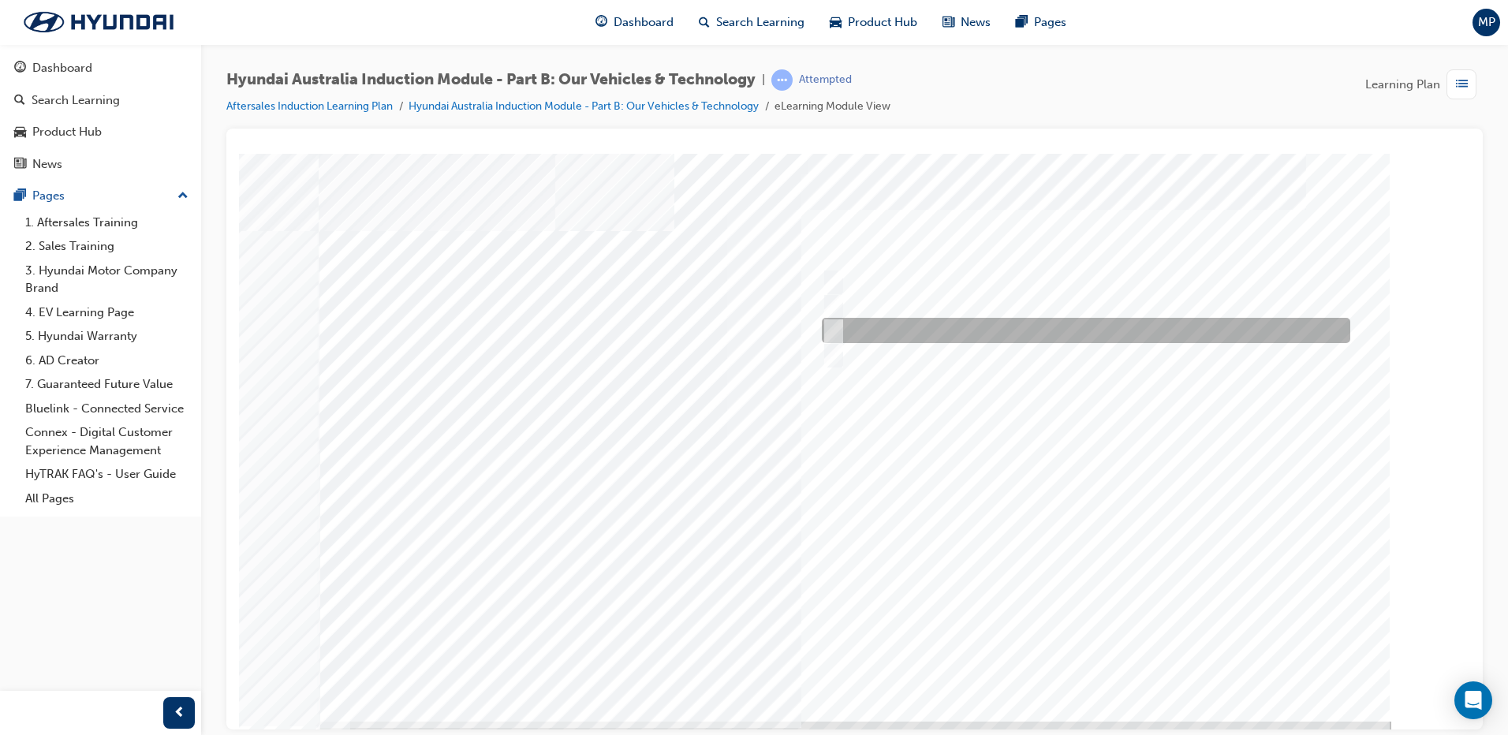
click at [842, 325] on div at bounding box center [1082, 330] width 529 height 25
checkbox input "true"
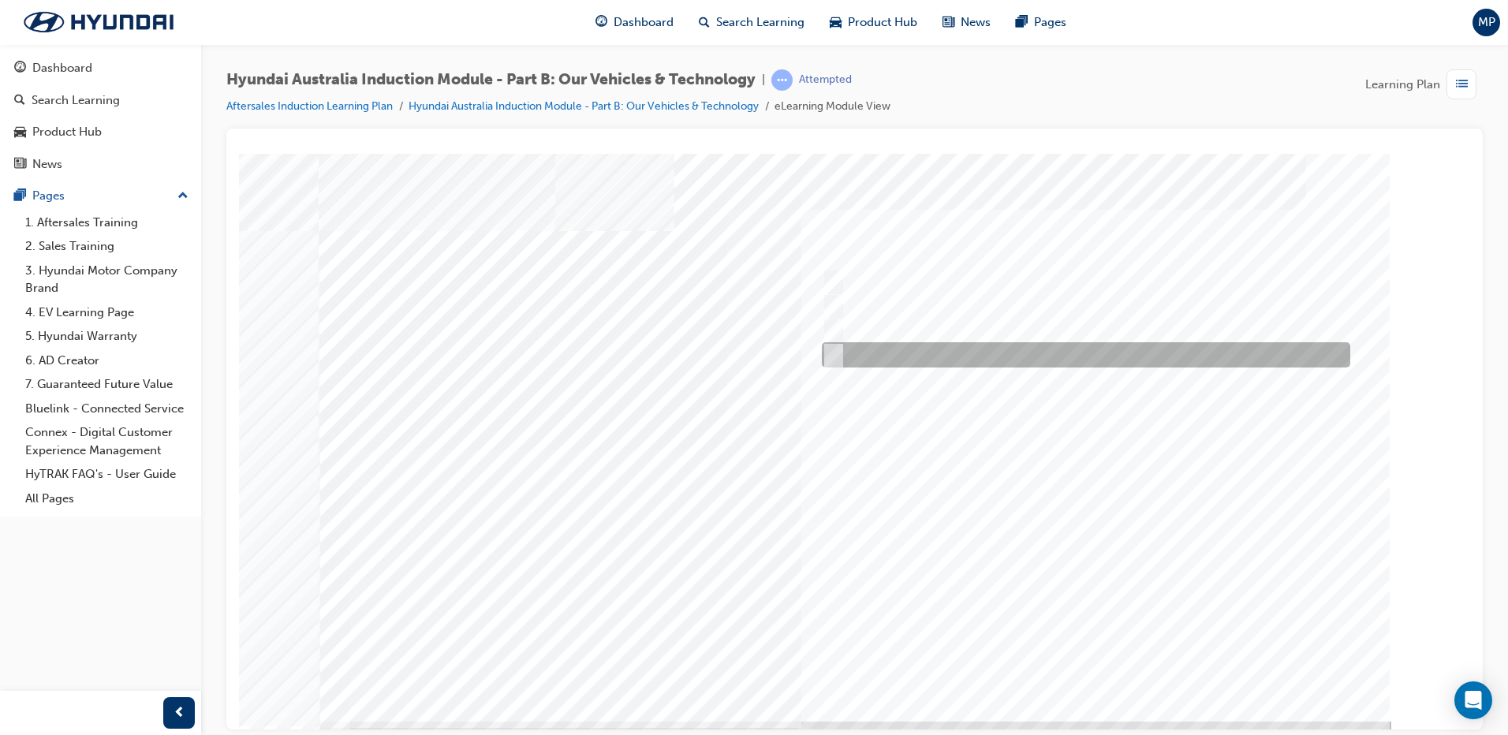
click at [833, 354] on input "Technology" at bounding box center [829, 354] width 17 height 17
checkbox input "true"
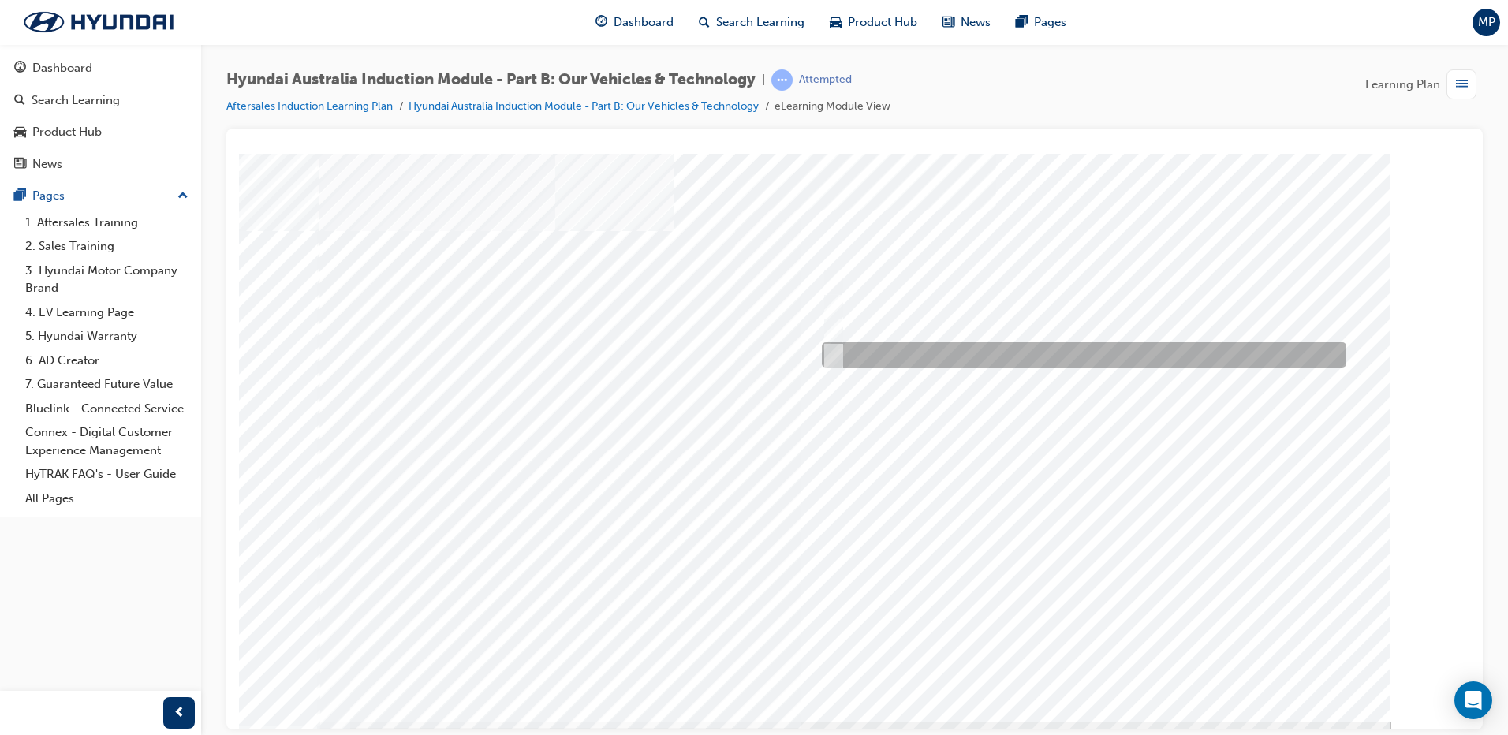
click at [834, 357] on input "5 years" at bounding box center [830, 354] width 17 height 17
radio input "true"
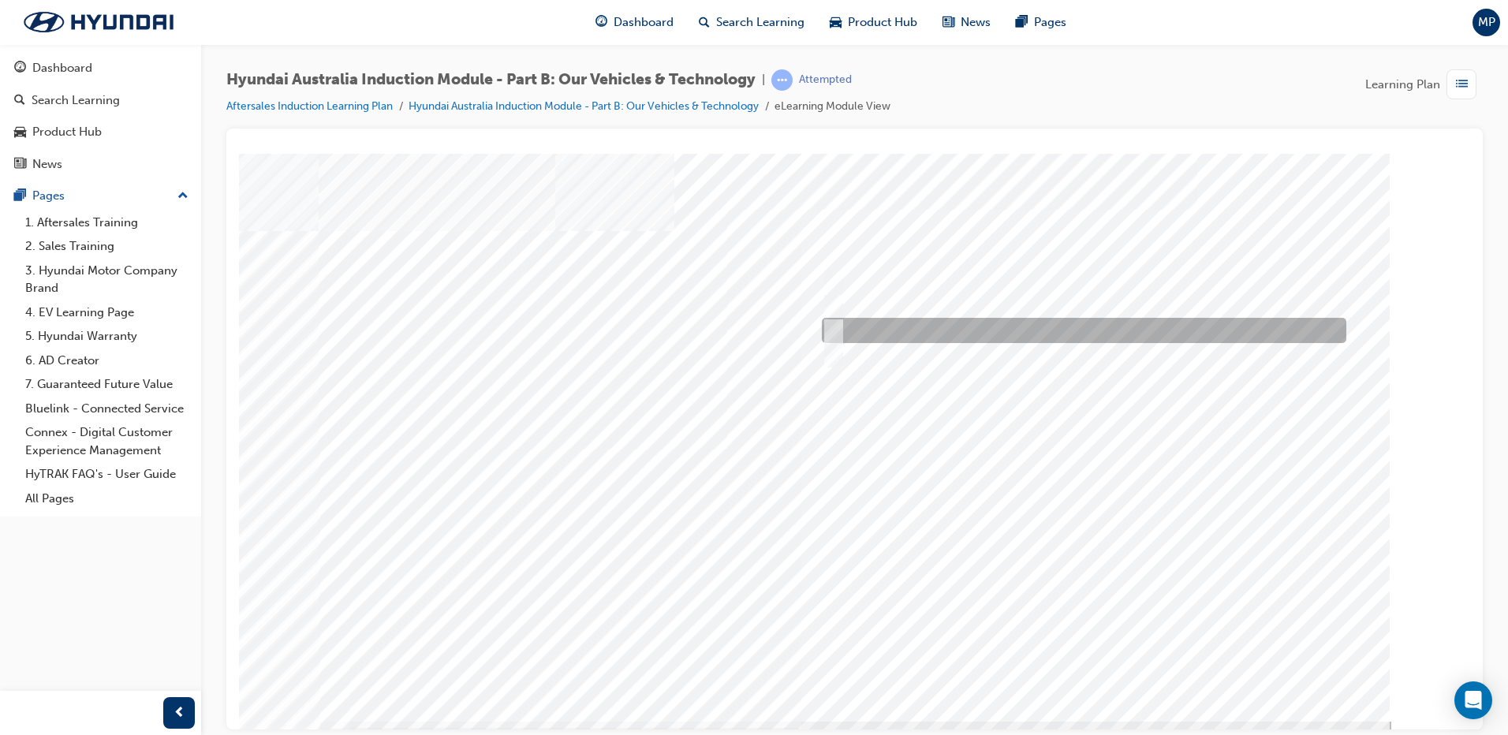
click at [835, 332] on input "Road to racetrack" at bounding box center [829, 330] width 17 height 17
checkbox input "true"
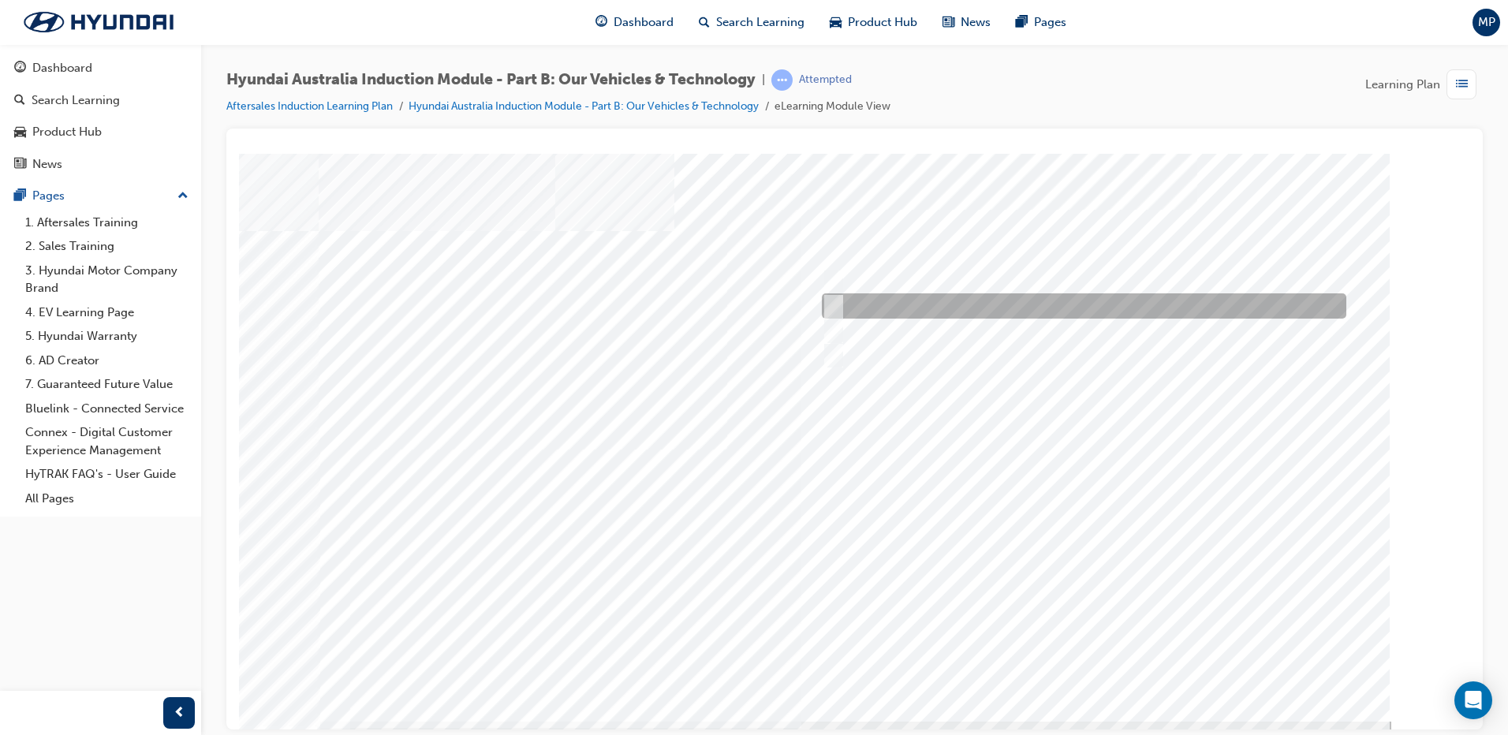
click at [831, 308] on input "It’s play time" at bounding box center [829, 305] width 17 height 17
checkbox input "true"
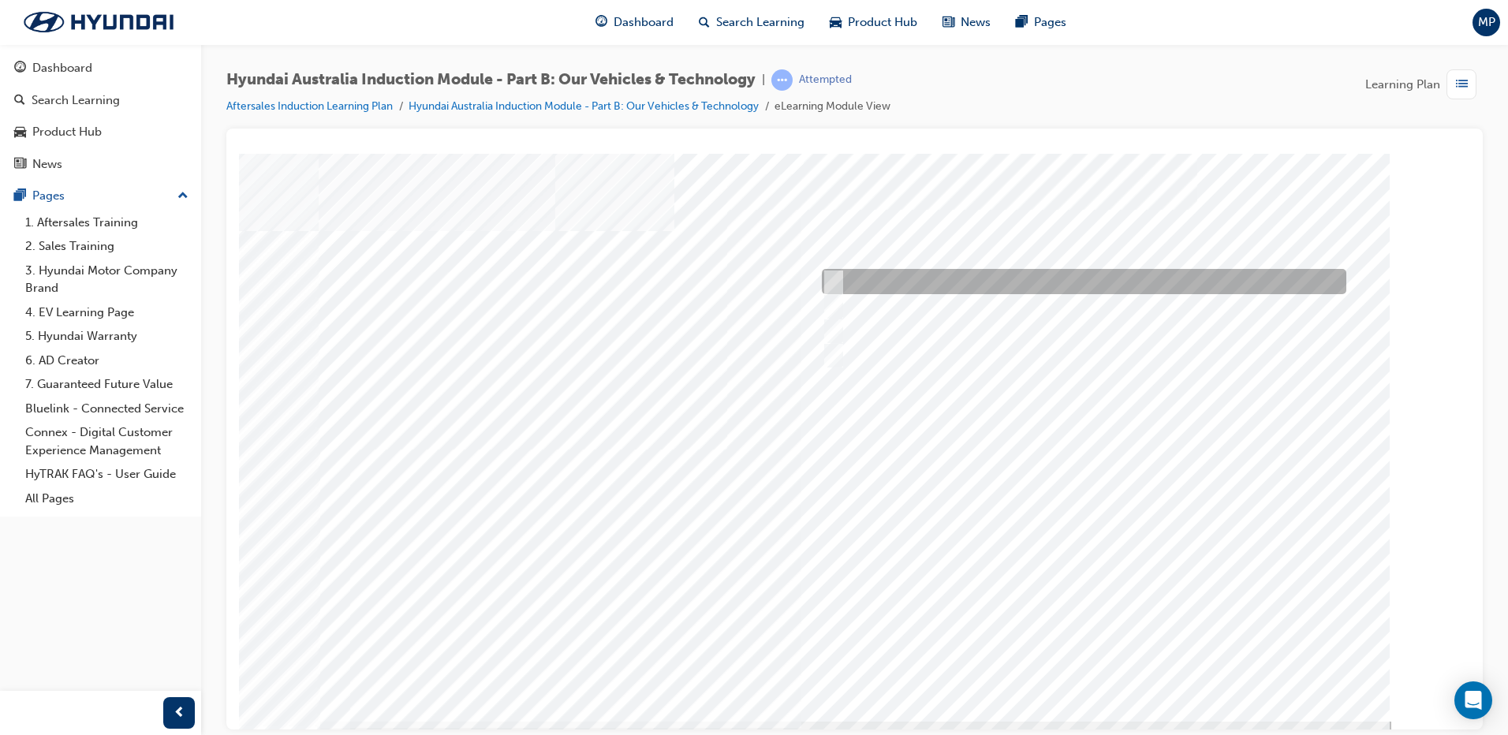
click at [837, 282] on input "Corner rascal" at bounding box center [829, 281] width 17 height 17
checkbox input "true"
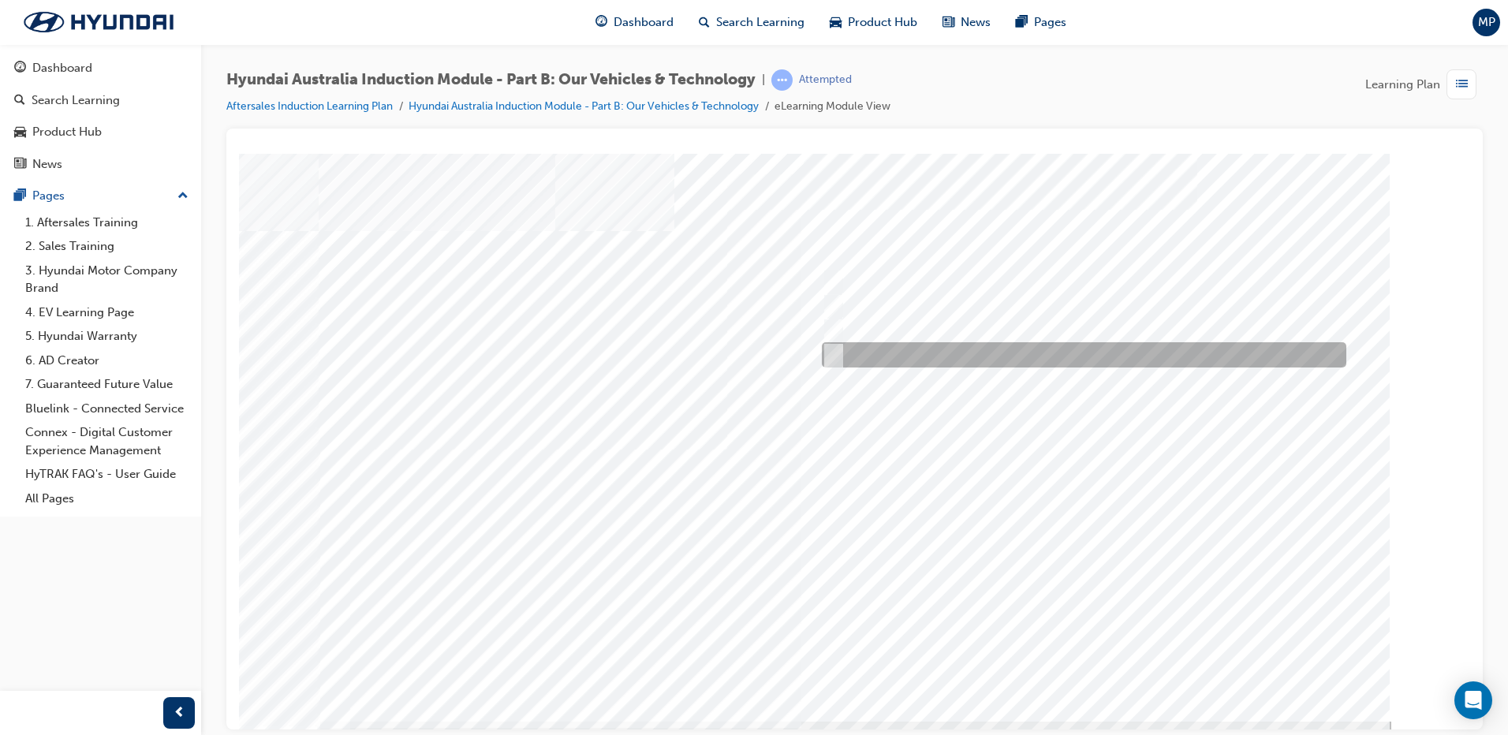
click at [837, 354] on input "Everyday sports car" at bounding box center [829, 354] width 17 height 17
checkbox input "true"
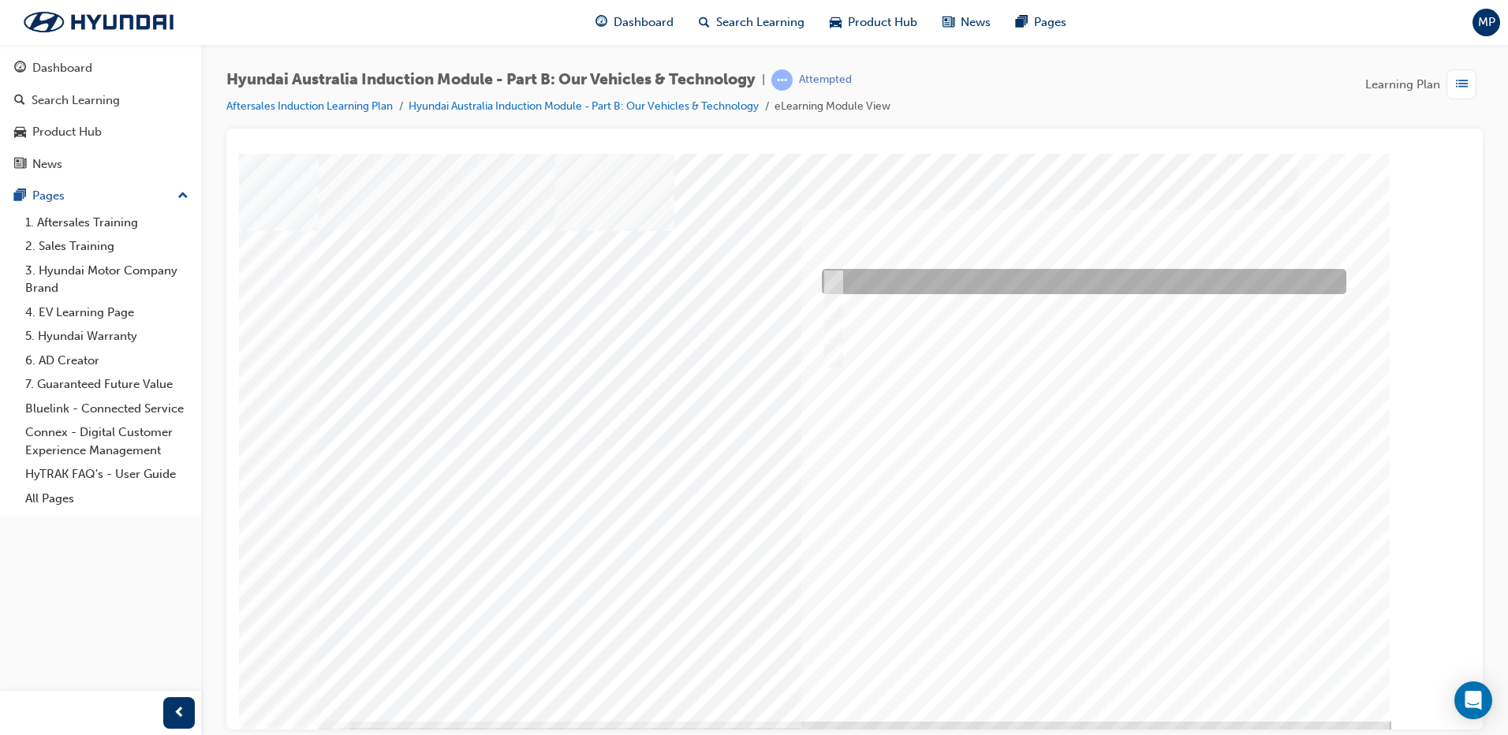
click at [837, 277] on input "Electric" at bounding box center [829, 281] width 17 height 17
checkbox input "true"
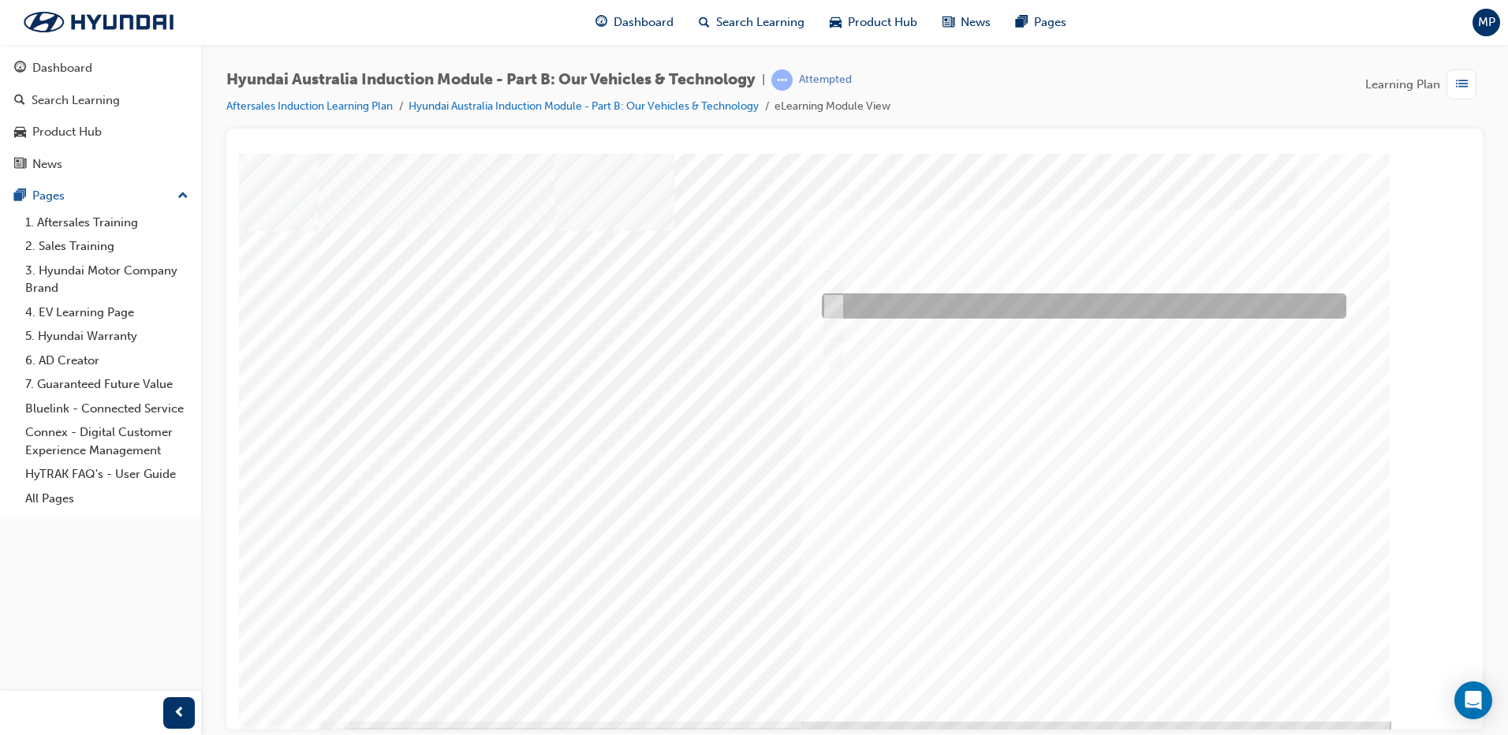
click at [835, 300] on input "Hybrid" at bounding box center [829, 305] width 17 height 17
checkbox input "true"
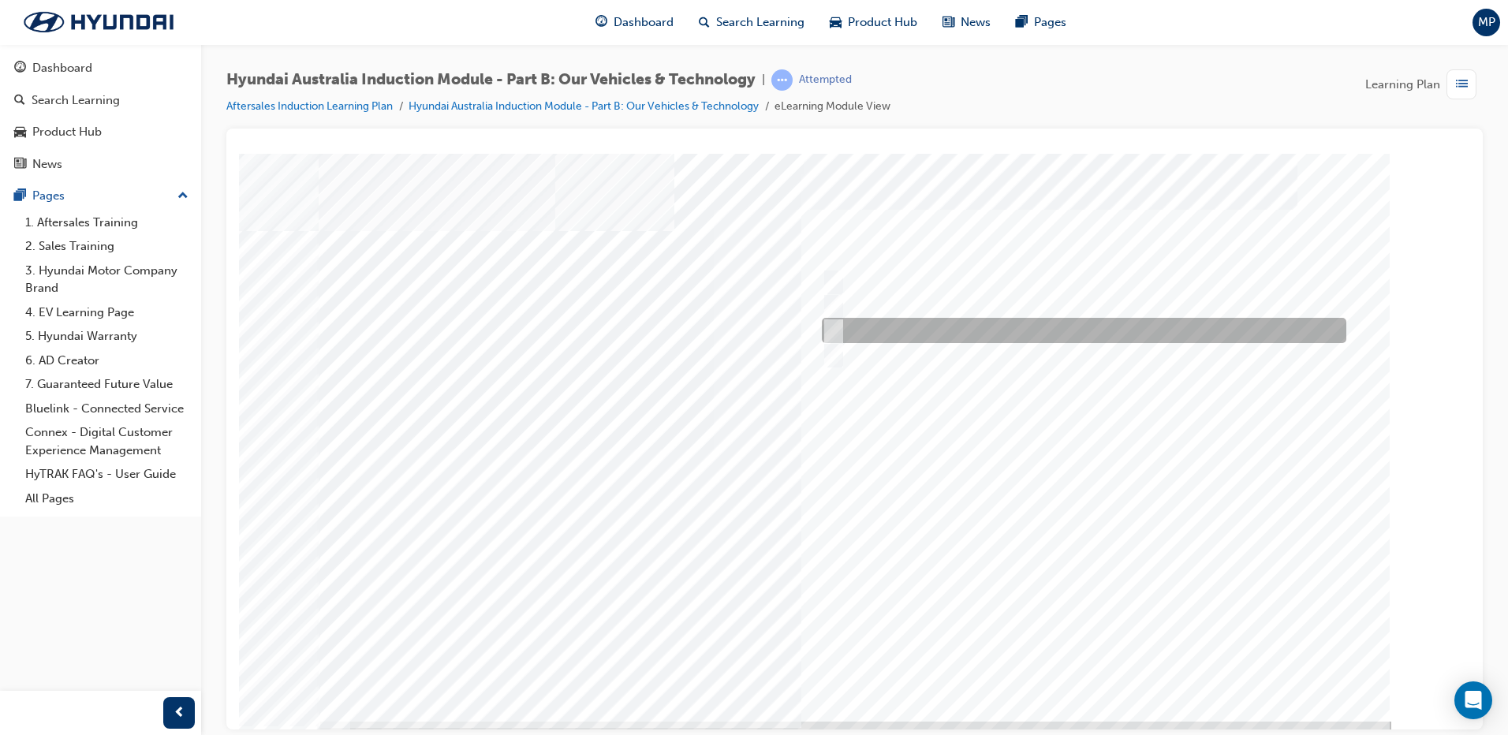
click at [831, 327] on input "Plug-in Hybrid" at bounding box center [829, 330] width 17 height 17
checkbox input "true"
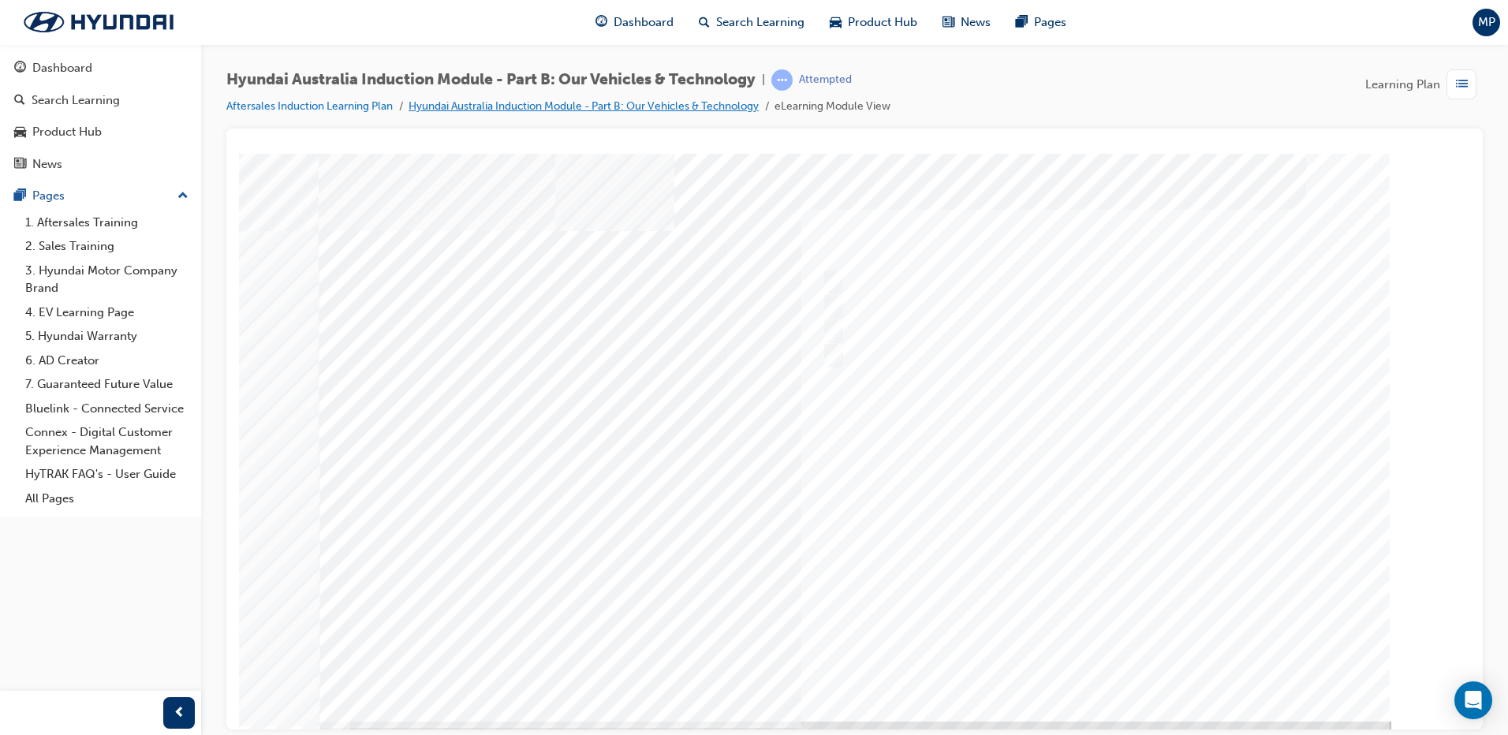
click at [461, 103] on link "Hyundai Australia Induction Module - Part B: Our Vehicles & Technology" at bounding box center [584, 105] width 350 height 13
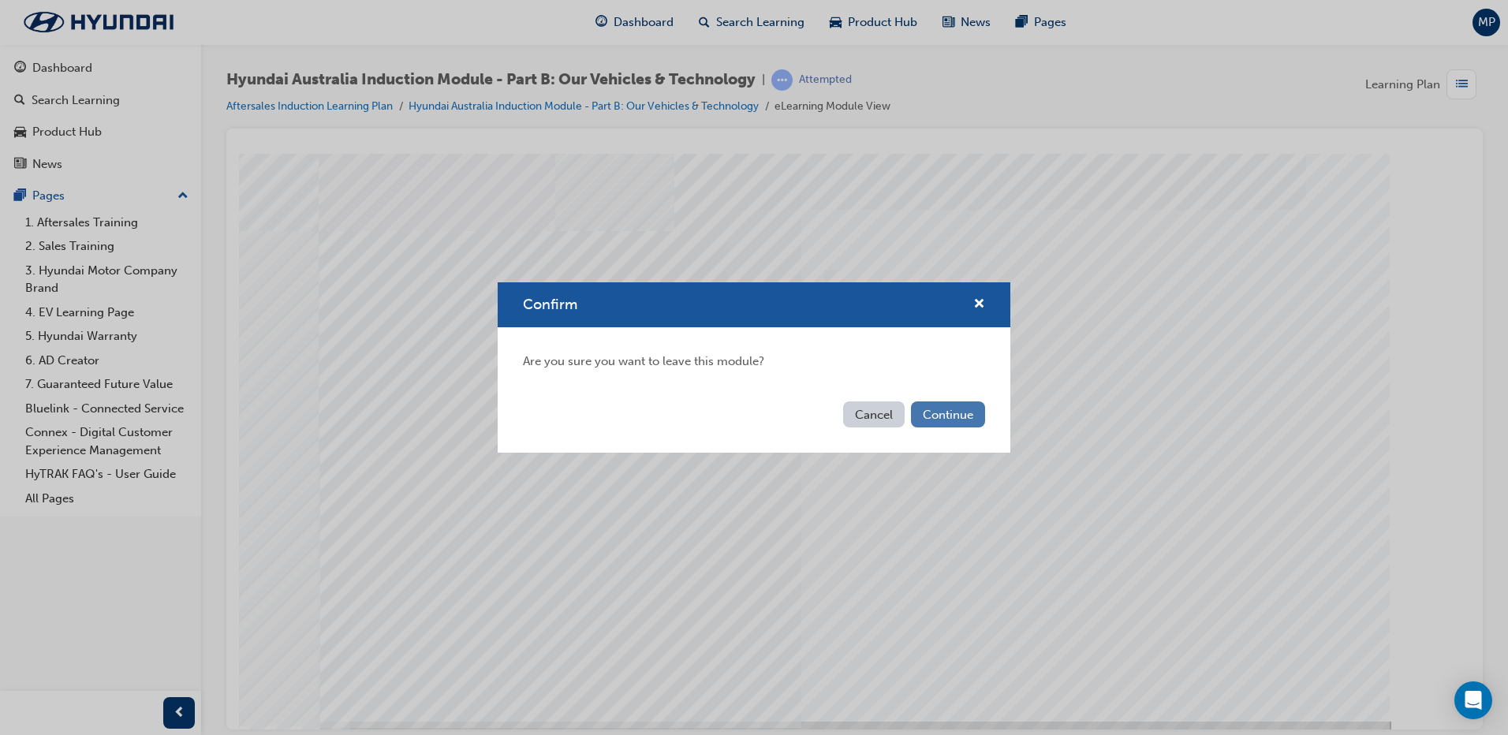
click at [957, 423] on button "Continue" at bounding box center [948, 415] width 74 height 26
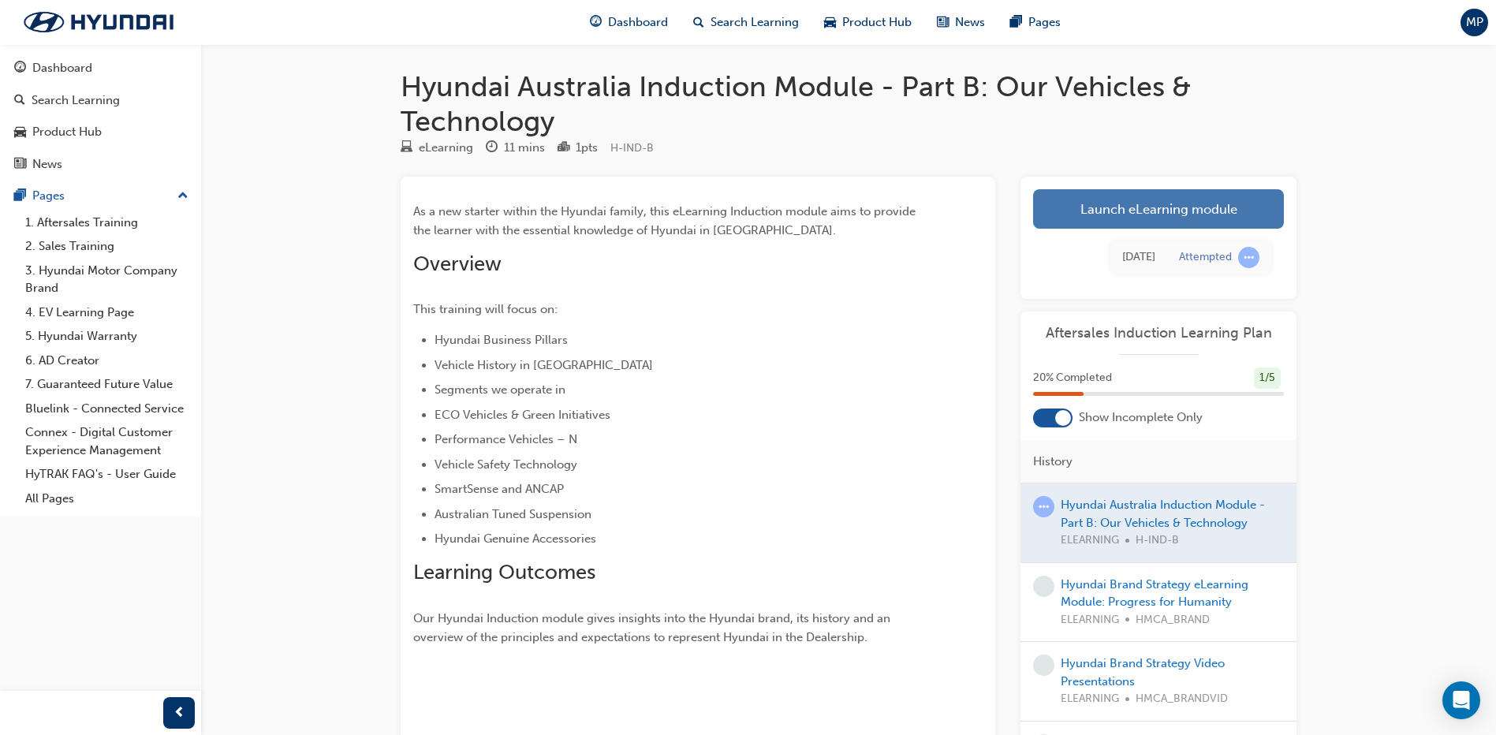
click at [1100, 211] on link "Launch eLearning module" at bounding box center [1158, 208] width 251 height 39
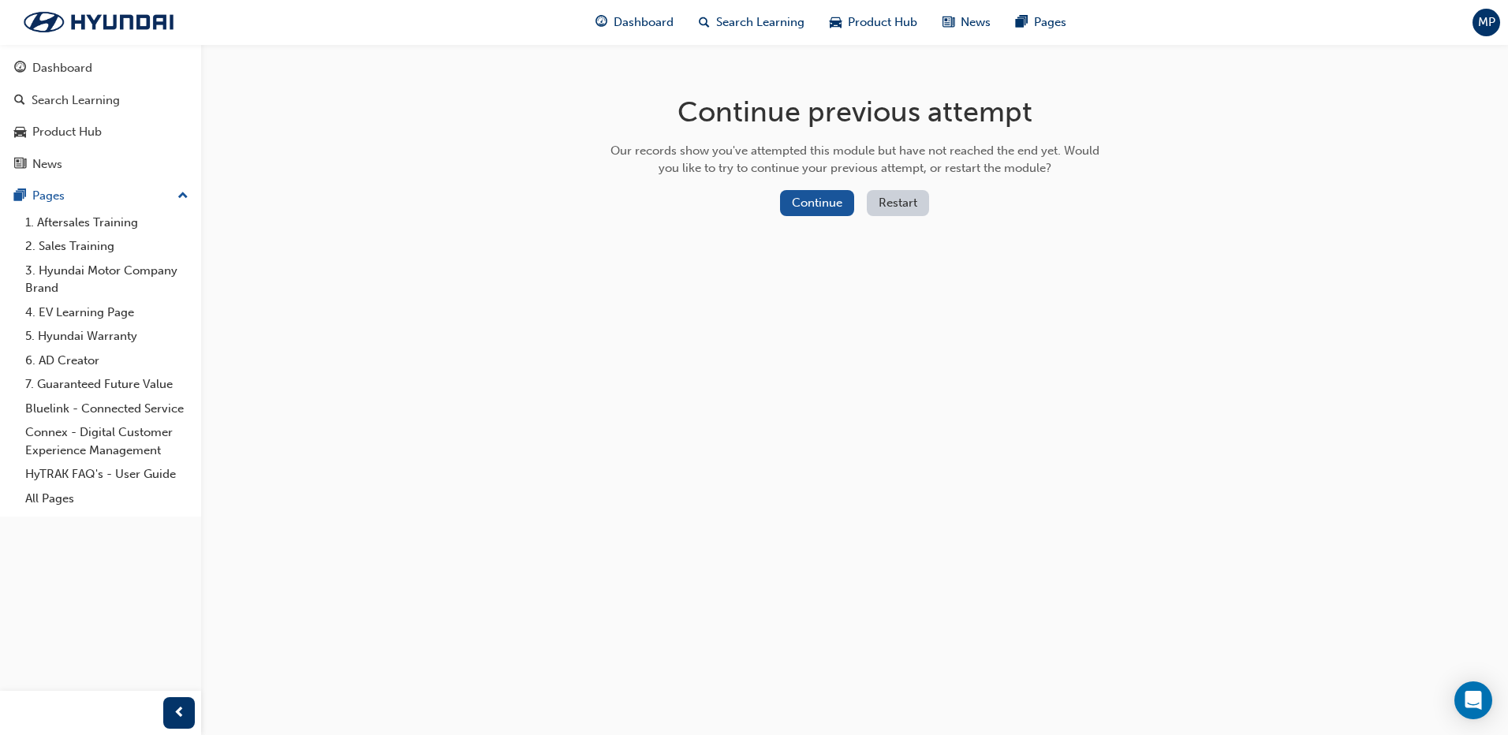
click at [892, 209] on button "Restart" at bounding box center [898, 203] width 62 height 26
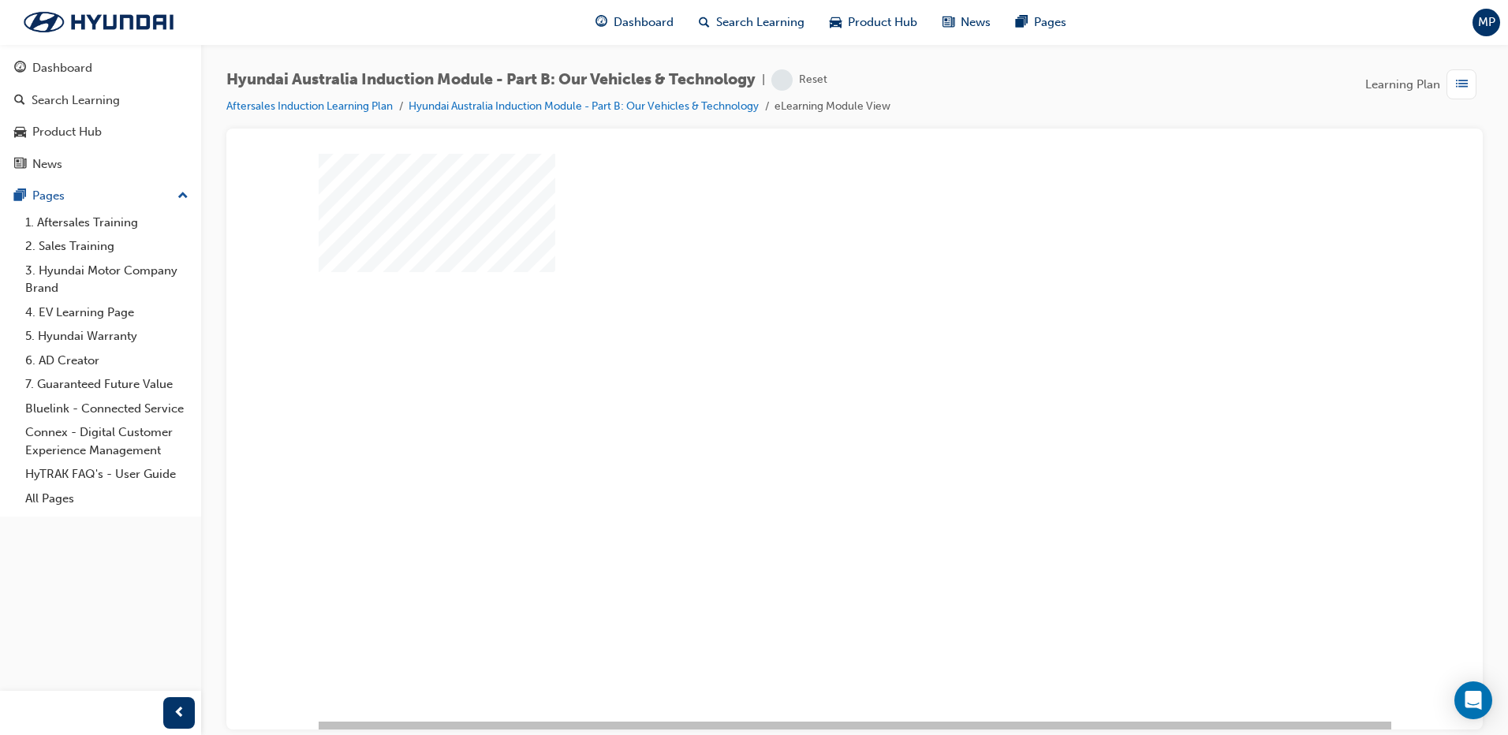
click at [809, 391] on div "play" at bounding box center [809, 391] width 0 height 0
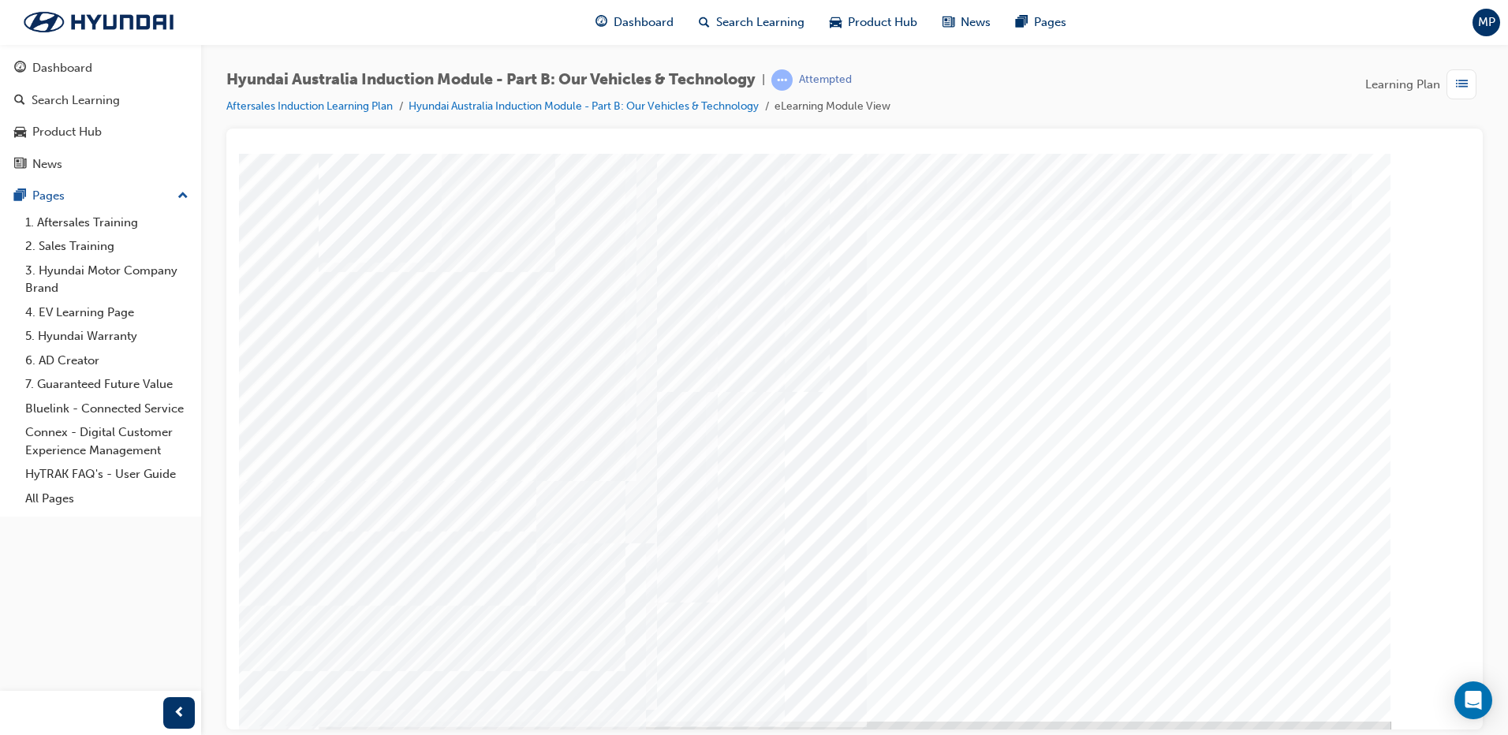
drag, startPoint x: 1050, startPoint y: 352, endPoint x: 1070, endPoint y: 366, distance: 24.9
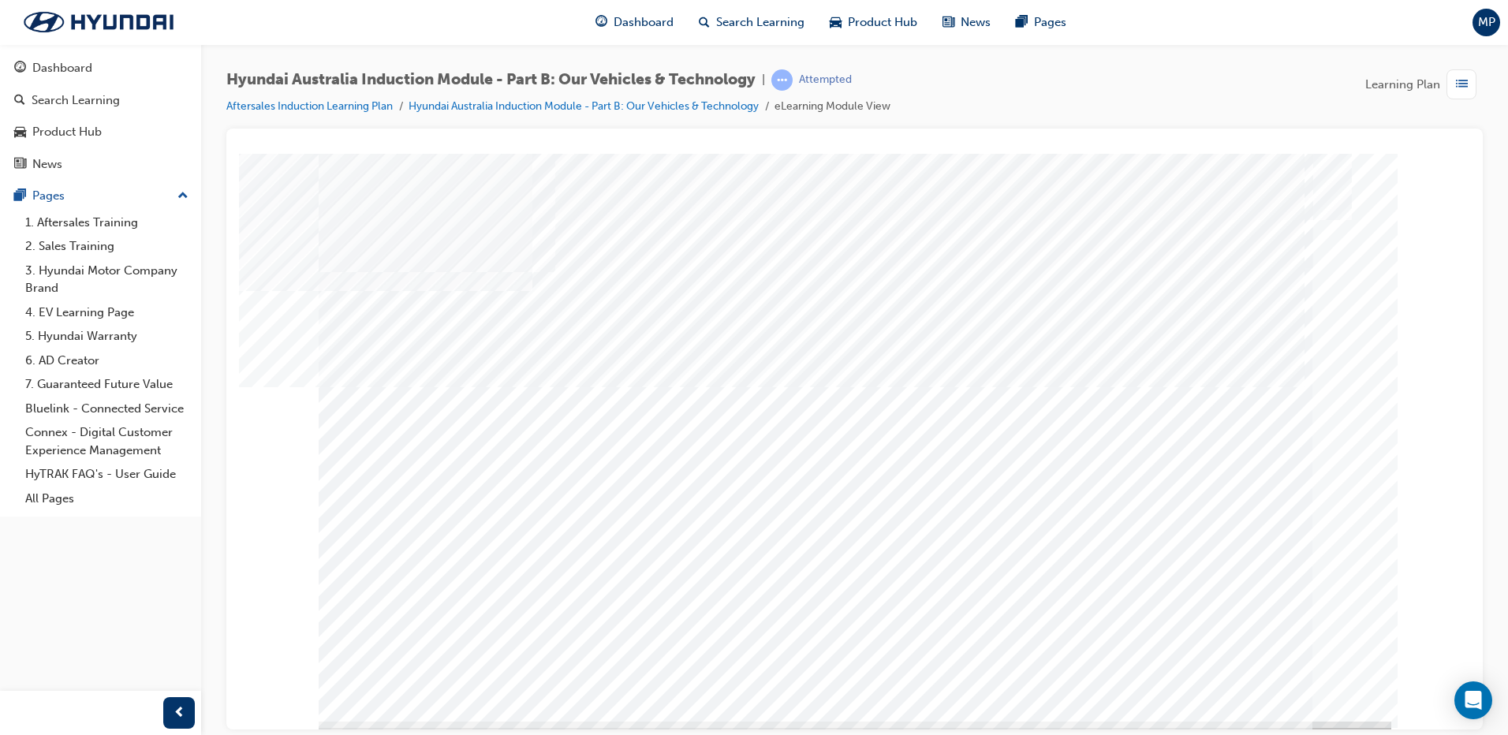
drag, startPoint x: 589, startPoint y: 571, endPoint x: 674, endPoint y: 559, distance: 86.1
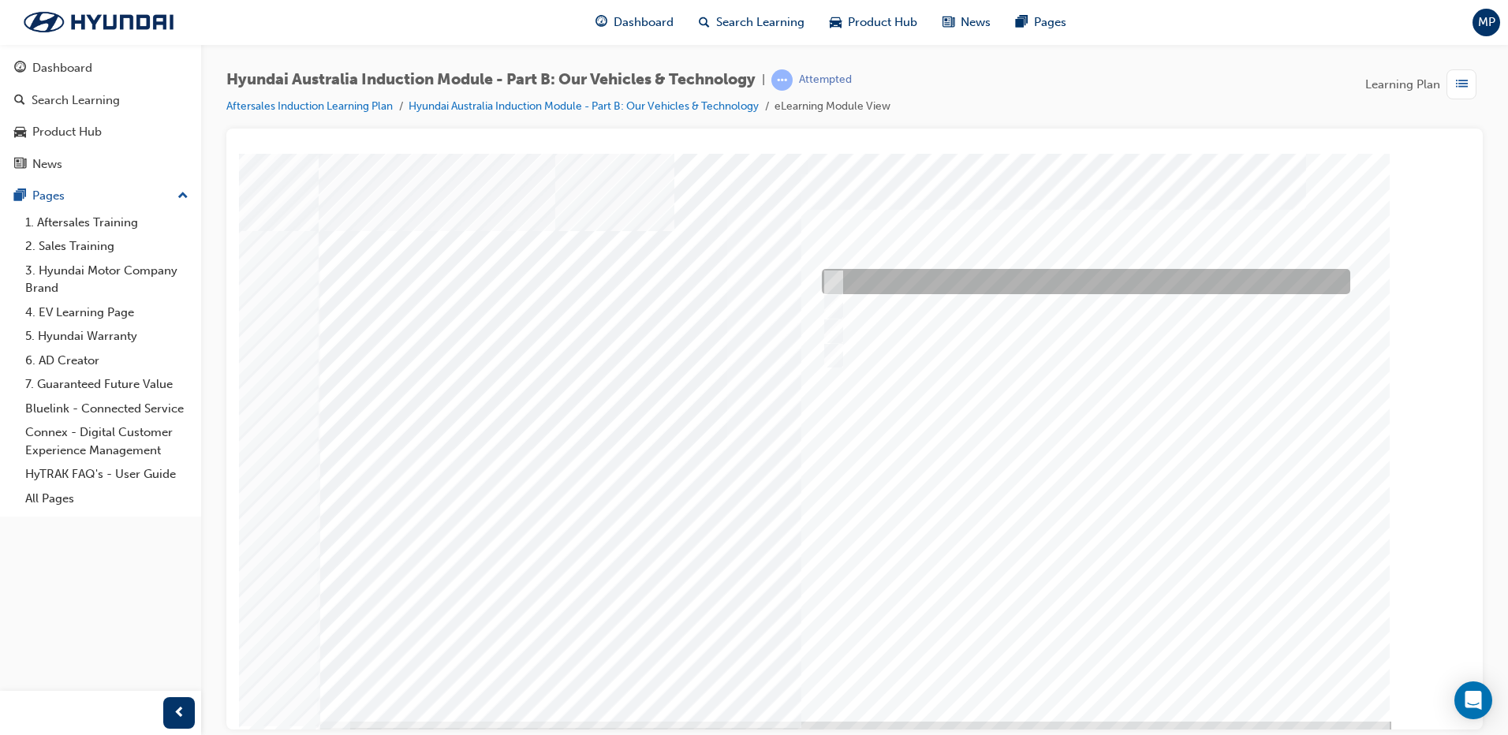
click at [828, 278] on input "Performance" at bounding box center [829, 281] width 17 height 17
checkbox input "true"
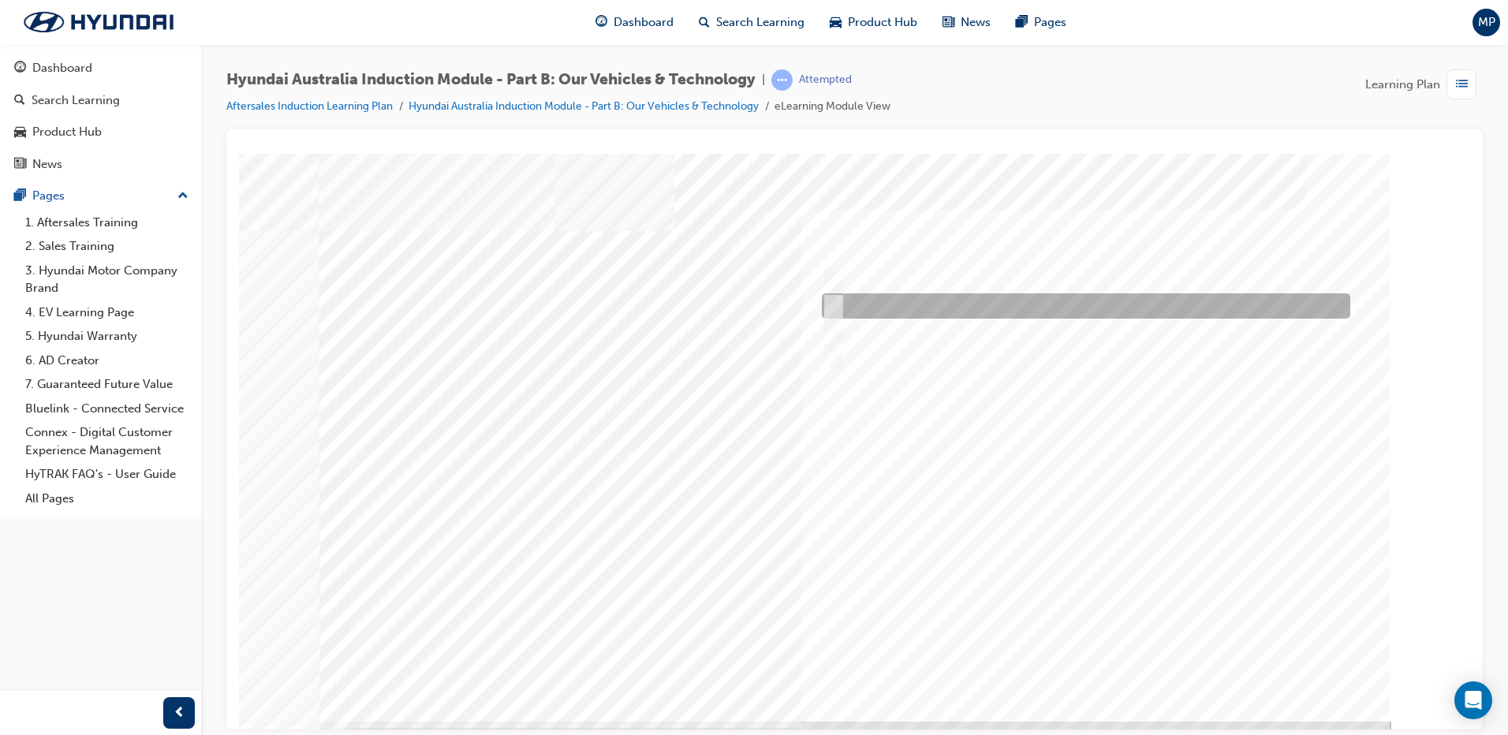
click at [839, 308] on div at bounding box center [1082, 305] width 529 height 25
checkbox input "true"
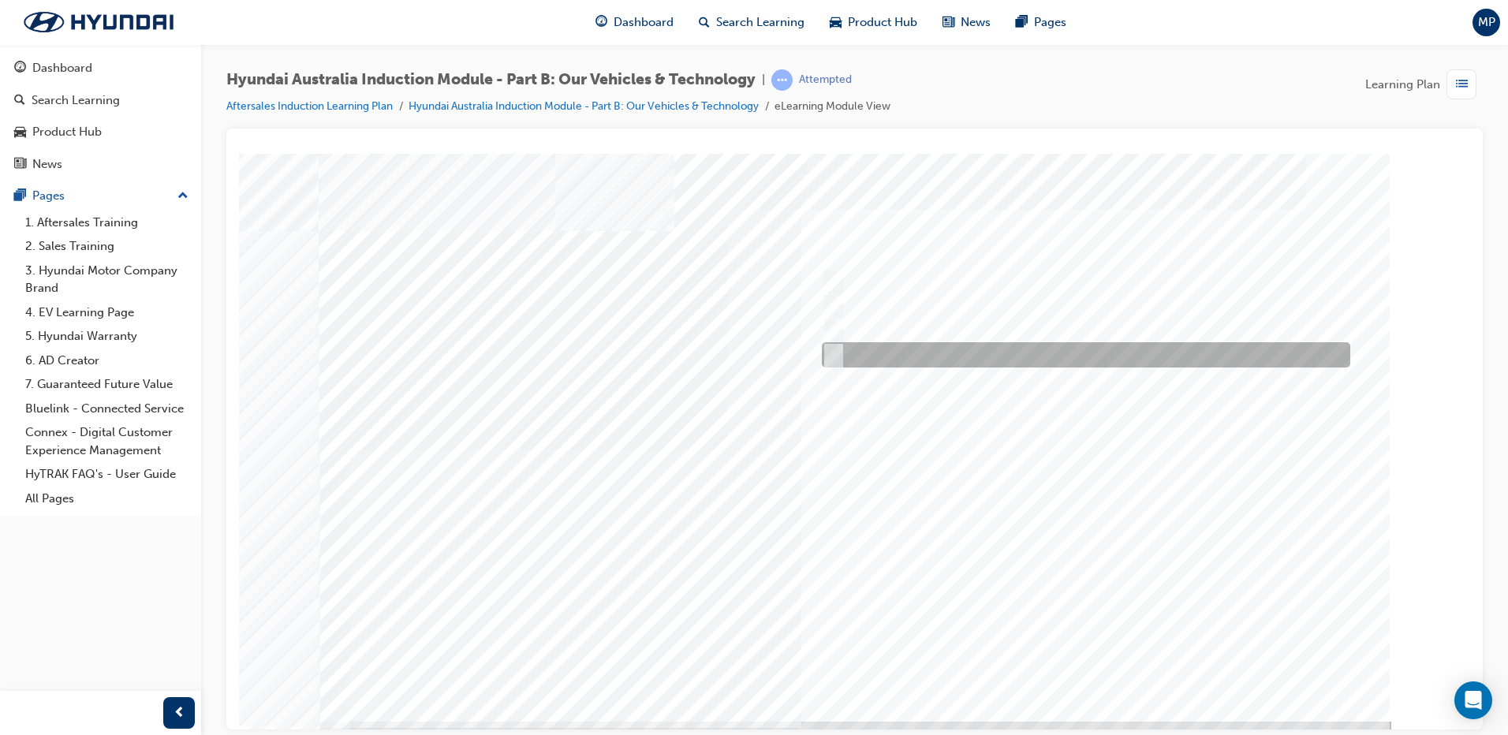
click at [832, 353] on input "Technology" at bounding box center [829, 354] width 17 height 17
checkbox input "true"
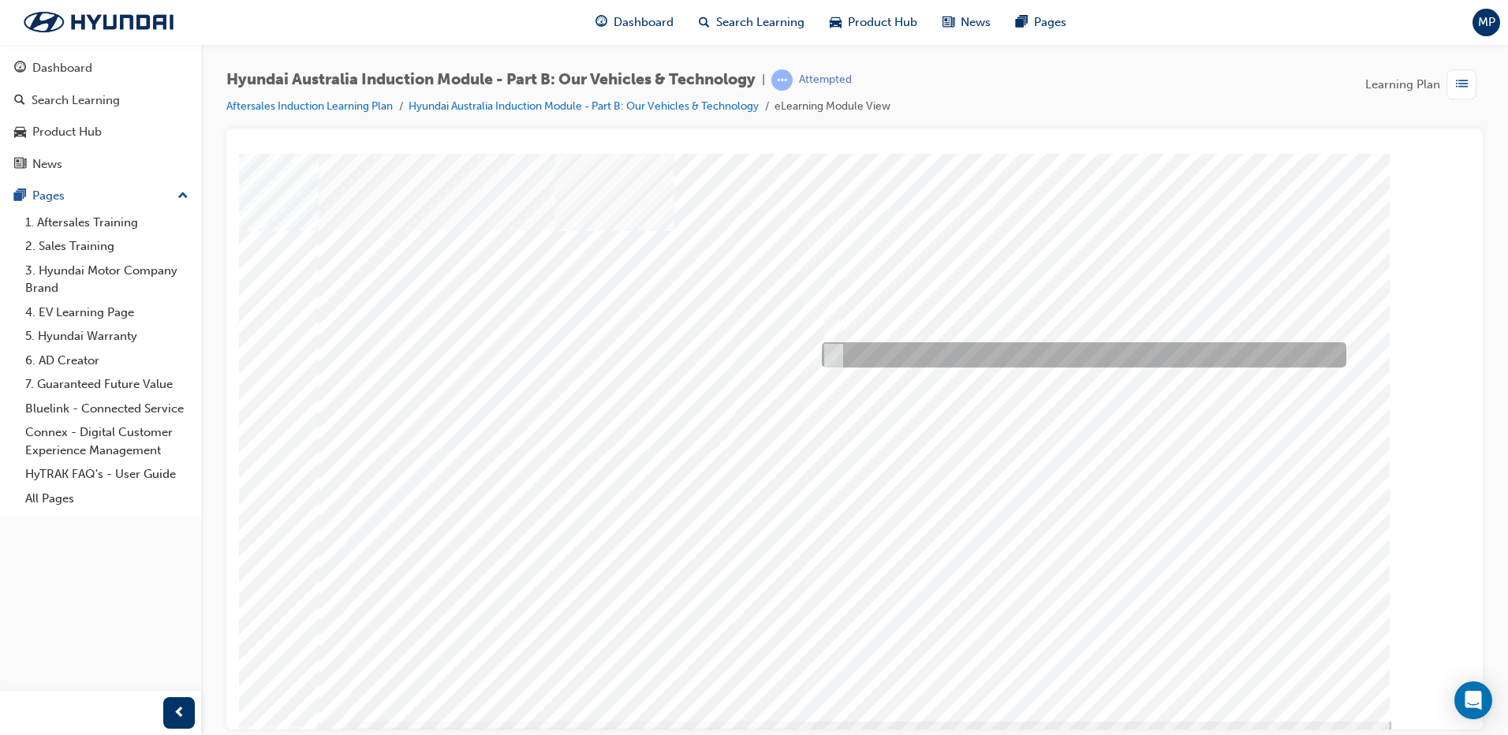
click at [824, 351] on input "5 years" at bounding box center [830, 354] width 17 height 17
radio input "true"
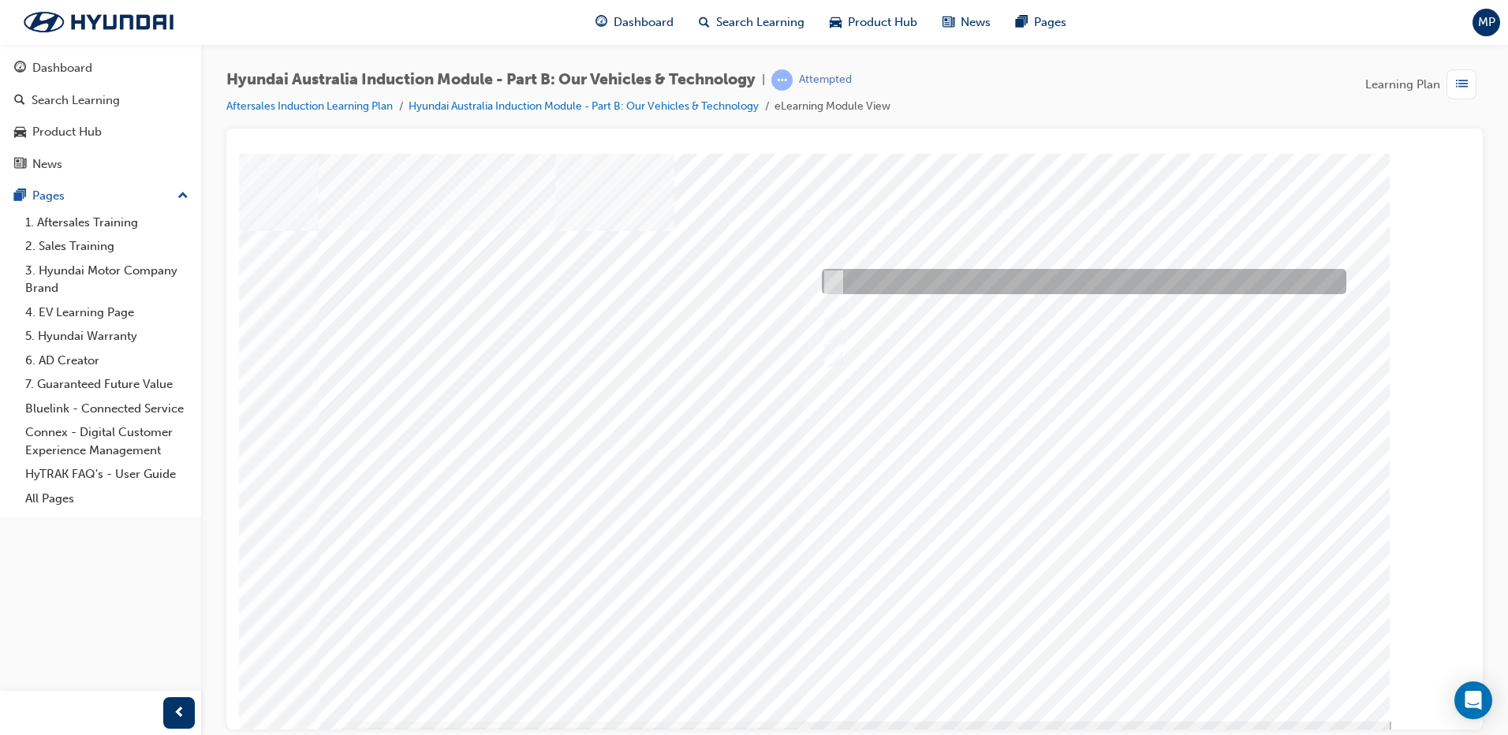
click at [845, 275] on div at bounding box center [1080, 281] width 525 height 25
checkbox input "true"
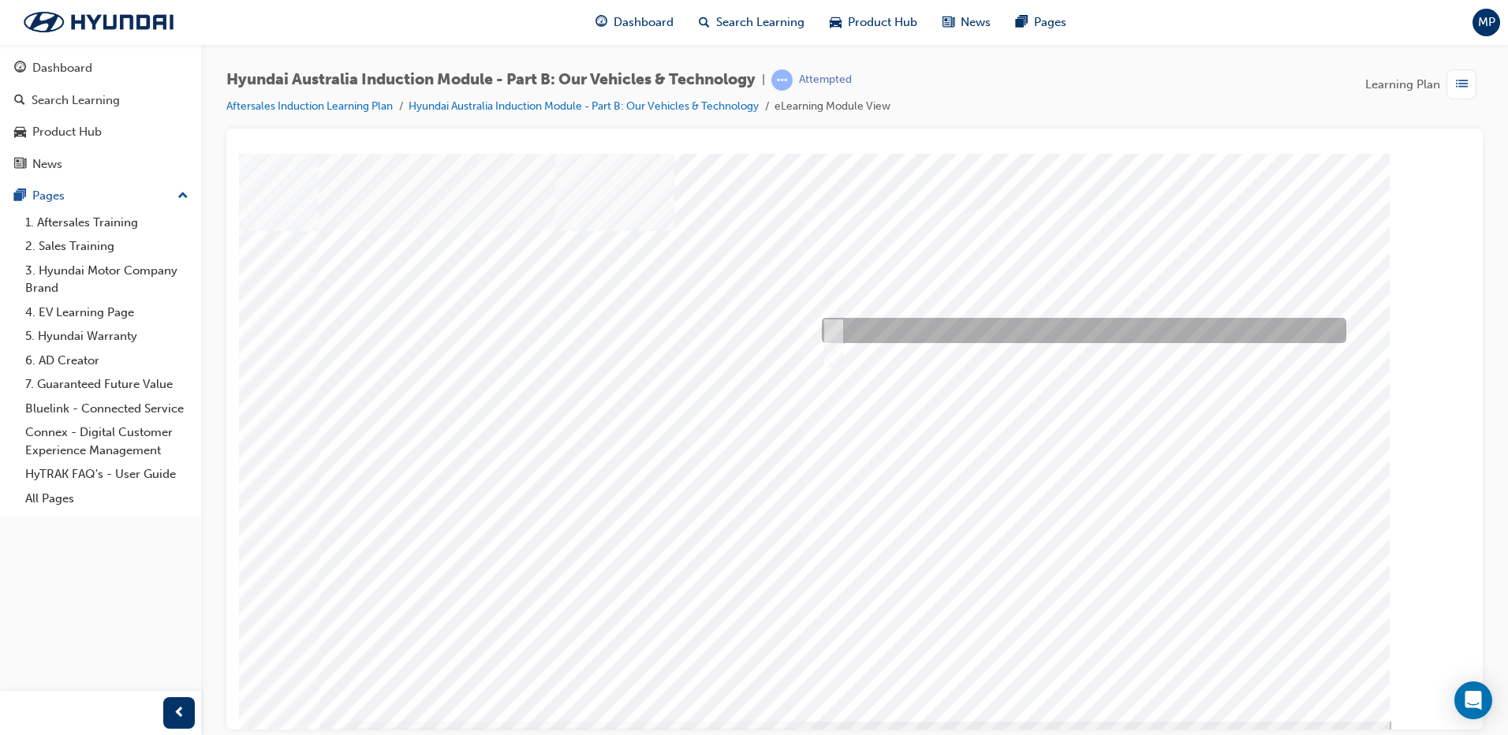
click at [835, 331] on input "Road to racetrack" at bounding box center [829, 330] width 17 height 17
checkbox input "true"
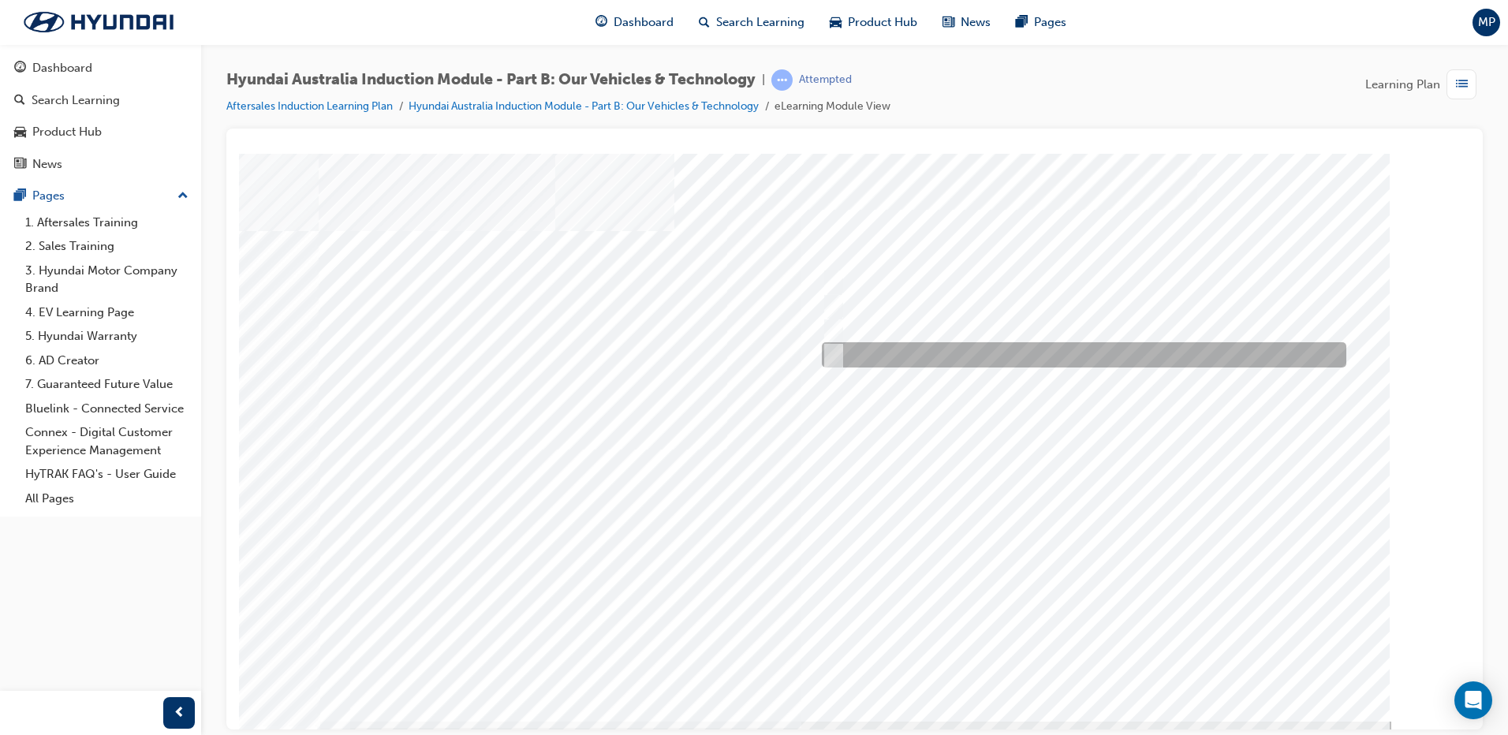
click at [835, 351] on input "Everyday sports car" at bounding box center [829, 354] width 17 height 17
checkbox input "true"
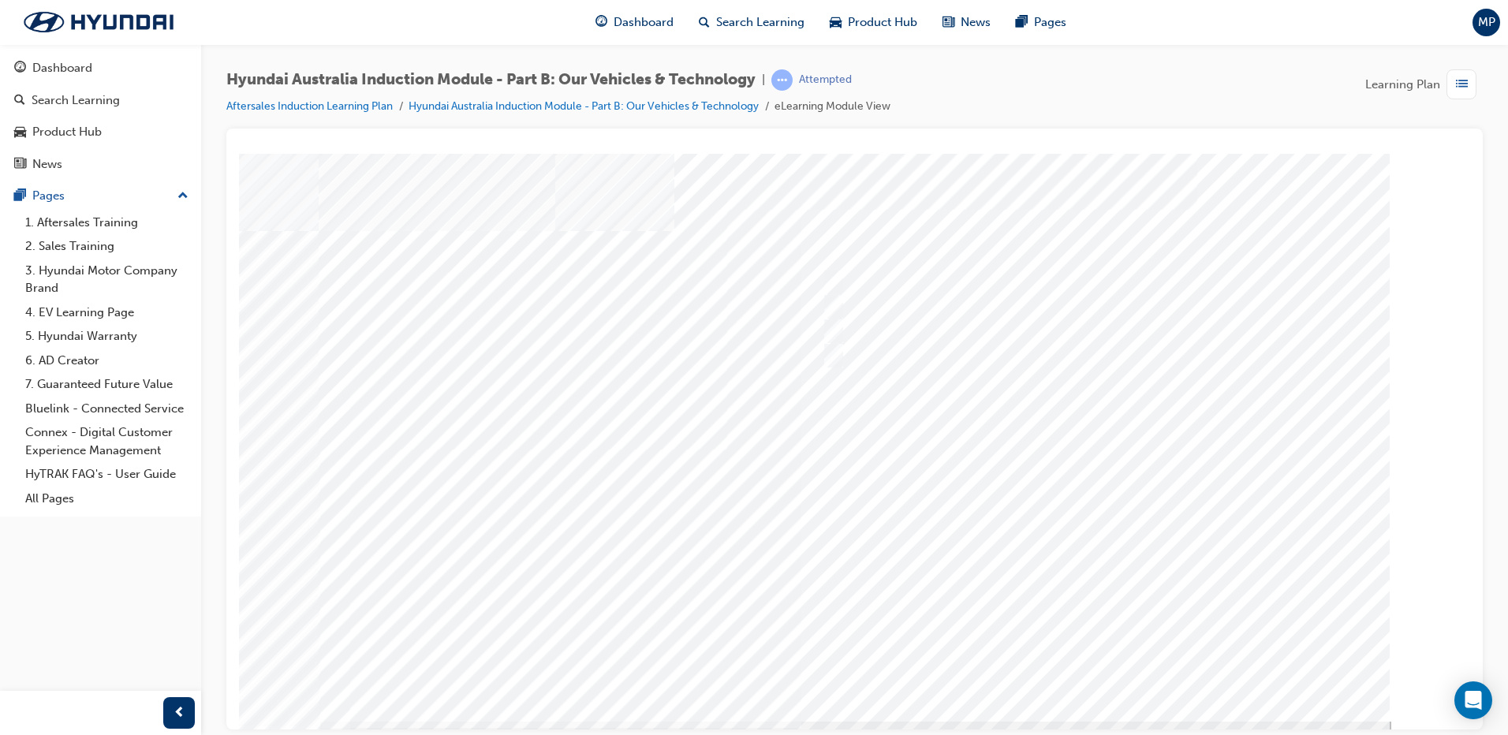
click at [1089, 664] on div at bounding box center [855, 437] width 1073 height 568
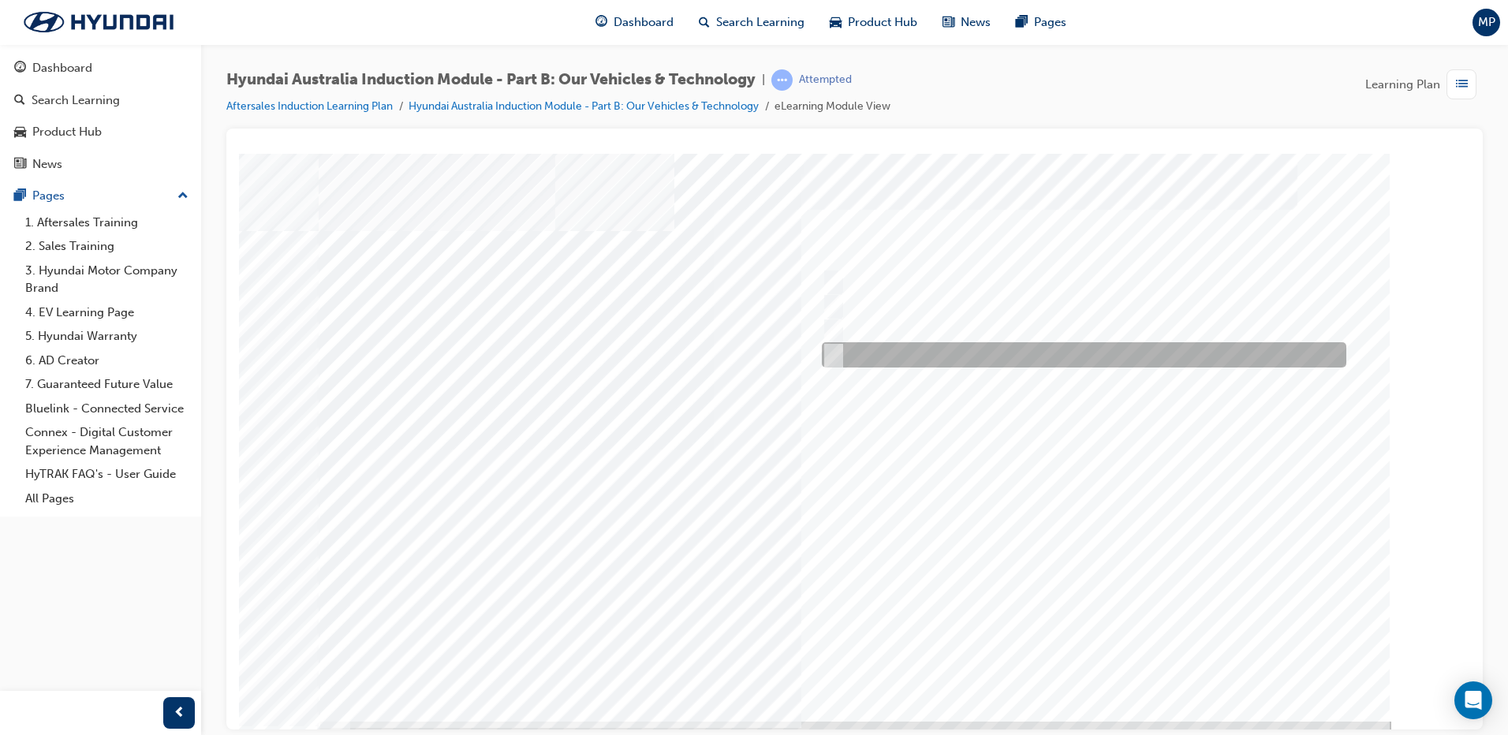
click at [835, 351] on input "Hydrogen Fuel Cell" at bounding box center [829, 354] width 17 height 17
checkbox input "true"
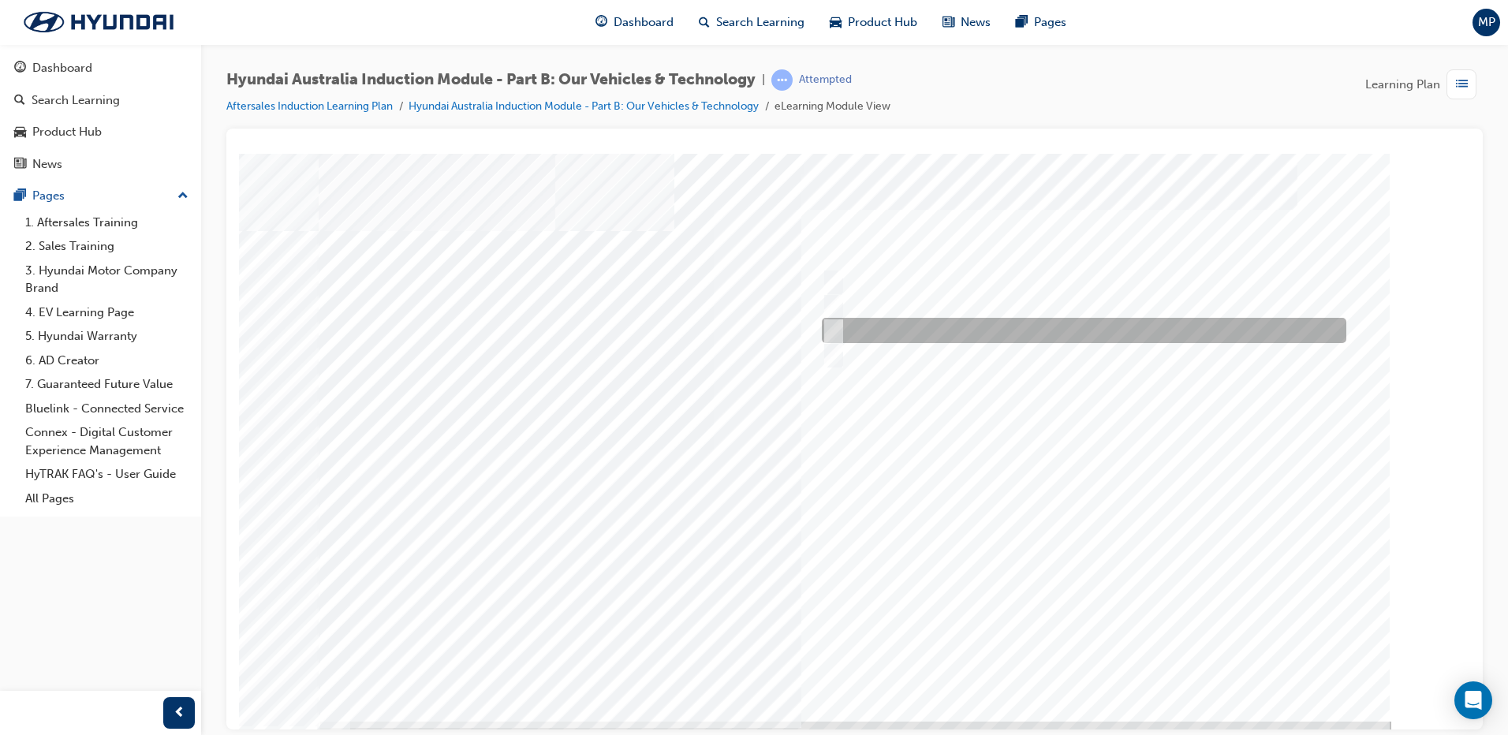
click at [838, 332] on input "Plug-in Hybrid" at bounding box center [829, 330] width 17 height 17
checkbox input "true"
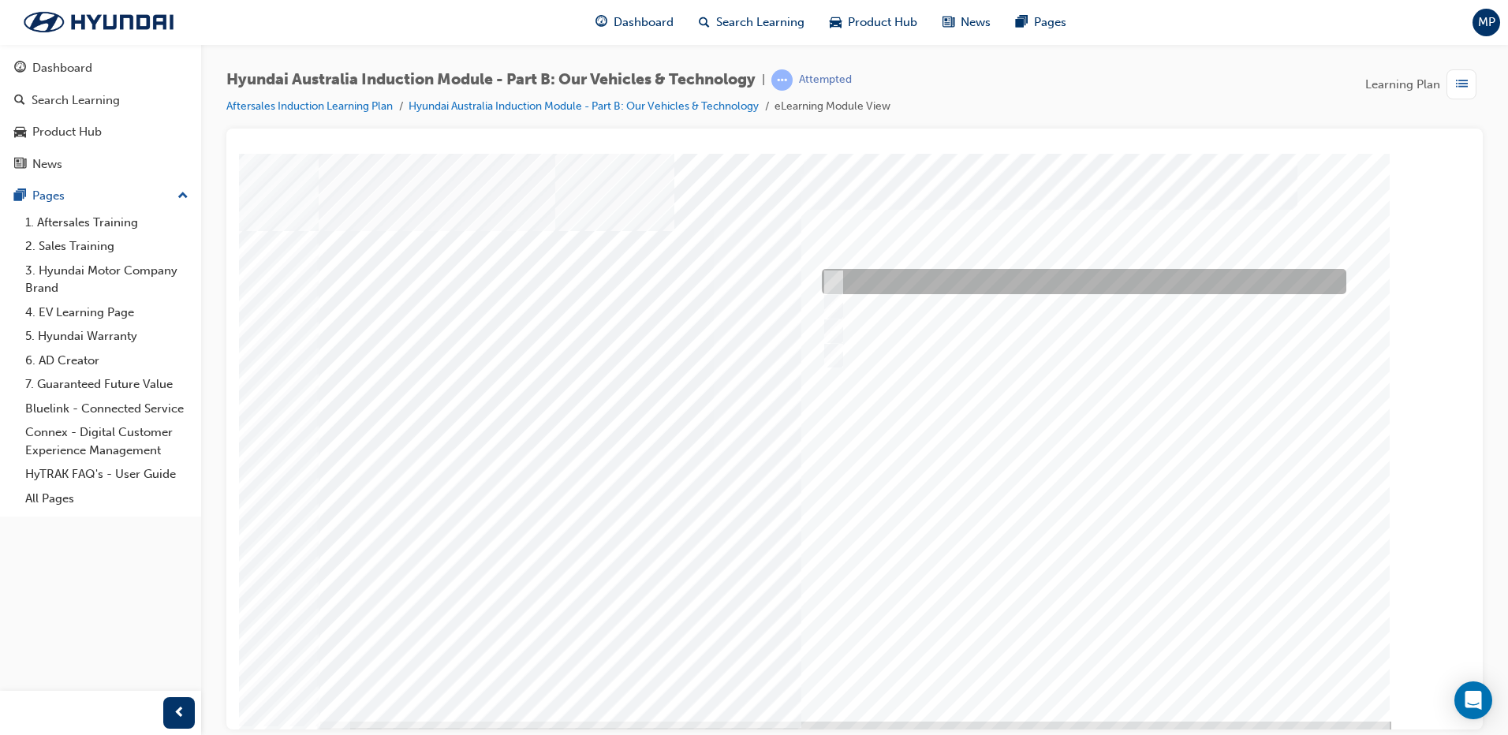
click at [836, 291] on div at bounding box center [1080, 281] width 525 height 25
checkbox input "true"
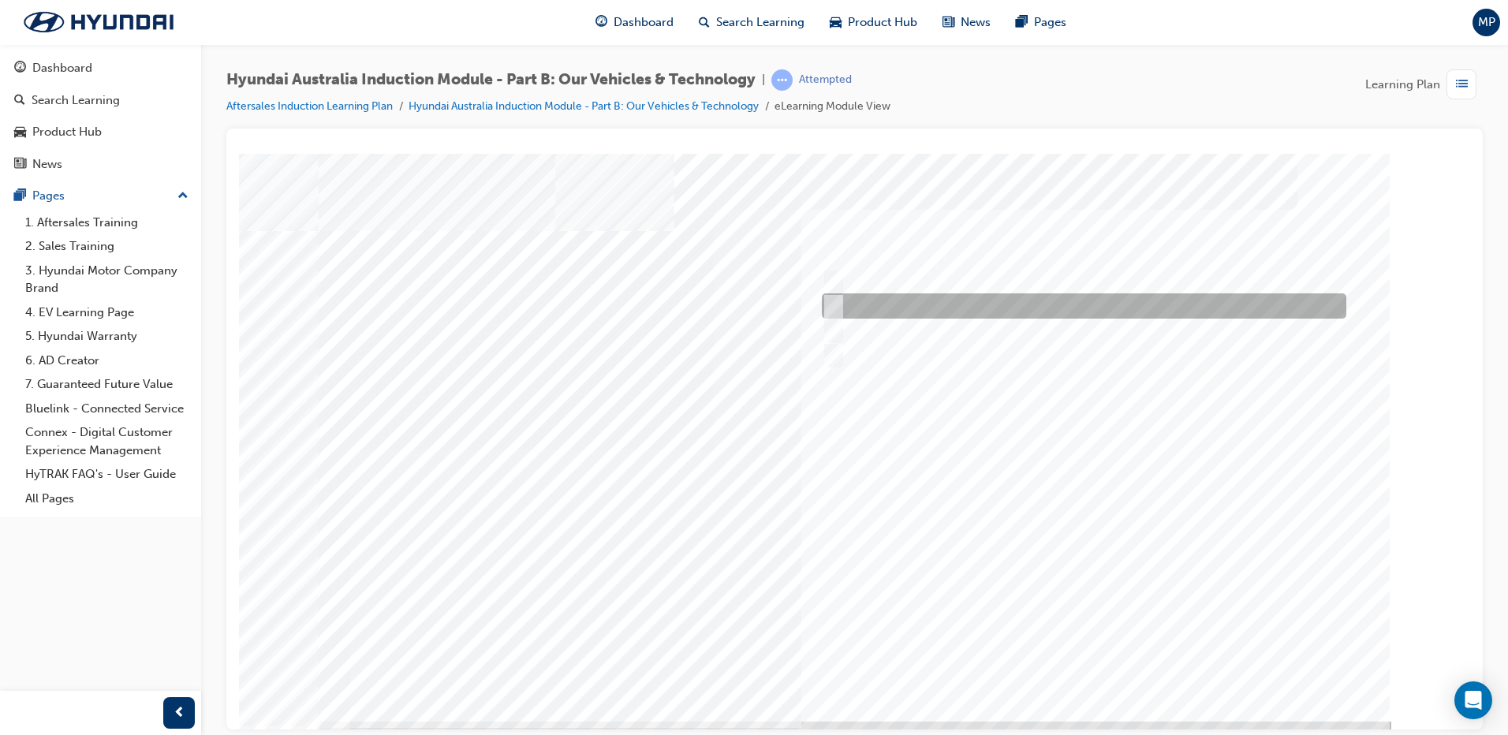
click at [836, 301] on input "Hybrid" at bounding box center [829, 305] width 17 height 17
checkbox input "true"
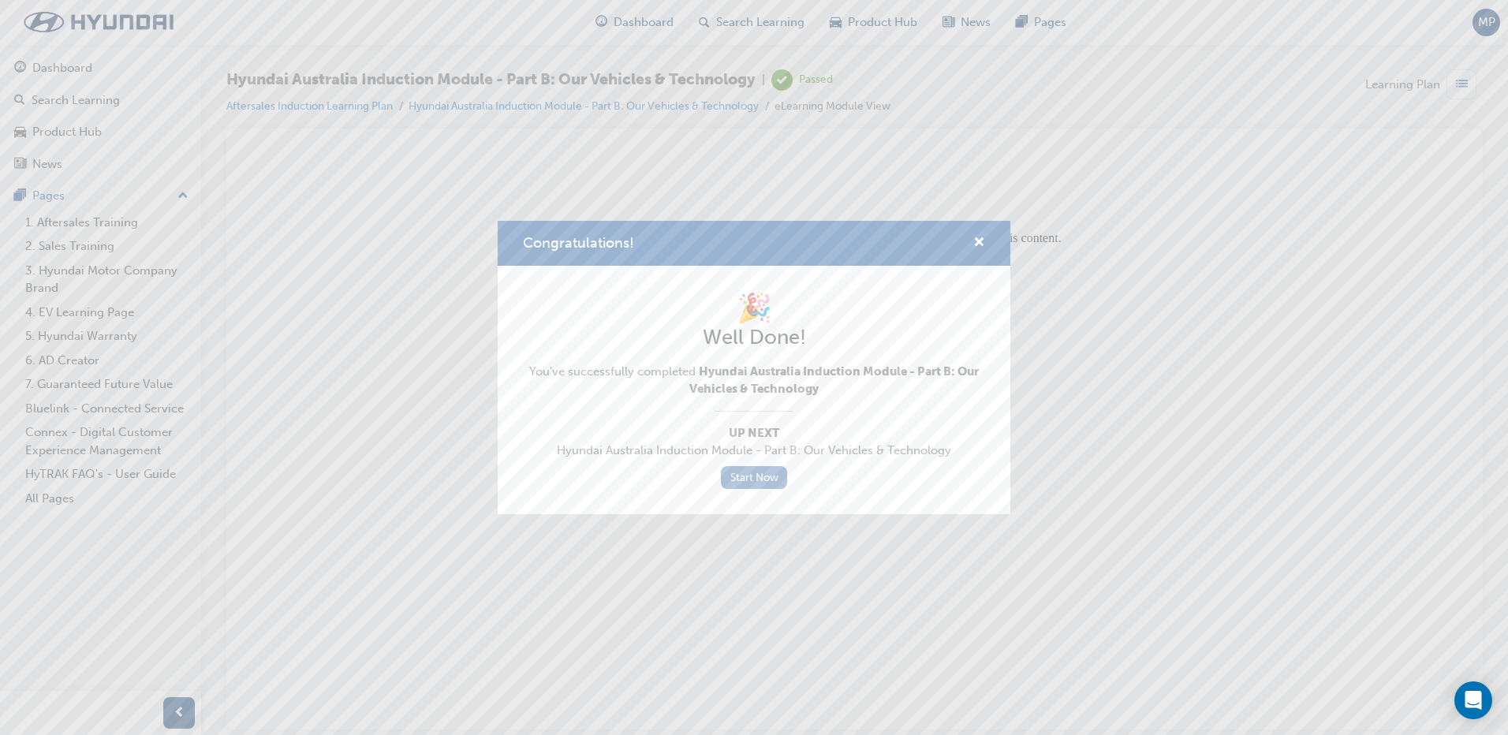
click at [753, 476] on link "Start Now" at bounding box center [754, 477] width 66 height 23
click at [759, 484] on link "Start Now" at bounding box center [754, 477] width 66 height 23
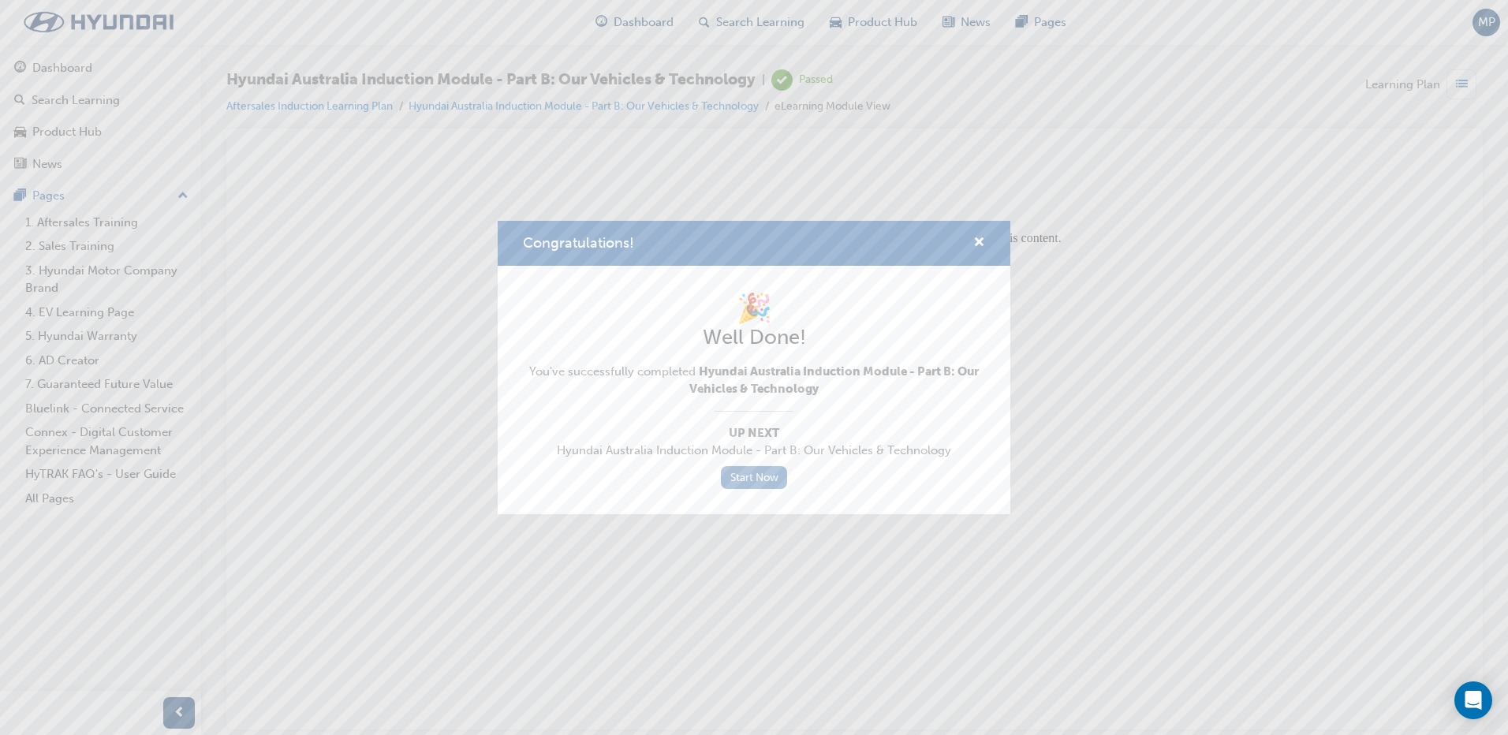
click at [758, 484] on link "Start Now" at bounding box center [754, 477] width 66 height 23
click at [768, 475] on link "Start Now" at bounding box center [754, 477] width 66 height 23
click at [756, 466] on link "Start Now" at bounding box center [754, 477] width 66 height 23
click at [730, 407] on div "🎉 Well Done! You've successfully completed Hyundai Australia Induction Module -…" at bounding box center [754, 390] width 462 height 198
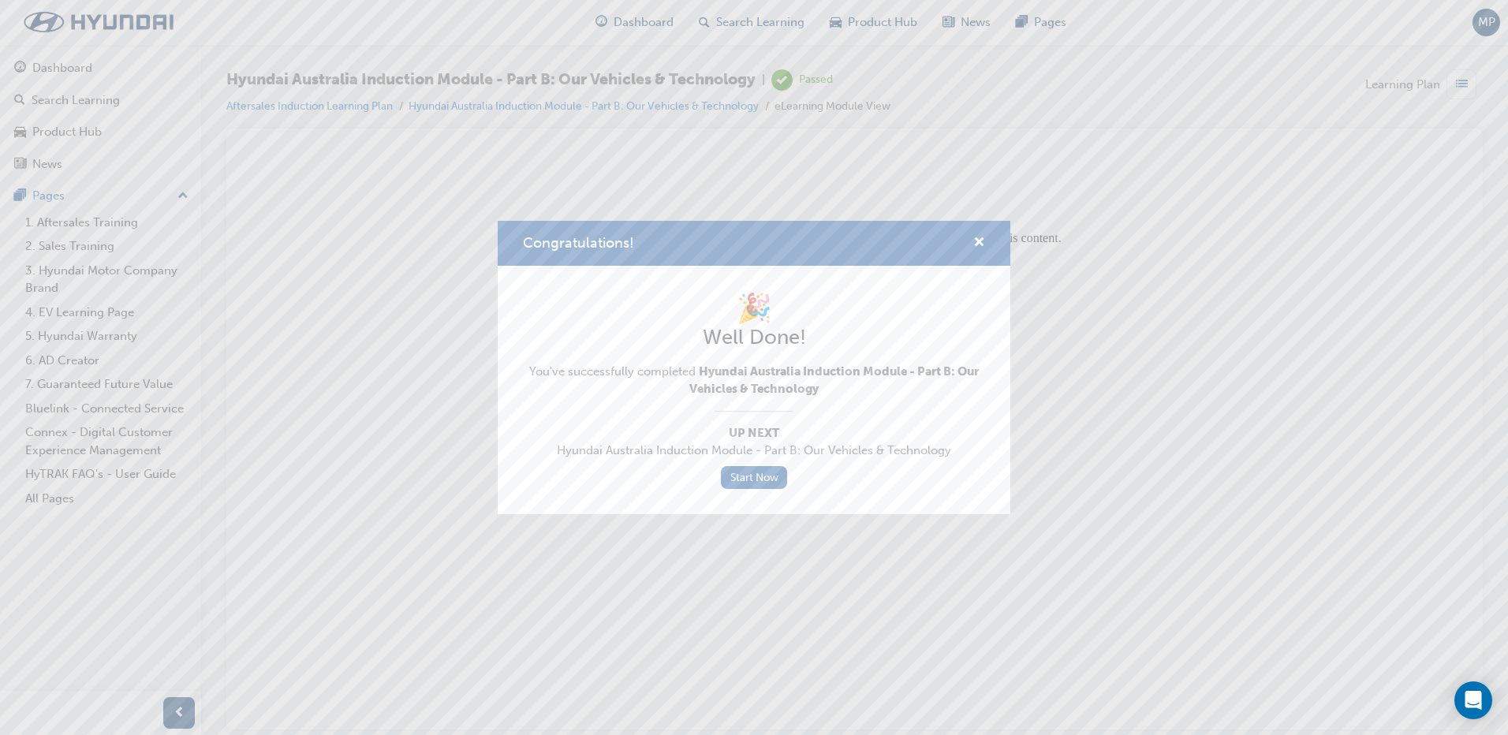
click at [757, 463] on div "🎉 Well Done! You've successfully completed Hyundai Australia Induction Module -…" at bounding box center [754, 390] width 462 height 198
click at [757, 474] on link "Start Now" at bounding box center [754, 477] width 66 height 23
click at [978, 238] on span "cross-icon" at bounding box center [979, 244] width 12 height 14
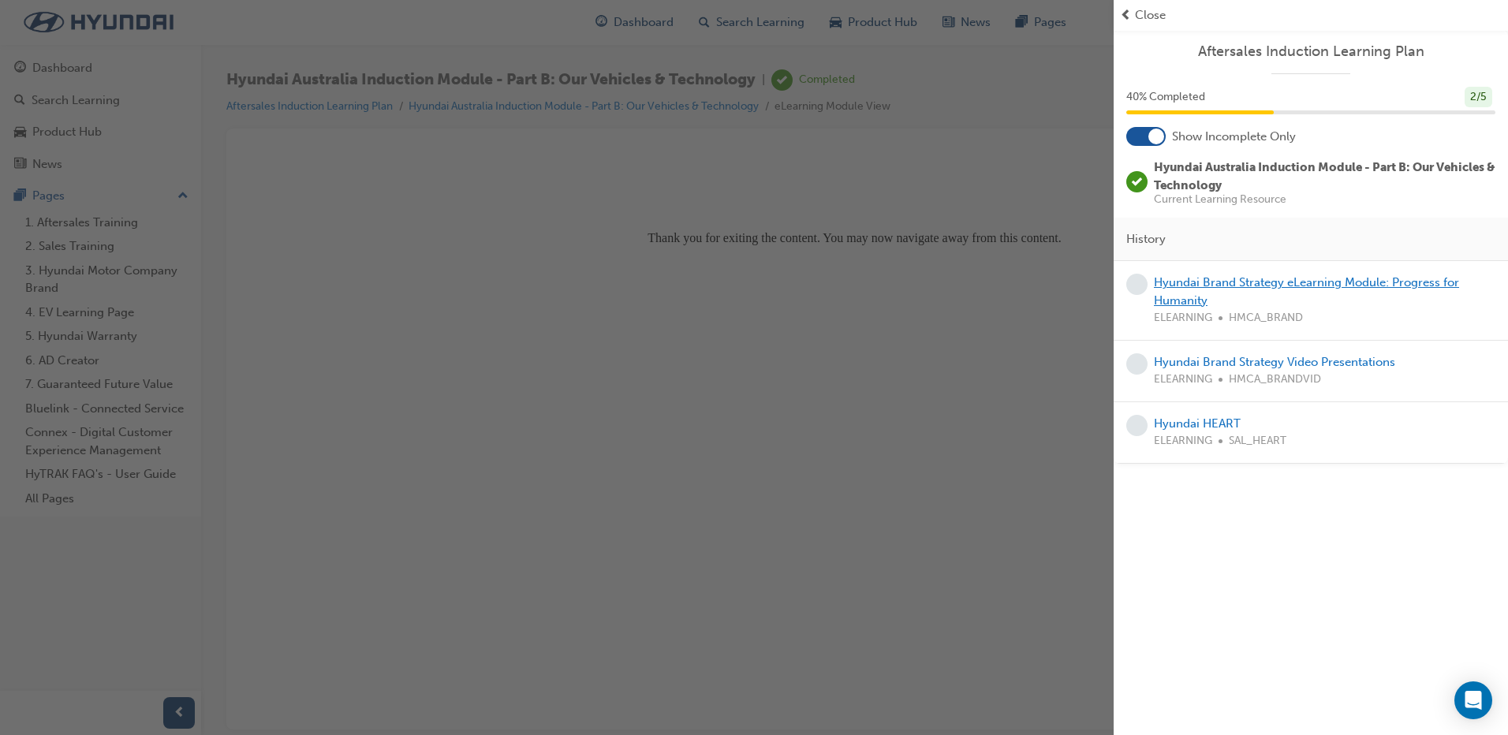
click at [1216, 285] on link "Hyundai Brand Strategy eLearning Module: Progress for Humanity" at bounding box center [1306, 291] width 305 height 32
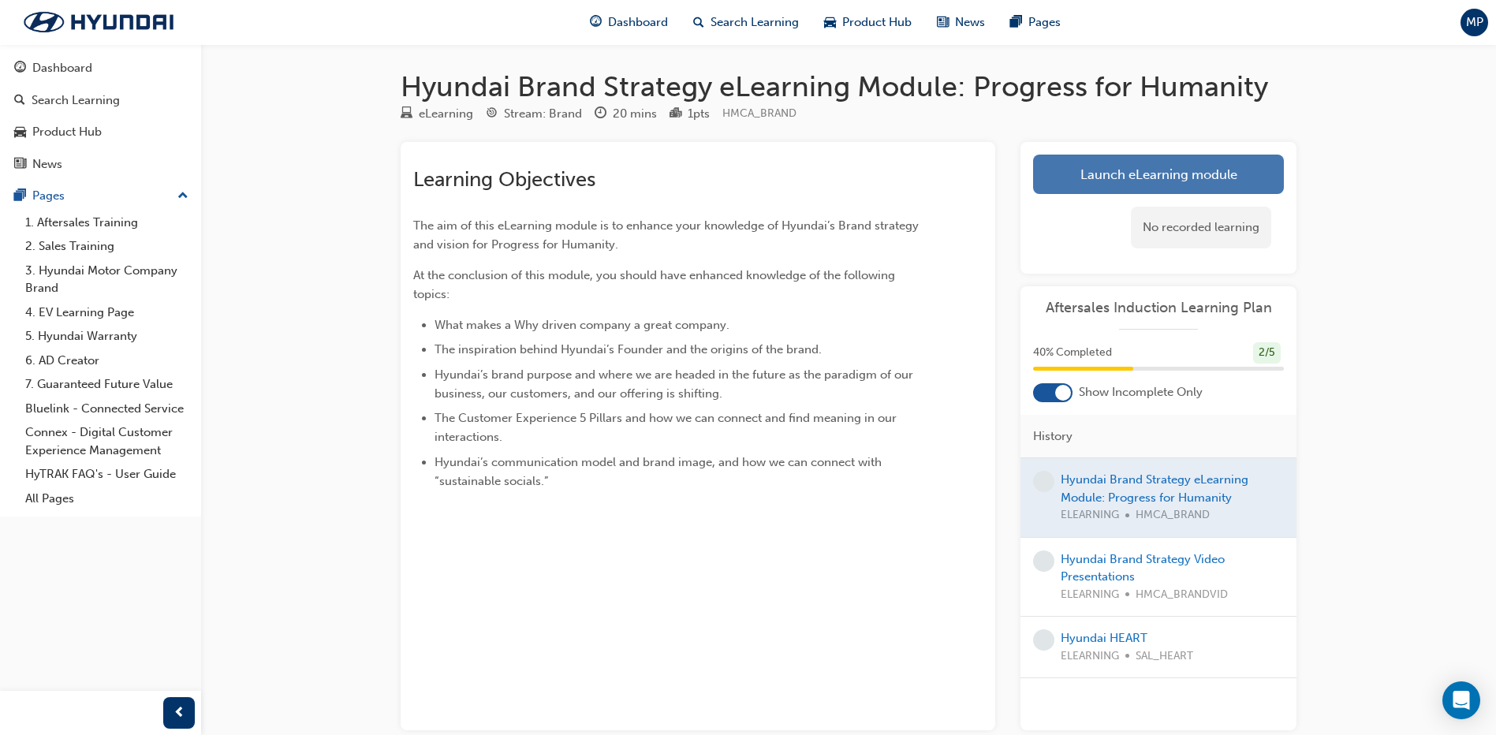
click at [1173, 175] on link "Launch eLearning module" at bounding box center [1158, 174] width 251 height 39
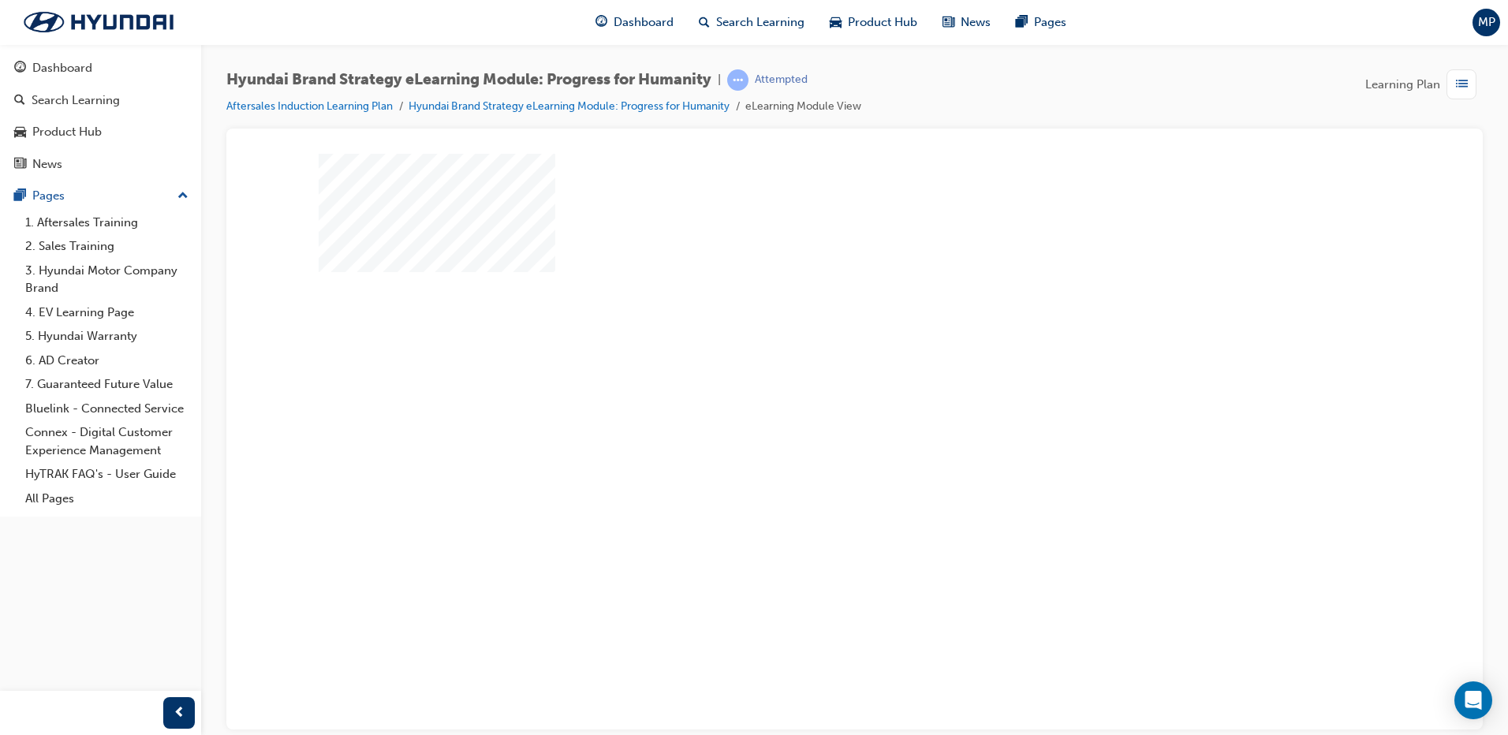
click at [809, 391] on div "play" at bounding box center [809, 391] width 0 height 0
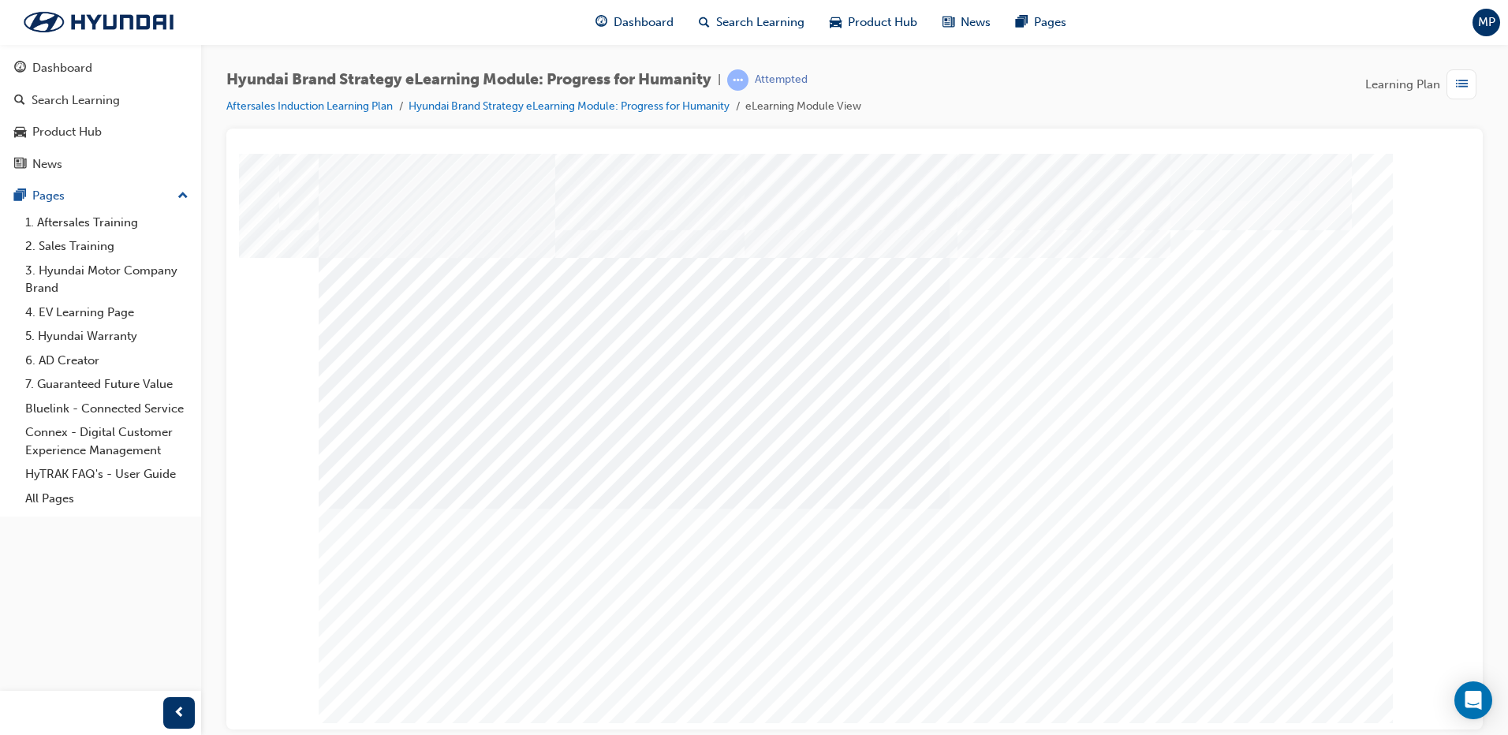
drag, startPoint x: 1288, startPoint y: 663, endPoint x: 1283, endPoint y: 686, distance: 22.8
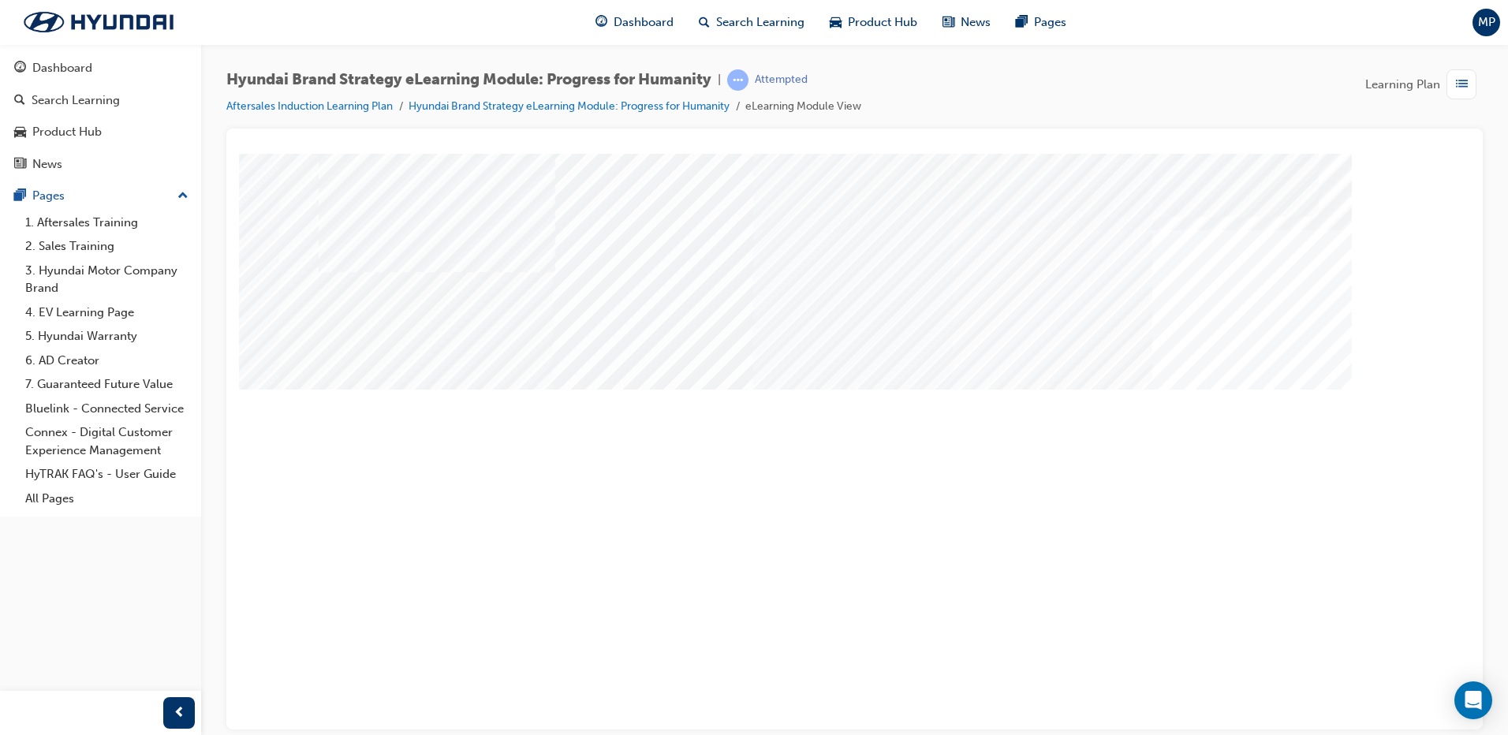
drag, startPoint x: 647, startPoint y: 551, endPoint x: 661, endPoint y: 551, distance: 14.2
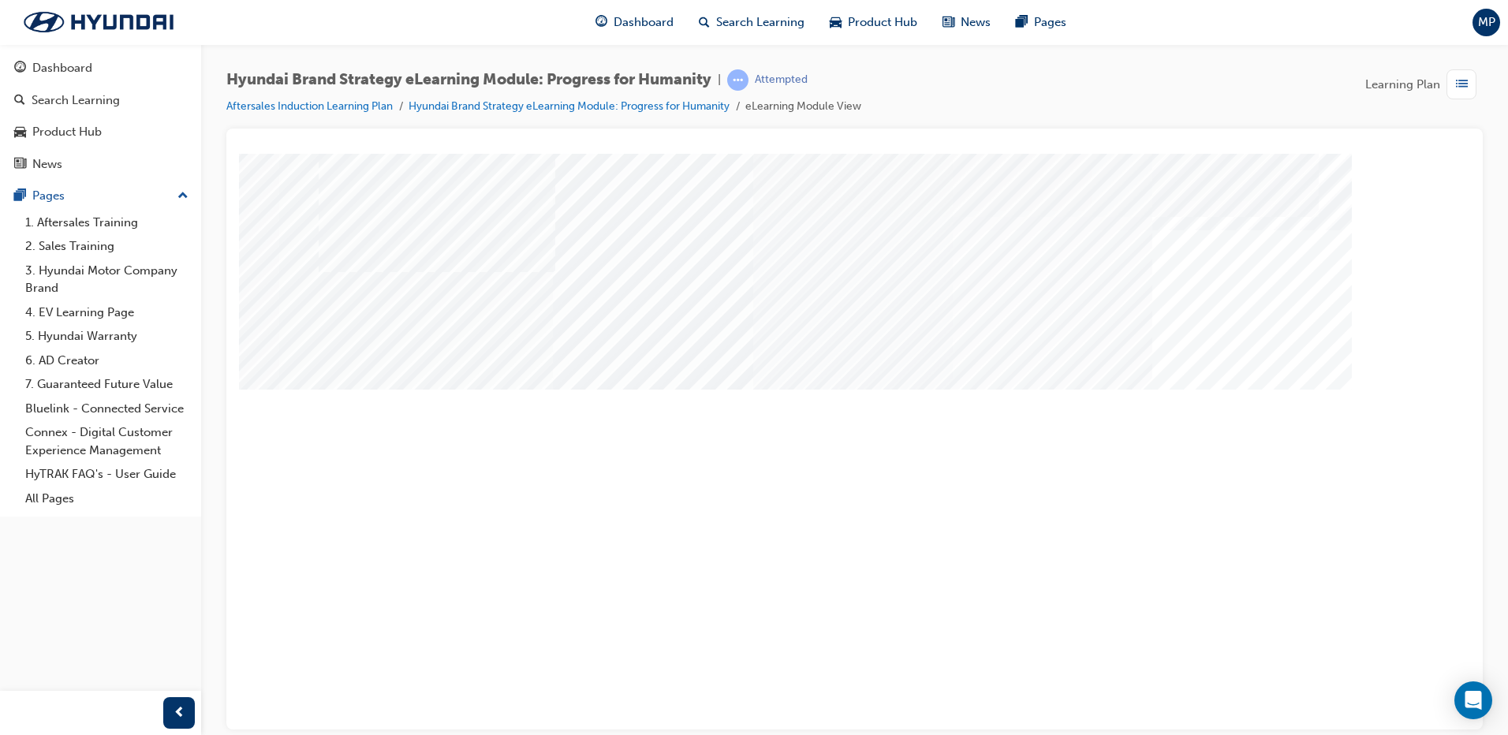
drag, startPoint x: 1182, startPoint y: 540, endPoint x: 1208, endPoint y: 545, distance: 26.6
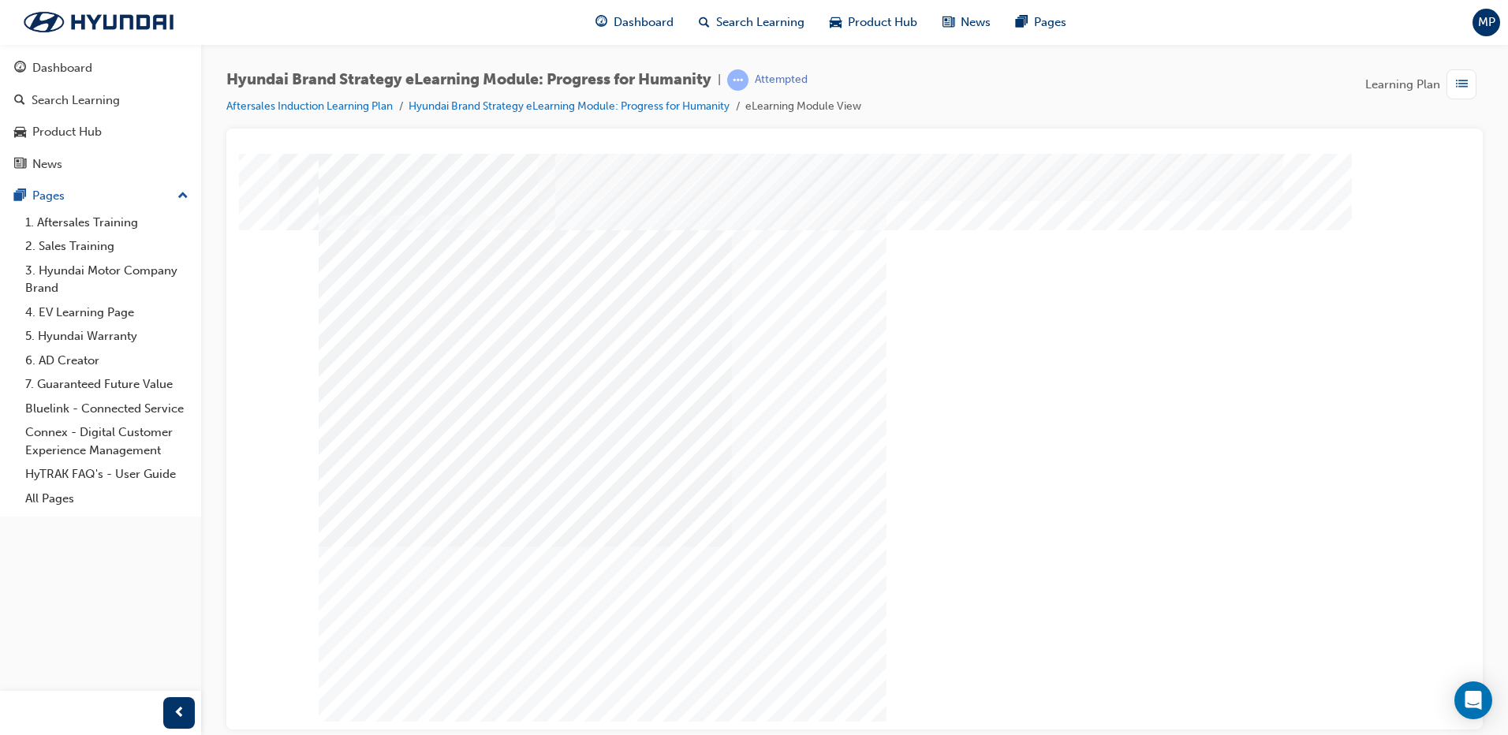
drag, startPoint x: 746, startPoint y: 517, endPoint x: 872, endPoint y: 527, distance: 125.8
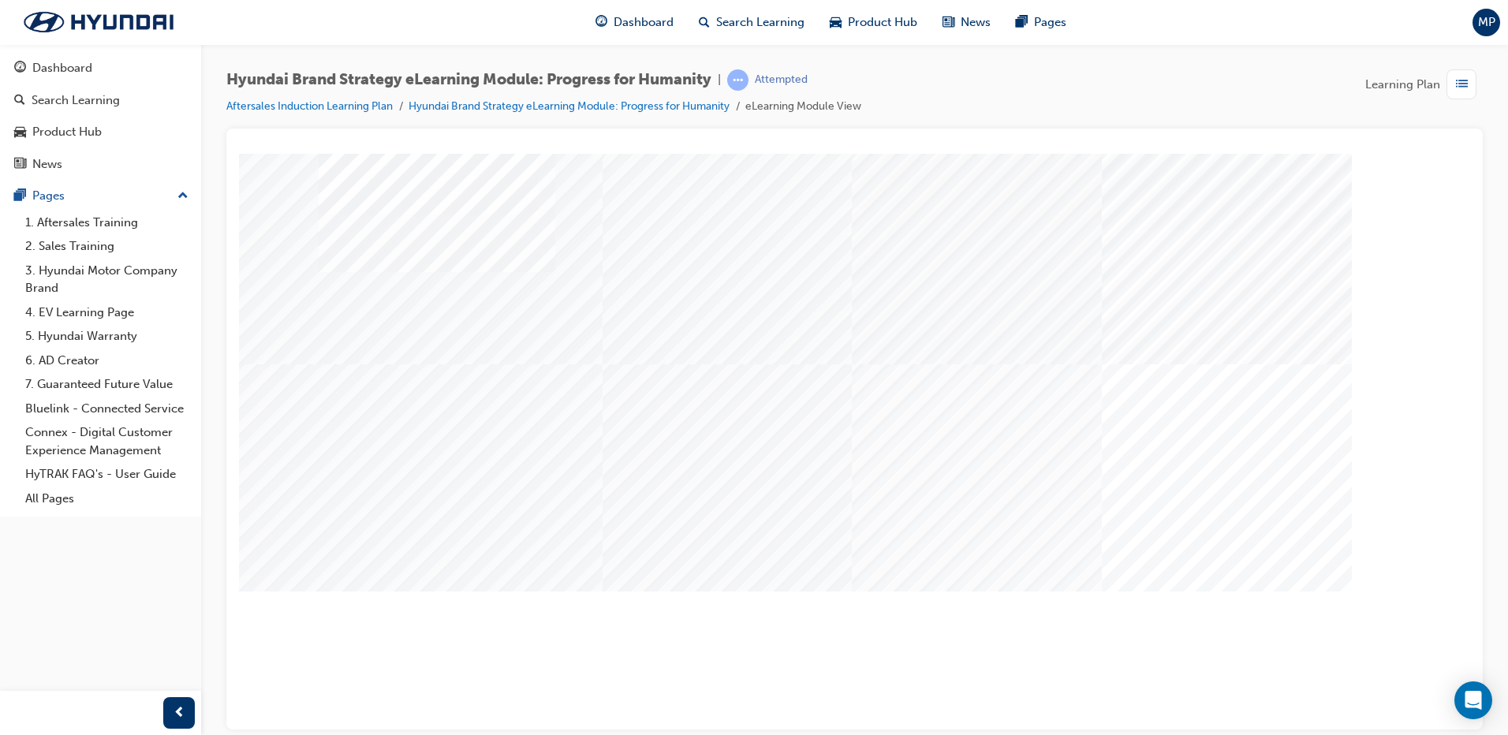
drag, startPoint x: 943, startPoint y: 452, endPoint x: 813, endPoint y: 530, distance: 152.5
drag, startPoint x: 715, startPoint y: 534, endPoint x: 688, endPoint y: 544, distance: 29.2
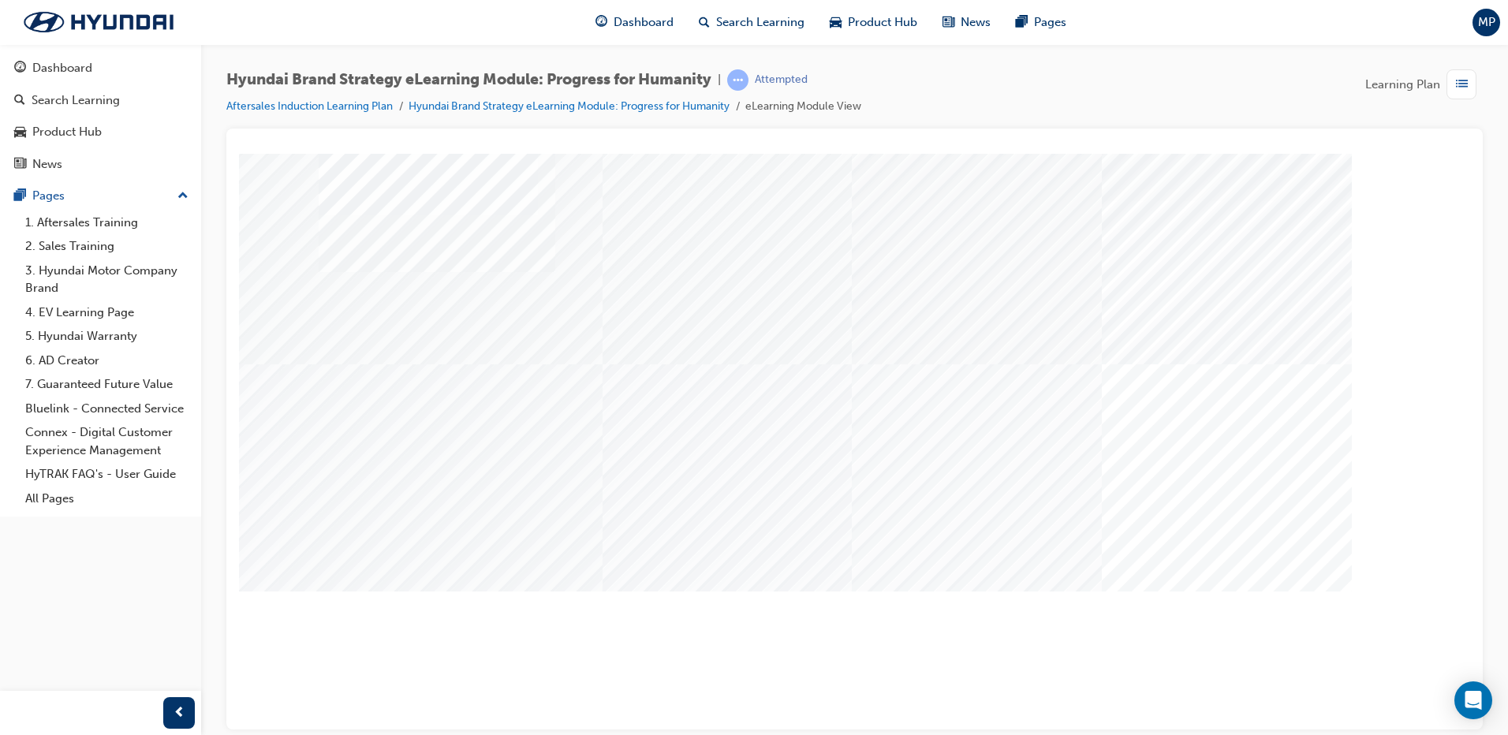
drag, startPoint x: 850, startPoint y: 535, endPoint x: 863, endPoint y: 535, distance: 13.4
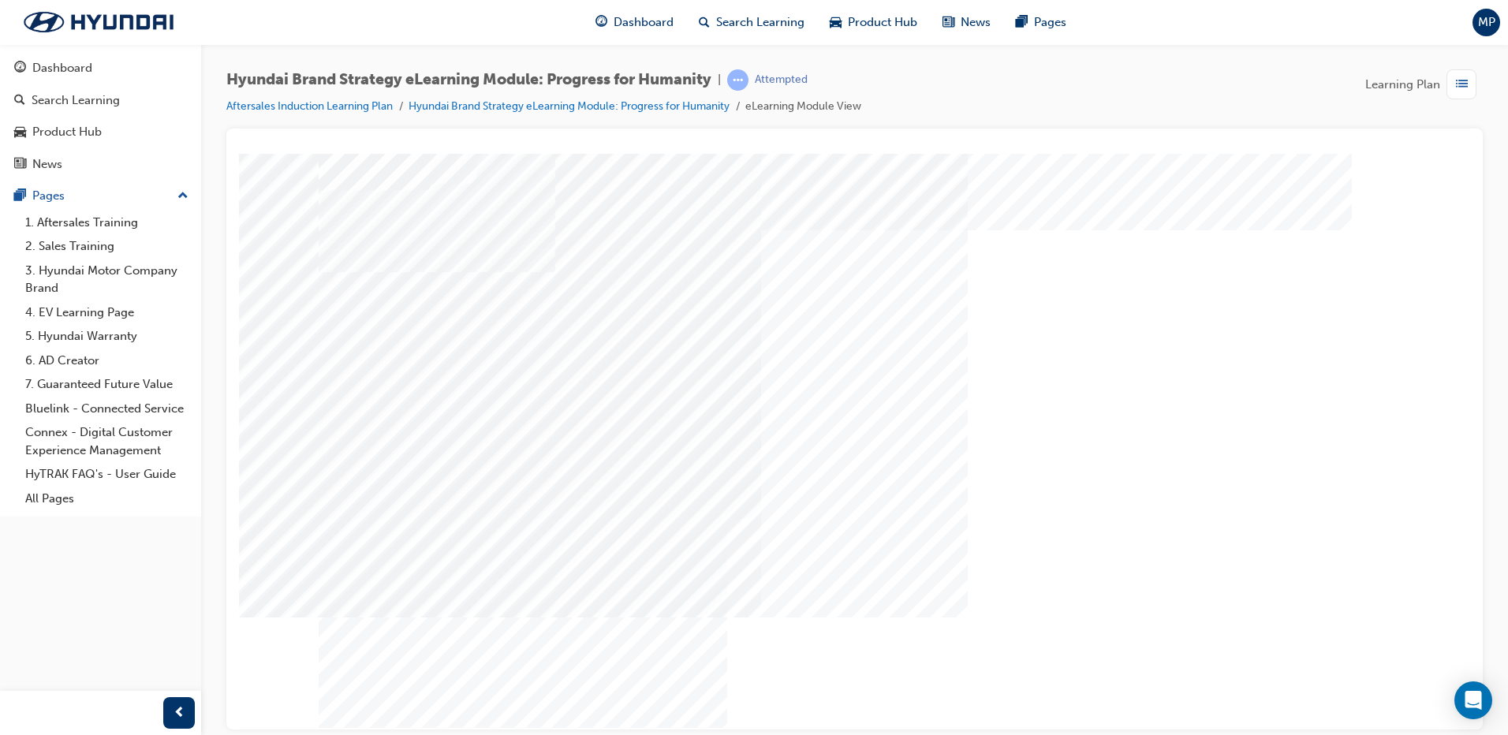
drag, startPoint x: 853, startPoint y: 494, endPoint x: 933, endPoint y: 519, distance: 84.3
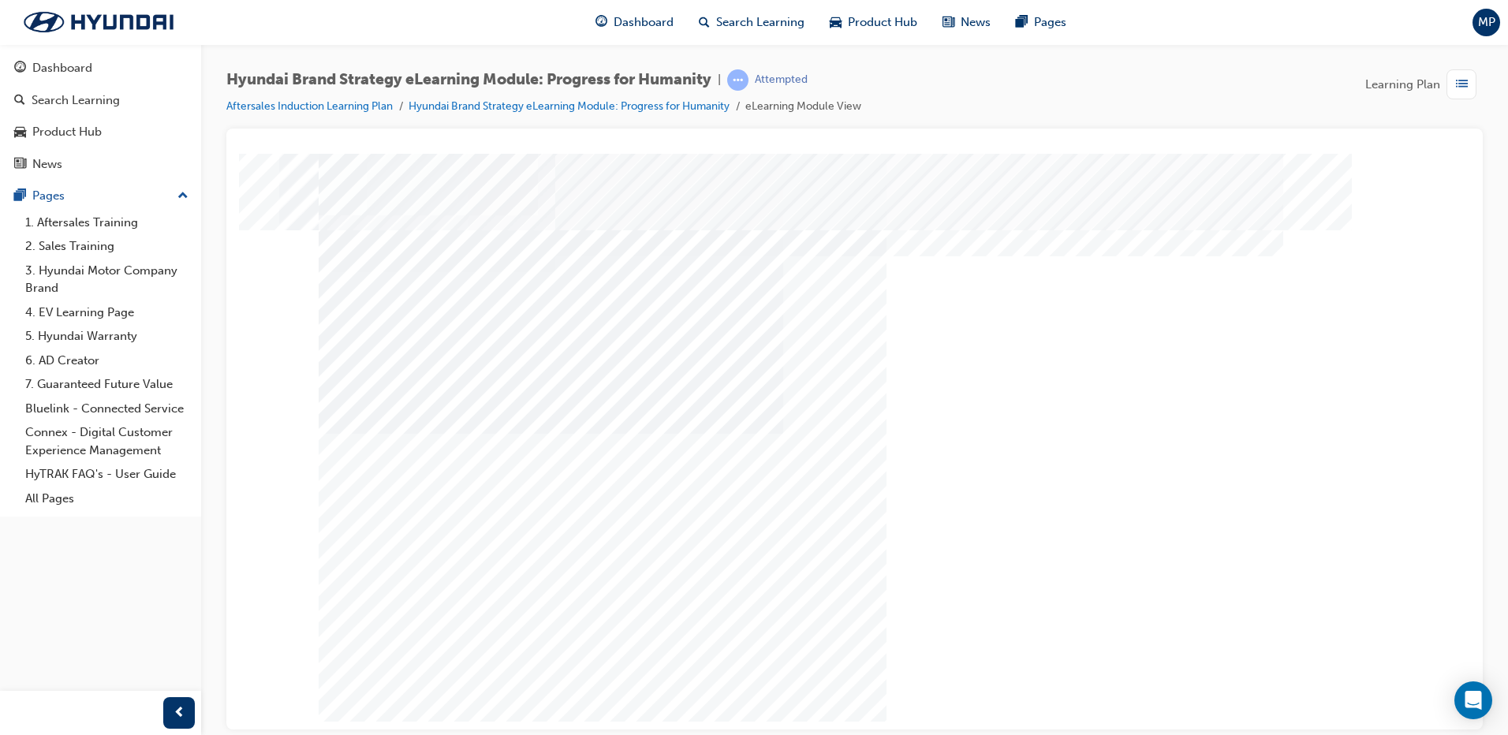
drag, startPoint x: 1191, startPoint y: 443, endPoint x: 1117, endPoint y: 461, distance: 76.2
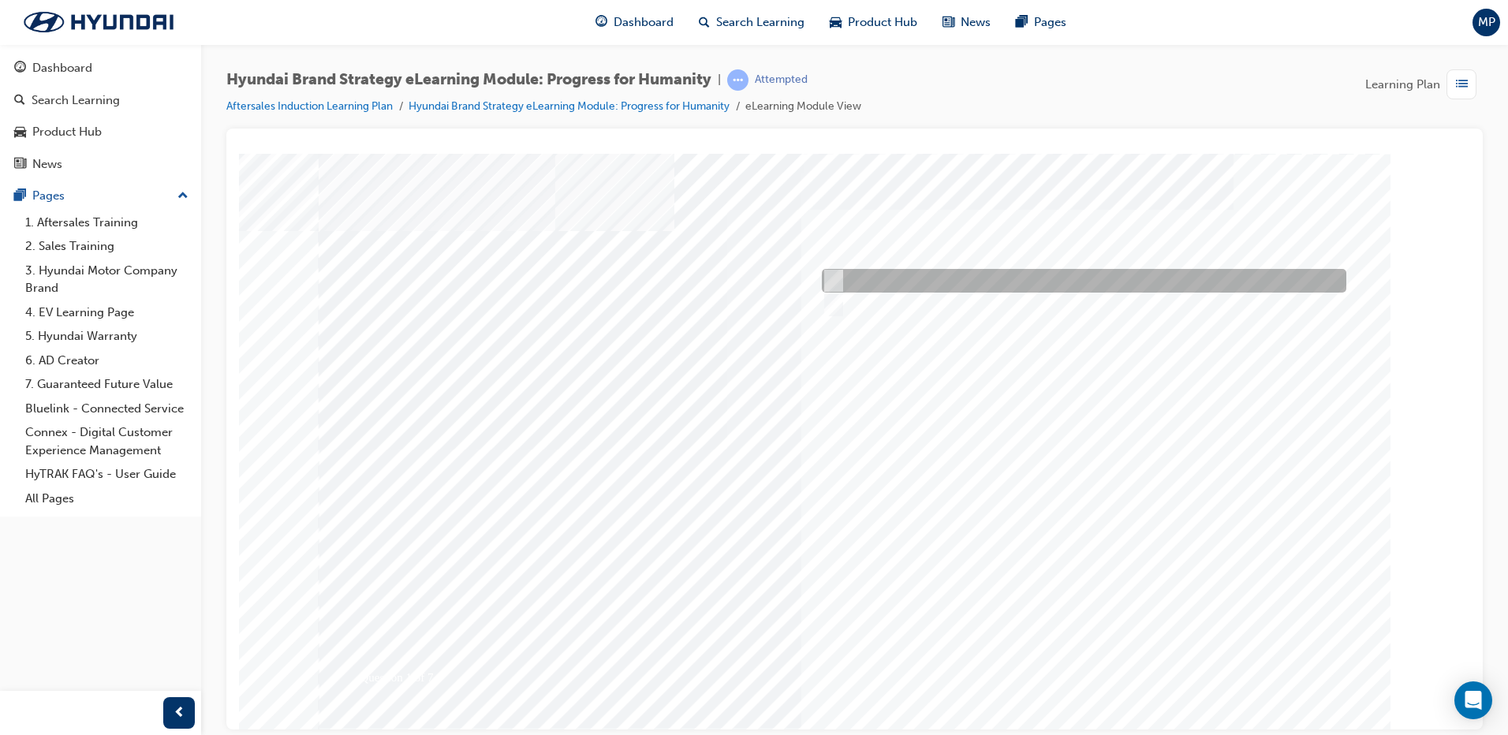
click at [849, 277] on div at bounding box center [1080, 281] width 525 height 24
radio input "true"
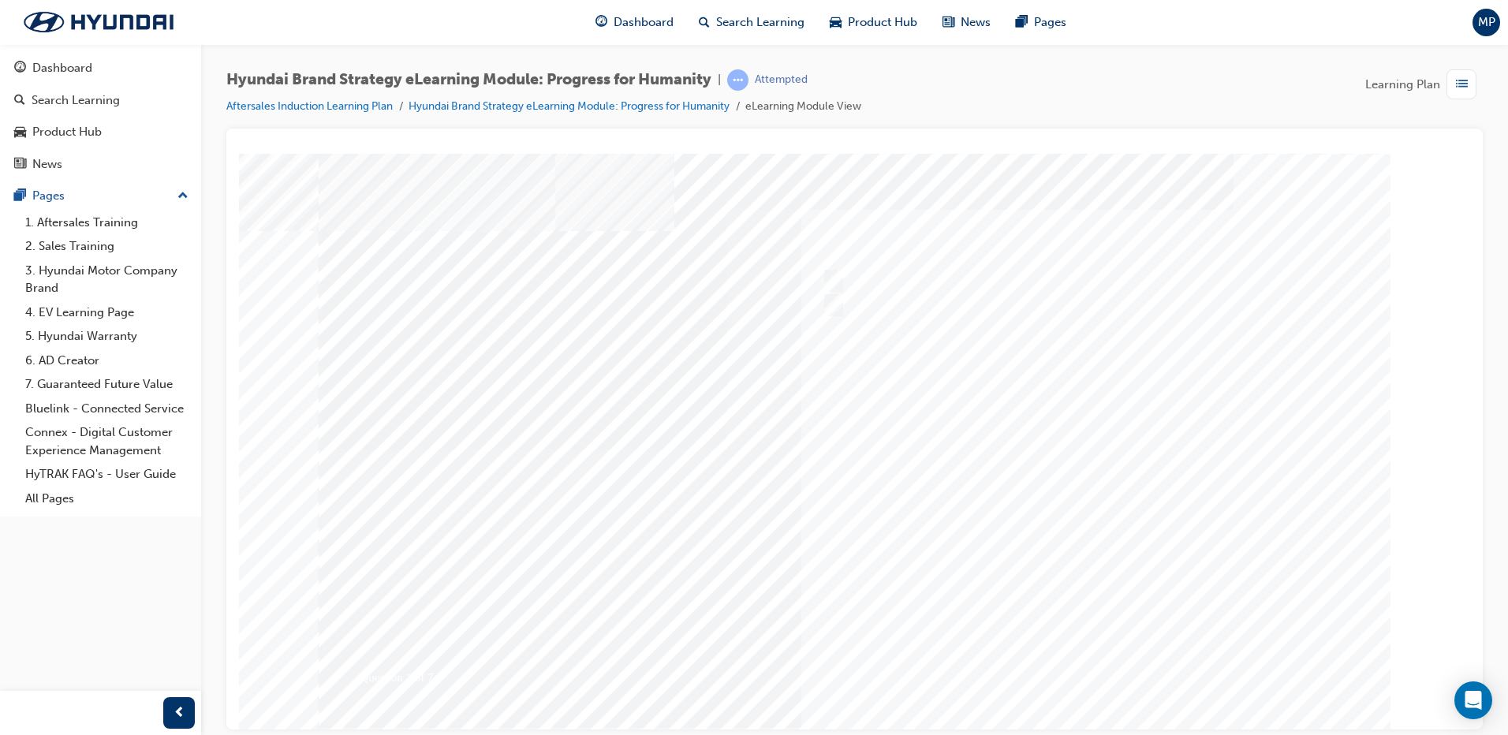
click at [831, 306] on div at bounding box center [855, 437] width 1073 height 568
click at [573, 103] on link "Hyundai Brand Strategy eLearning Module: Progress for Humanity" at bounding box center [569, 105] width 321 height 13
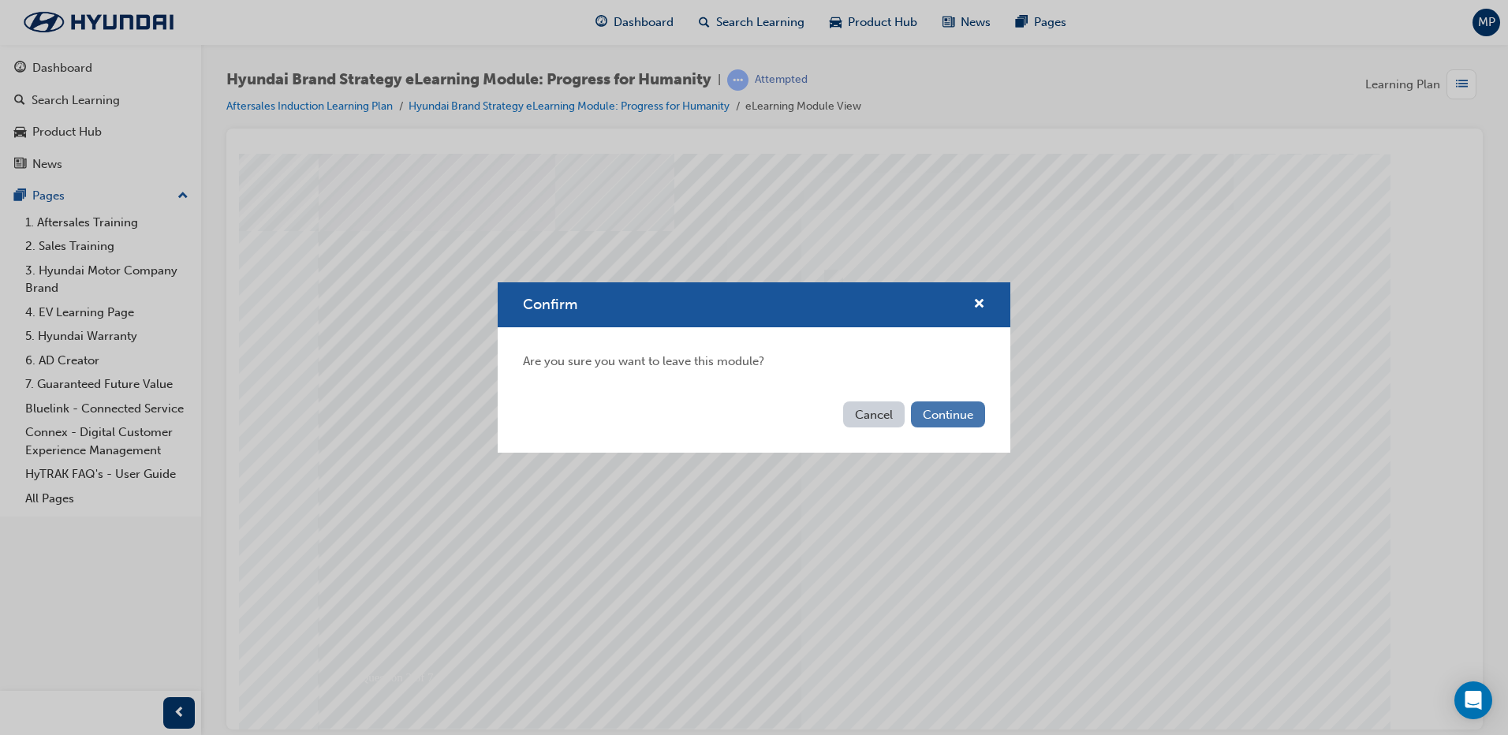
click at [966, 420] on button "Continue" at bounding box center [948, 415] width 74 height 26
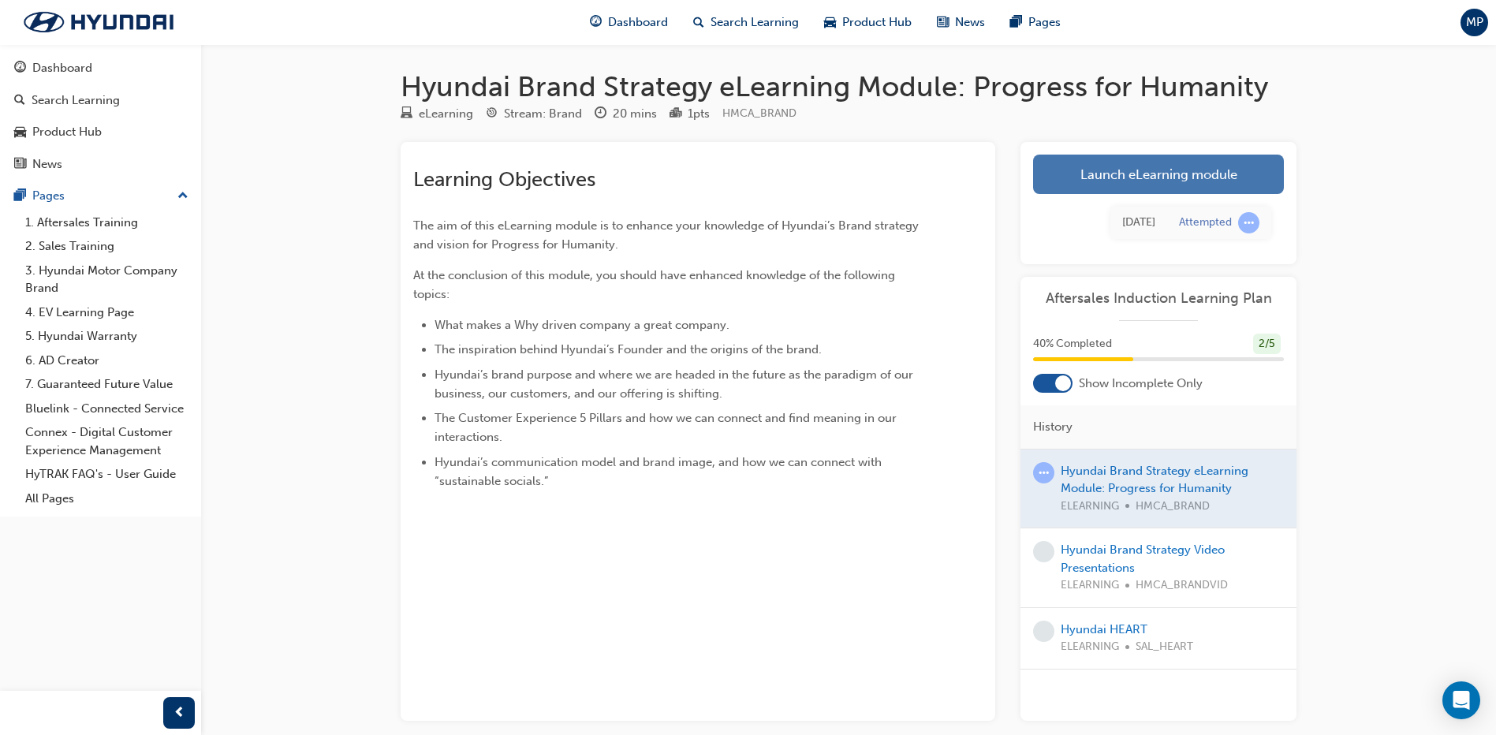
click at [1059, 180] on link "Launch eLearning module" at bounding box center [1158, 174] width 251 height 39
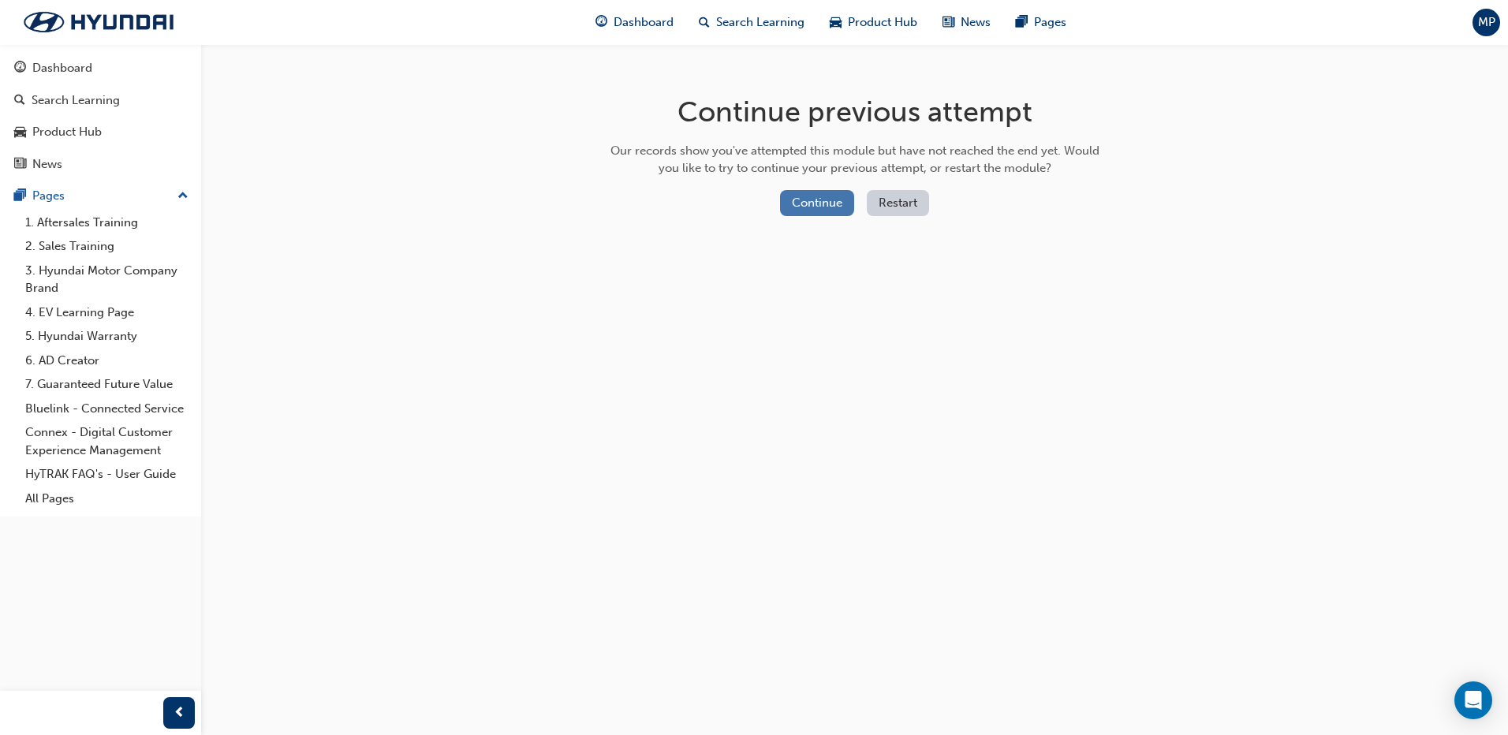
click at [816, 207] on button "Continue" at bounding box center [817, 203] width 74 height 26
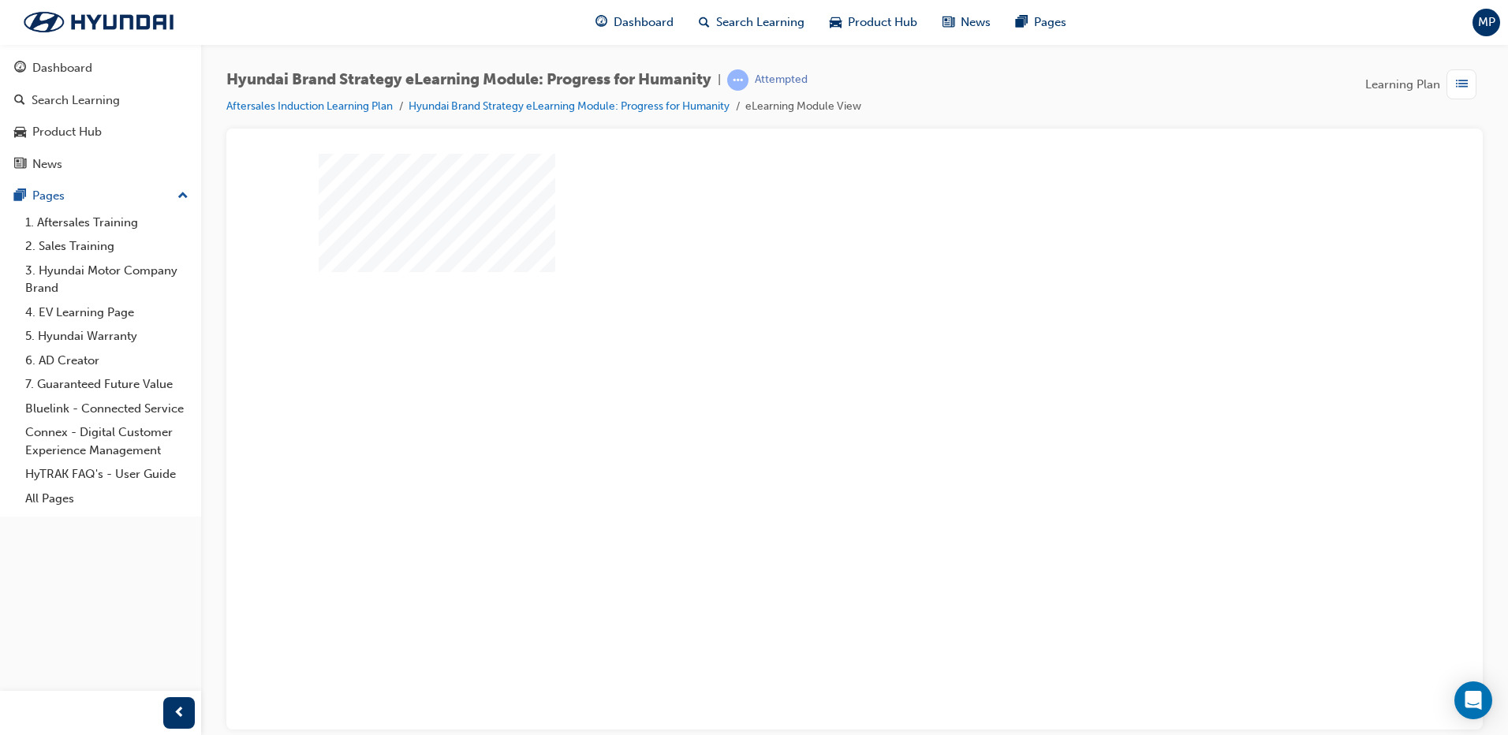
click at [809, 391] on div "play" at bounding box center [809, 391] width 0 height 0
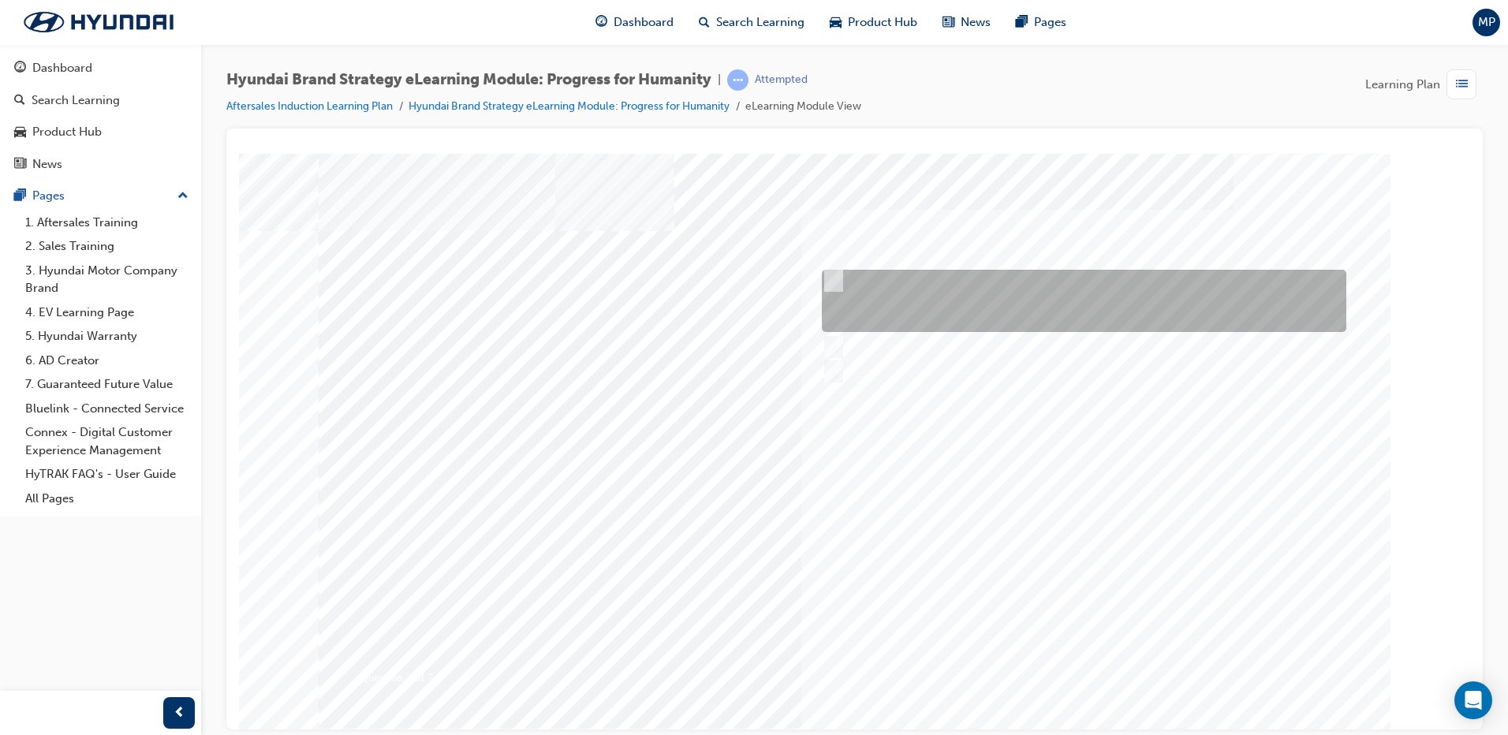
click at [839, 277] on div at bounding box center [1080, 301] width 525 height 62
radio input "true"
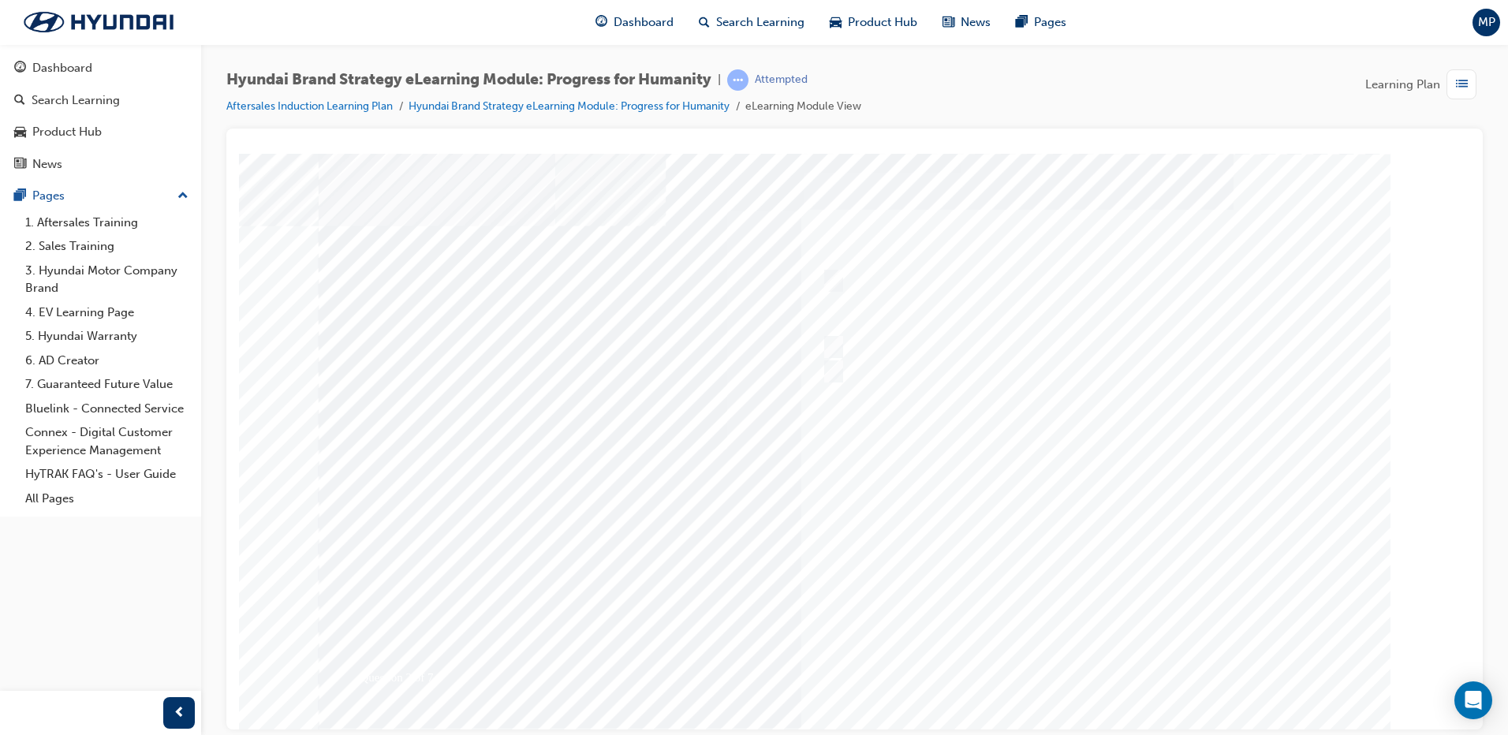
click at [1100, 658] on div at bounding box center [855, 437] width 1073 height 568
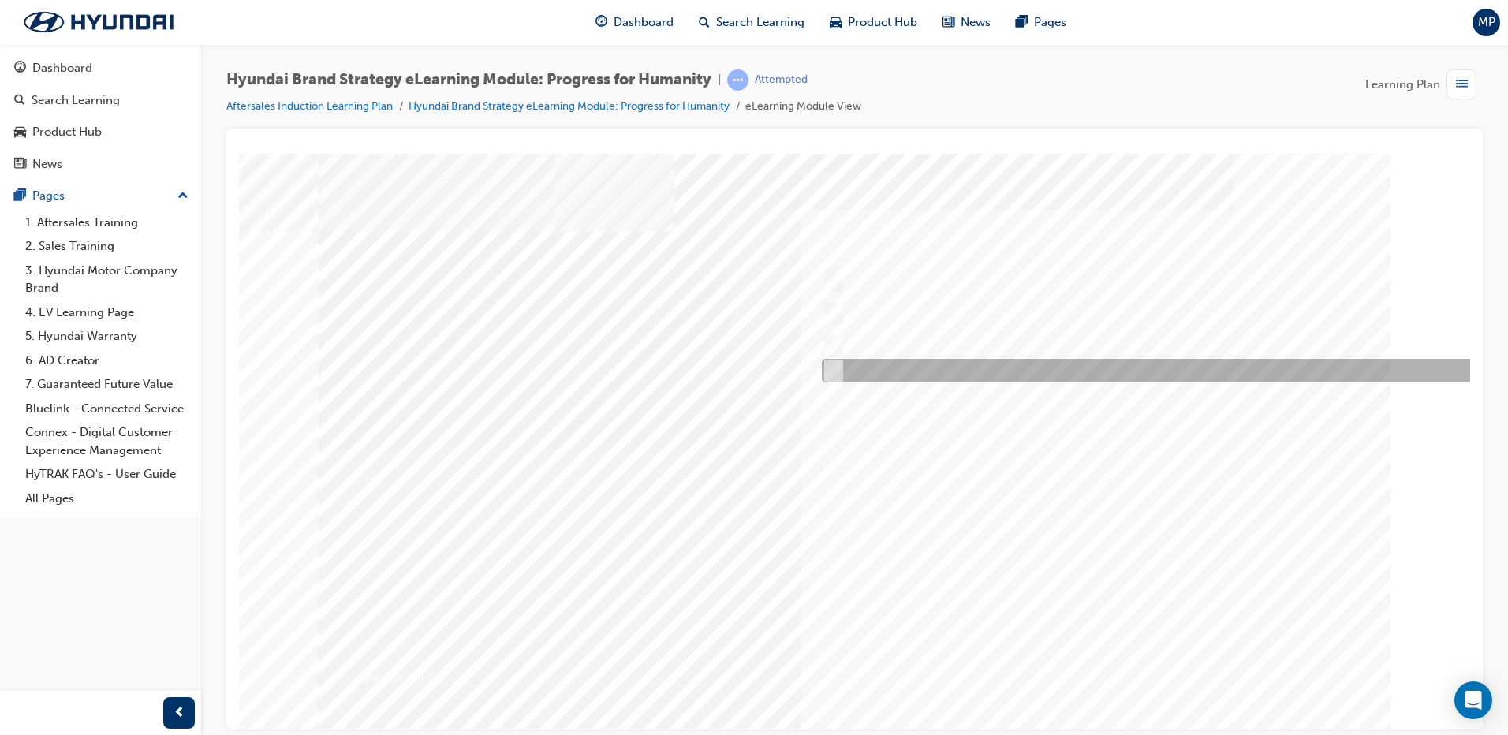
click at [831, 368] on input "All of the above." at bounding box center [830, 370] width 17 height 17
radio input "true"
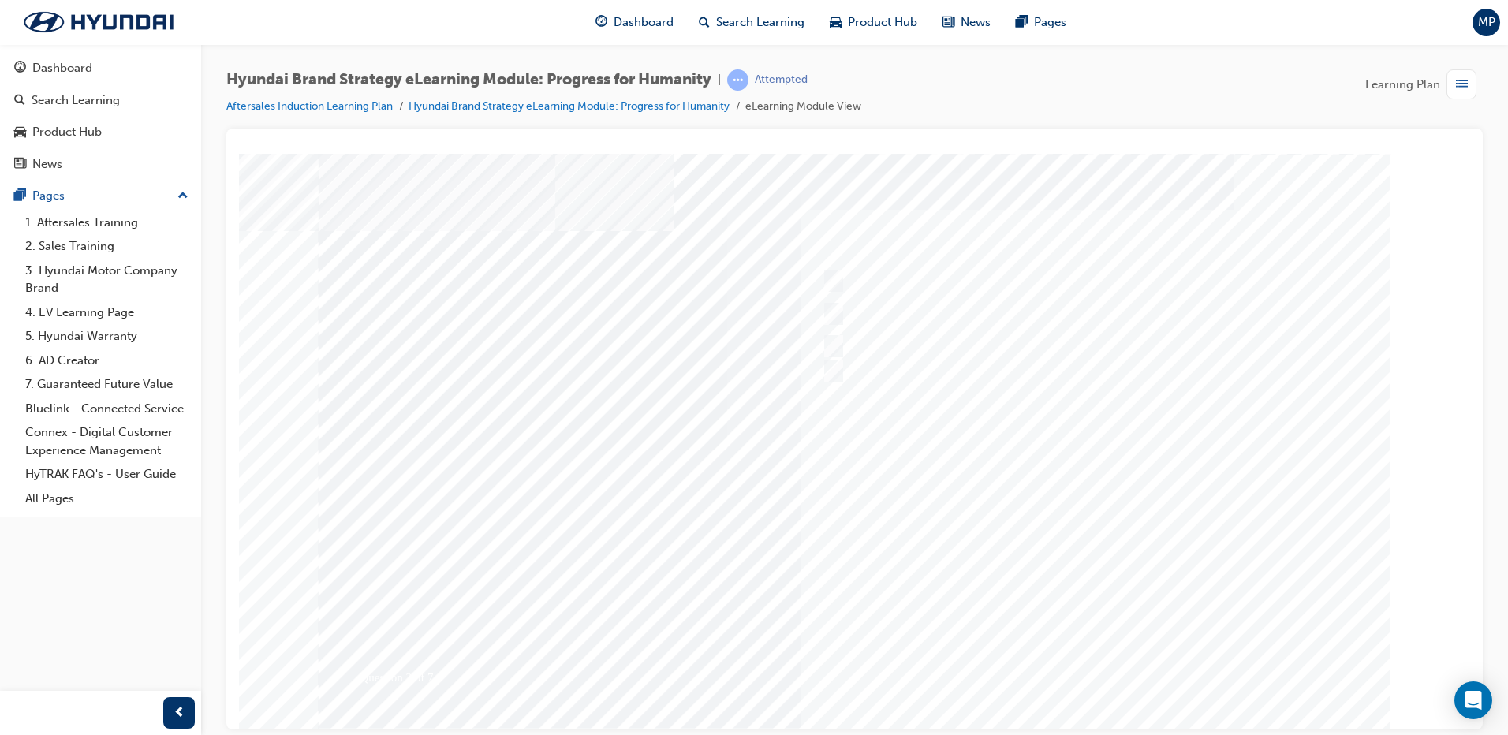
click at [1099, 664] on div at bounding box center [855, 437] width 1073 height 568
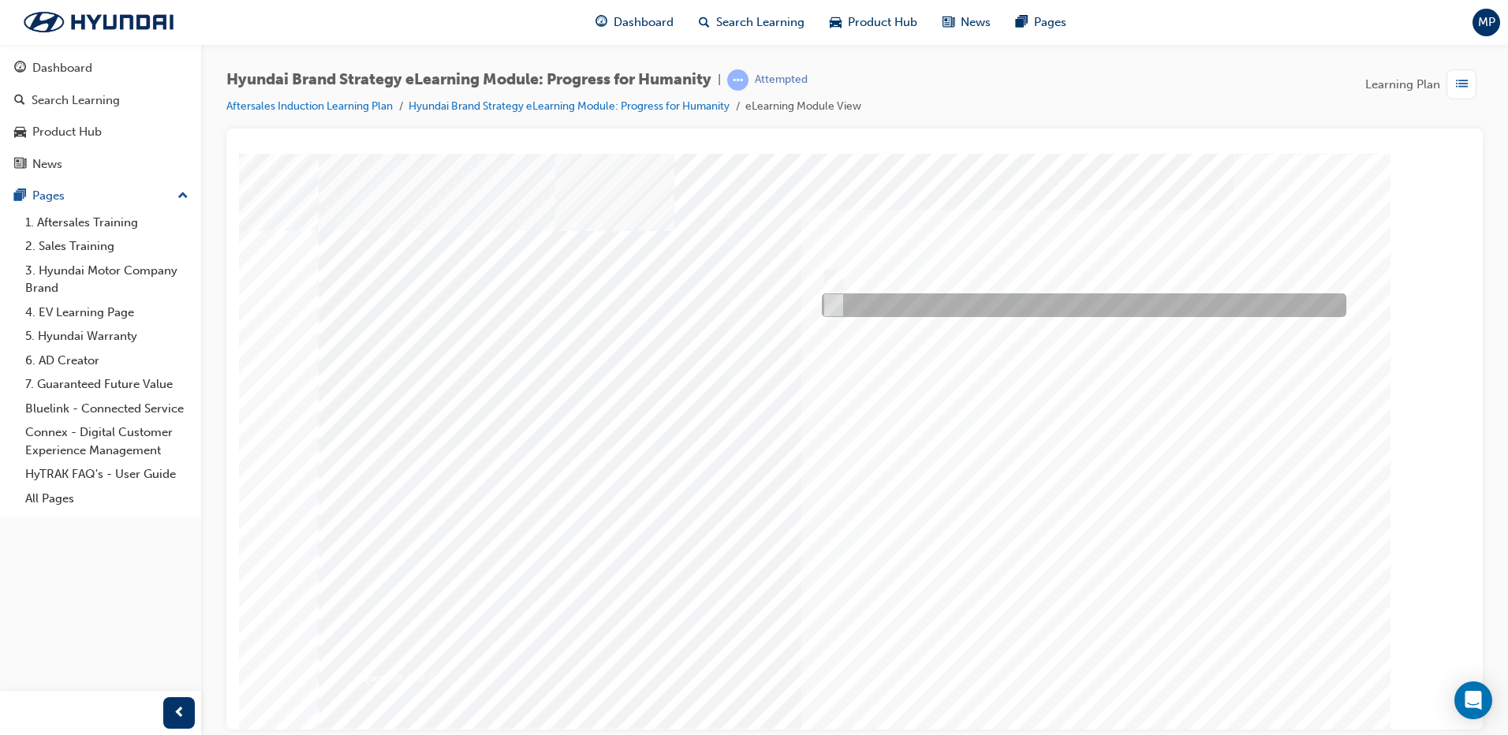
click at [852, 302] on div at bounding box center [1080, 305] width 525 height 24
radio input "true"
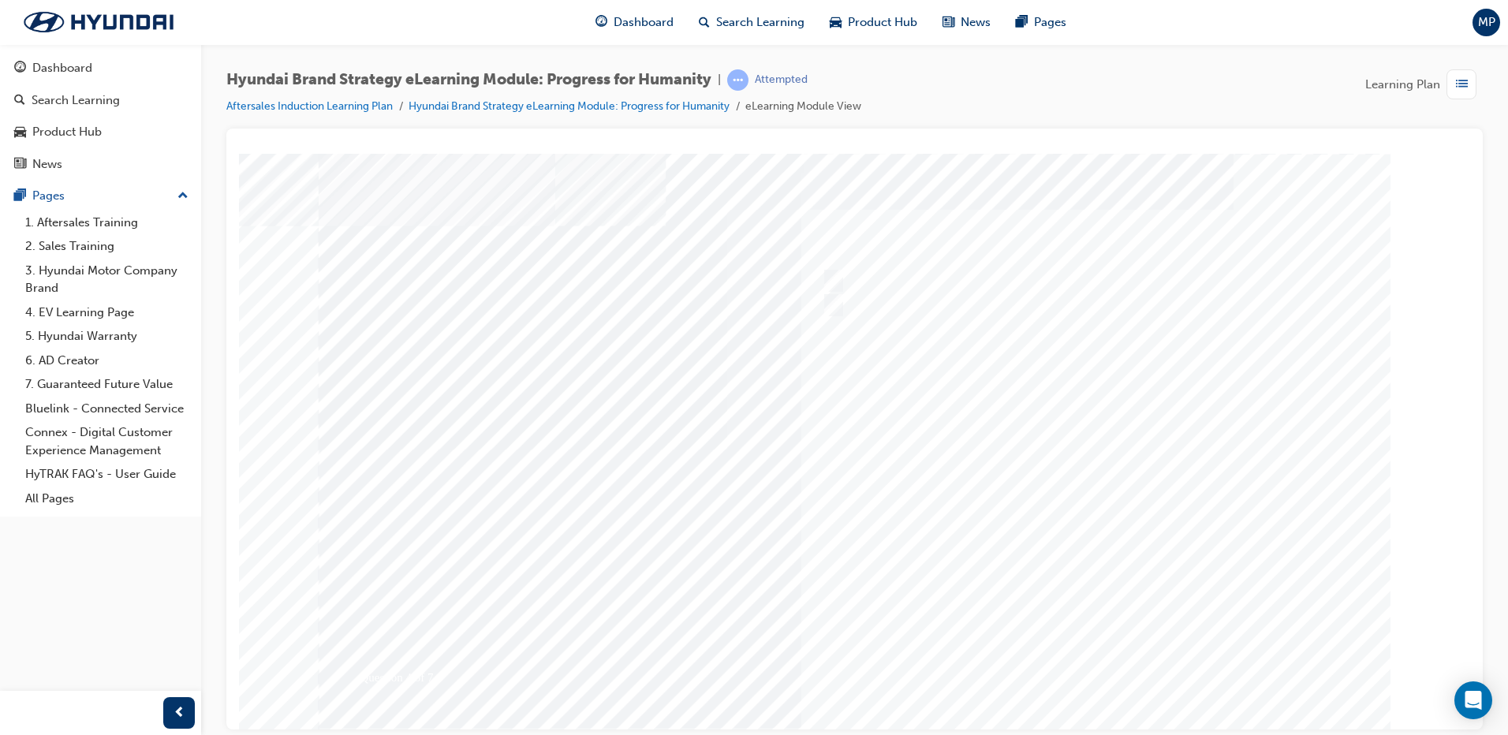
click at [1089, 669] on div at bounding box center [855, 437] width 1073 height 568
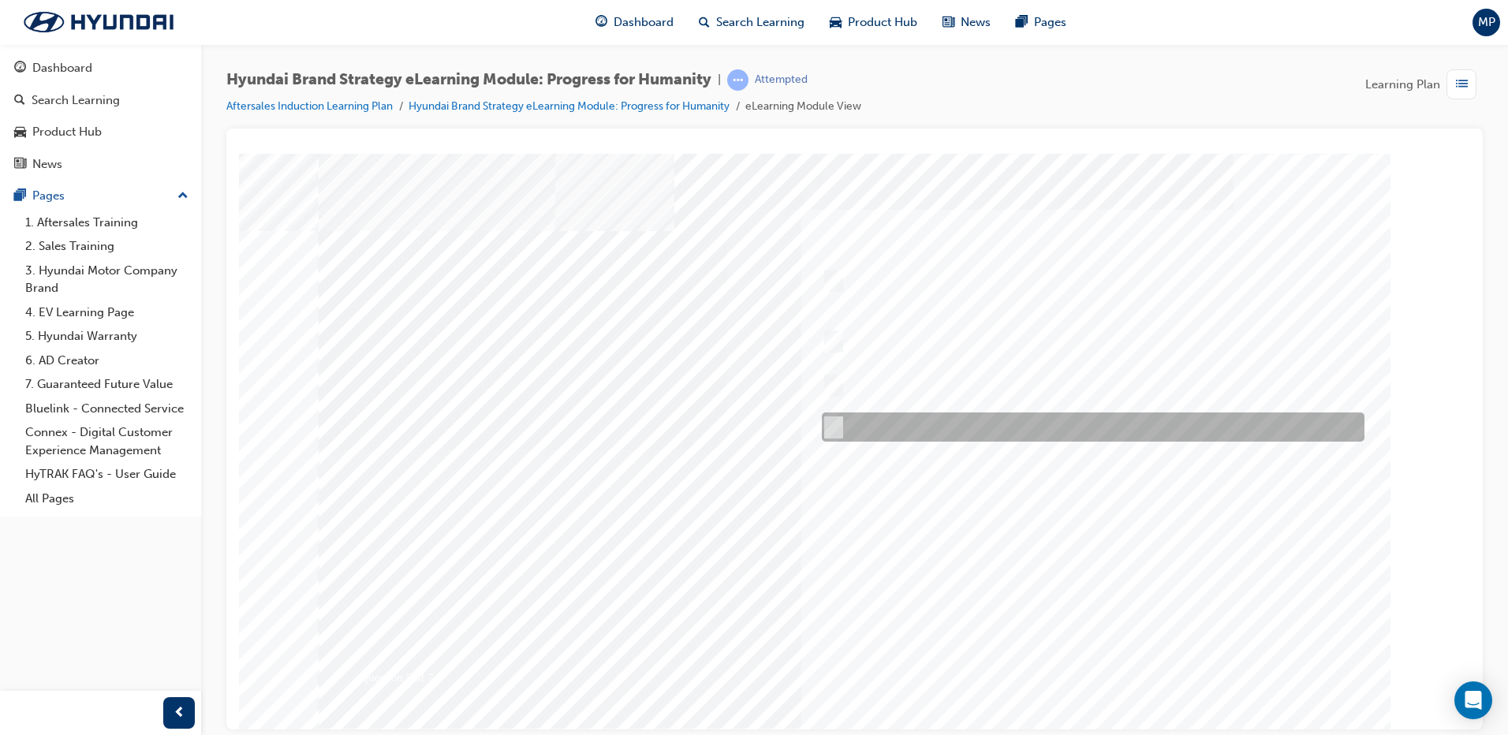
click at [842, 424] on div at bounding box center [1089, 427] width 543 height 29
radio input "true"
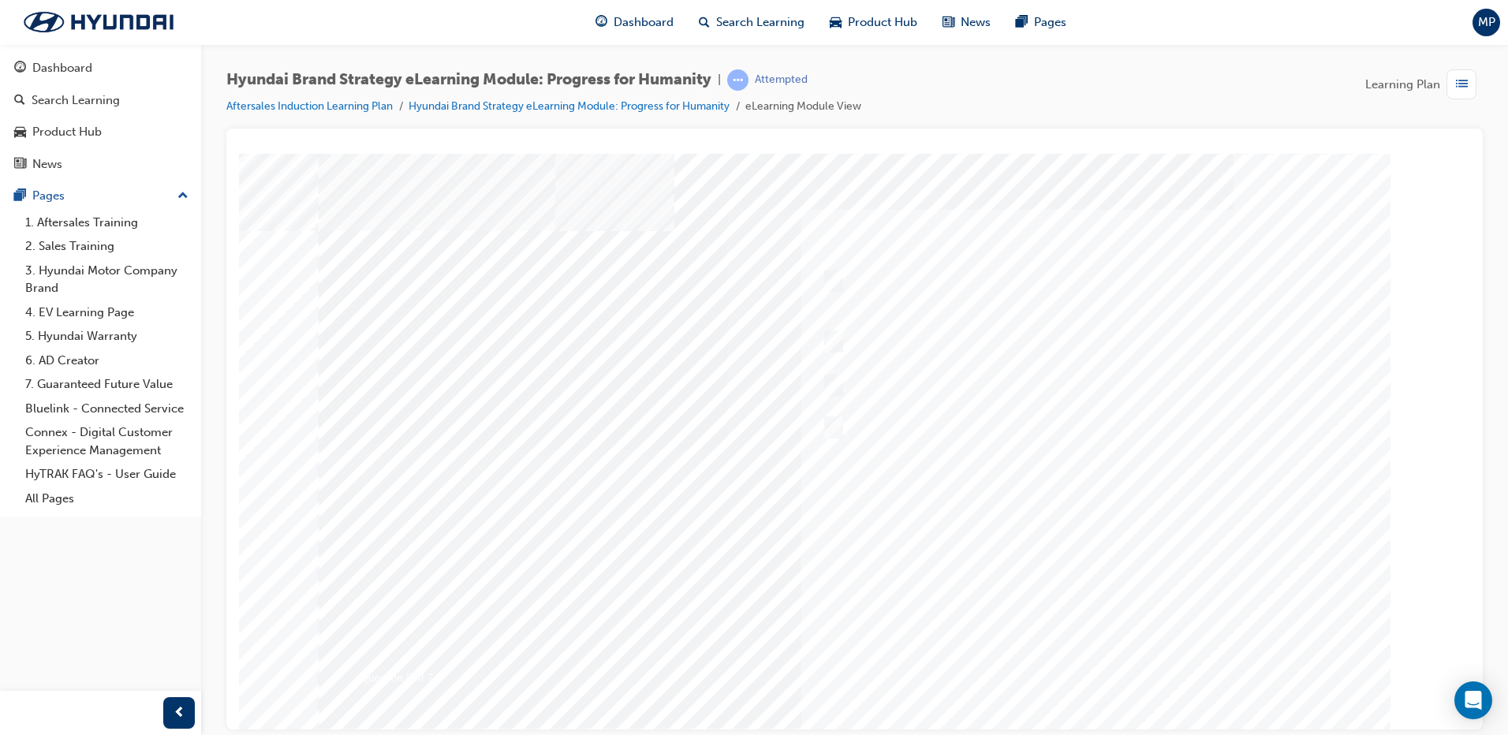
click at [1080, 659] on div at bounding box center [855, 437] width 1073 height 568
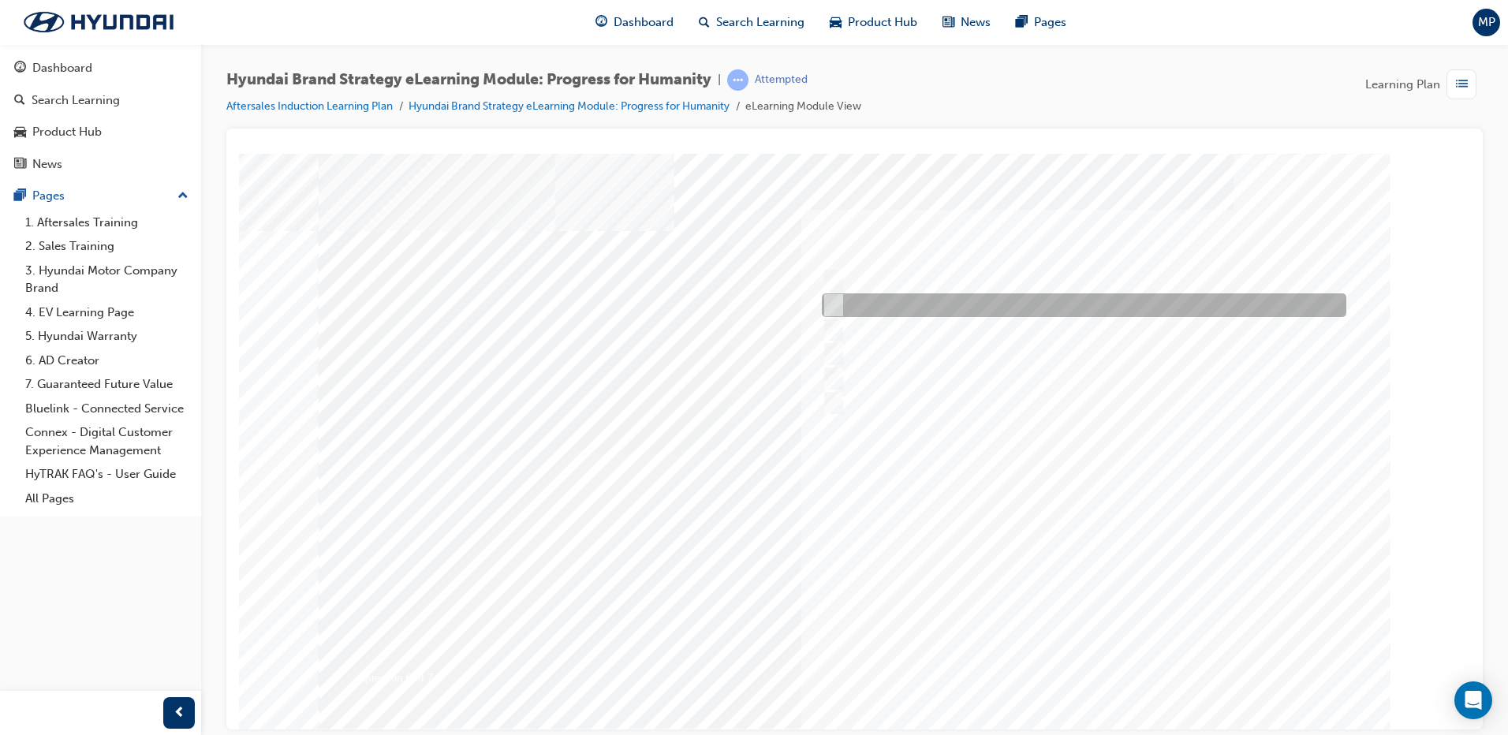
click at [829, 300] on input "Maximised Sportiness" at bounding box center [830, 305] width 17 height 17
radio input "true"
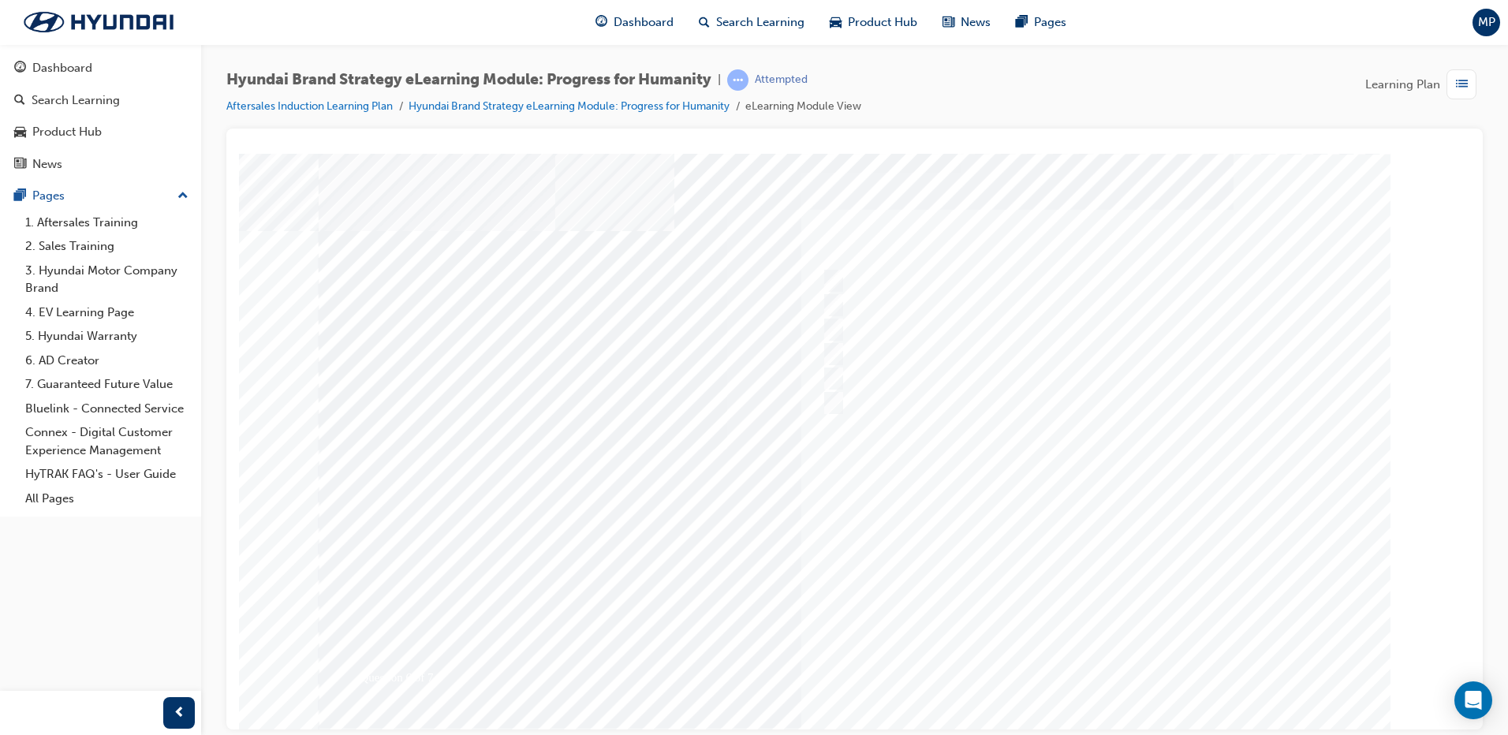
click at [1079, 663] on div at bounding box center [855, 437] width 1073 height 568
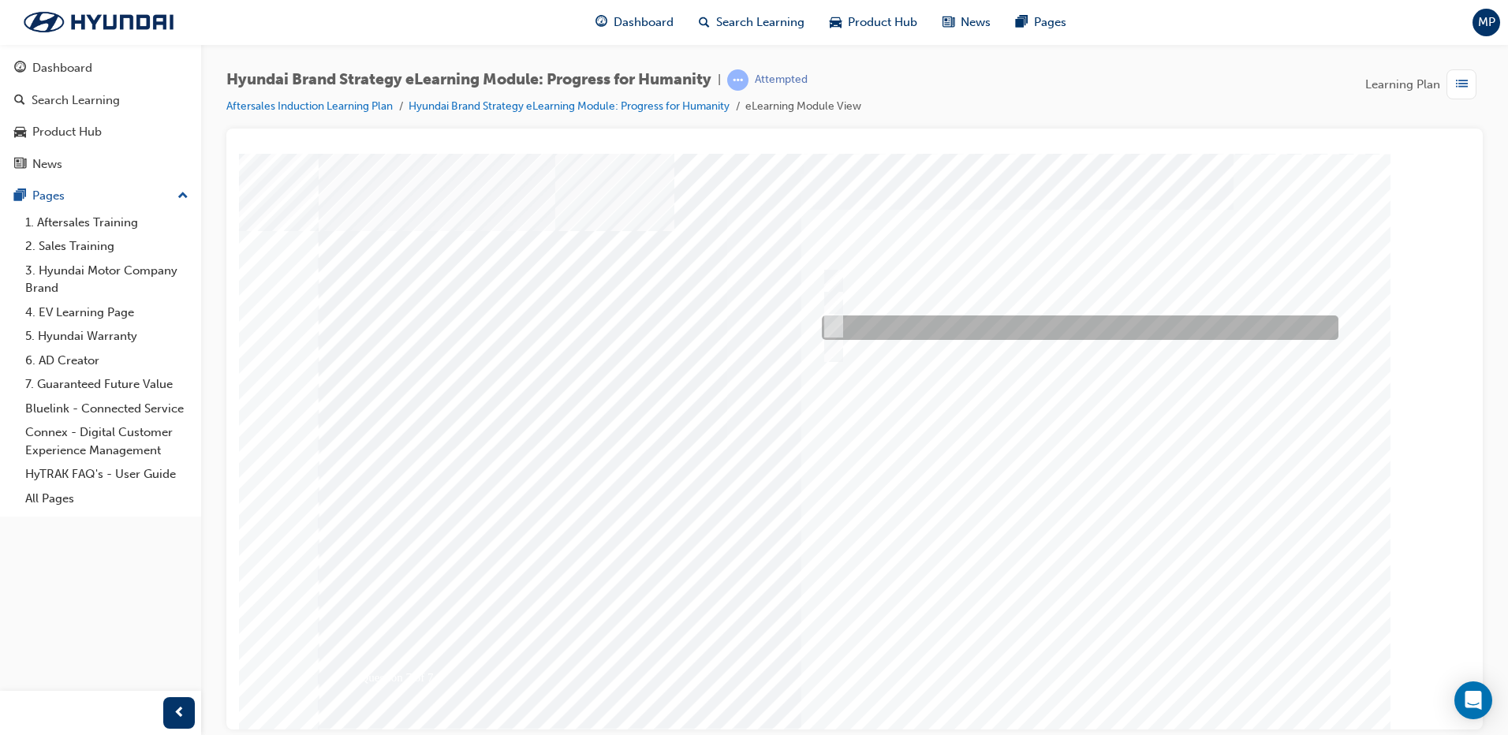
click at [844, 325] on div at bounding box center [1076, 328] width 517 height 24
radio input "true"
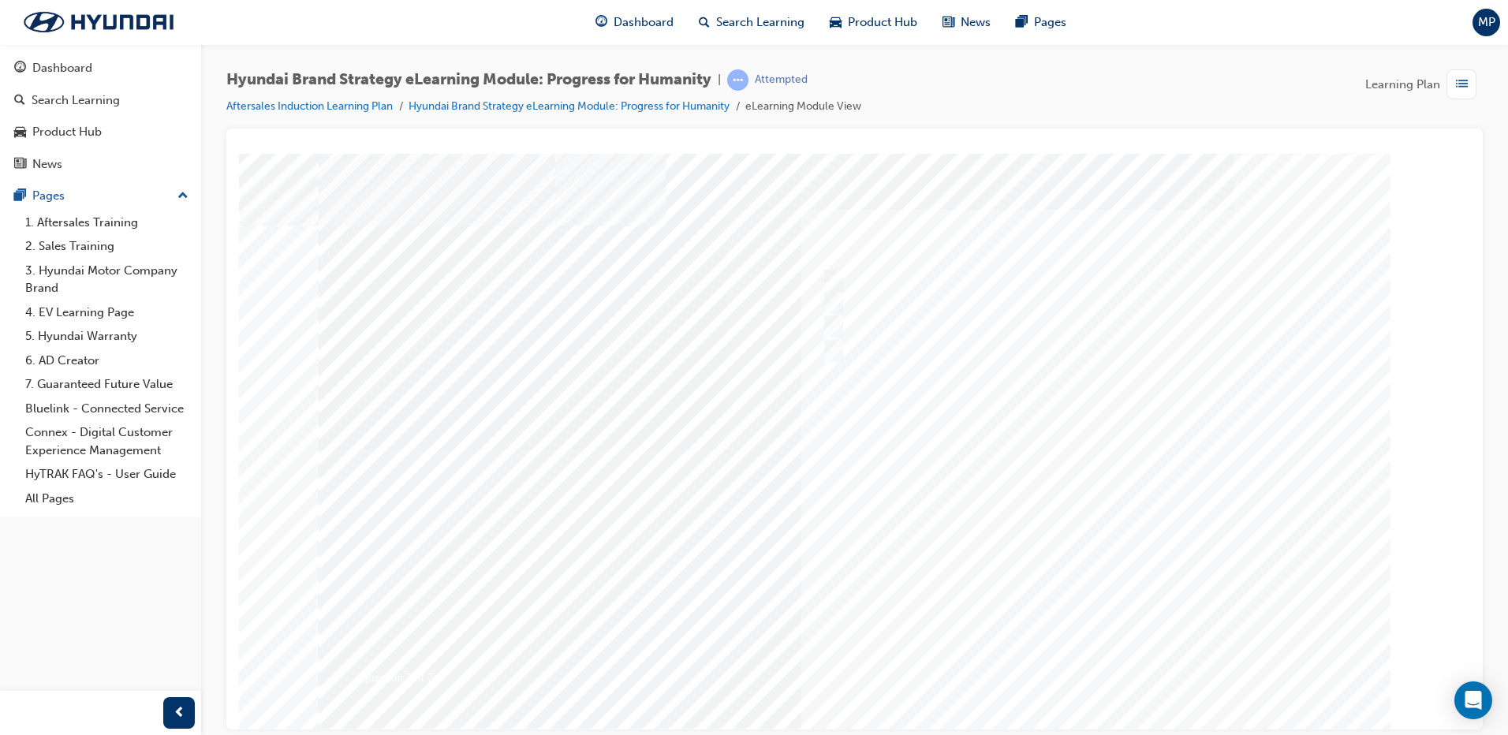
click at [1101, 650] on div at bounding box center [855, 437] width 1073 height 568
drag, startPoint x: 729, startPoint y: 570, endPoint x: 728, endPoint y: 513, distance: 57.6
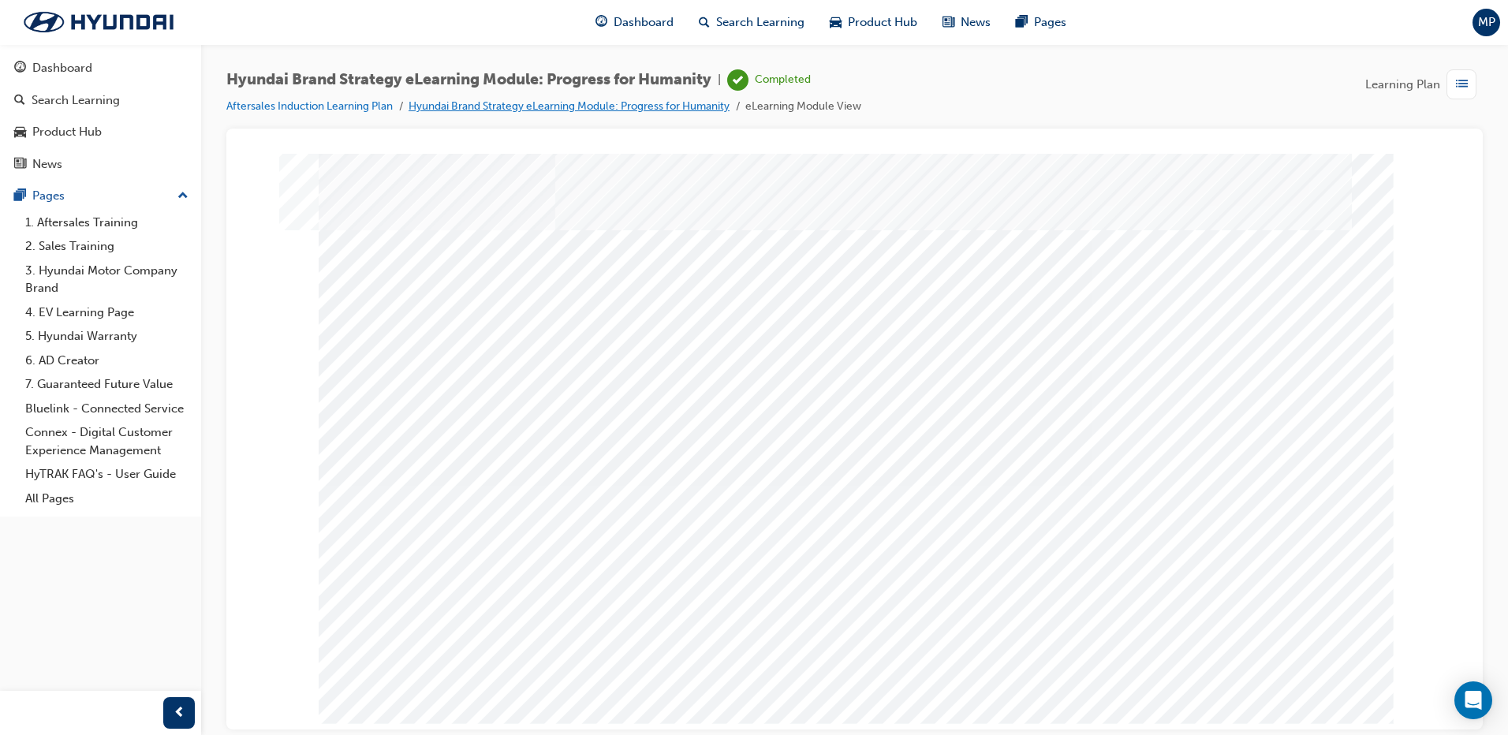
click at [596, 103] on link "Hyundai Brand Strategy eLearning Module: Progress for Humanity" at bounding box center [569, 105] width 321 height 13
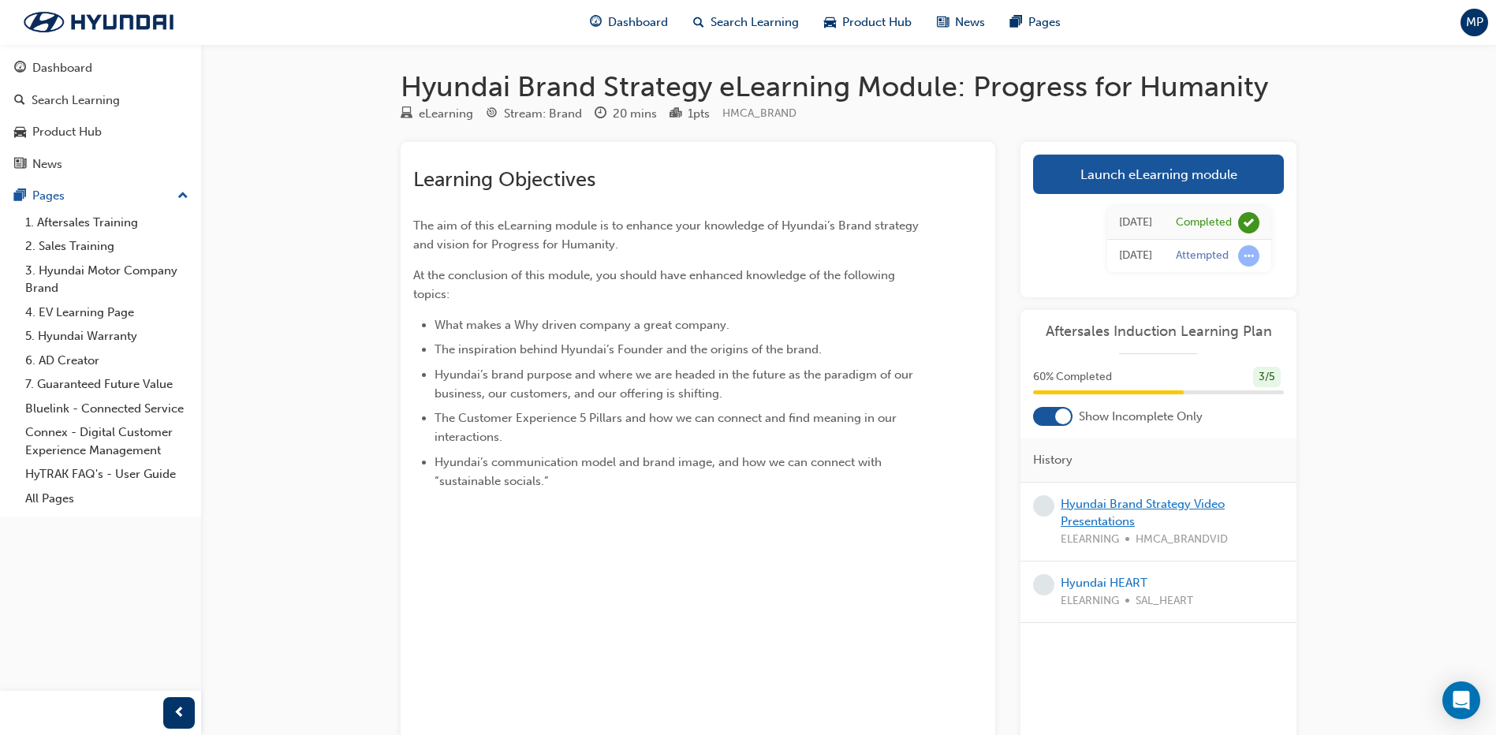
click at [1085, 508] on link "Hyundai Brand Strategy Video Presentations" at bounding box center [1143, 513] width 164 height 32
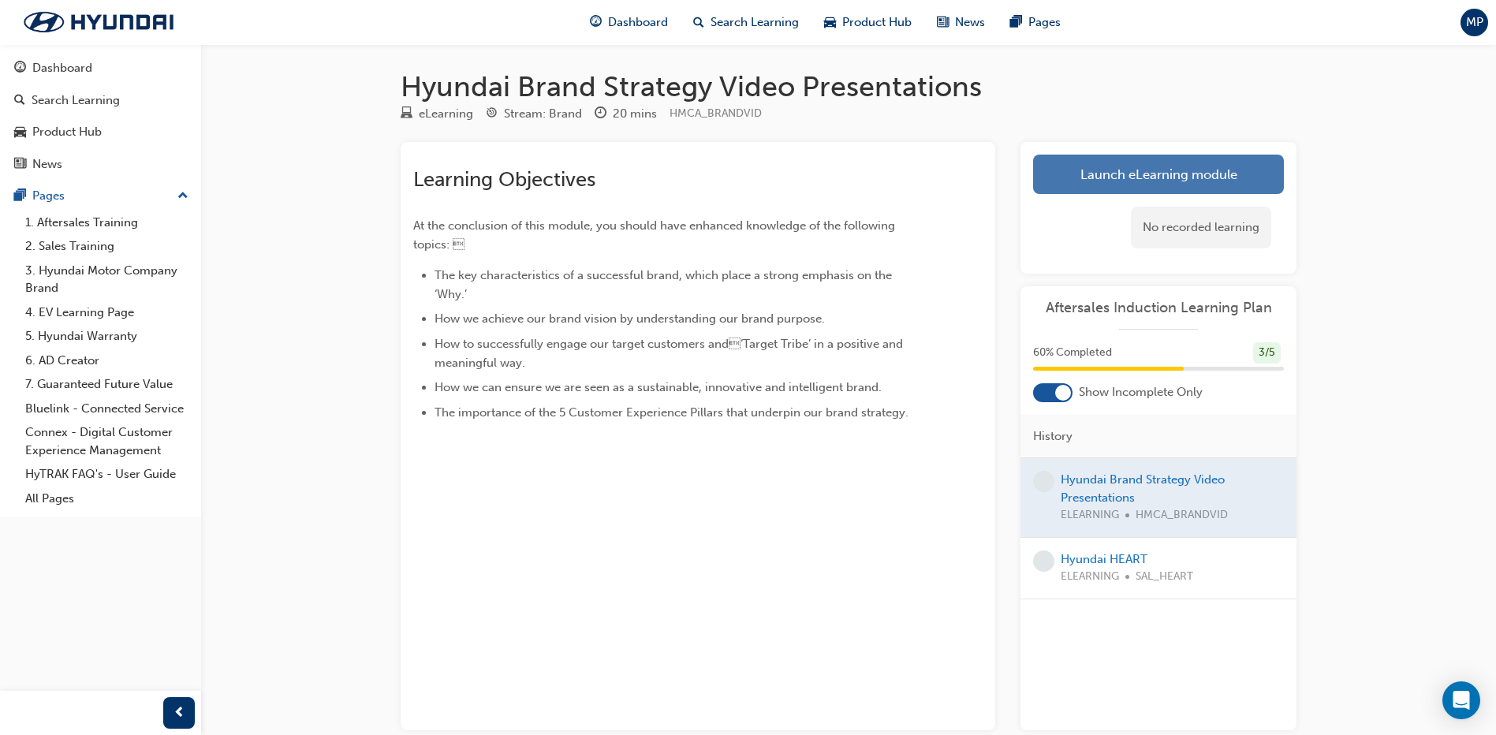
click at [1085, 179] on link "Launch eLearning module" at bounding box center [1158, 174] width 251 height 39
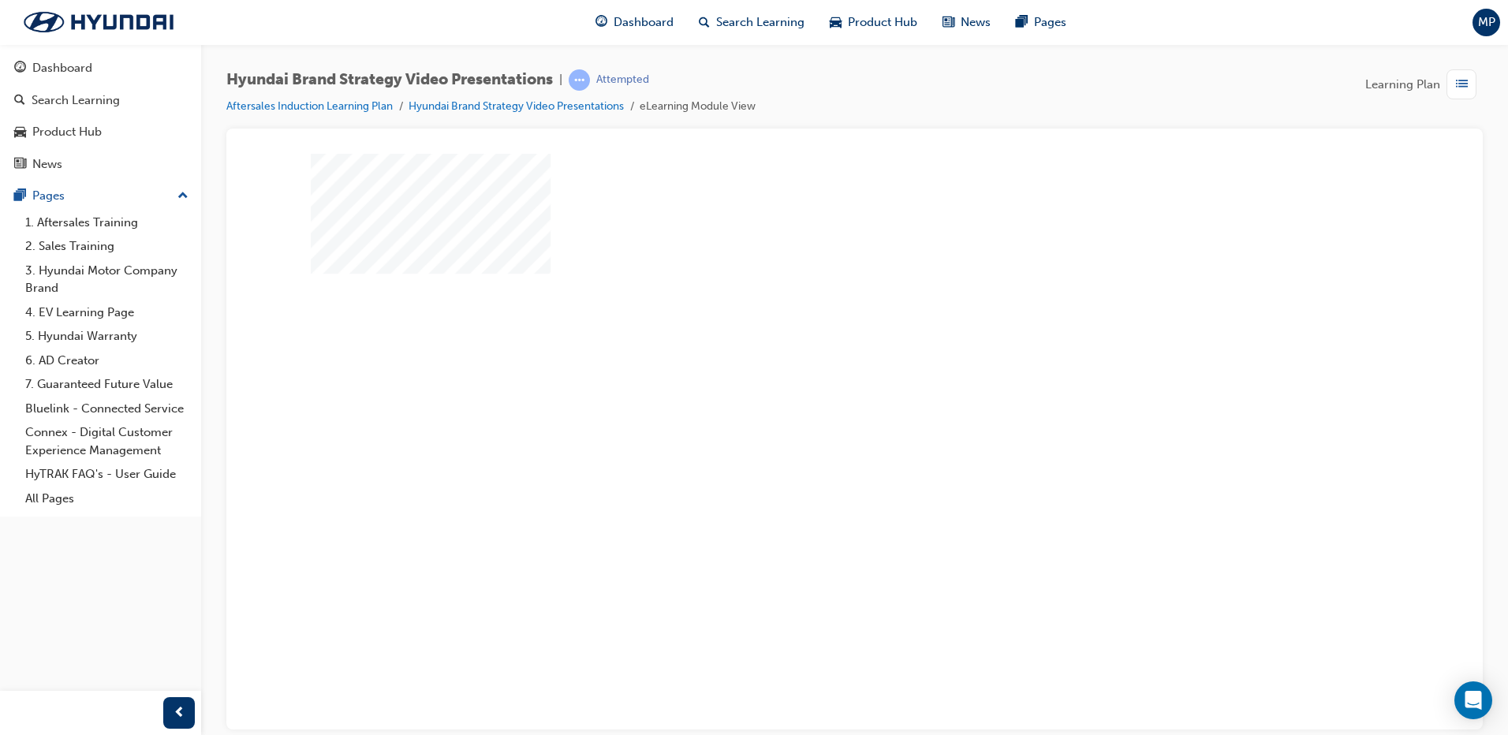
click at [809, 394] on div "play" at bounding box center [809, 394] width 0 height 0
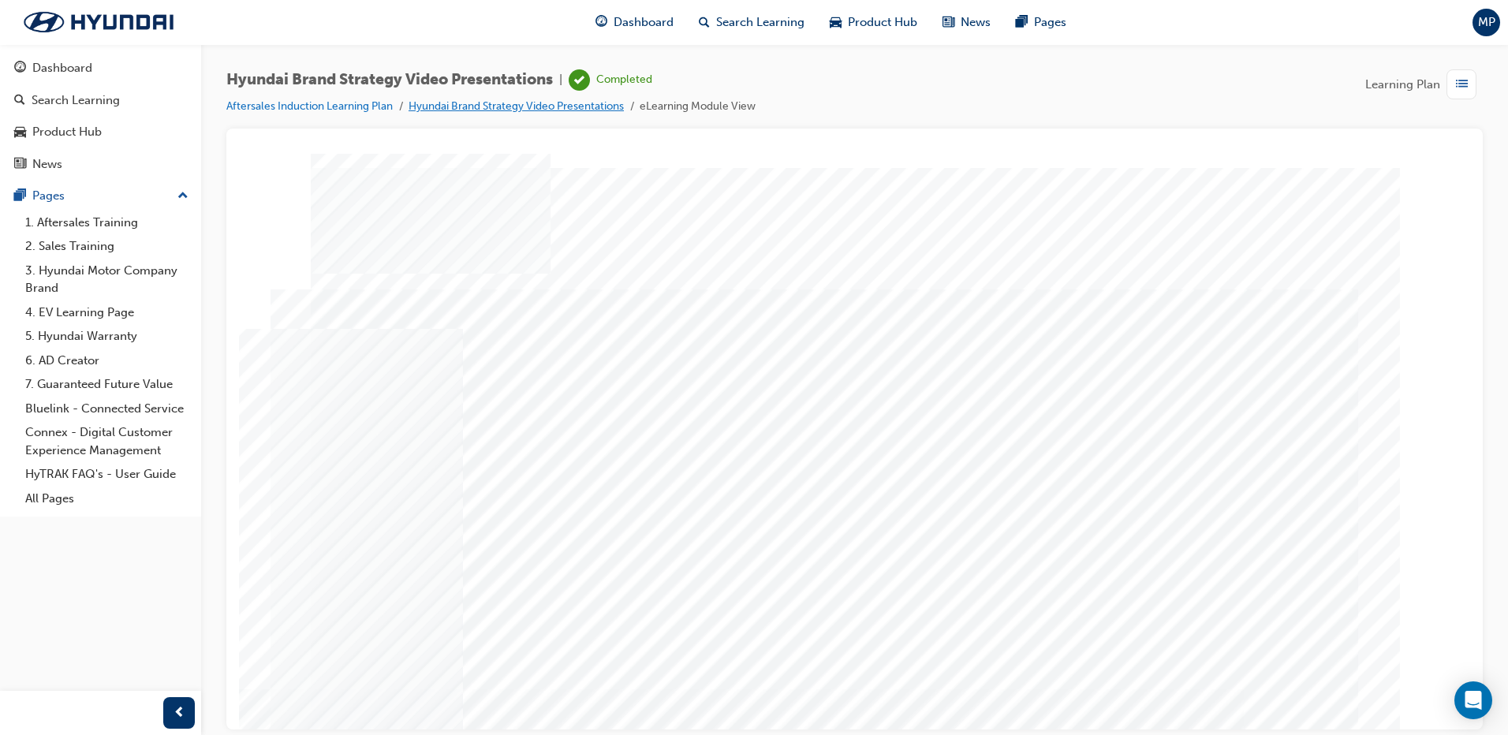
click at [537, 106] on link "Hyundai Brand Strategy Video Presentations" at bounding box center [516, 105] width 215 height 13
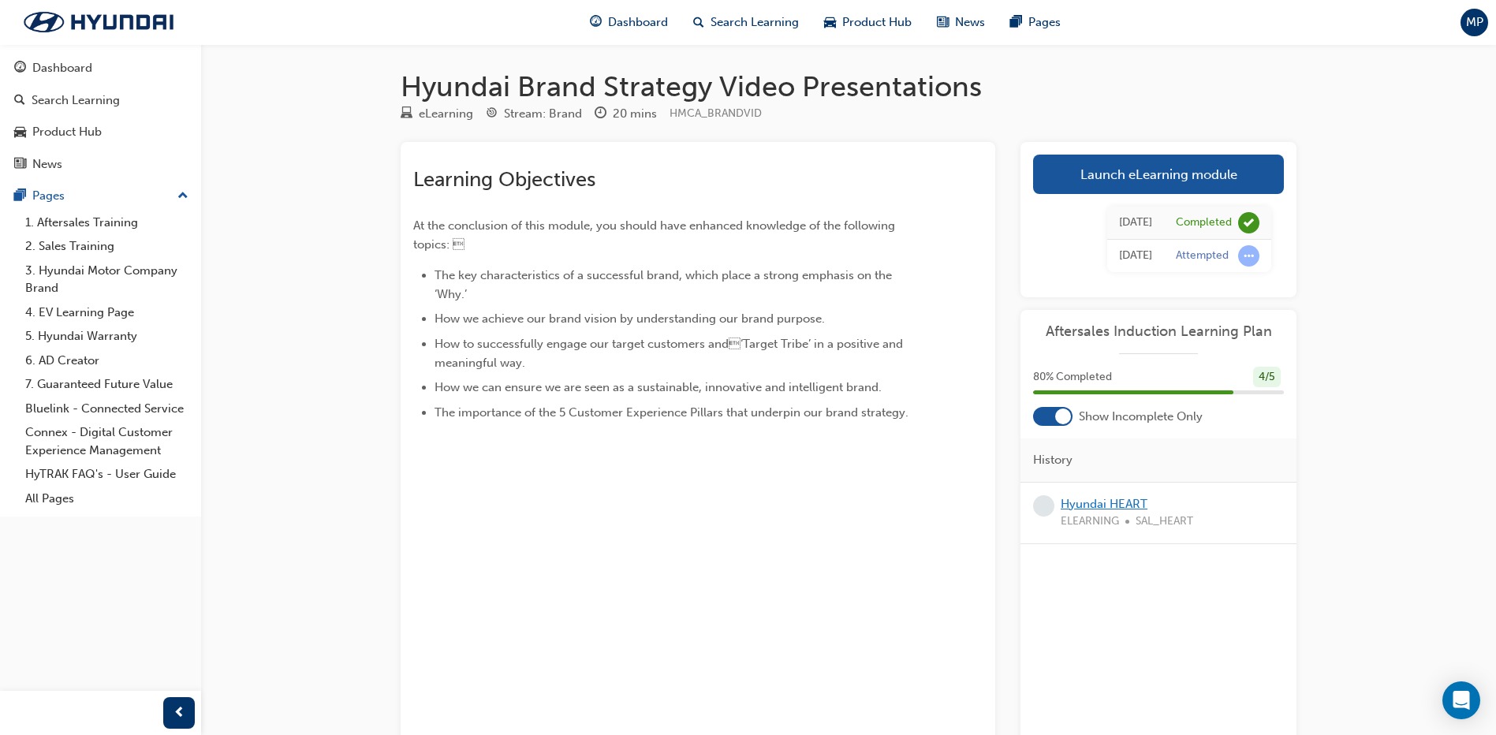
click at [1085, 502] on link "Hyundai HEART" at bounding box center [1104, 504] width 87 height 14
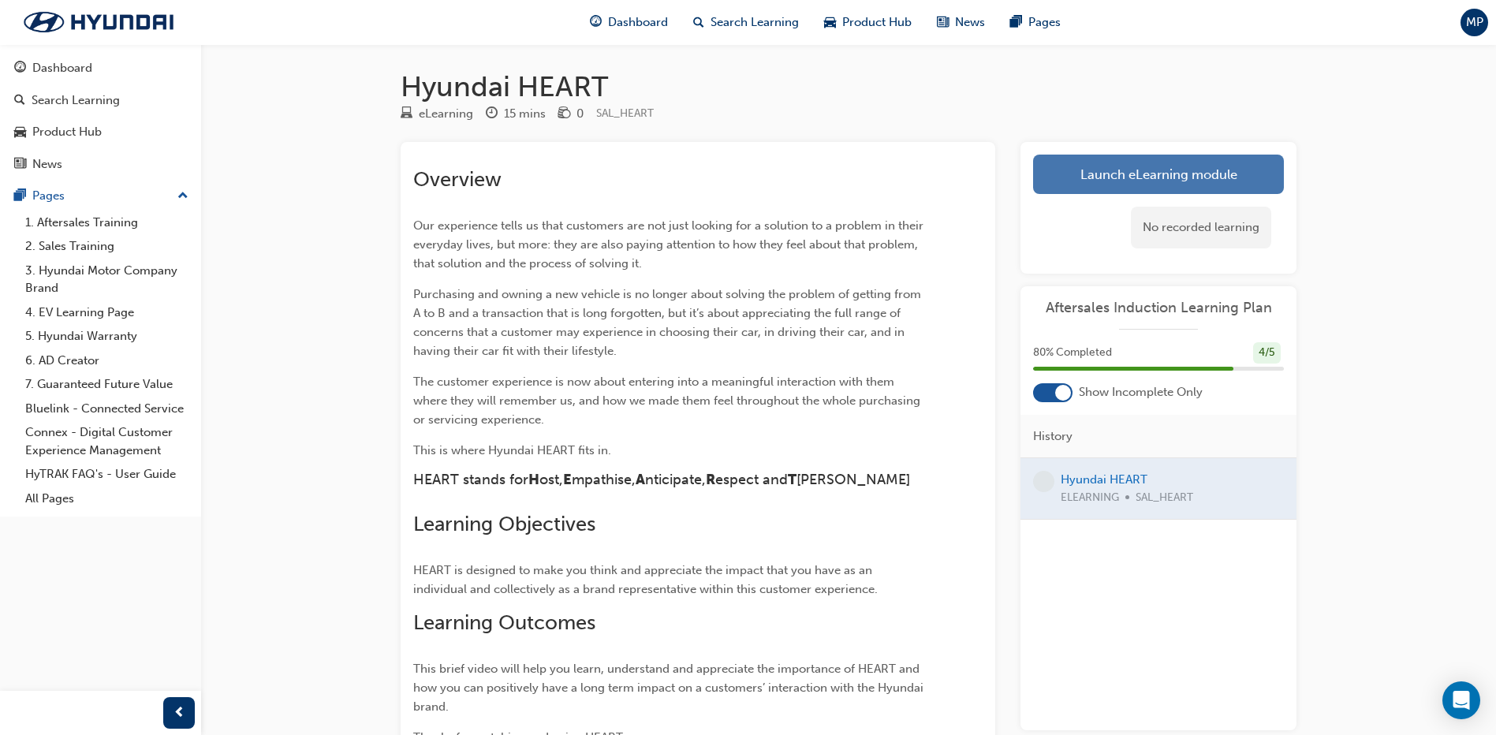
click at [1149, 183] on link "Launch eLearning module" at bounding box center [1158, 174] width 251 height 39
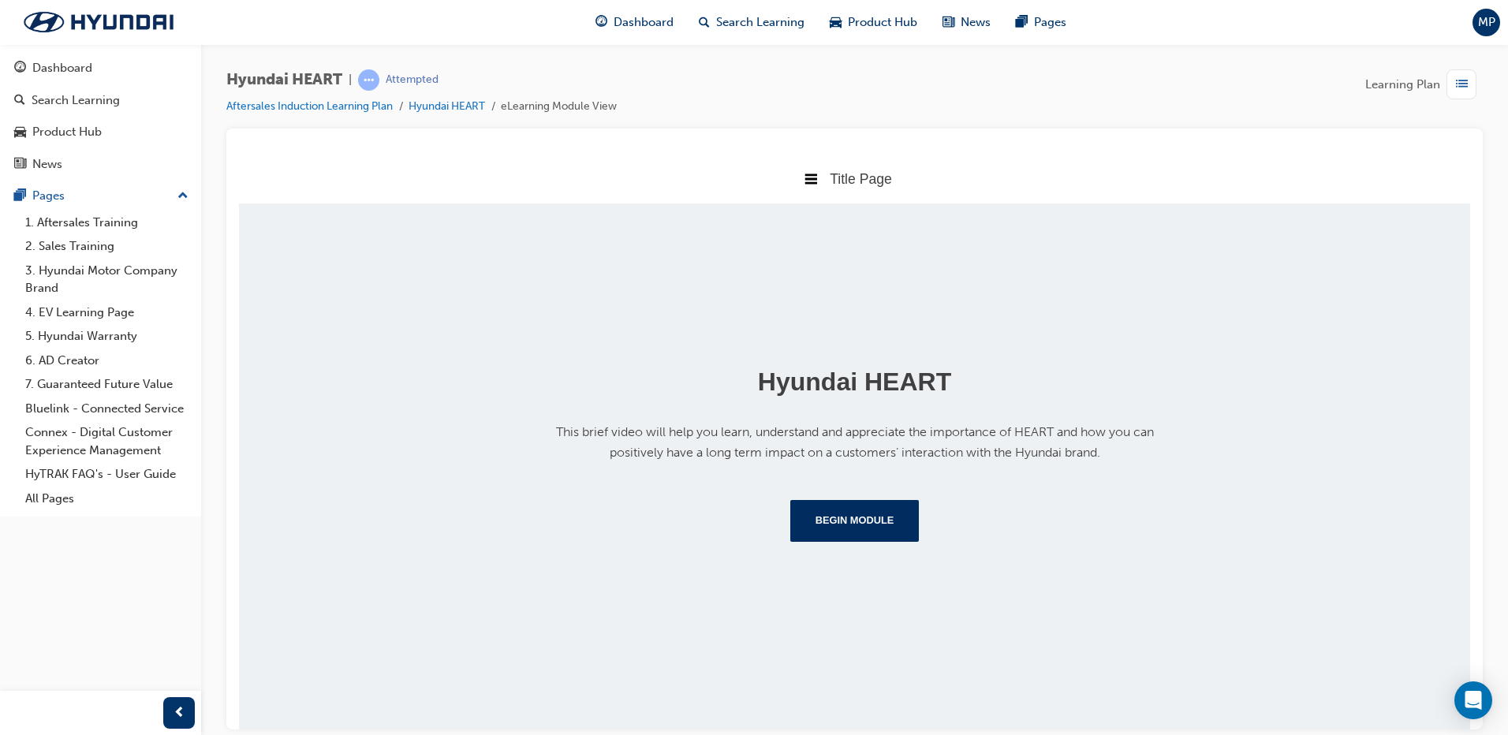
scroll to position [166, 0]
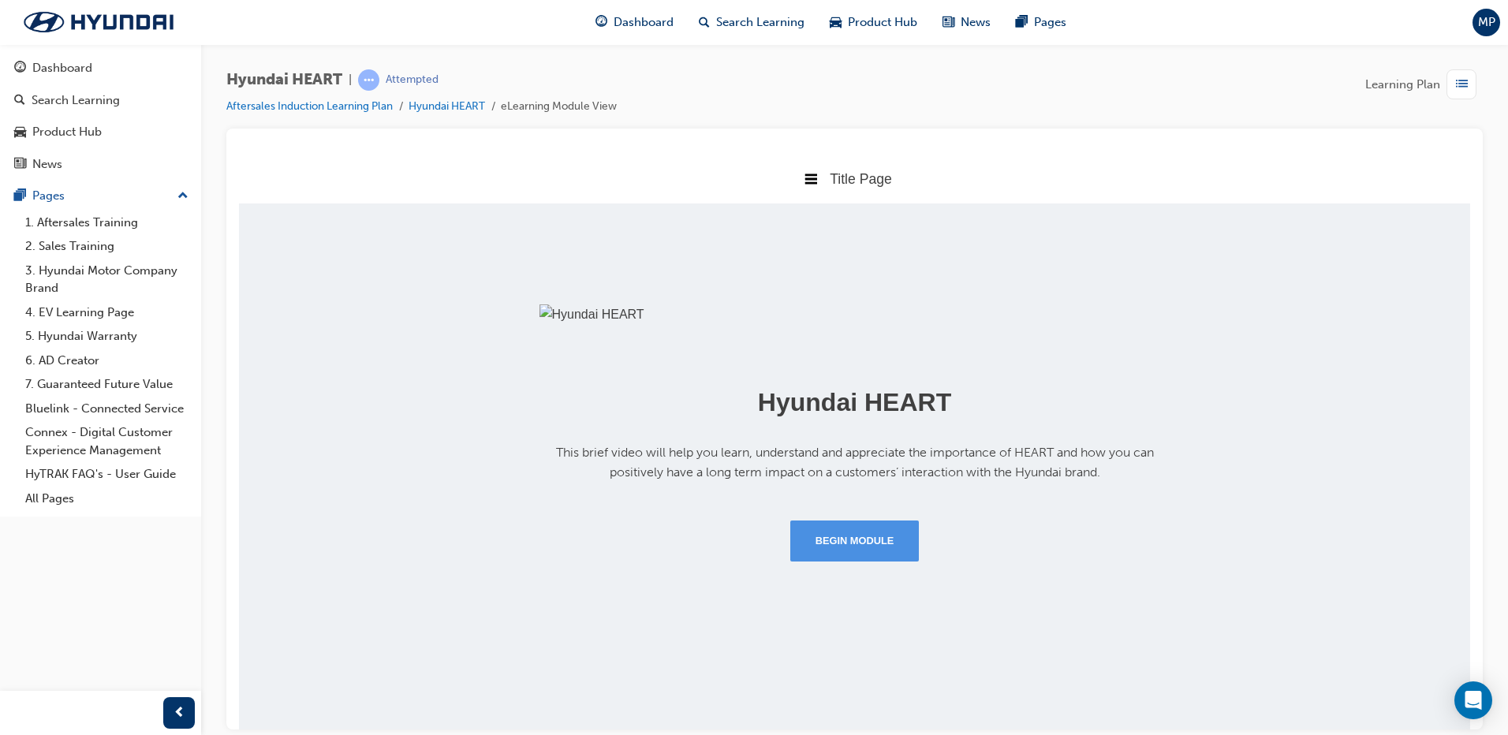
click at [889, 561] on button "Begin Module" at bounding box center [854, 540] width 129 height 41
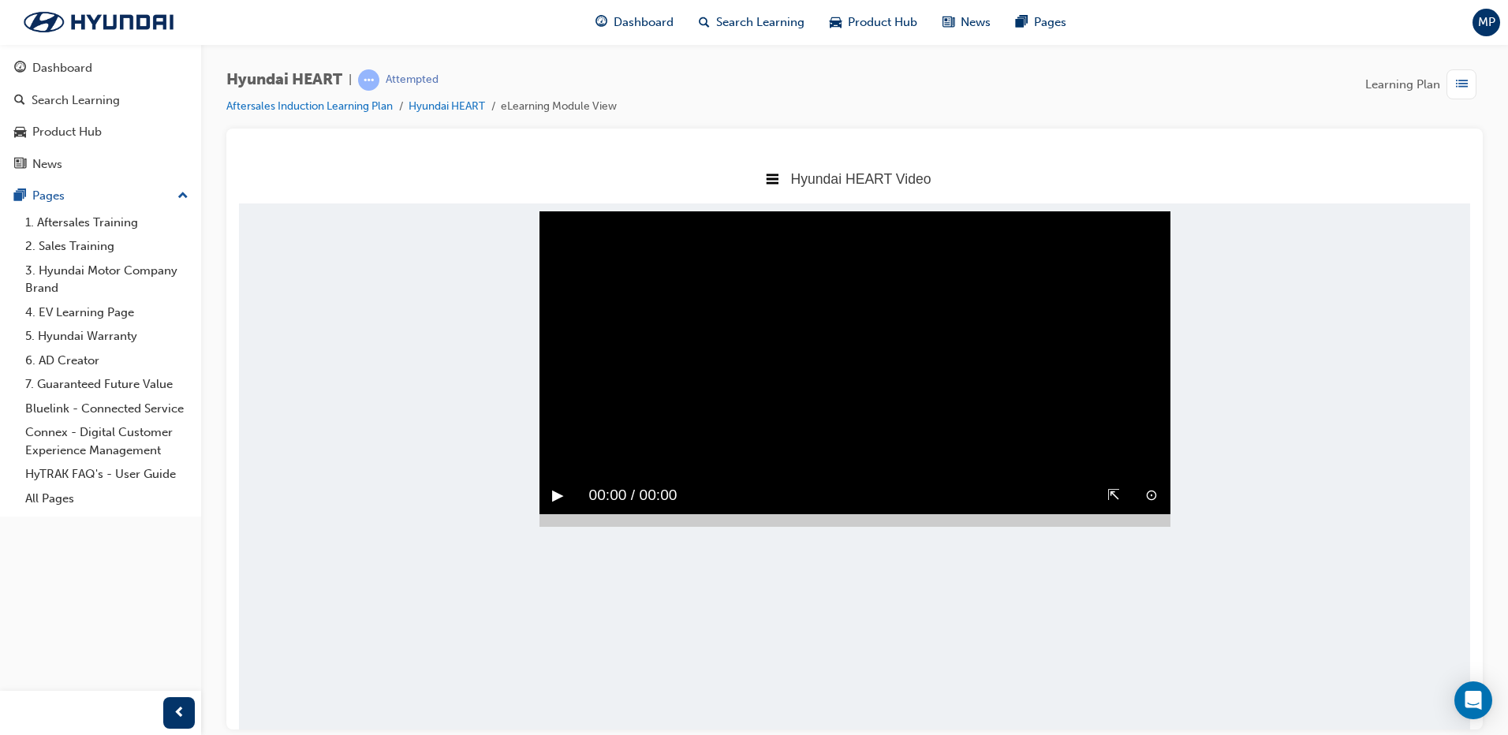
scroll to position [0, 0]
click at [556, 483] on button "▶︎" at bounding box center [558, 495] width 12 height 24
drag, startPoint x: 681, startPoint y: 562, endPoint x: 700, endPoint y: 559, distance: 19.2
click at [700, 526] on div at bounding box center [625, 520] width 170 height 13
click at [606, 480] on video "Sorry, your browser does not support embedded videos. Download Instead" at bounding box center [855, 369] width 631 height 316
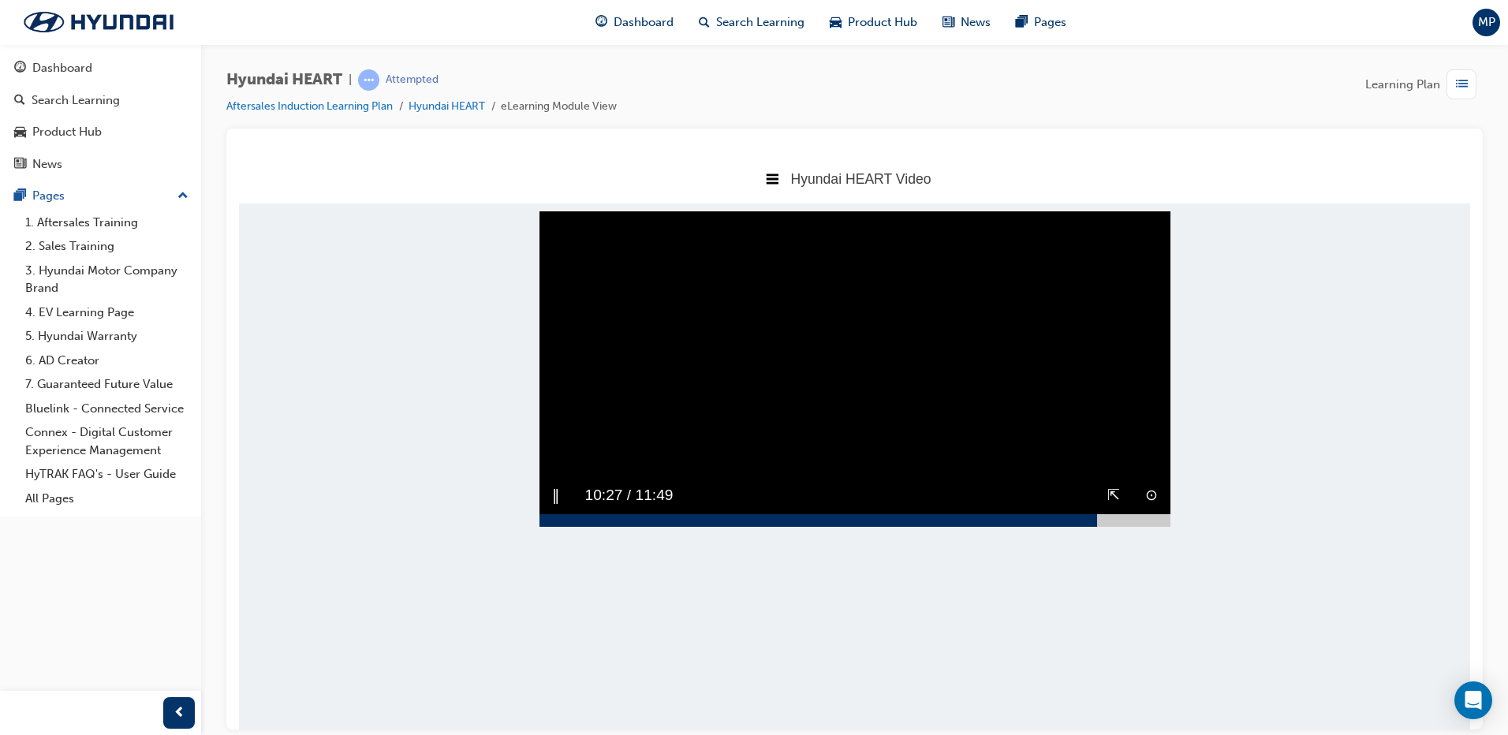
drag, startPoint x: 703, startPoint y: 559, endPoint x: 1097, endPoint y: 564, distance: 394.5
click at [1097, 526] on div at bounding box center [855, 520] width 631 height 13
click at [840, 407] on video "Sorry, your browser does not support embedded videos. Download Instead" at bounding box center [855, 369] width 631 height 316
click at [1037, 392] on video "Sorry, your browser does not support embedded videos. Download Instead" at bounding box center [855, 369] width 631 height 316
click at [1000, 403] on video "Sorry, your browser does not support embedded videos. Download Instead" at bounding box center [855, 369] width 631 height 316
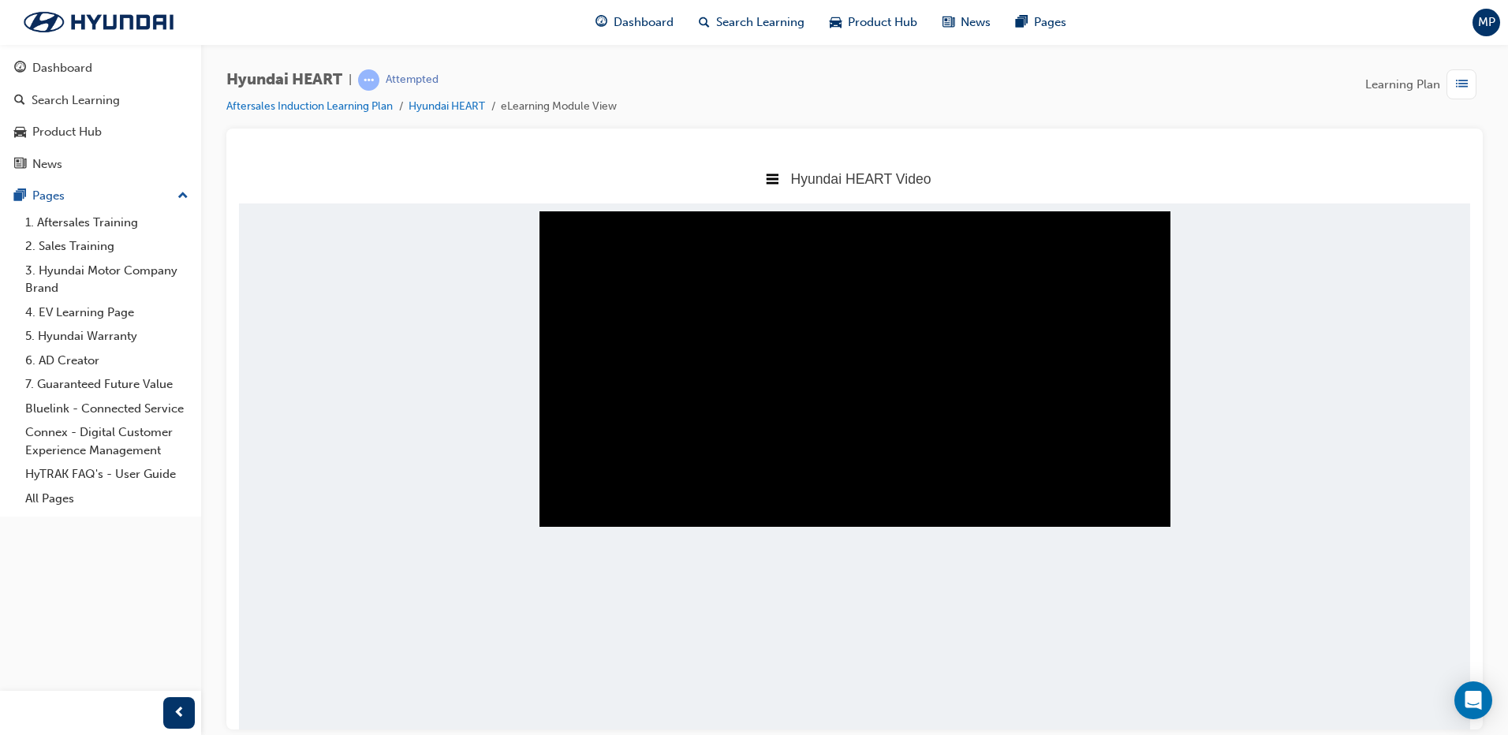
drag, startPoint x: 1063, startPoint y: 559, endPoint x: 1003, endPoint y: 576, distance: 63.2
click at [1003, 576] on body "Hyundai HEART Video Title Page Hyundai HEART Video Hyundai Key Behaviour Manual…" at bounding box center [854, 441] width 1231 height 576
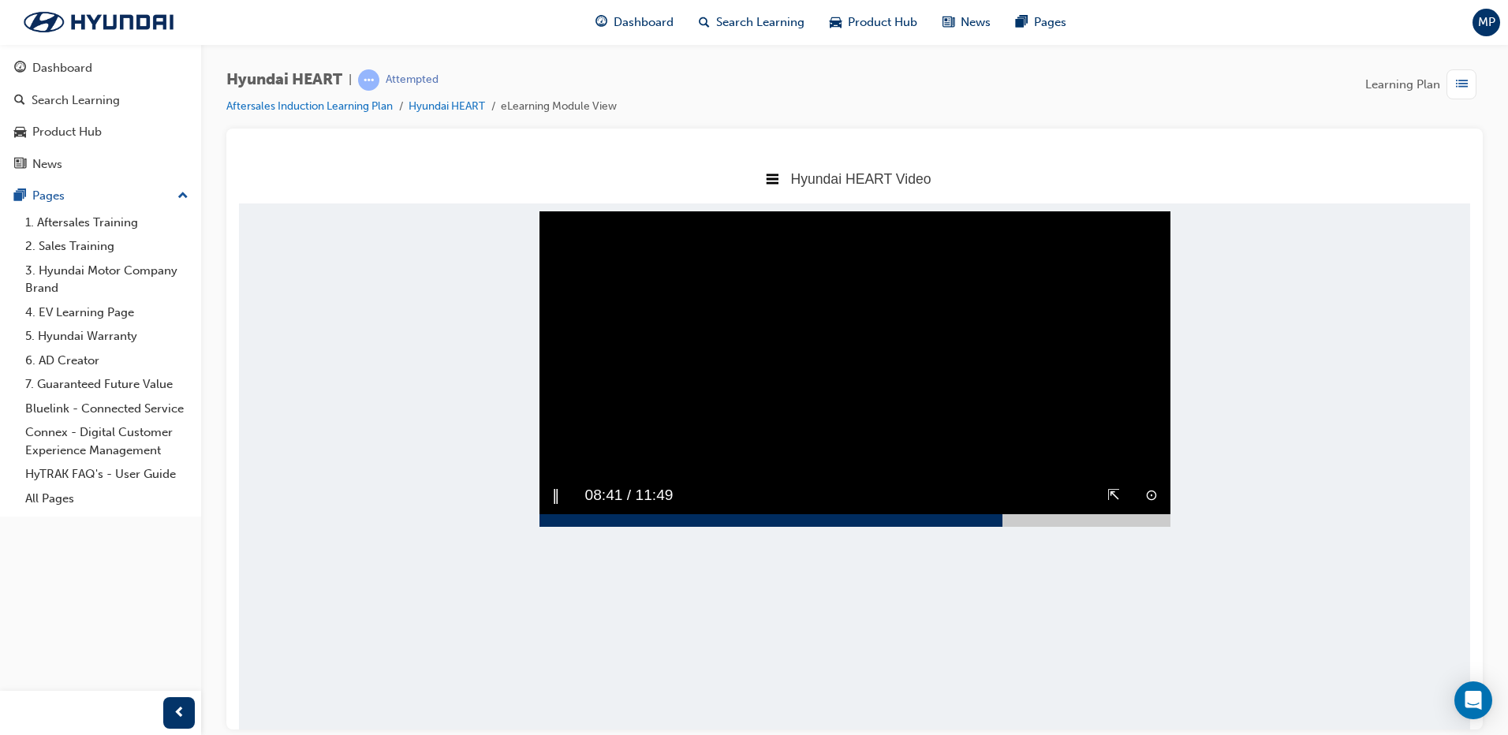
drag, startPoint x: 1003, startPoint y: 576, endPoint x: 966, endPoint y: 530, distance: 58.4
click at [966, 526] on div "⊙ ⇱ ‖ 08:41 / 11:49" at bounding box center [855, 501] width 631 height 50
drag, startPoint x: 986, startPoint y: 562, endPoint x: 702, endPoint y: 602, distance: 286.8
click at [702, 602] on body "Hyundai HEART Video Title Page Hyundai HEART Video Hyundai Key Behaviour Manual…" at bounding box center [854, 441] width 1231 height 576
click at [937, 398] on video "Sorry, your browser does not support embedded videos. Download Instead" at bounding box center [855, 369] width 631 height 316
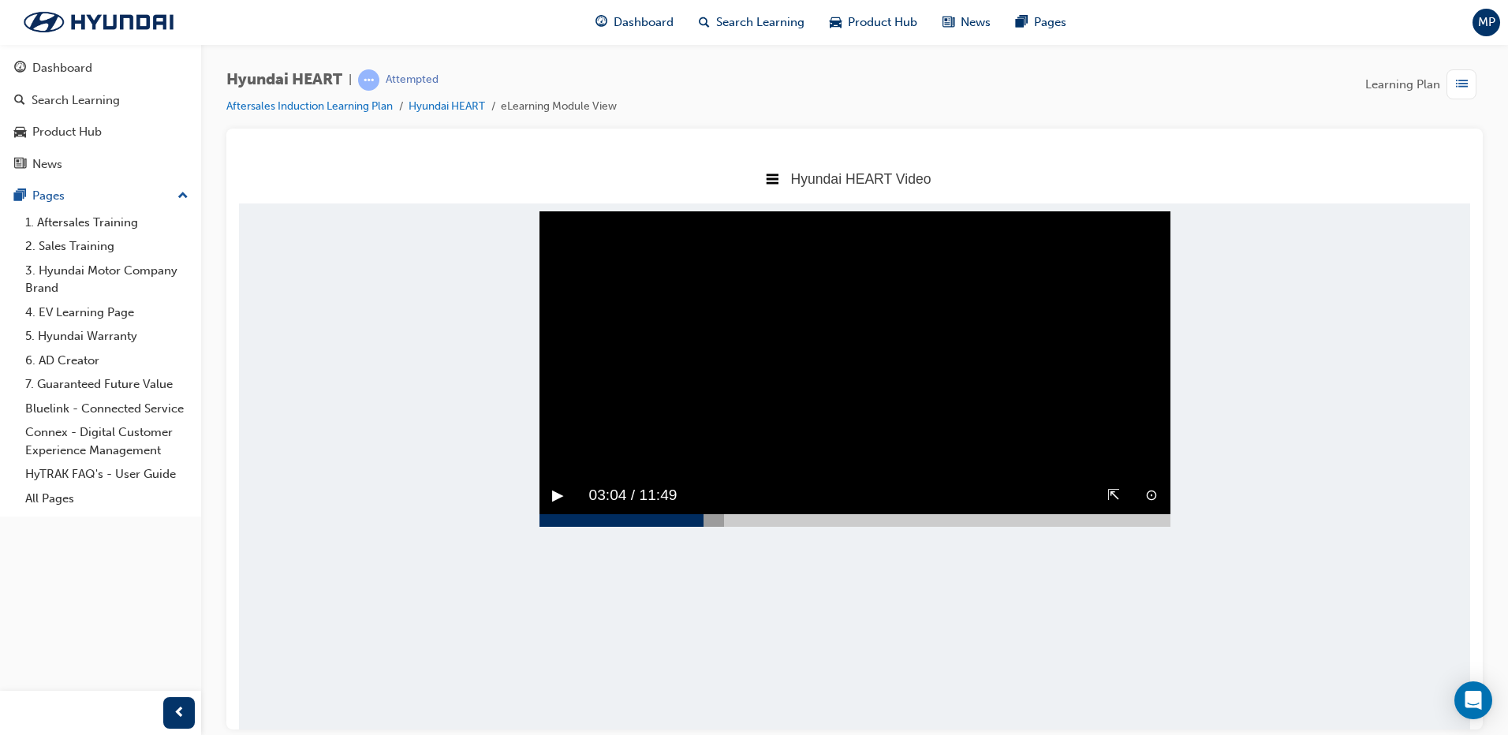
click at [908, 465] on video "Sorry, your browser does not support embedded videos. Download Instead" at bounding box center [855, 369] width 631 height 316
click at [708, 526] on div at bounding box center [632, 520] width 185 height 13
drag, startPoint x: 709, startPoint y: 561, endPoint x: 720, endPoint y: 557, distance: 11.7
click at [720, 526] on div at bounding box center [632, 520] width 185 height 13
click at [811, 447] on video "Sorry, your browser does not support embedded videos. Download Instead" at bounding box center [855, 369] width 631 height 316
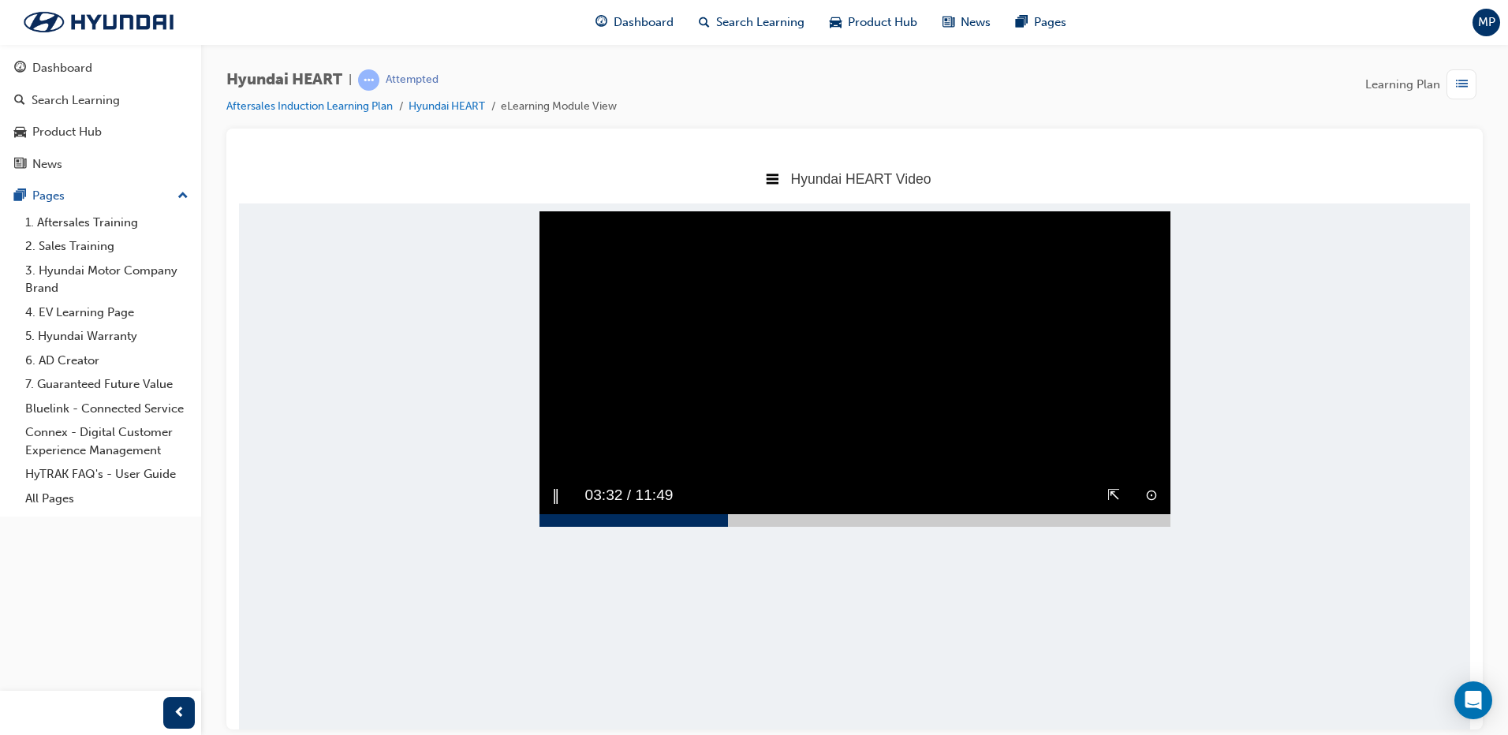
click at [815, 386] on video "Sorry, your browser does not support embedded videos. Download Instead" at bounding box center [855, 369] width 631 height 316
click at [824, 393] on video "Sorry, your browser does not support embedded videos. Download Instead" at bounding box center [855, 369] width 631 height 316
click at [693, 526] on div at bounding box center [855, 520] width 631 height 13
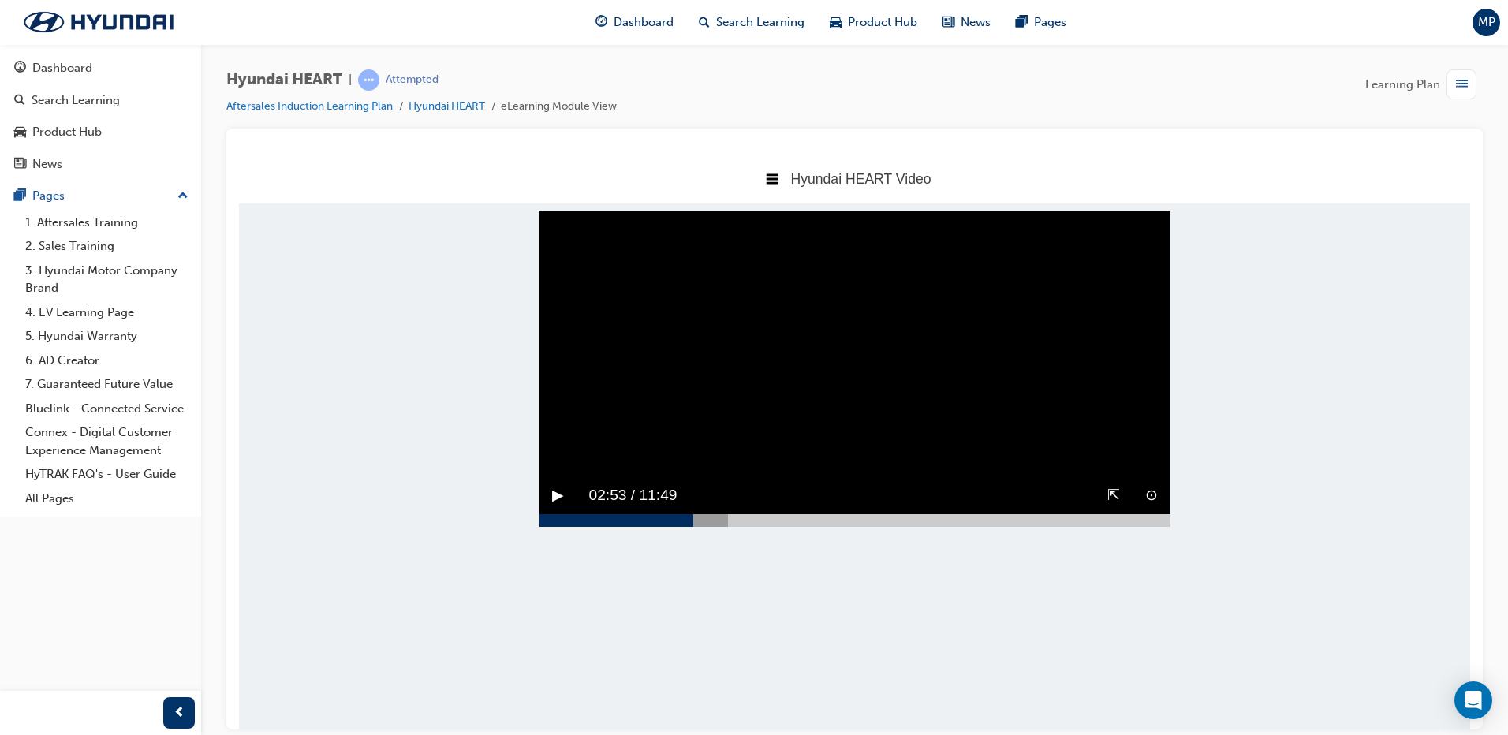
click at [770, 434] on video "Sorry, your browser does not support embedded videos. Download Instead" at bounding box center [855, 369] width 631 height 316
drag, startPoint x: 718, startPoint y: 562, endPoint x: 681, endPoint y: 560, distance: 37.2
click at [681, 526] on div at bounding box center [613, 520] width 146 height 13
click at [651, 460] on video "Sorry, your browser does not support embedded videos. Download Instead" at bounding box center [855, 369] width 631 height 316
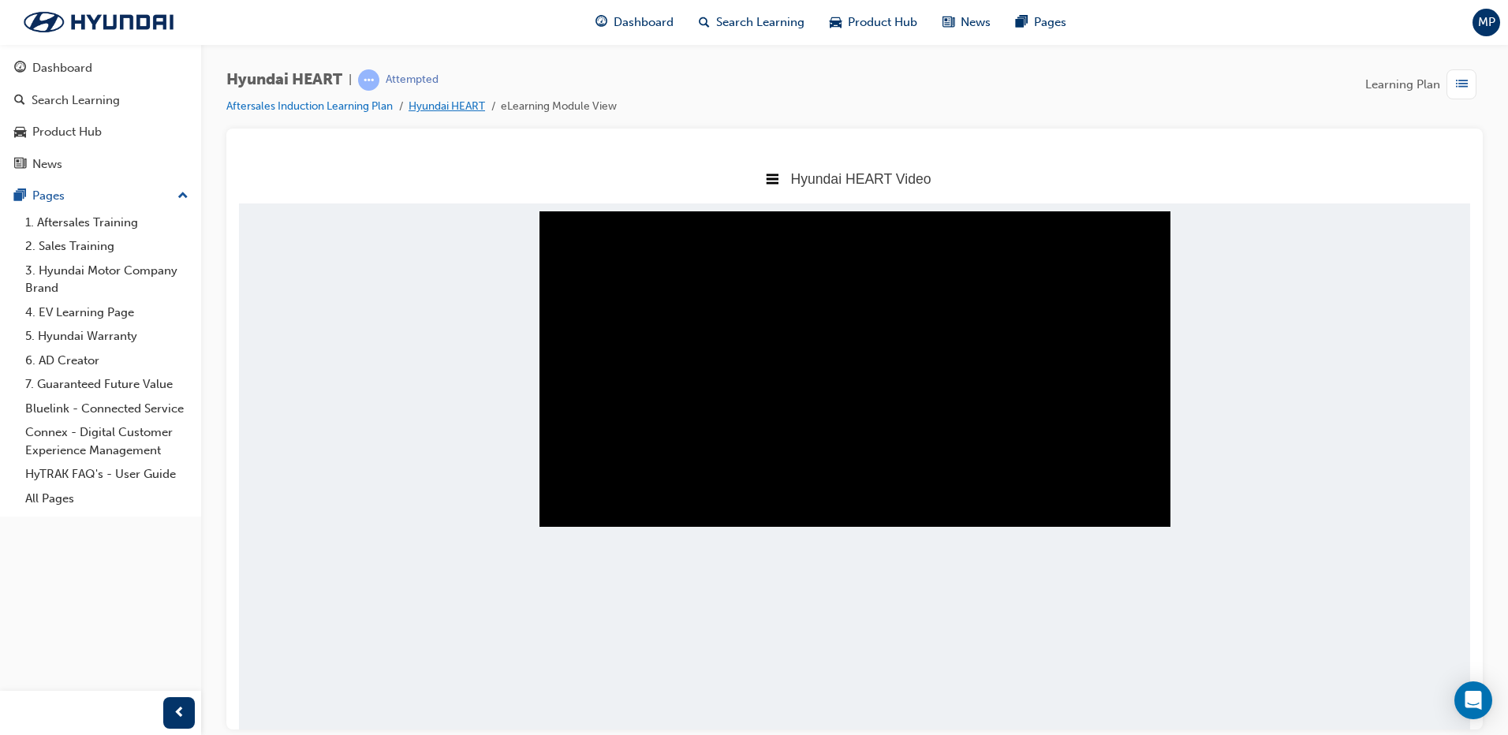
click at [450, 106] on link "Hyundai HEART" at bounding box center [447, 105] width 77 height 13
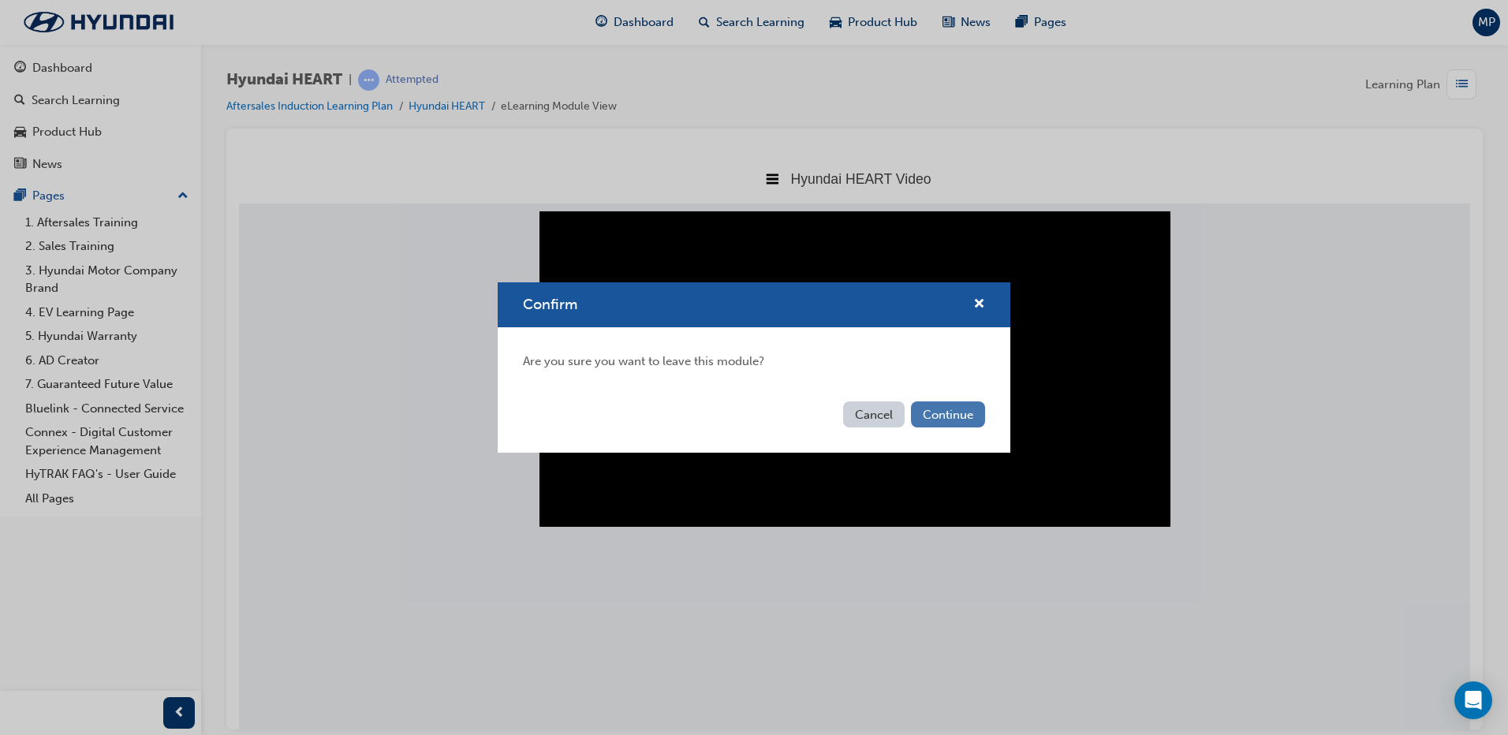
click at [962, 416] on button "Continue" at bounding box center [948, 415] width 74 height 26
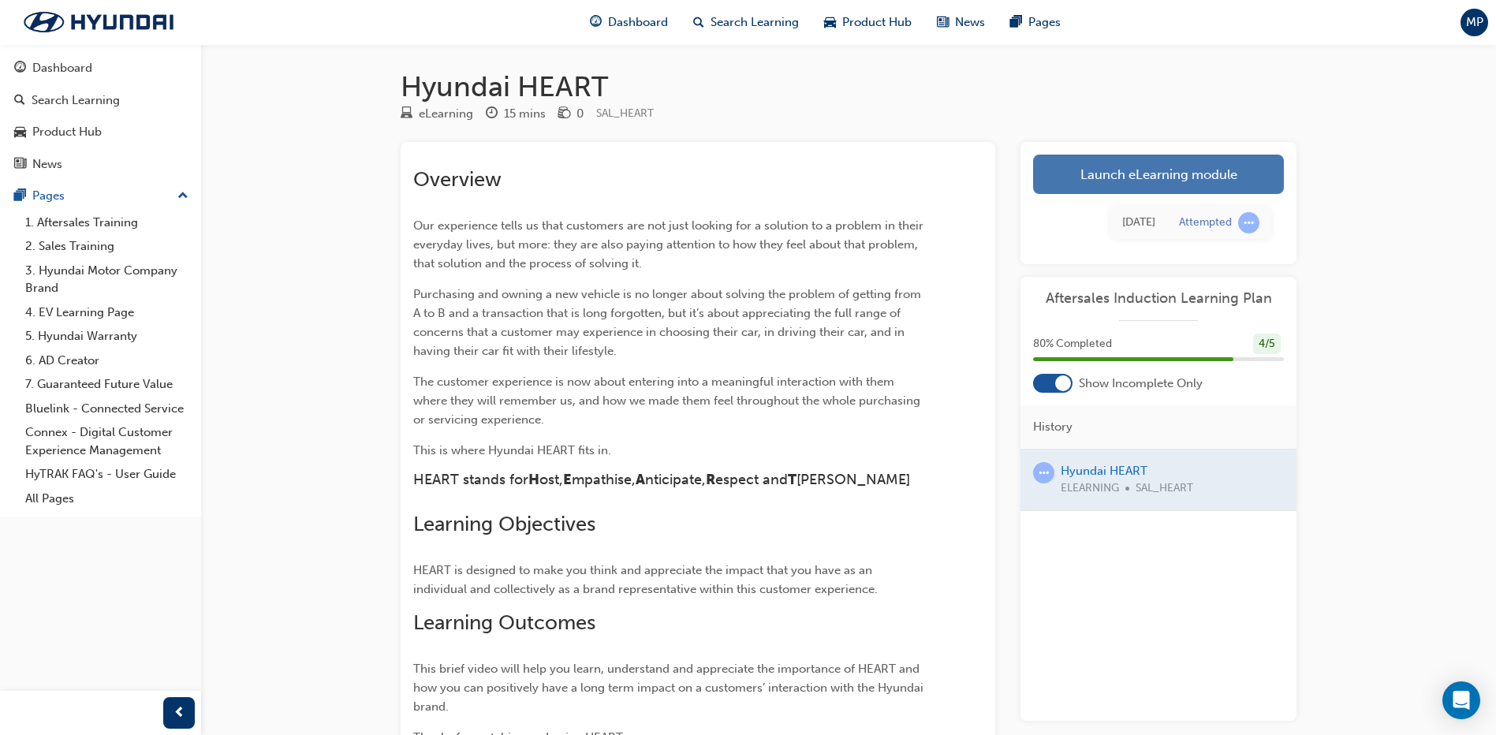
click at [1059, 180] on link "Launch eLearning module" at bounding box center [1158, 174] width 251 height 39
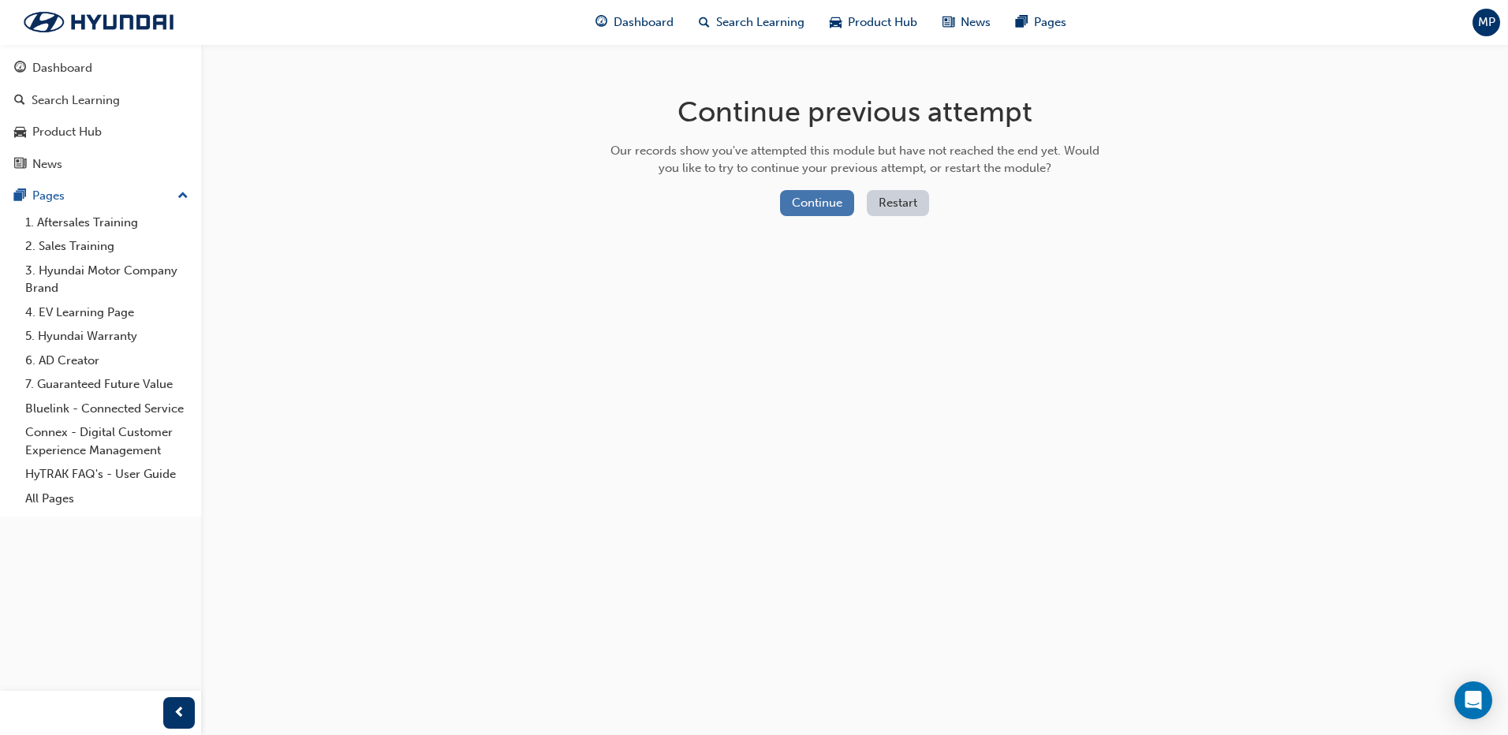
click at [813, 199] on button "Continue" at bounding box center [817, 203] width 74 height 26
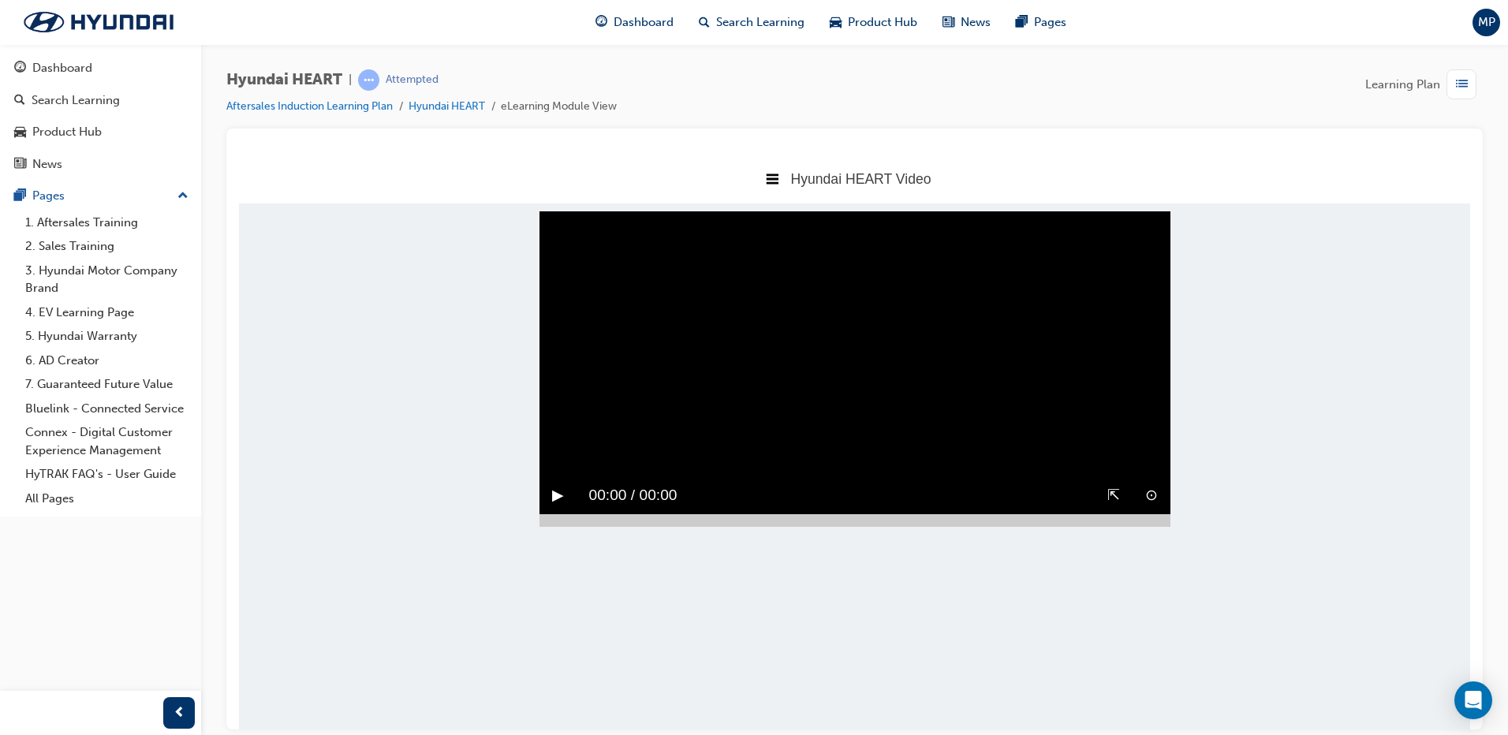
click at [813, 228] on video "Sorry, your browser does not support embedded videos. Download Instead" at bounding box center [855, 369] width 631 height 316
click at [815, 263] on video "Sorry, your browser does not support embedded videos. Download Instead" at bounding box center [855, 369] width 631 height 316
click at [821, 224] on video "Sorry, your browser does not support embedded videos. Download Instead" at bounding box center [855, 369] width 631 height 316
click at [743, 235] on video "Sorry, your browser does not support embedded videos. Download Instead" at bounding box center [855, 369] width 631 height 316
click at [458, 101] on link "Hyundai HEART" at bounding box center [447, 105] width 77 height 13
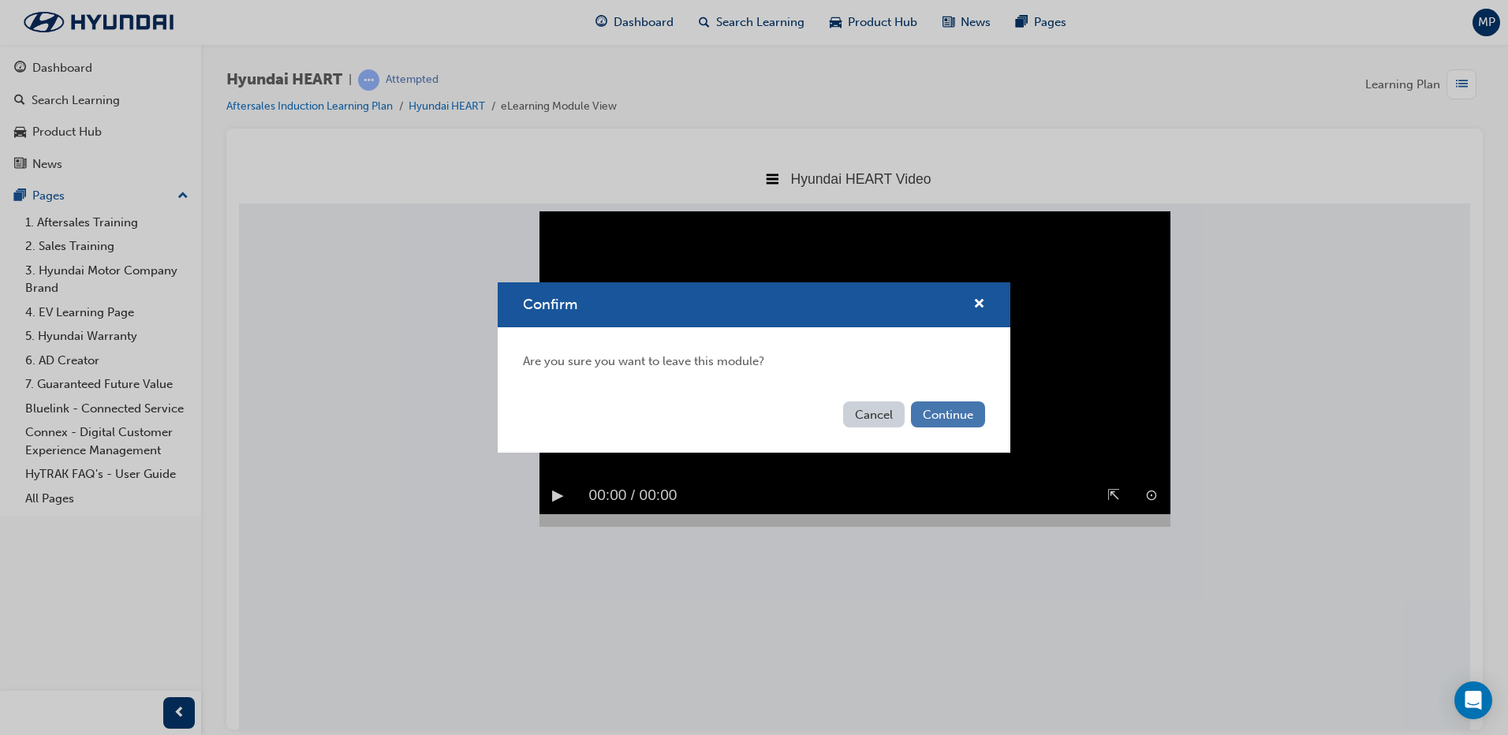
click at [944, 408] on button "Continue" at bounding box center [948, 415] width 74 height 26
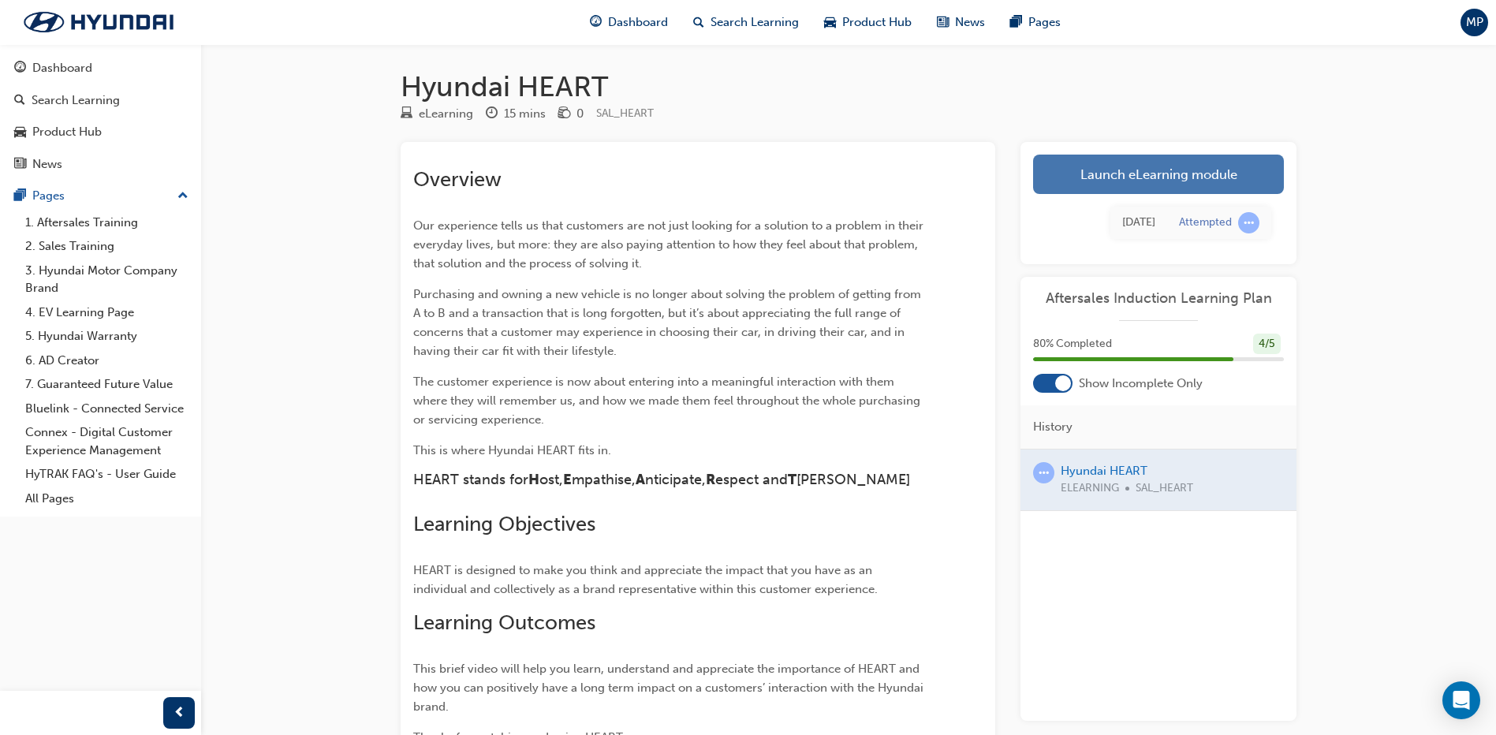
click at [1142, 184] on link "Launch eLearning module" at bounding box center [1158, 174] width 251 height 39
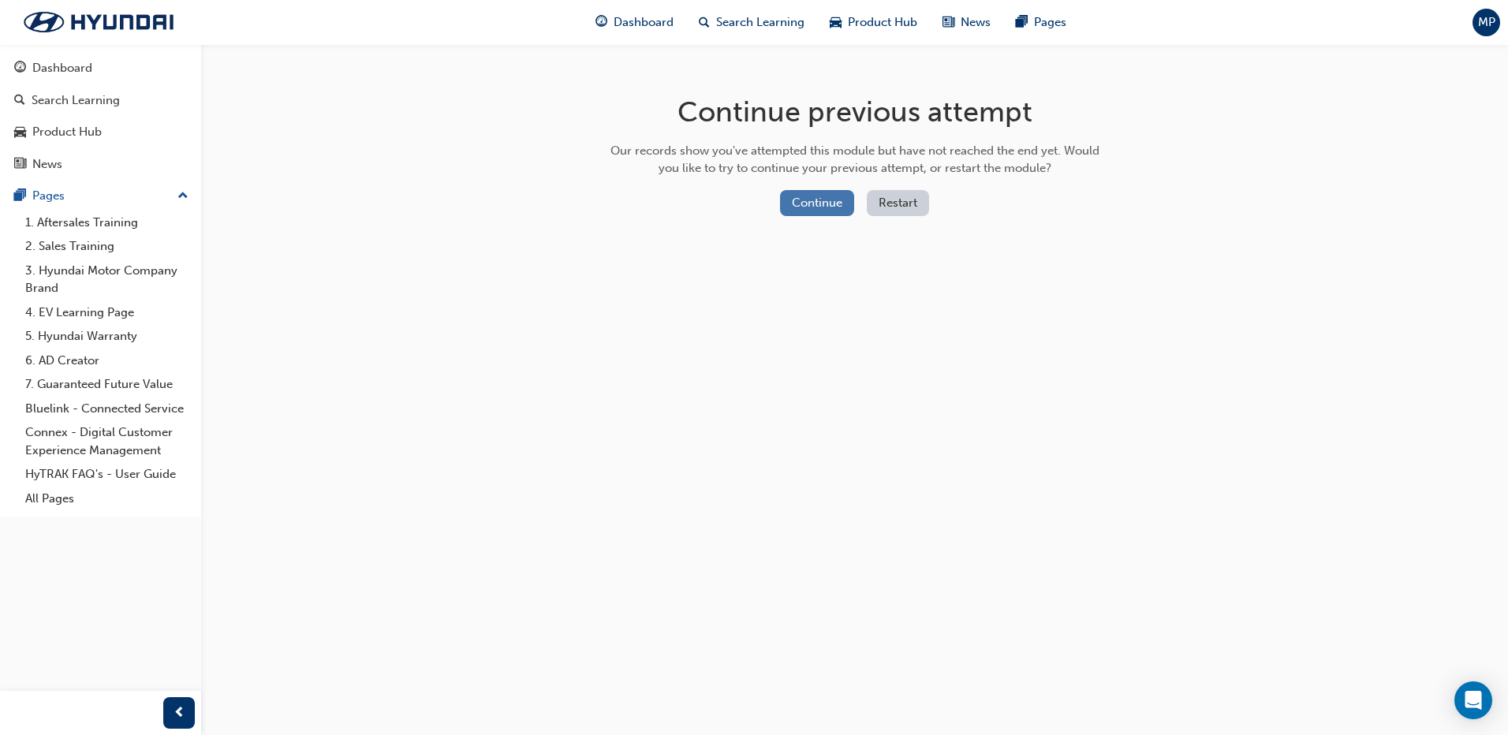
click at [809, 199] on button "Continue" at bounding box center [817, 203] width 74 height 26
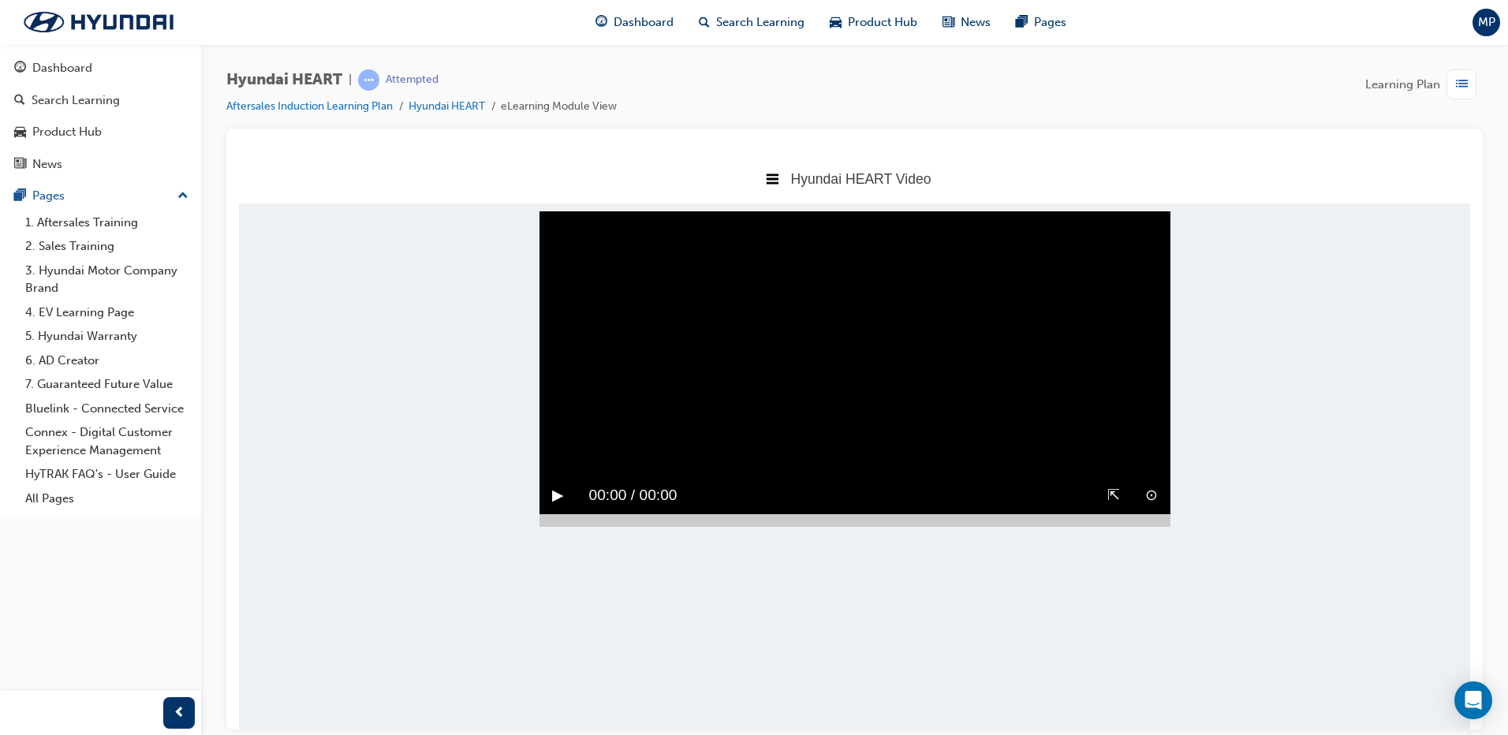
click at [566, 476] on div "▶︎" at bounding box center [558, 494] width 37 height 37
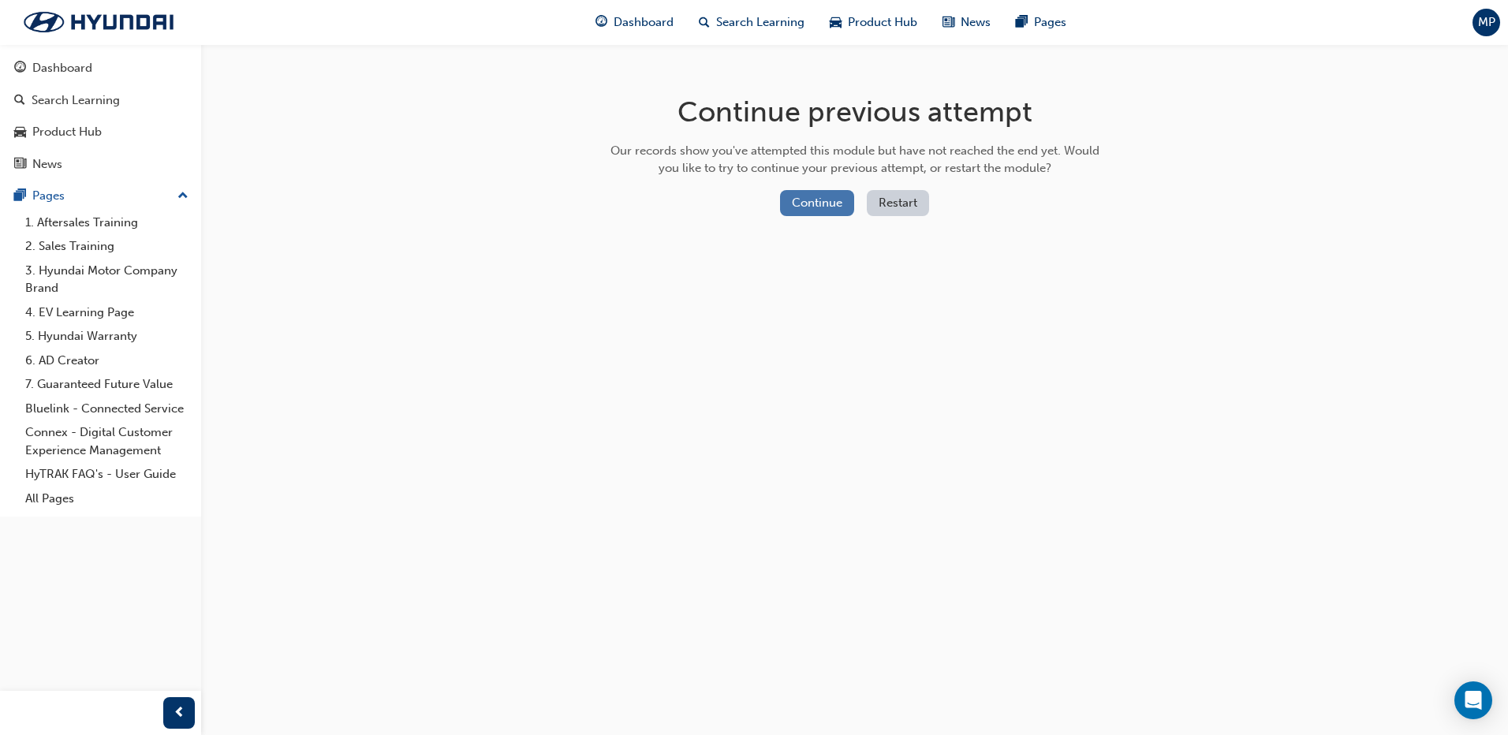
click at [834, 204] on button "Continue" at bounding box center [817, 203] width 74 height 26
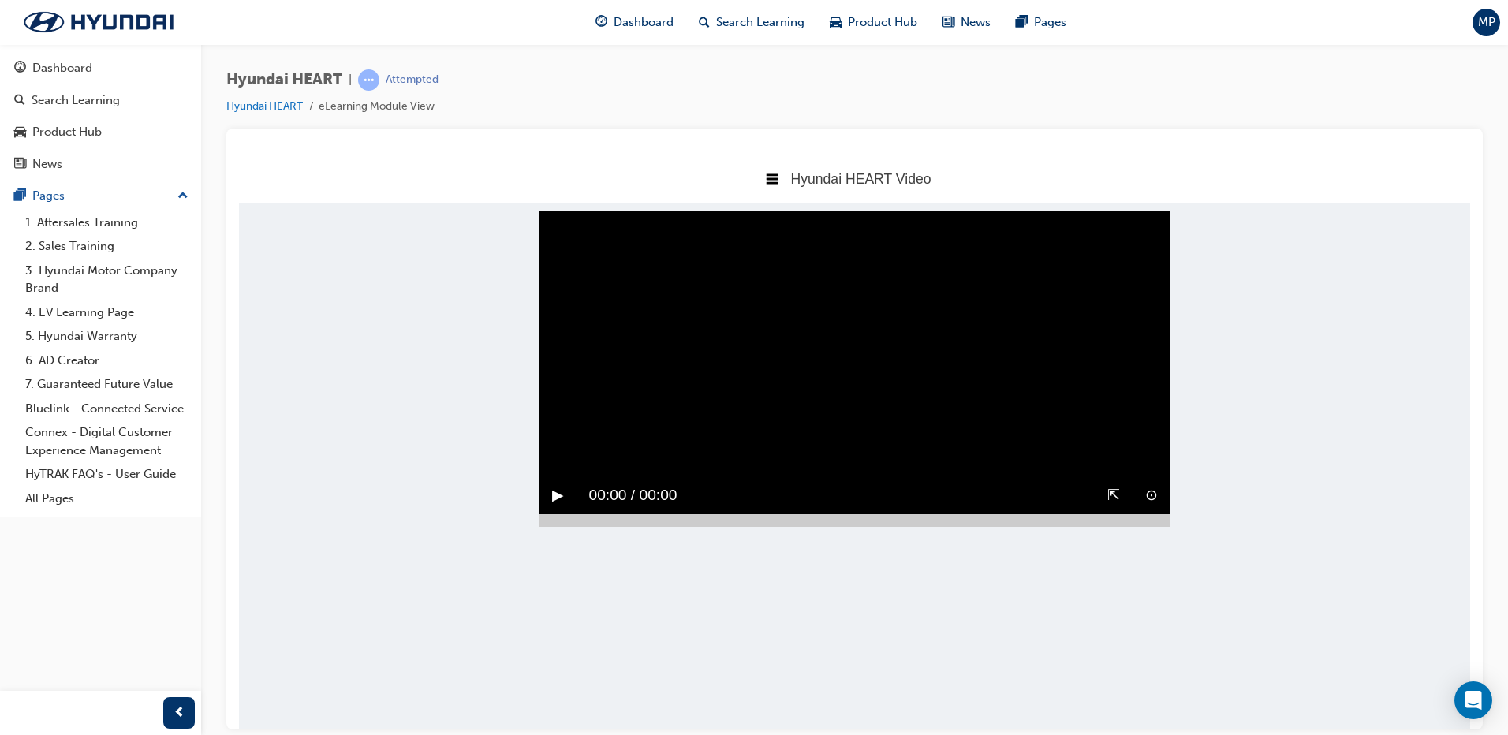
click at [805, 251] on video "Sorry, your browser does not support embedded videos. Download Instead" at bounding box center [855, 369] width 631 height 316
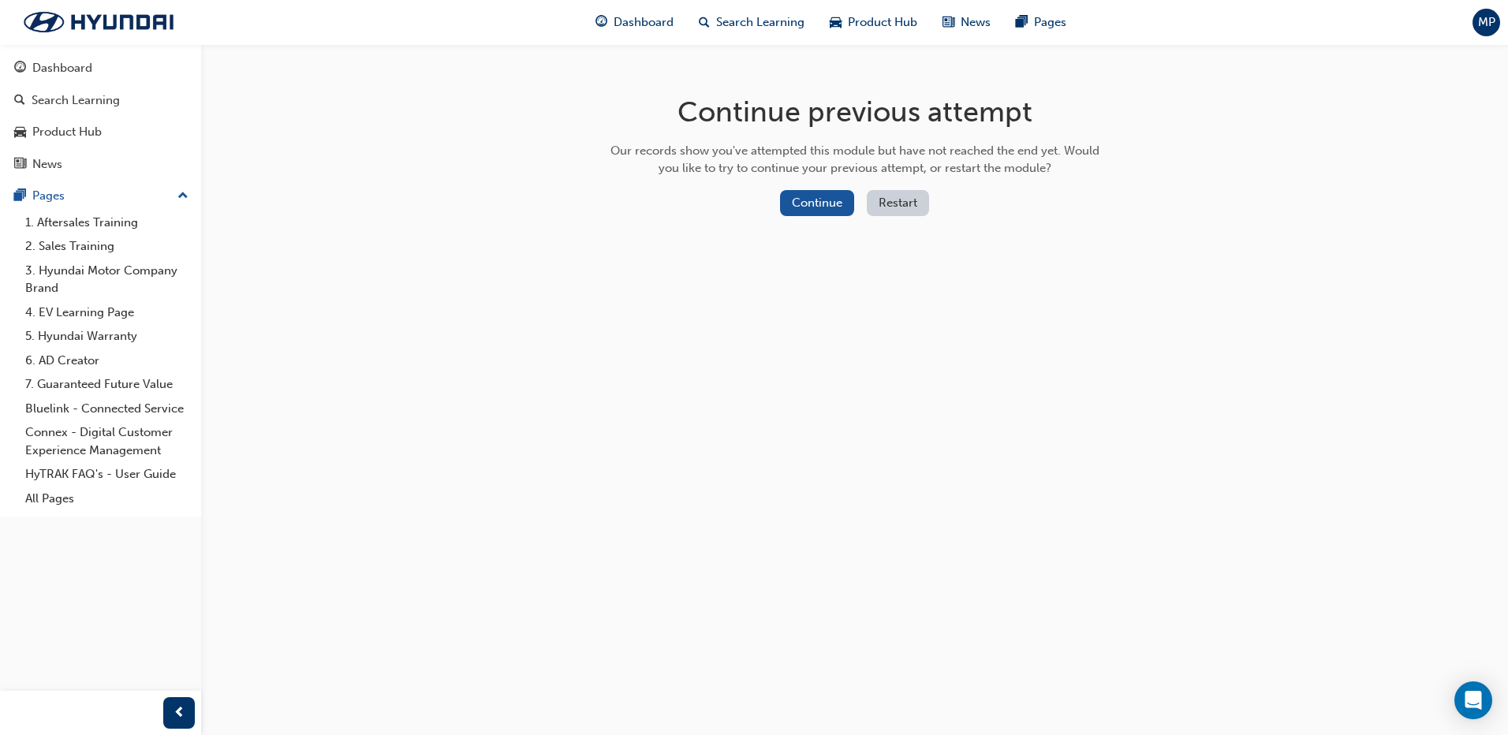
click at [909, 198] on button "Restart" at bounding box center [898, 203] width 62 height 26
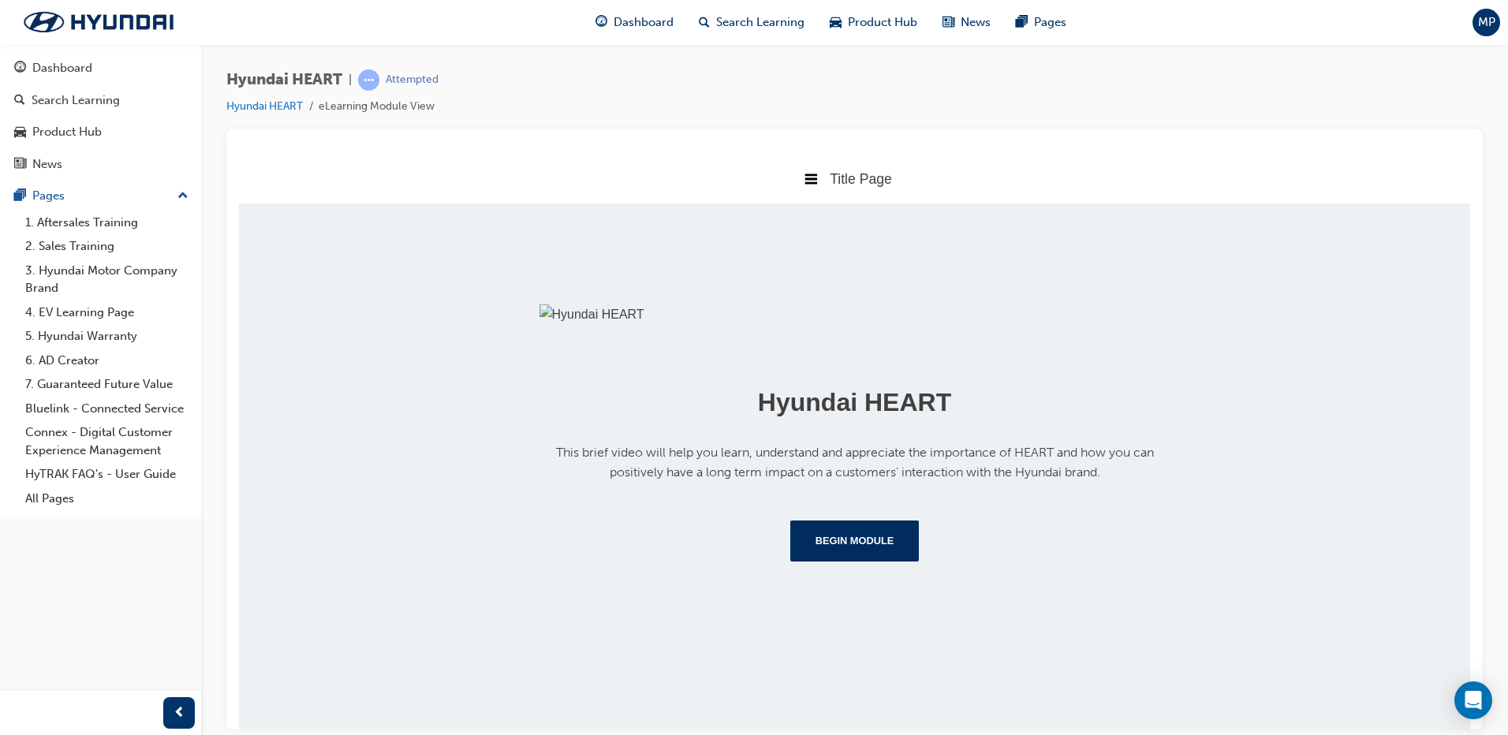
scroll to position [166, 0]
click at [865, 561] on button "Begin Module" at bounding box center [854, 540] width 129 height 41
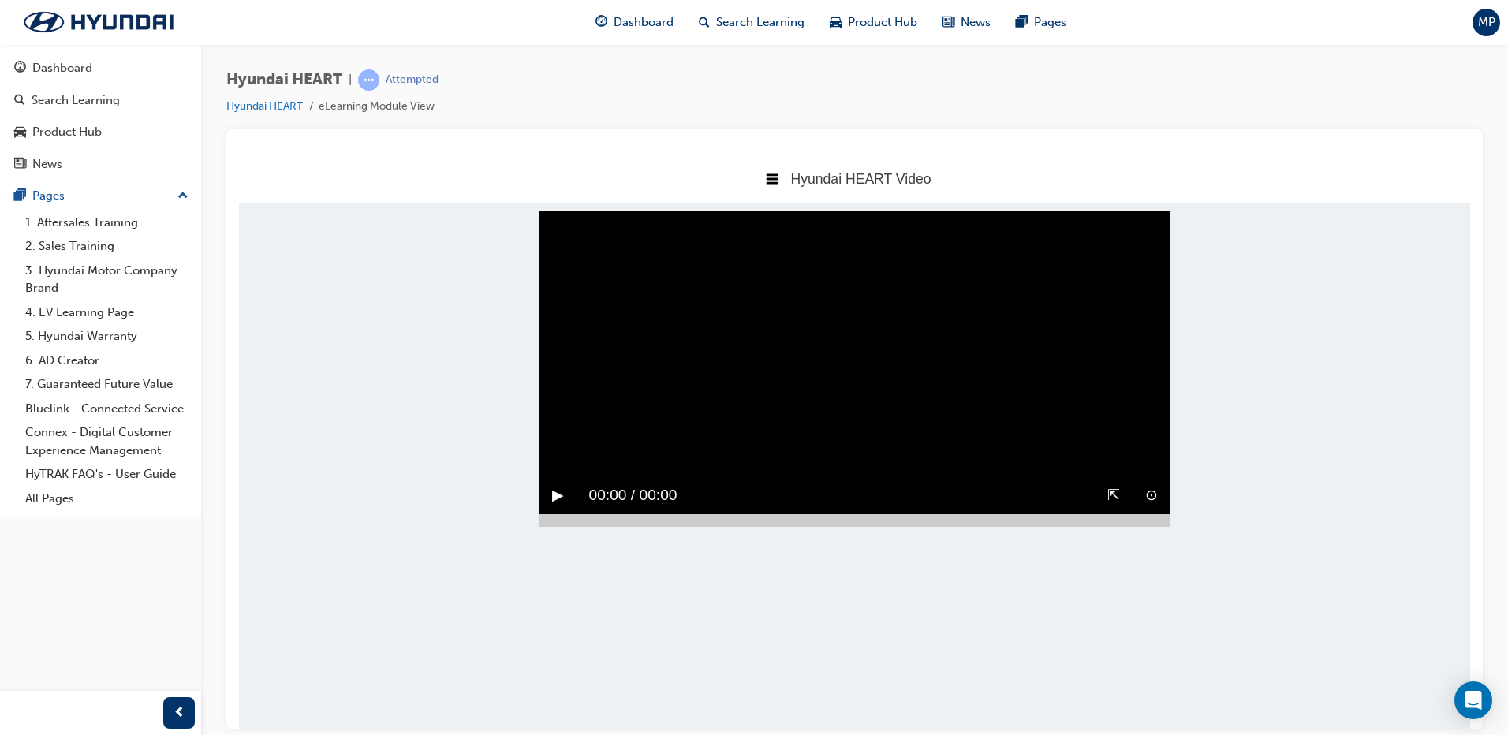
click at [835, 265] on video "Sorry, your browser does not support embedded videos. Download Instead" at bounding box center [855, 369] width 631 height 316
click at [1108, 483] on button "⇱" at bounding box center [1114, 495] width 13 height 24
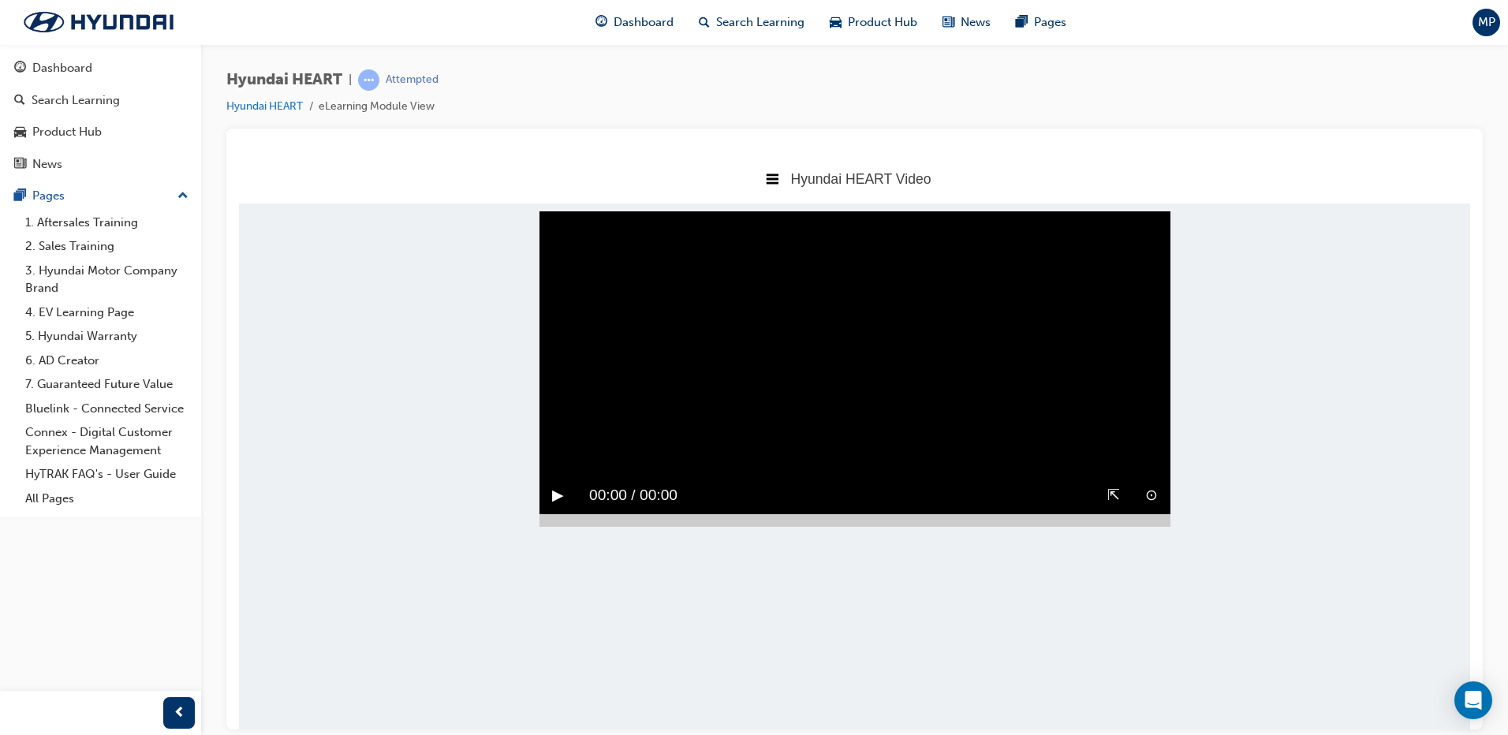
click at [564, 483] on button "▶︎" at bounding box center [558, 495] width 12 height 24
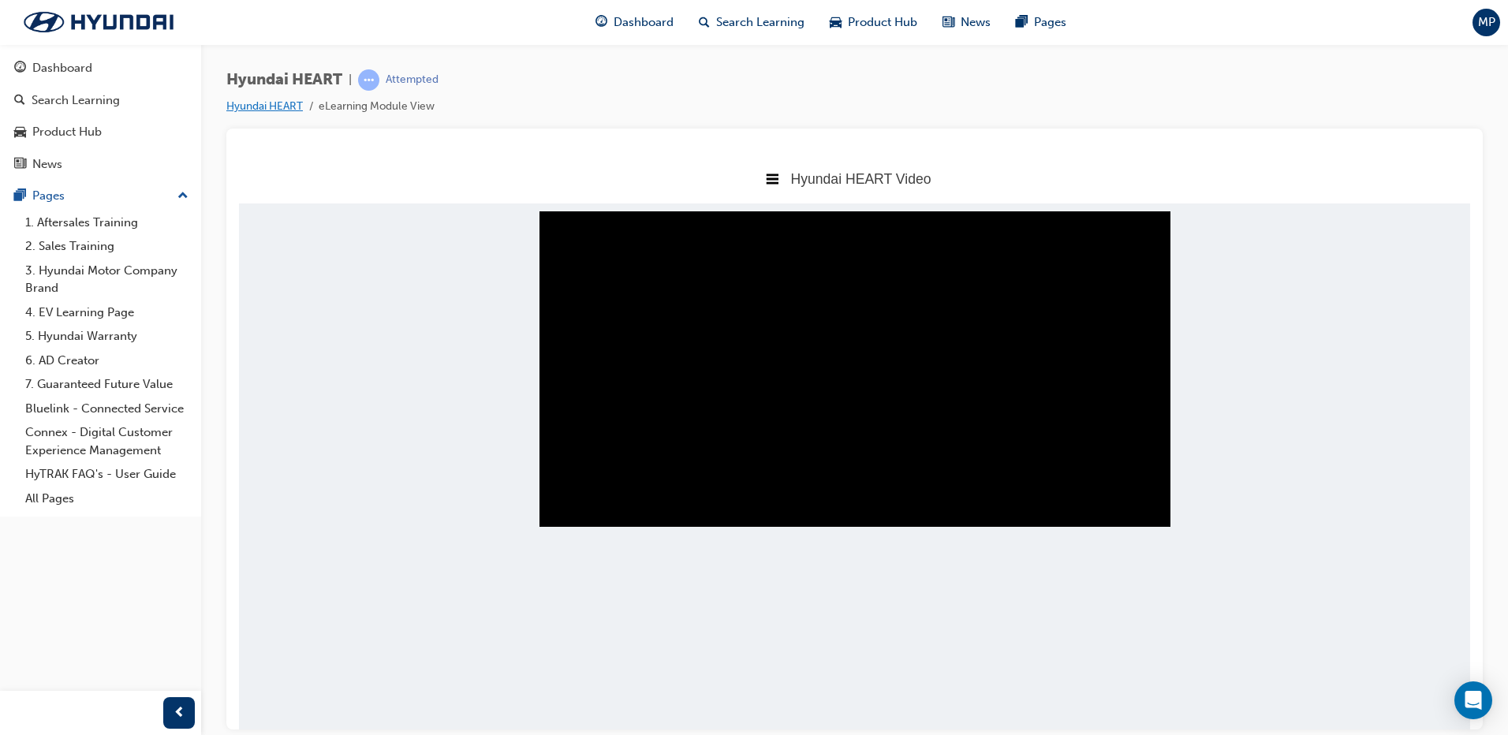
click at [273, 106] on link "Hyundai HEART" at bounding box center [264, 105] width 77 height 13
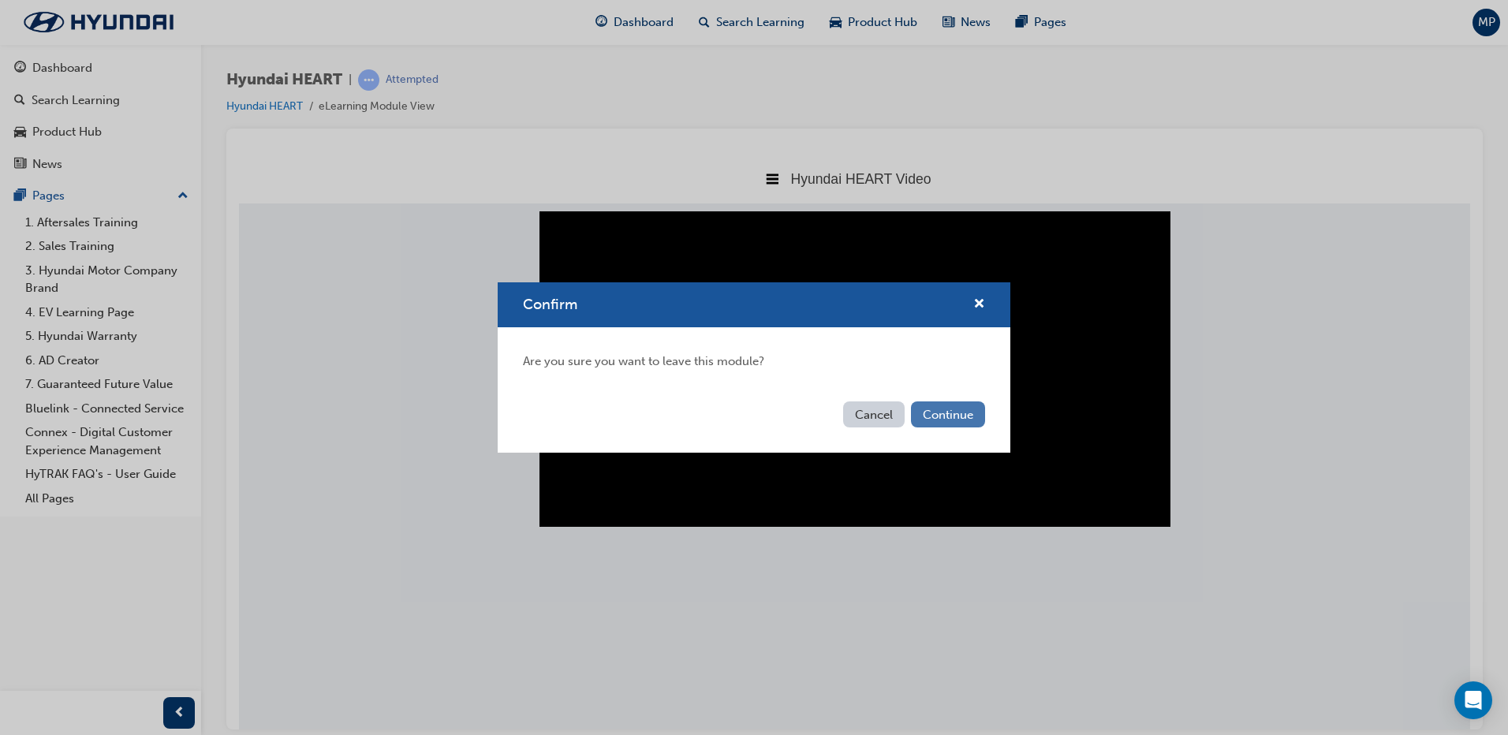
click at [932, 406] on button "Continue" at bounding box center [948, 415] width 74 height 26
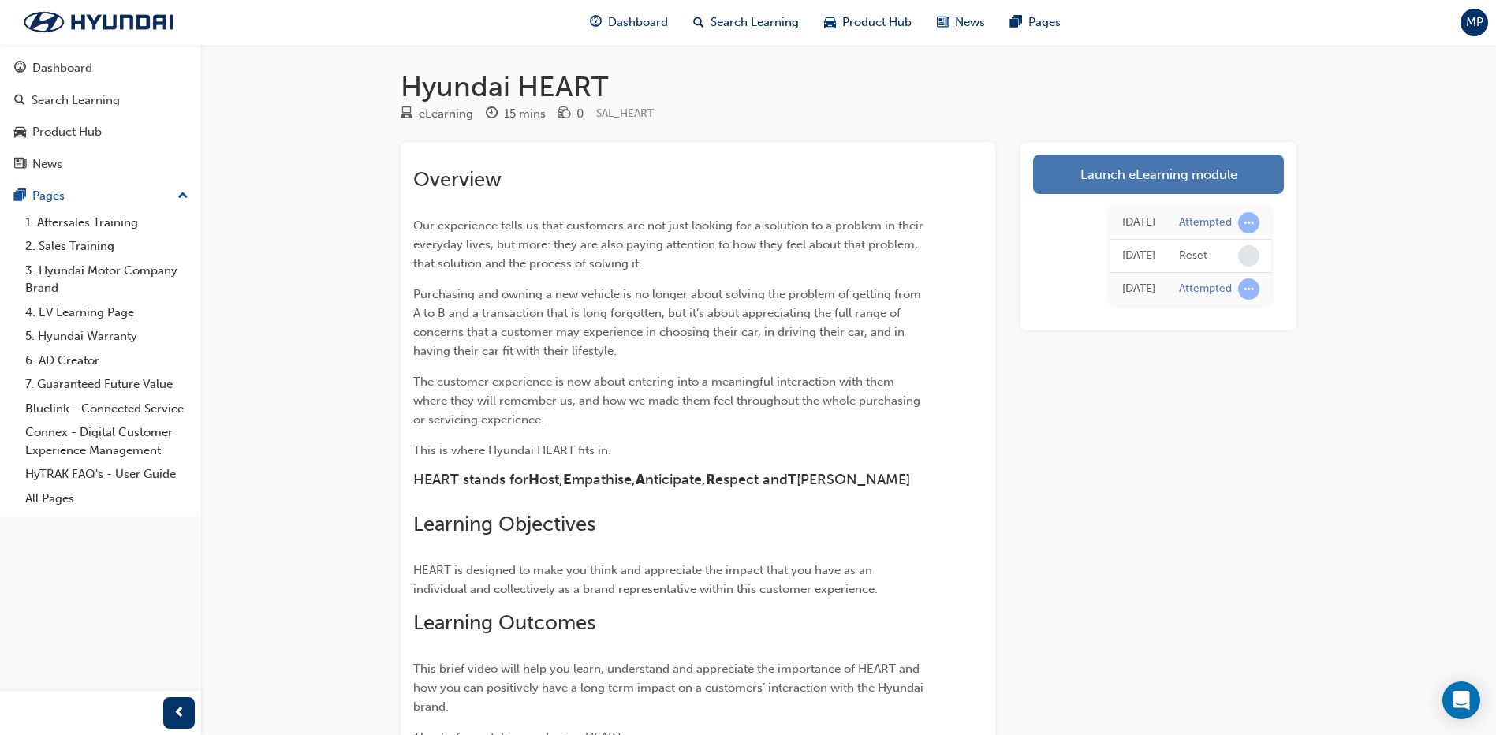
click at [1135, 179] on link "Launch eLearning module" at bounding box center [1158, 174] width 251 height 39
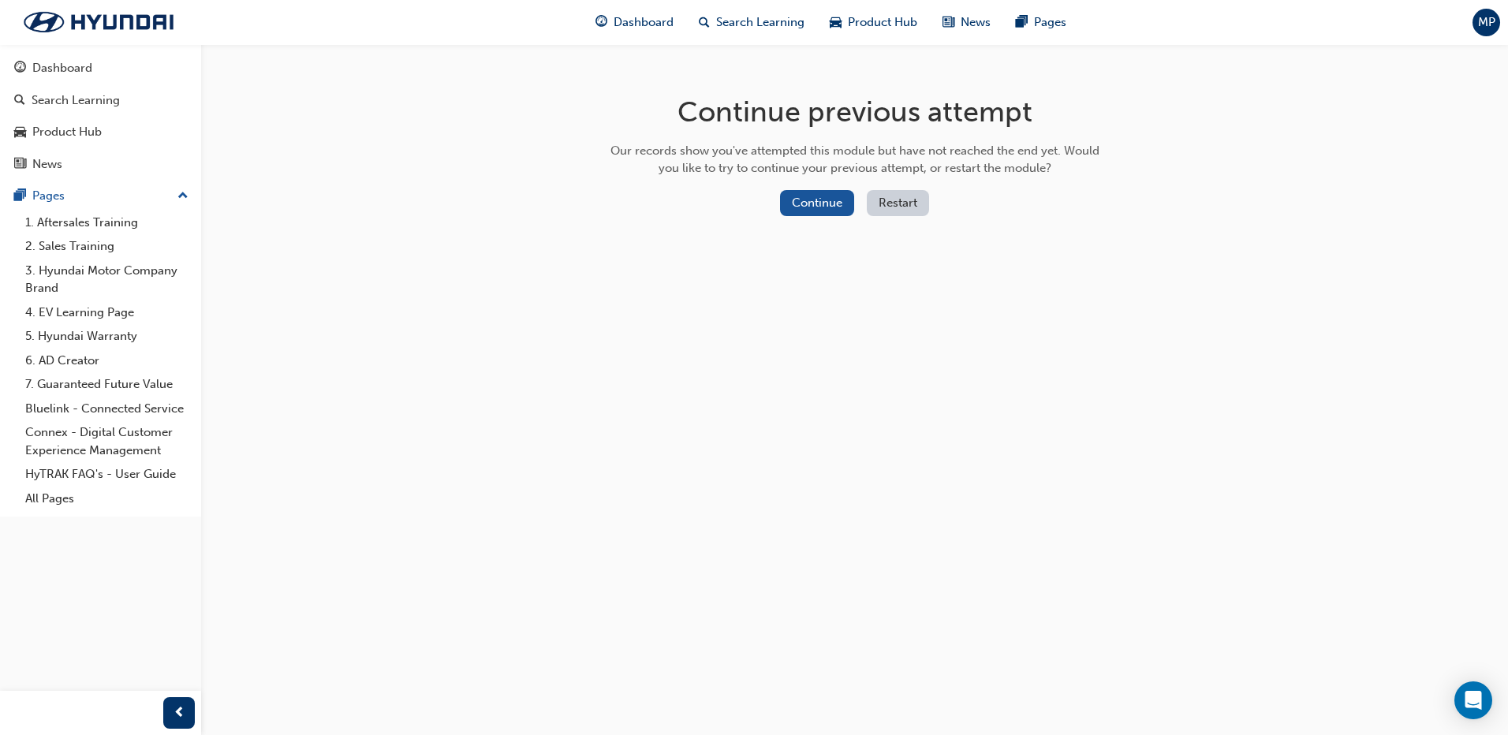
click at [889, 199] on button "Restart" at bounding box center [898, 203] width 62 height 26
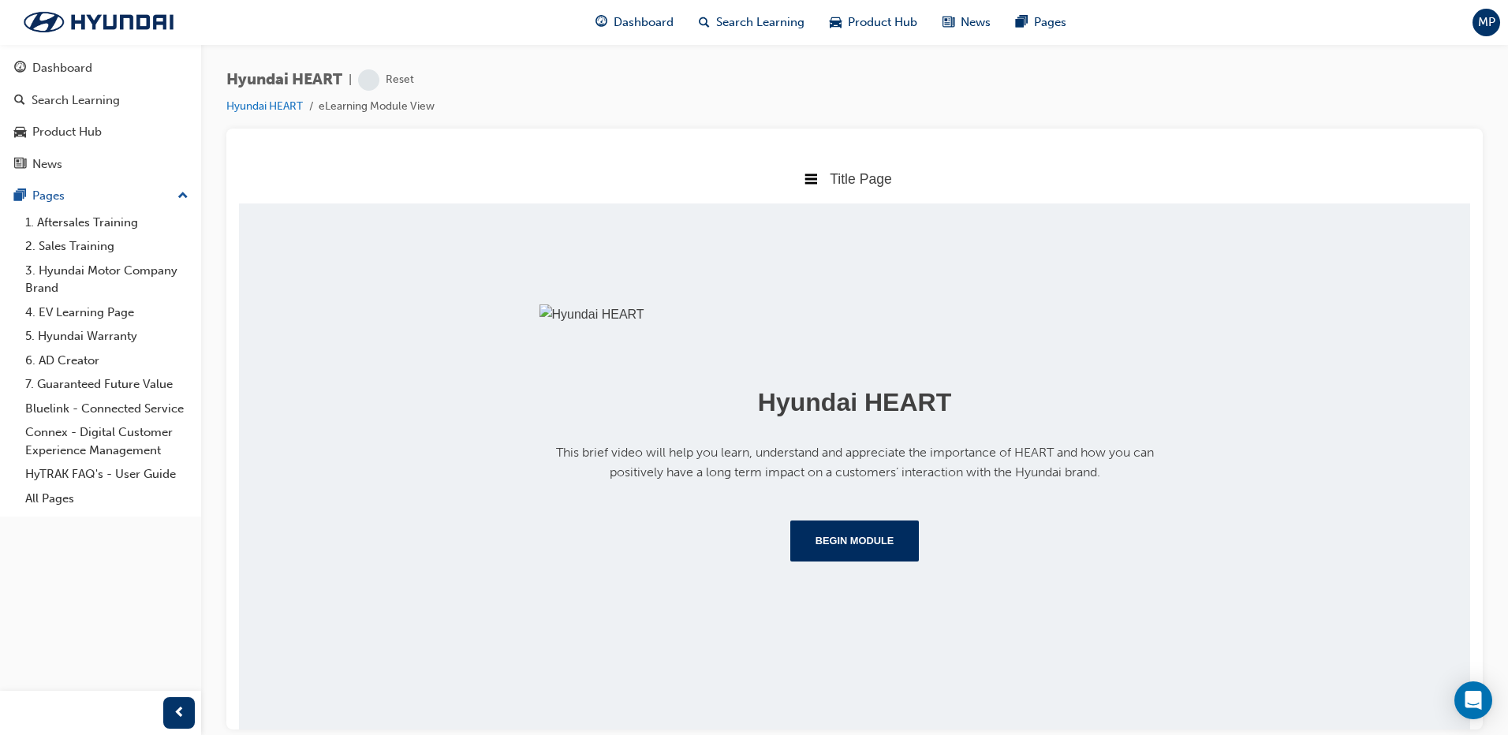
scroll to position [166, 0]
click at [847, 561] on button "Begin Module" at bounding box center [854, 540] width 129 height 41
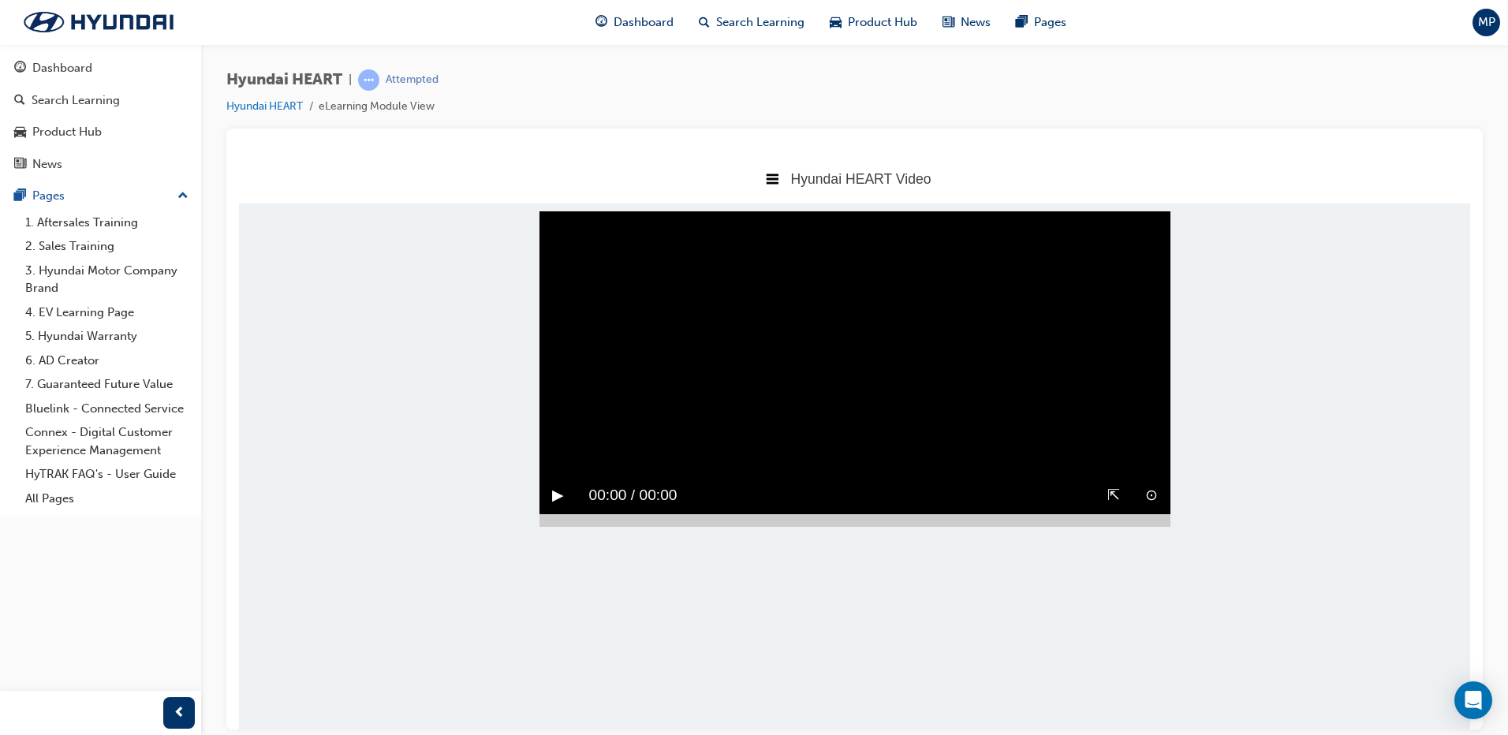
click at [680, 230] on video "Sorry, your browser does not support embedded videos. Download Instead" at bounding box center [855, 369] width 631 height 316
click at [640, 249] on video "Sorry, your browser does not support embedded videos. Download Instead" at bounding box center [855, 369] width 631 height 316
click at [661, 248] on video "Sorry, your browser does not support embedded videos. Download Instead" at bounding box center [855, 369] width 631 height 316
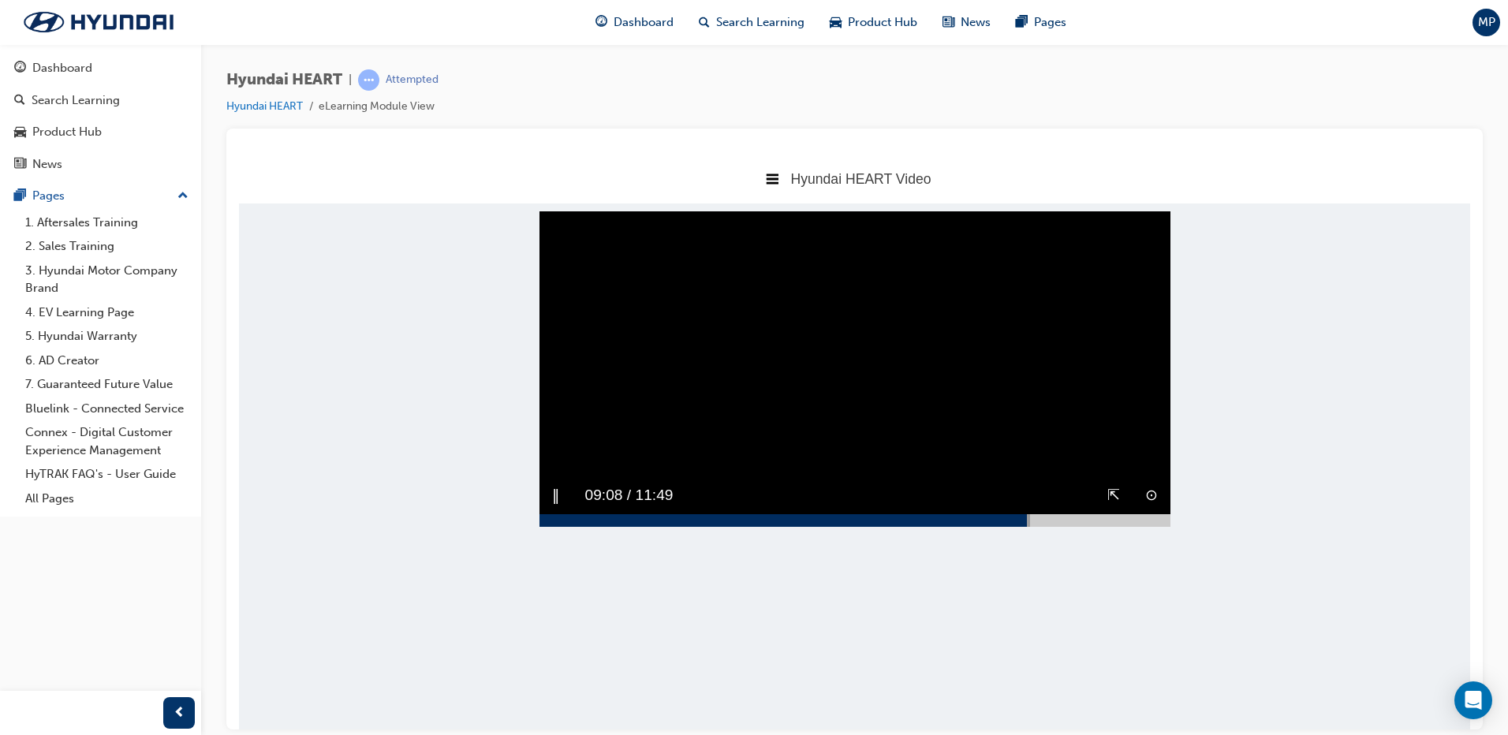
click at [857, 348] on video "Sorry, your browser does not support embedded videos. Download Instead" at bounding box center [855, 369] width 631 height 316
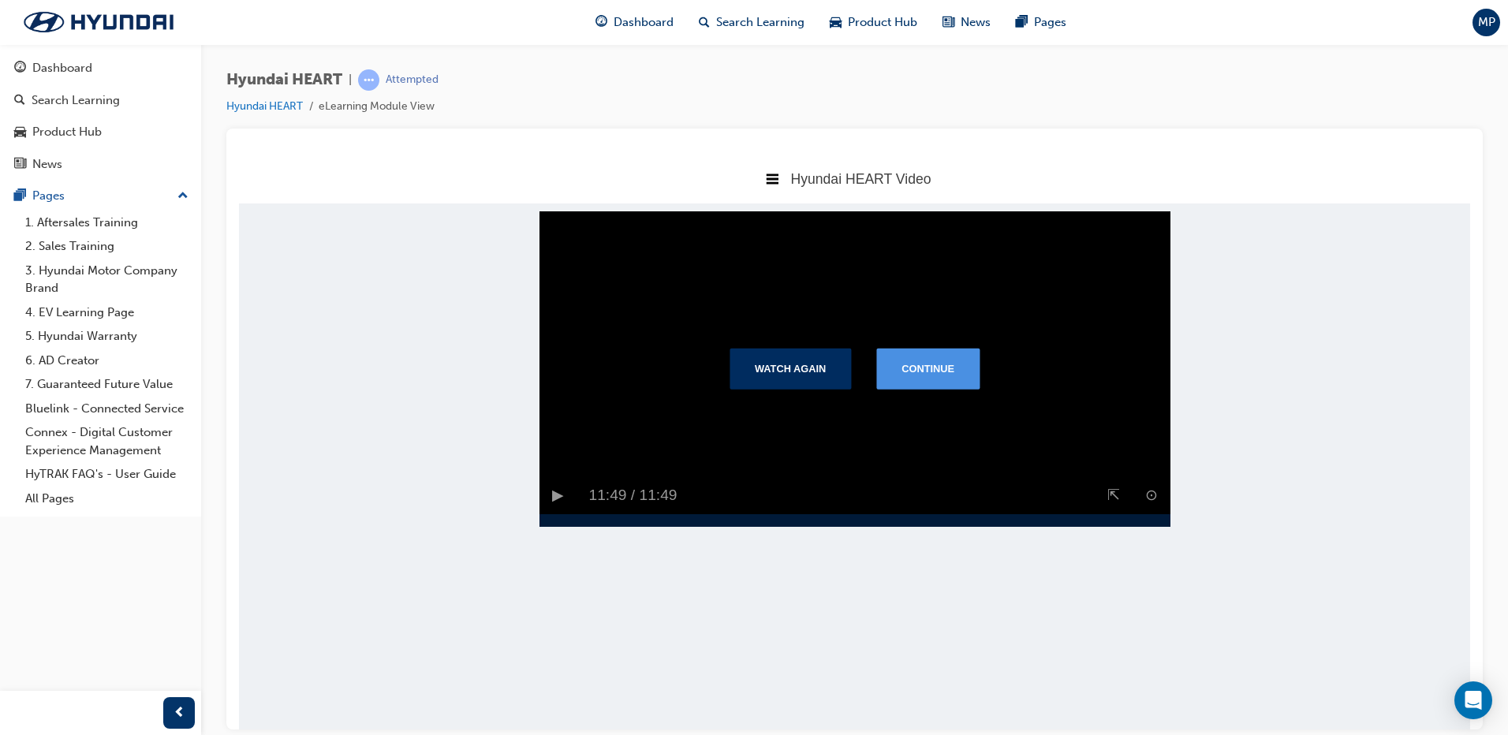
click at [956, 385] on button "Continue" at bounding box center [927, 368] width 103 height 41
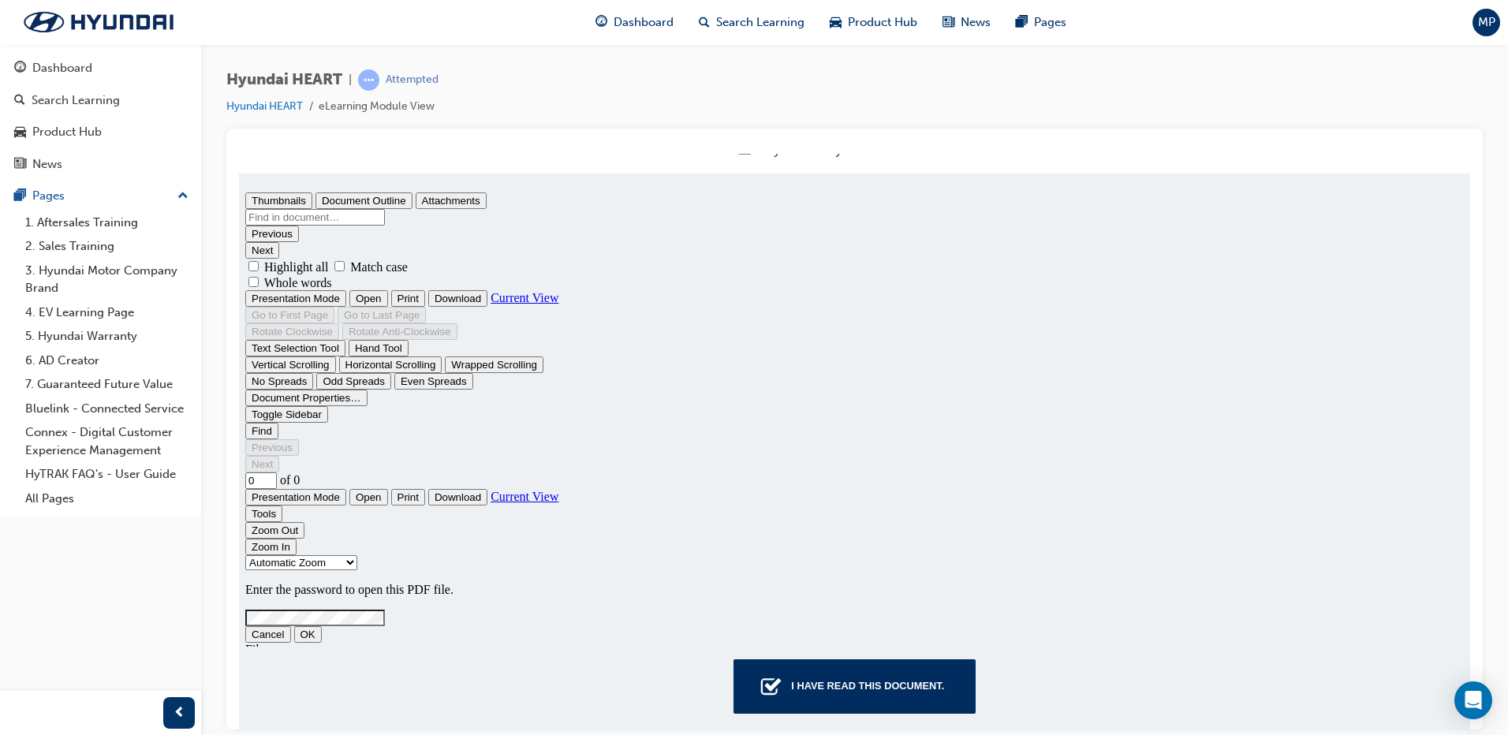
scroll to position [46, 0]
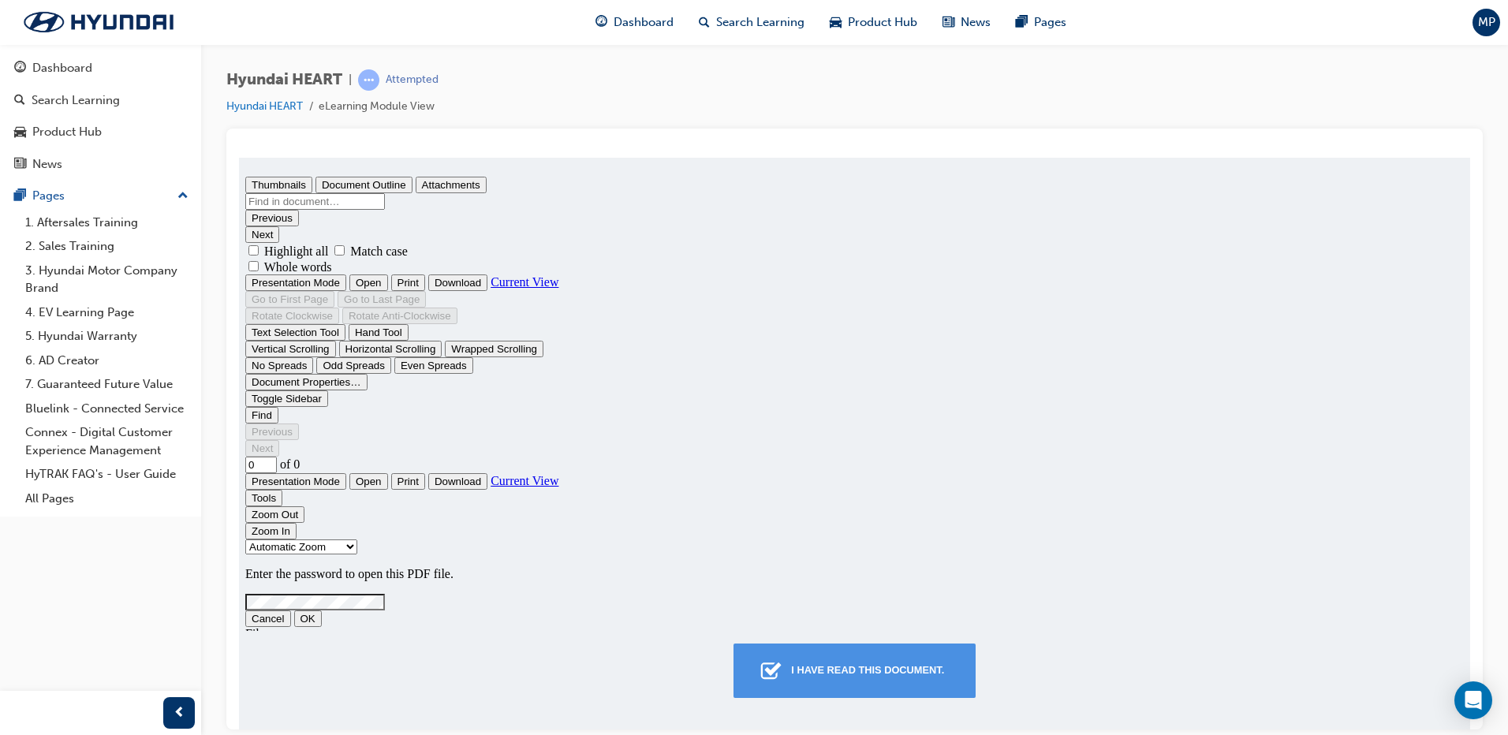
click at [881, 652] on button "I have read this document." at bounding box center [855, 670] width 242 height 54
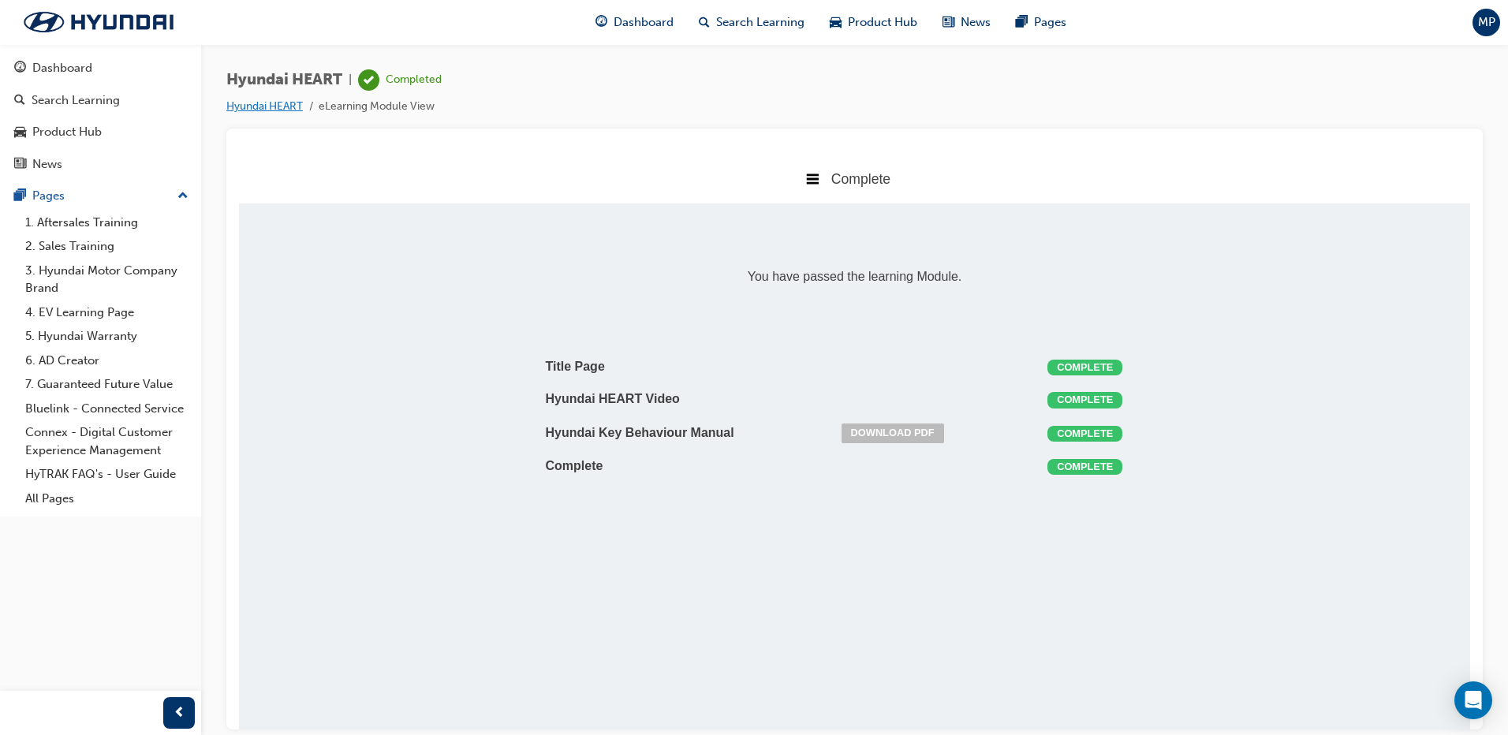
click at [278, 112] on link "Hyundai HEART" at bounding box center [264, 105] width 77 height 13
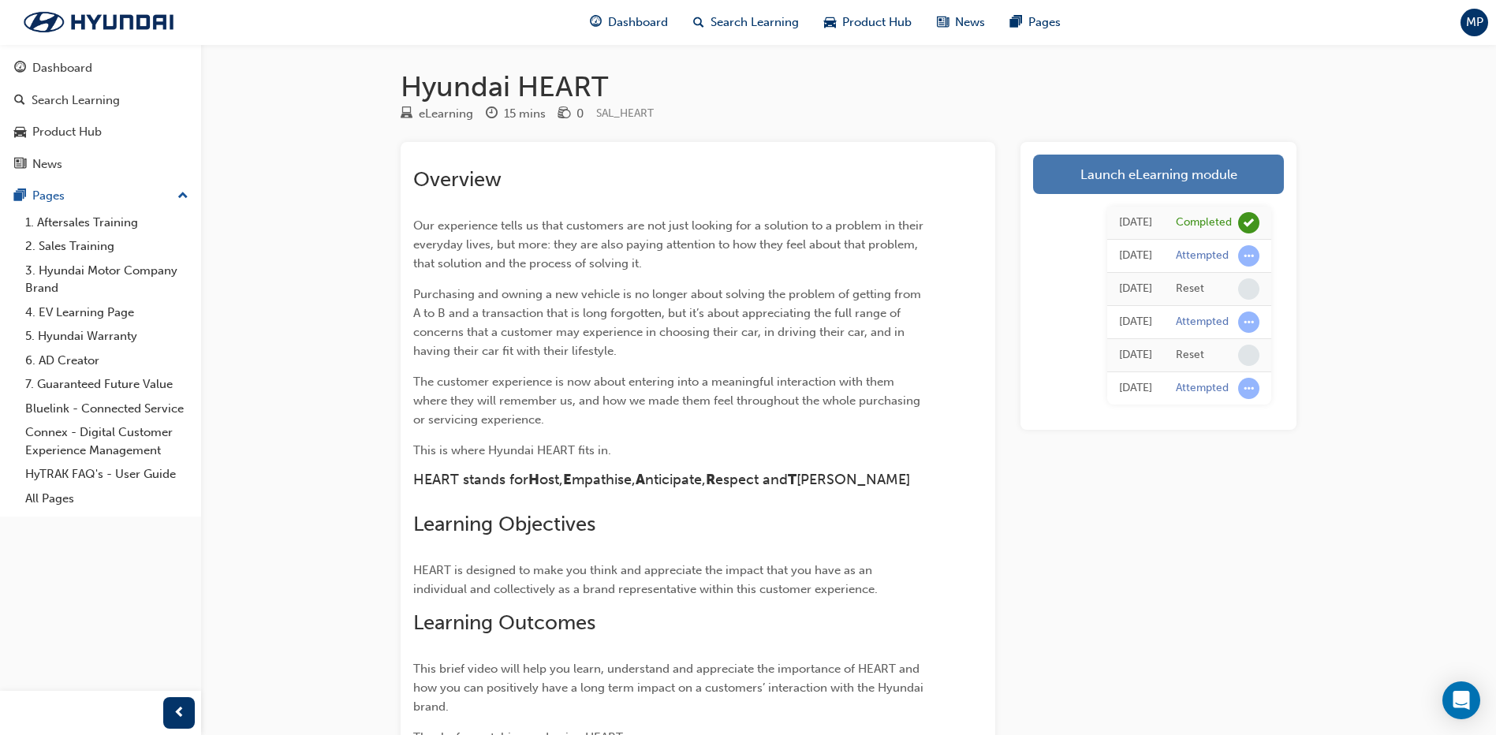
click at [1218, 165] on link "Launch eLearning module" at bounding box center [1158, 174] width 251 height 39
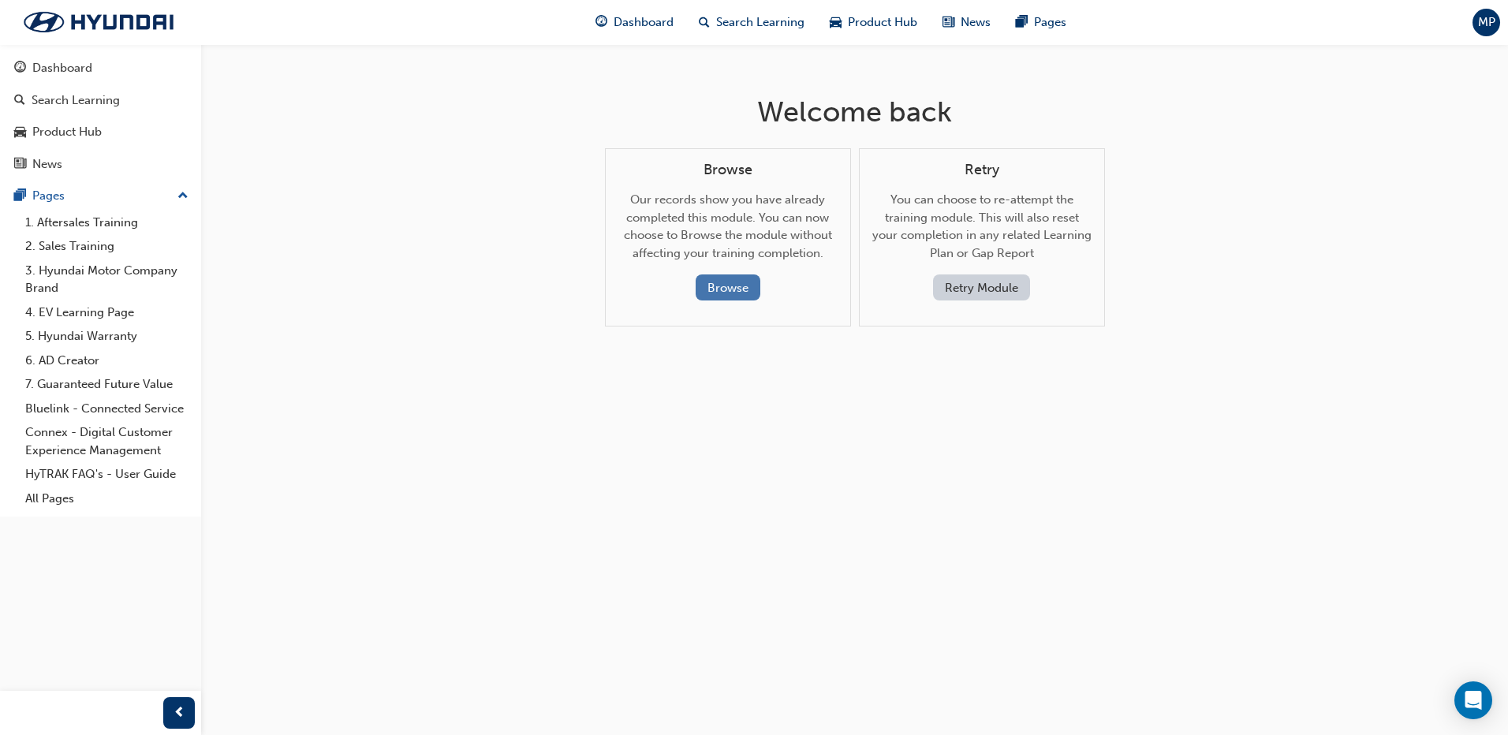
click at [727, 287] on button "Browse" at bounding box center [728, 288] width 65 height 26
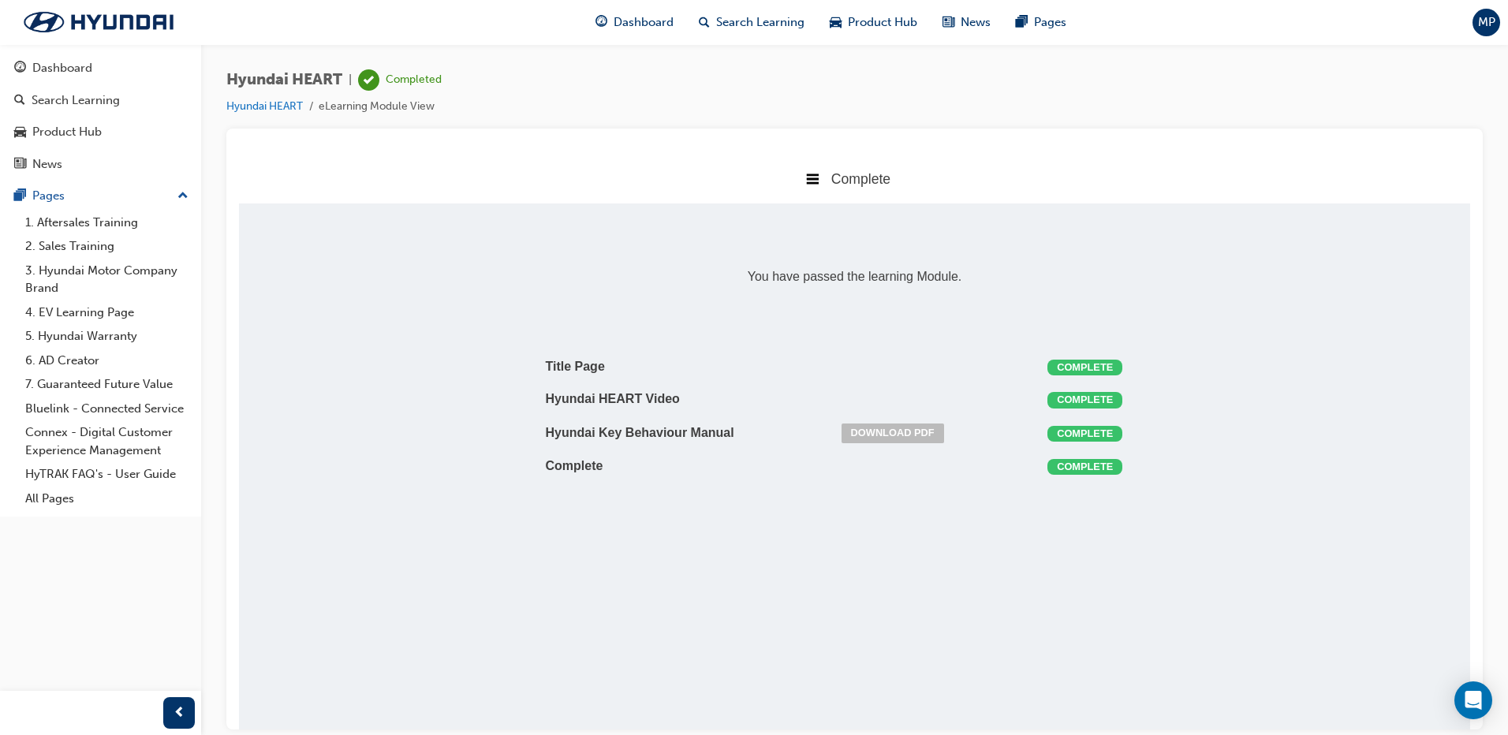
click at [276, 114] on li "Hyundai HEART" at bounding box center [272, 107] width 92 height 18
click at [277, 109] on link "Hyundai HEART" at bounding box center [264, 105] width 77 height 13
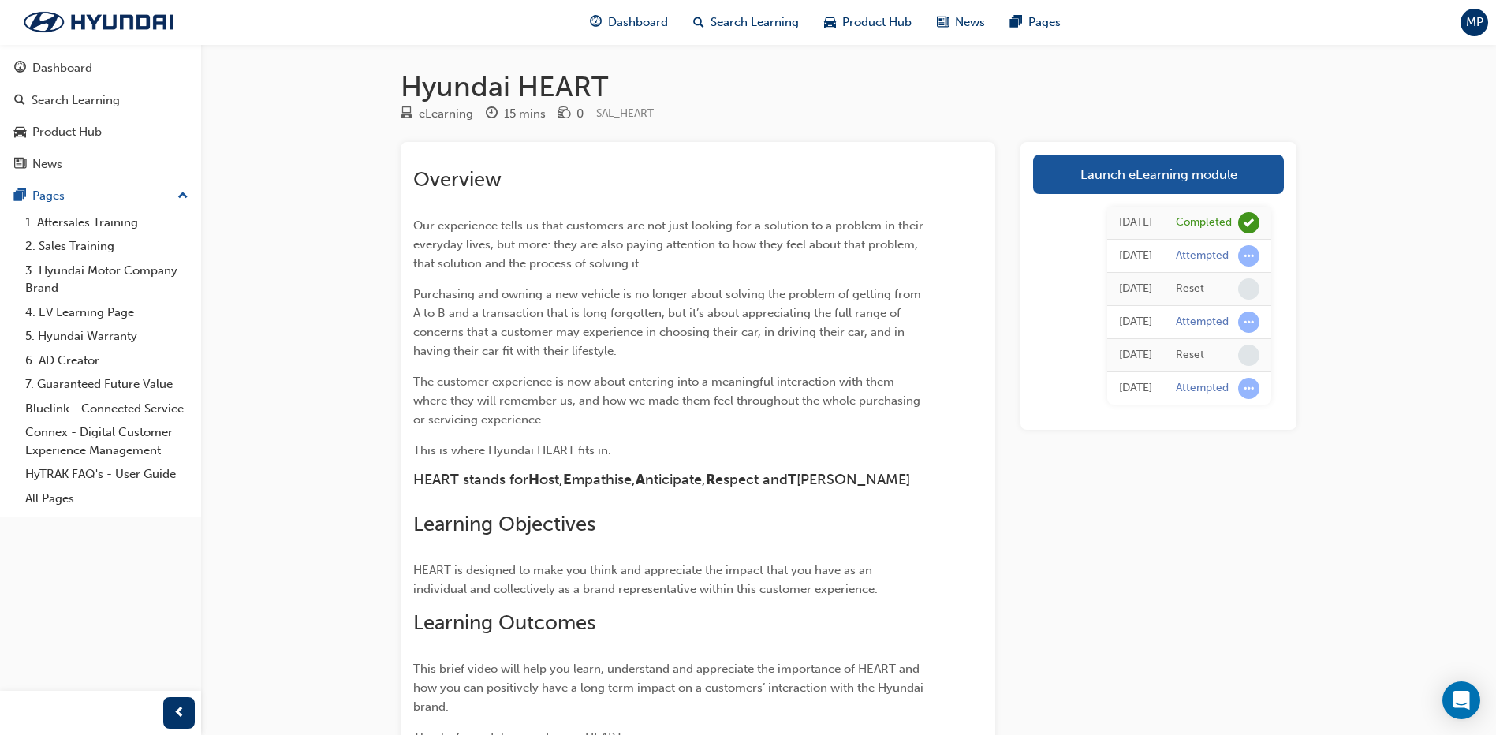
click at [1201, 257] on div "Attempted" at bounding box center [1202, 255] width 53 height 15
click at [624, 24] on span "Dashboard" at bounding box center [638, 22] width 60 height 18
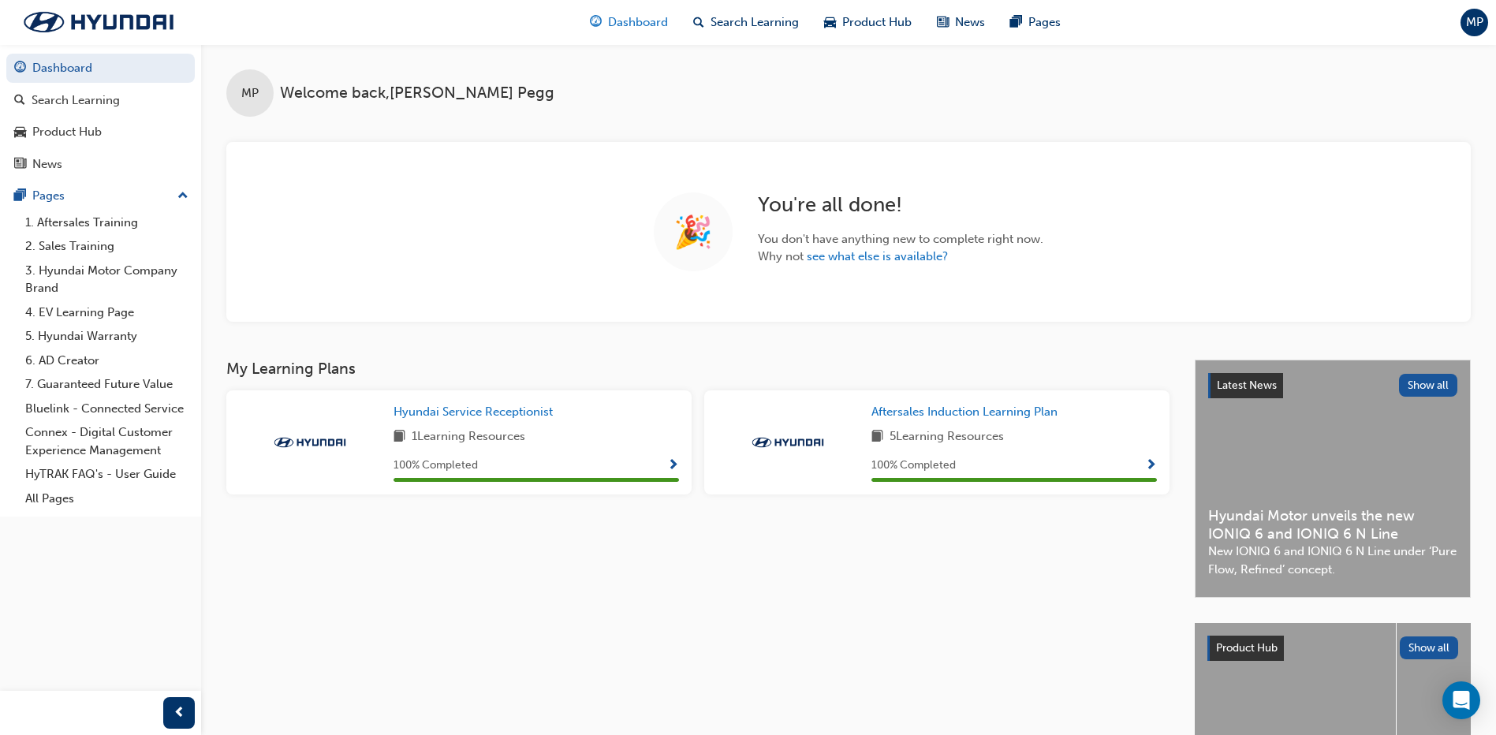
click at [626, 21] on span "Dashboard" at bounding box center [638, 22] width 60 height 18
